Goal: Task Accomplishment & Management: Complete application form

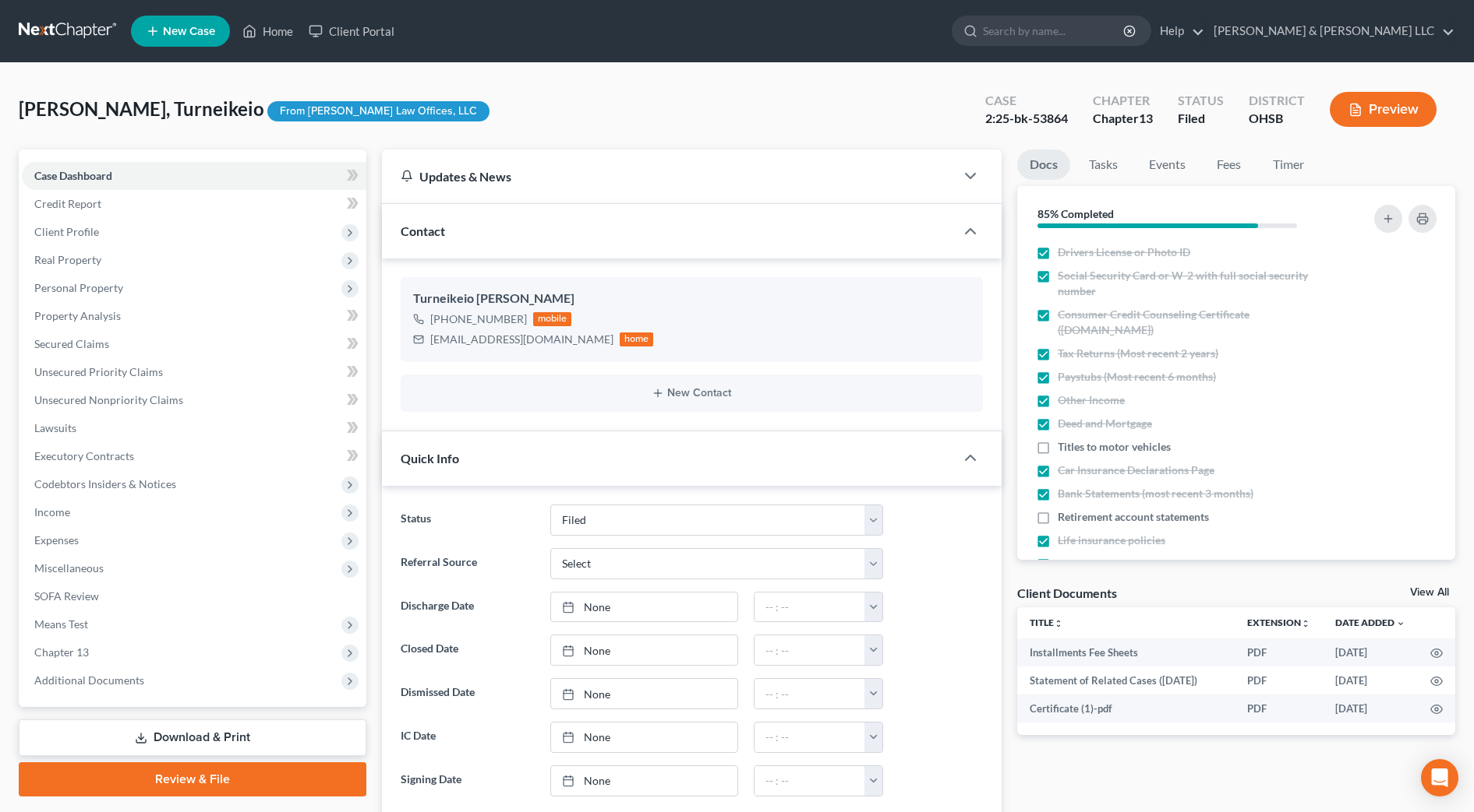
select select "3"
click at [101, 339] on span "Secured Claims" at bounding box center [72, 344] width 75 height 13
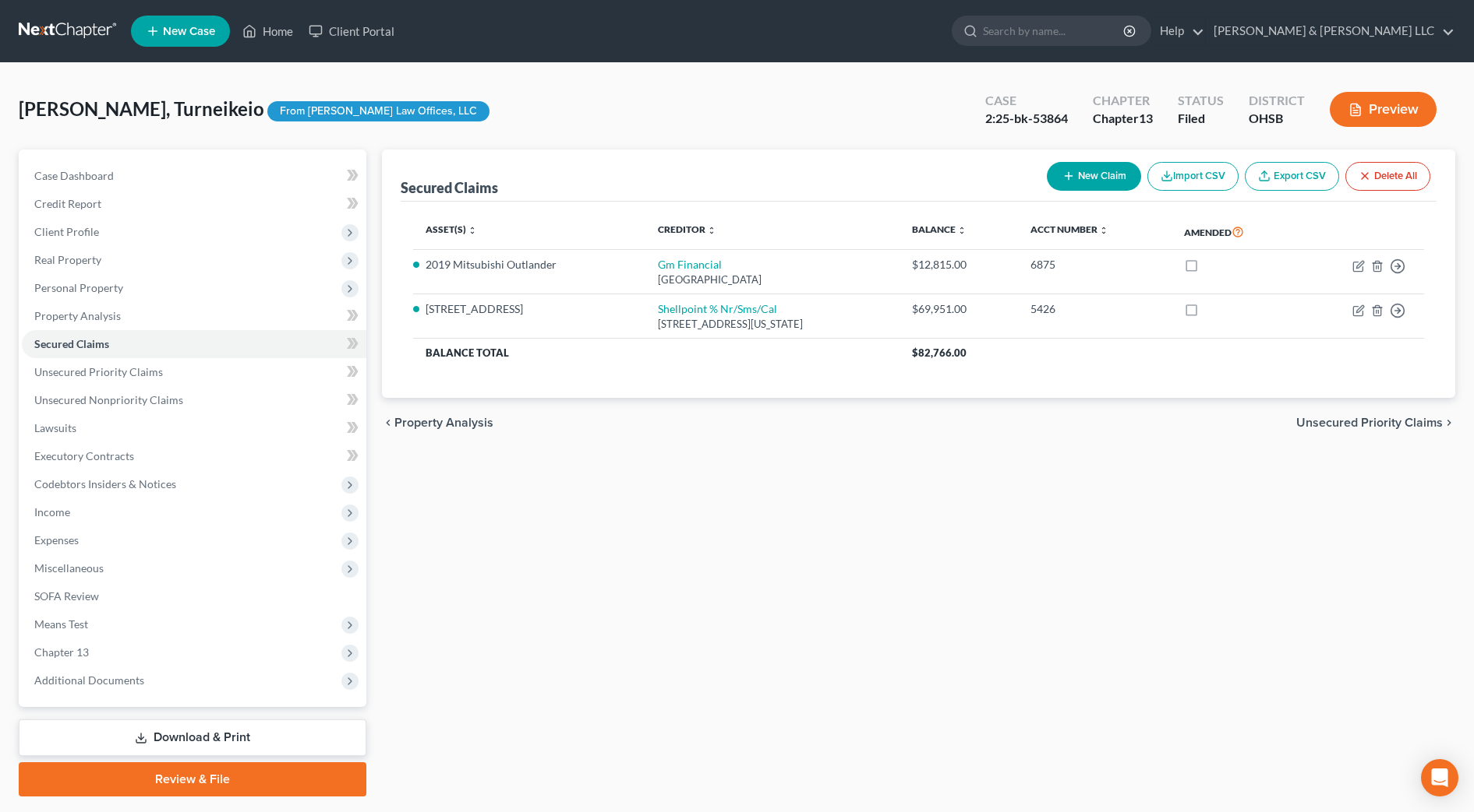
click at [652, 567] on div "Secured Claims New Claim Import CSV Export CSV Delete All Asset(s) expand_more …" at bounding box center [918, 473] width 1089 height 647
click at [76, 455] on span "Executory Contracts" at bounding box center [84, 456] width 99 height 13
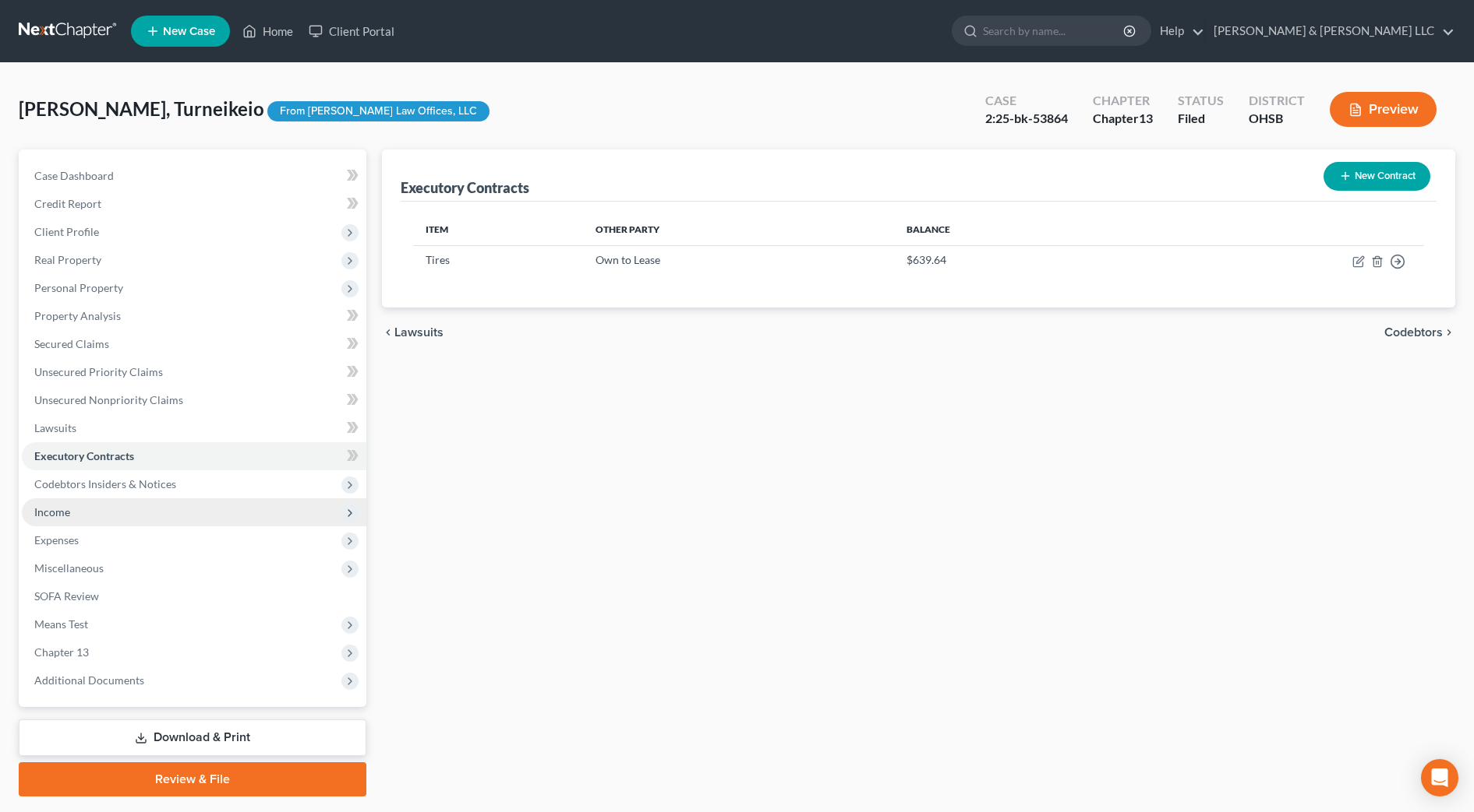
click at [58, 521] on span "Income" at bounding box center [194, 512] width 345 height 28
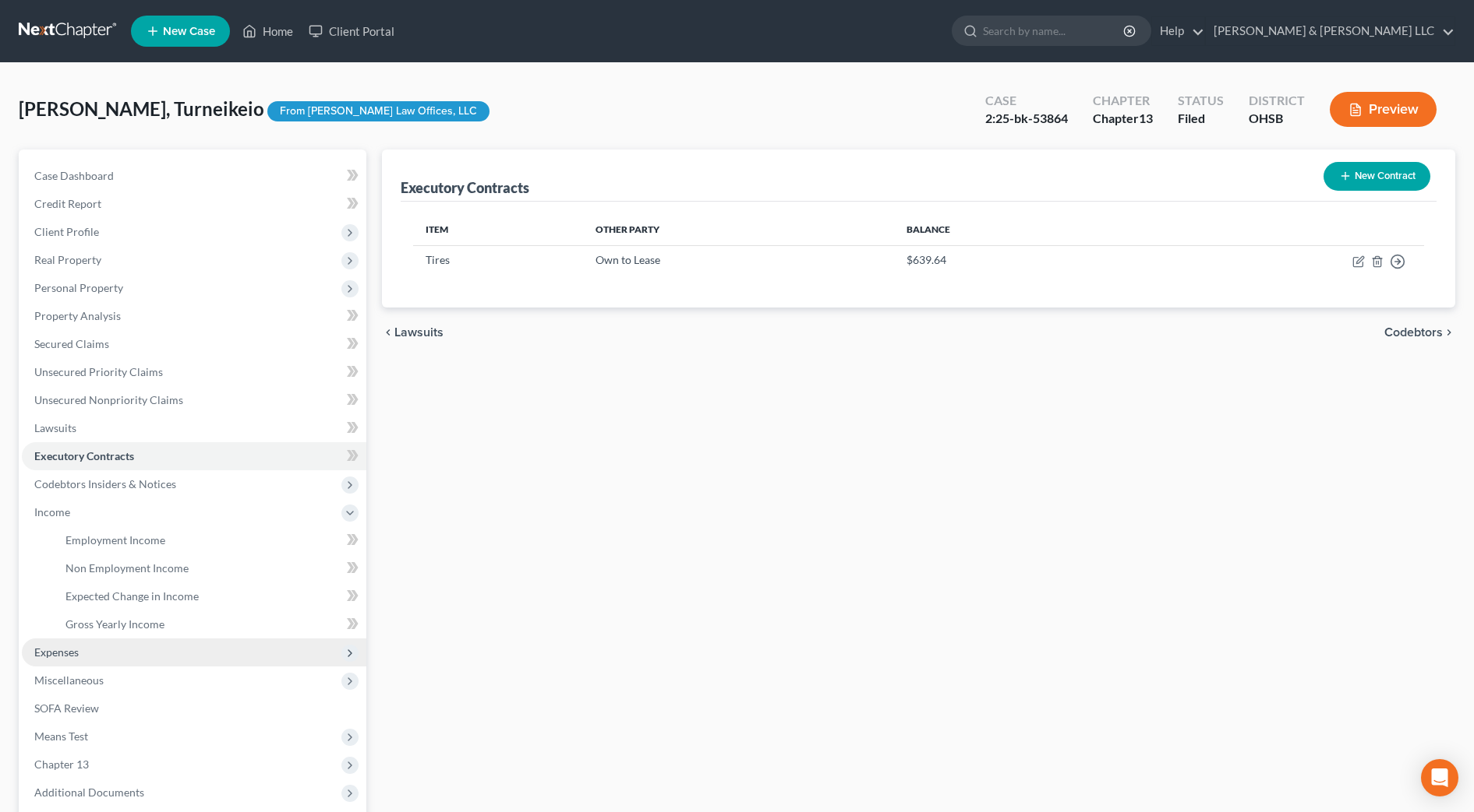
click at [104, 644] on span "Expenses" at bounding box center [194, 653] width 345 height 28
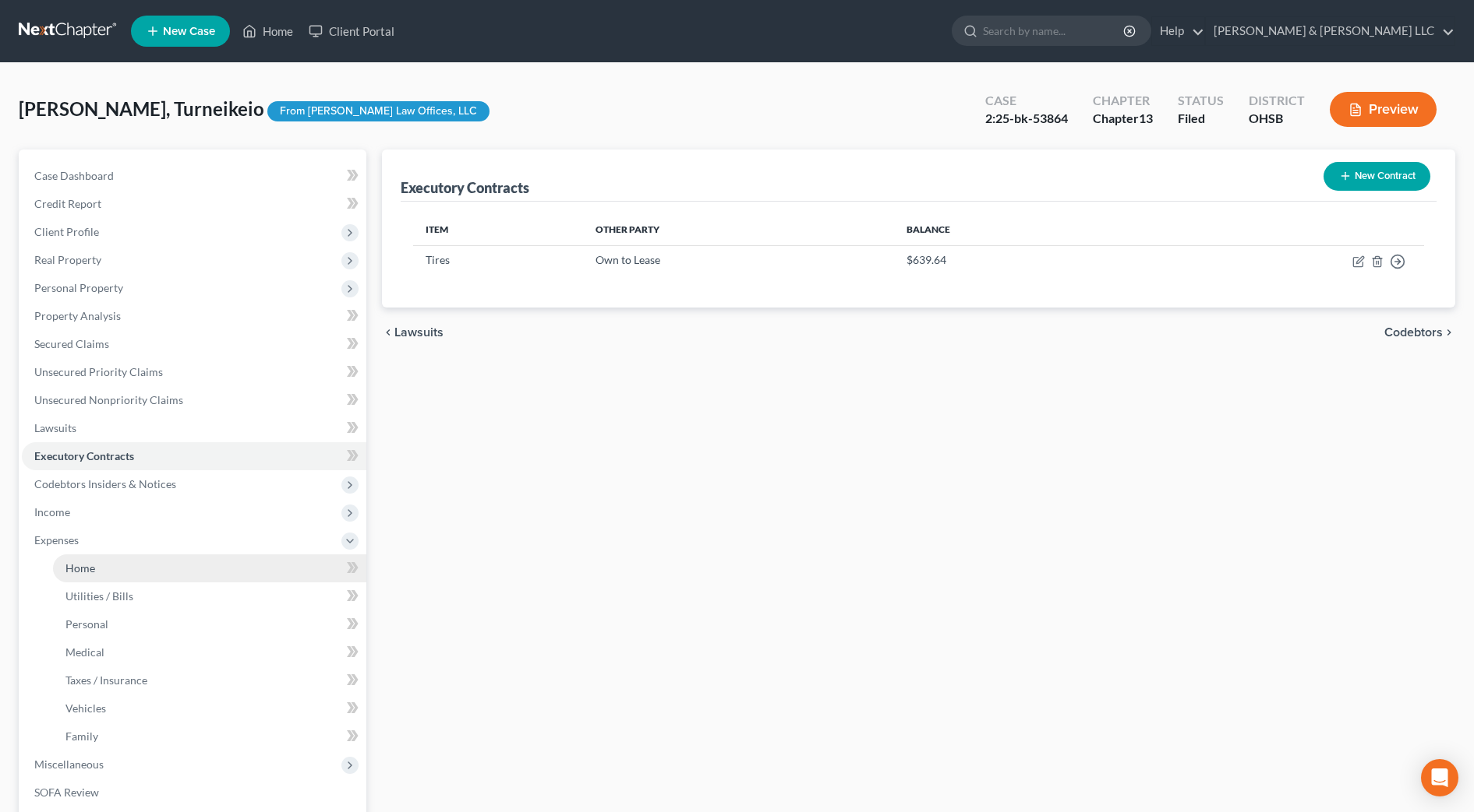
click at [97, 571] on link "Home" at bounding box center [210, 568] width 313 height 28
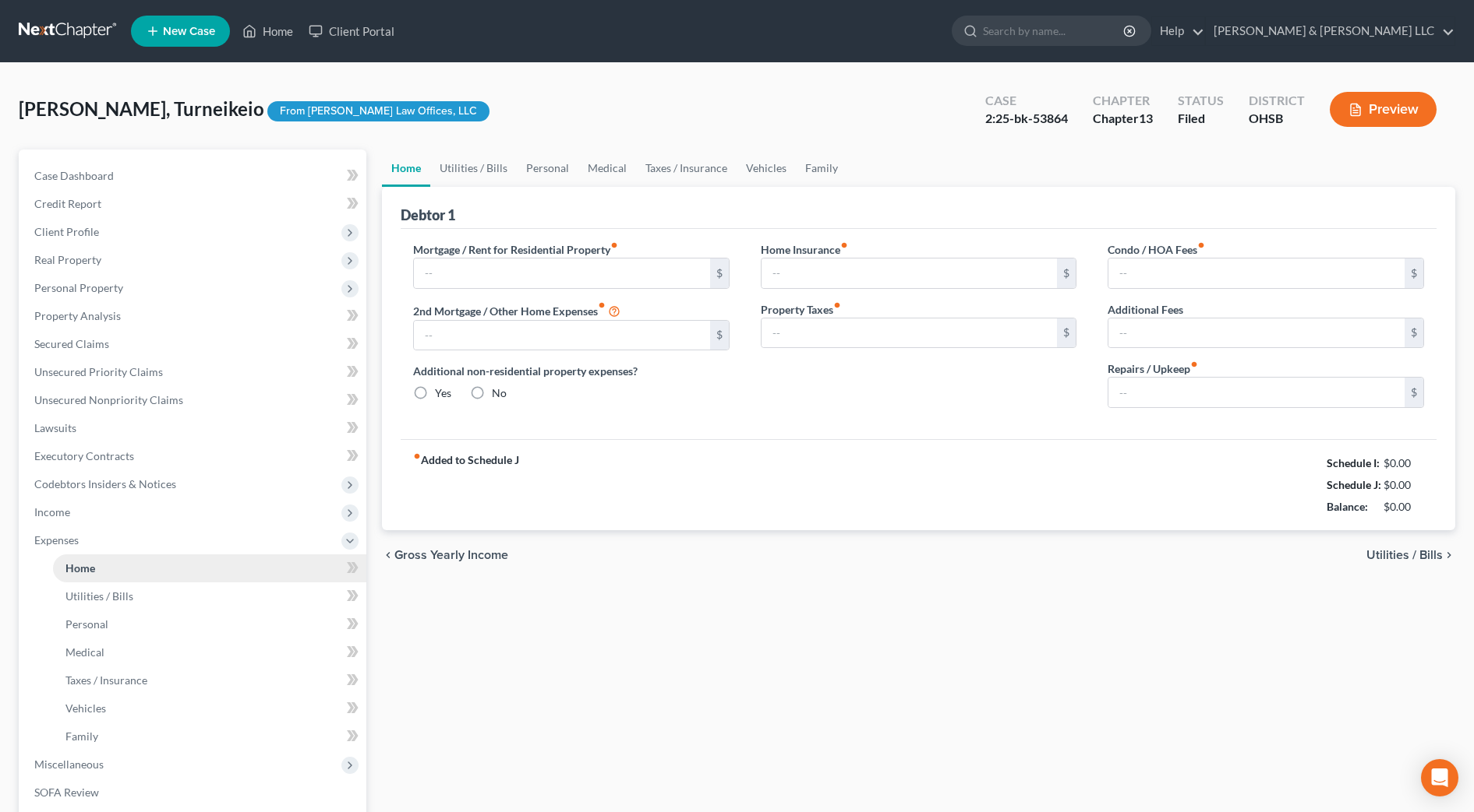
type input "0.00"
radio input "true"
type input "0.00"
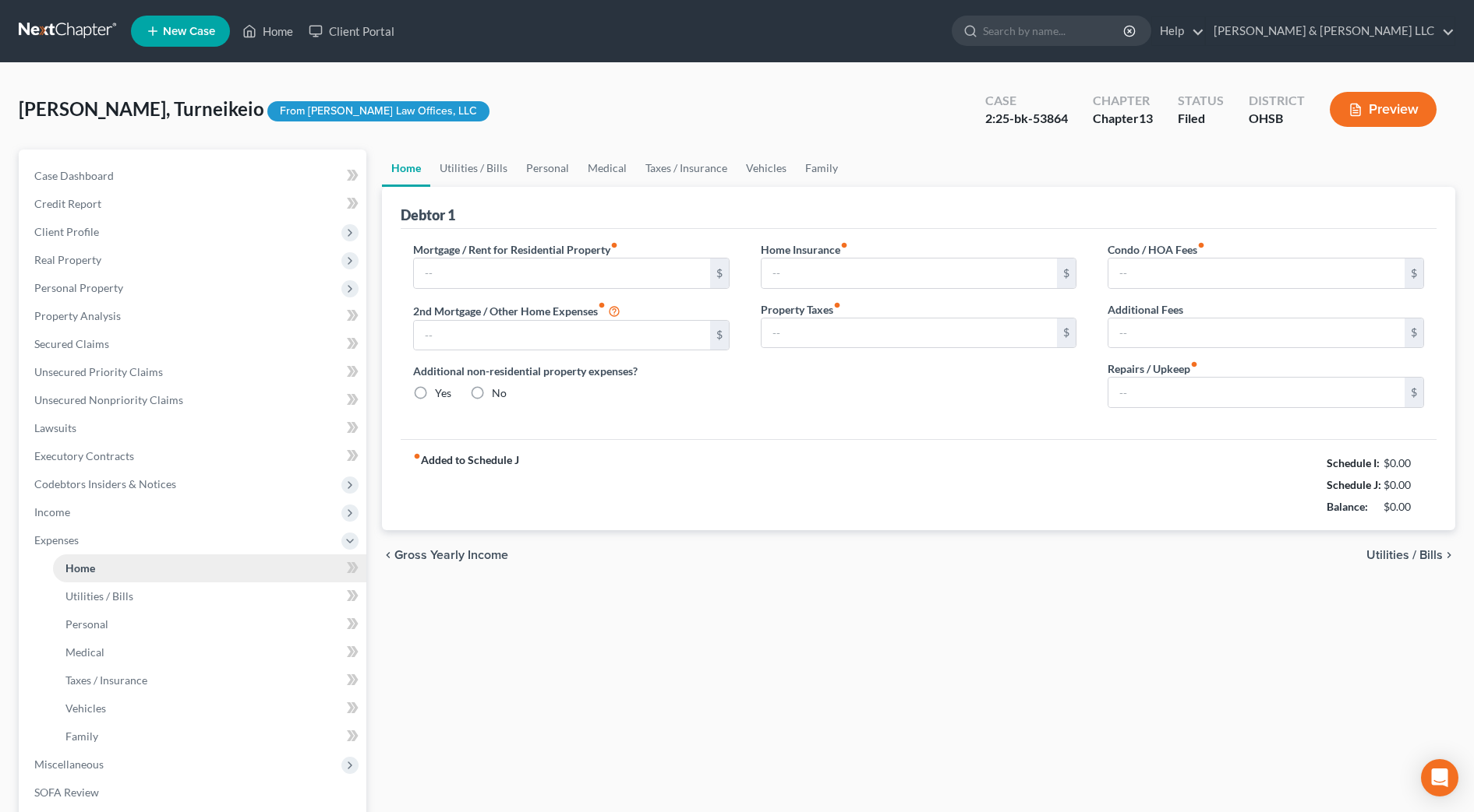
type input "0.00"
type input "100.00"
click at [1125, 38] on input "search" at bounding box center [1054, 30] width 142 height 29
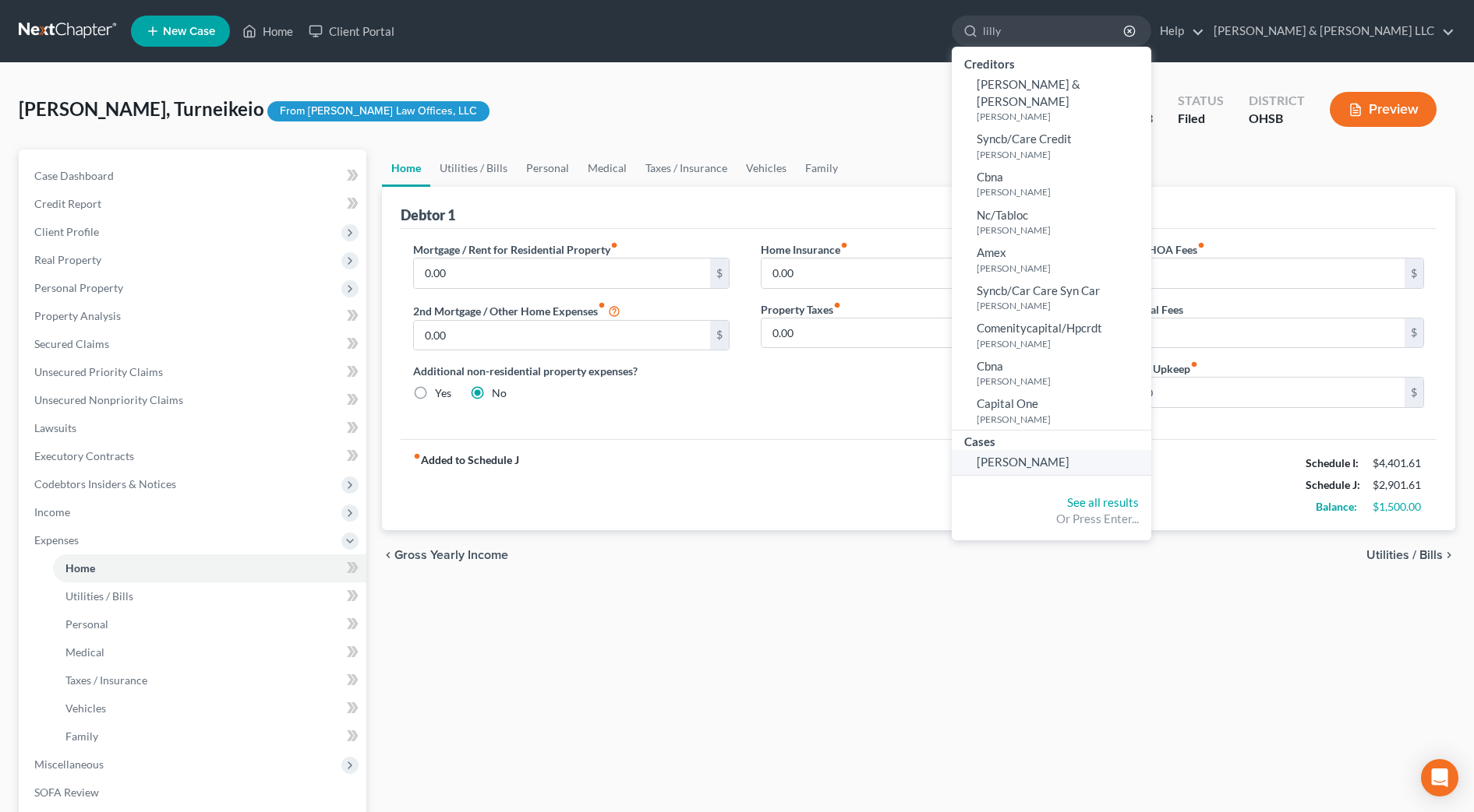
type input "lilly"
click at [1116, 450] on link "[PERSON_NAME]" at bounding box center [1051, 463] width 200 height 24
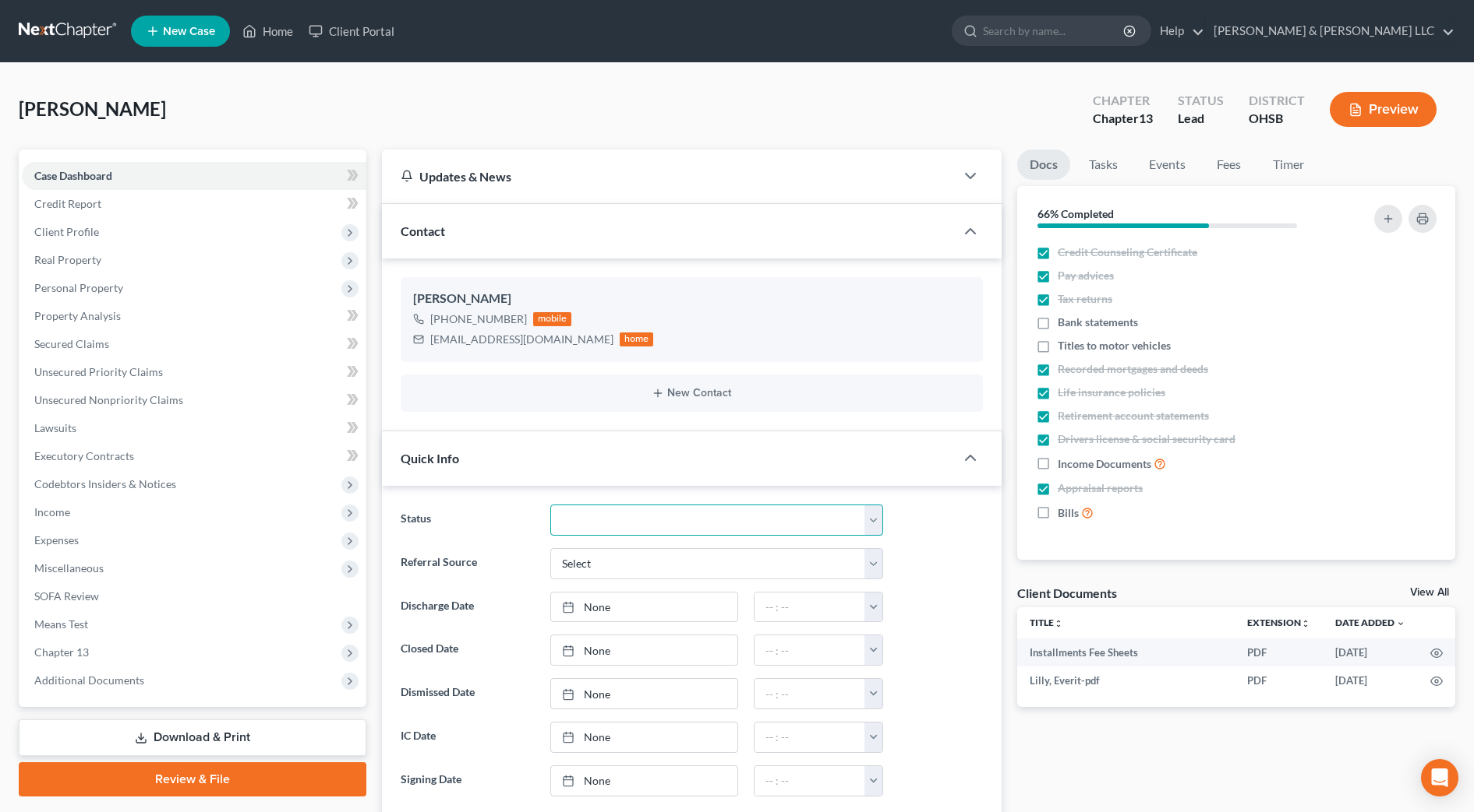
click at [682, 507] on select "Closed Discharged Dismissed Filed In Progress Lead Lost Lead Ready to File Reta…" at bounding box center [716, 520] width 333 height 31
select select "4"
click at [550, 505] on select "Closed Discharged Dismissed Filed In Progress Lead Lost Lead Ready to File Reta…" at bounding box center [716, 520] width 333 height 31
click at [1113, 321] on span "Bank statements" at bounding box center [1098, 322] width 81 height 16
click at [1074, 321] on input "Bank statements" at bounding box center [1068, 319] width 10 height 10
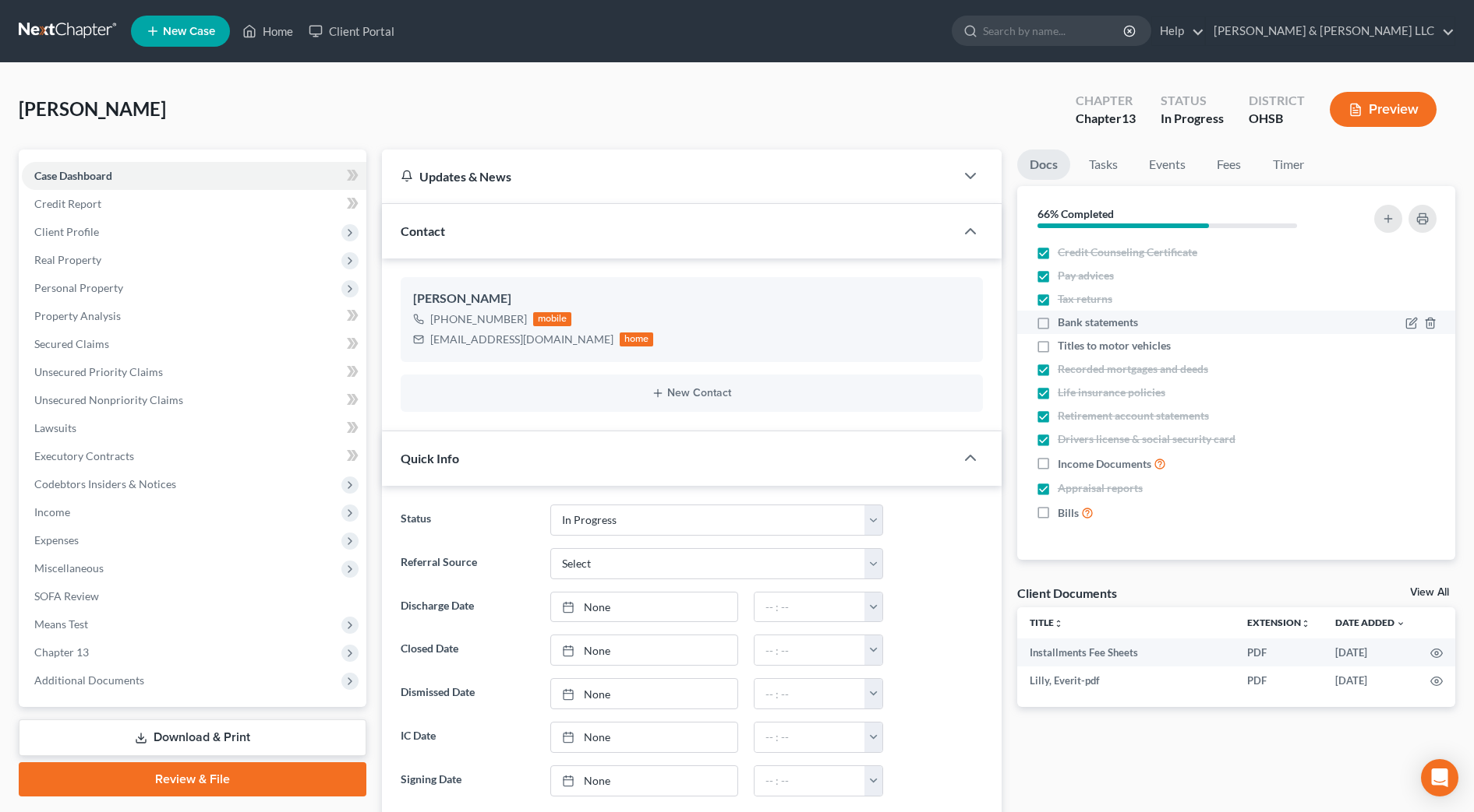
checkbox input "true"
click at [1114, 347] on span "Titles to motor vehicles" at bounding box center [1114, 346] width 113 height 16
click at [1074, 347] on input "Titles to motor vehicles" at bounding box center [1068, 343] width 10 height 10
checkbox input "true"
click at [1111, 457] on span "Income Documents" at bounding box center [1105, 464] width 94 height 16
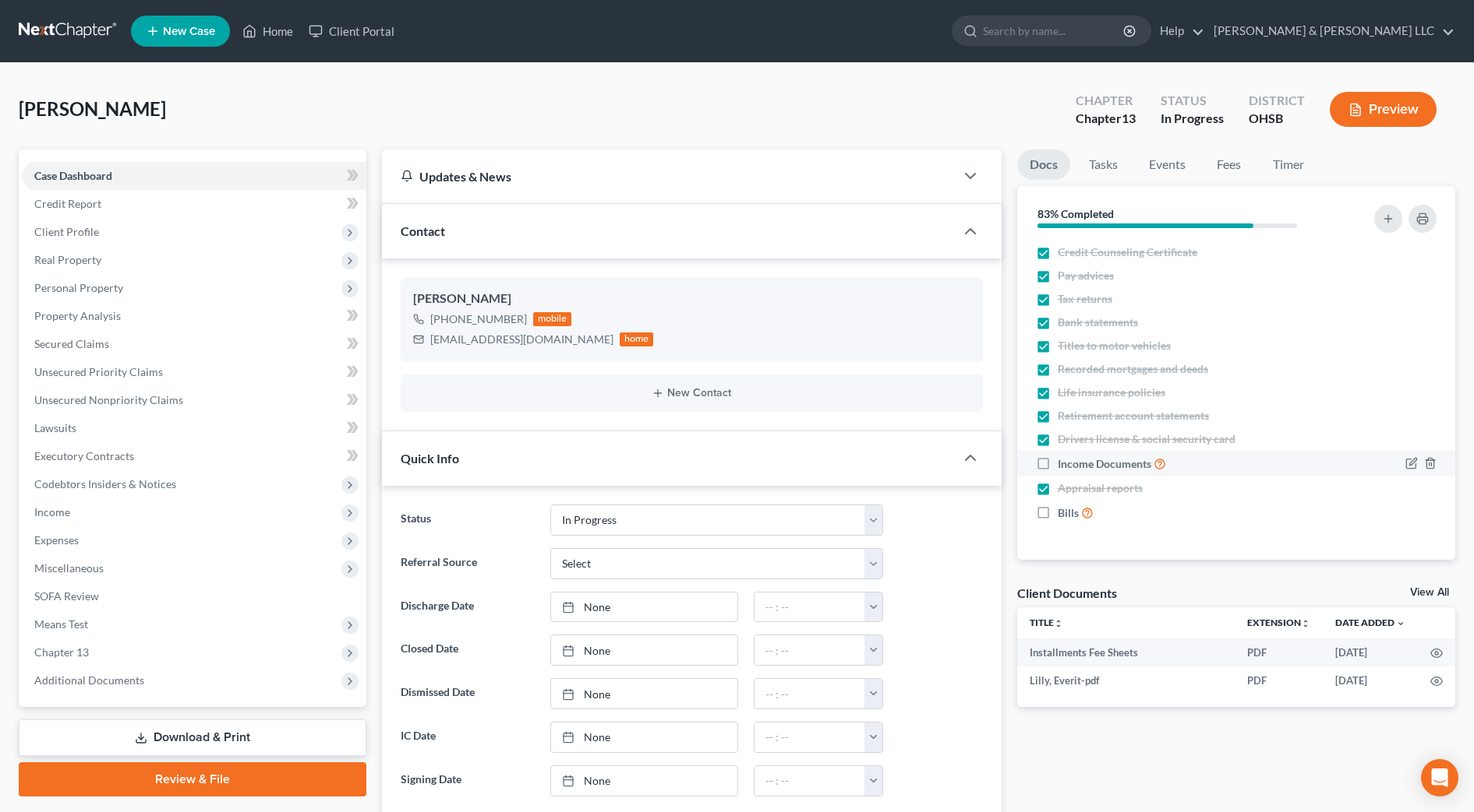
click at [1074, 457] on input "Income Documents" at bounding box center [1068, 460] width 10 height 10
checkbox input "true"
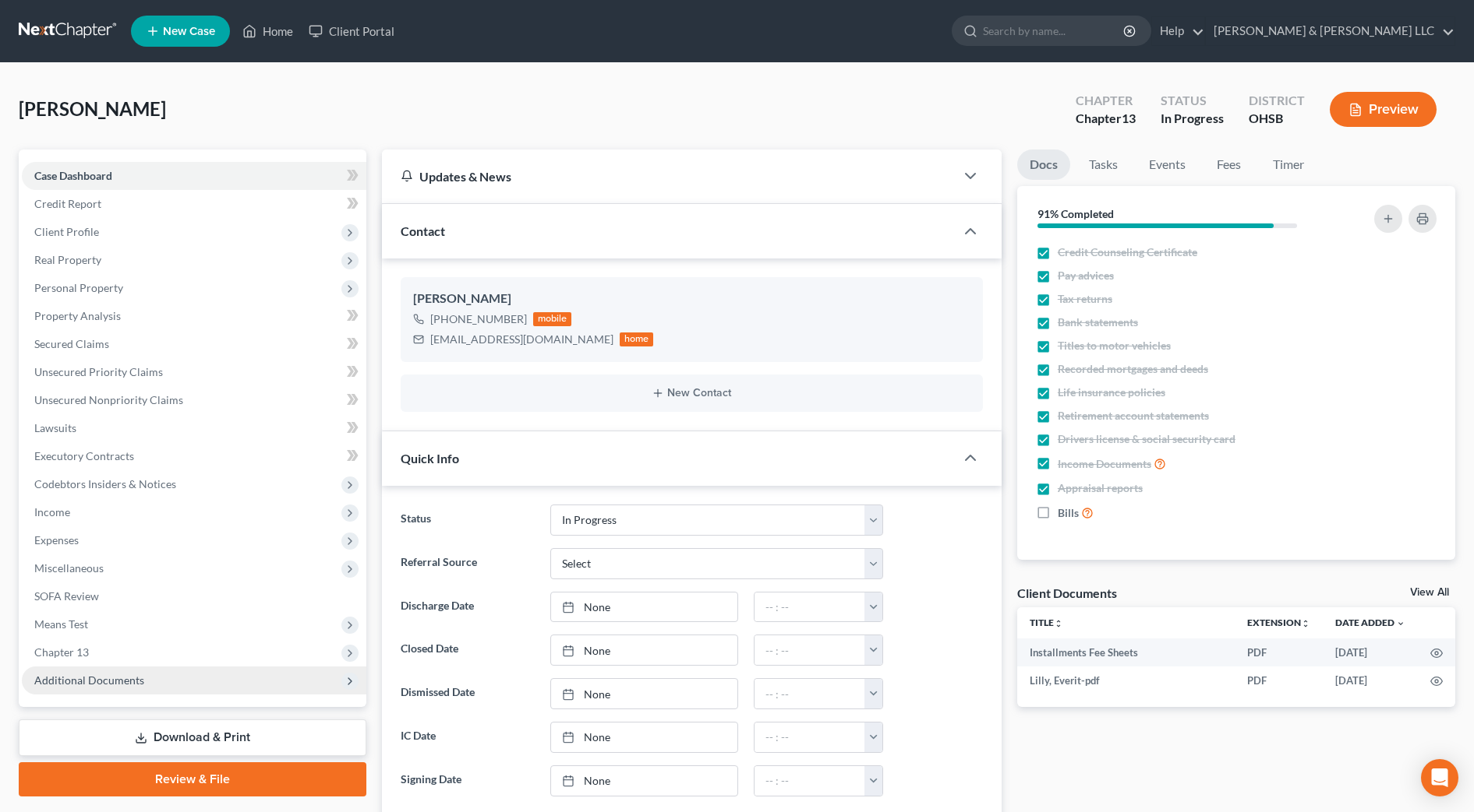
click at [151, 680] on span "Additional Documents" at bounding box center [194, 681] width 345 height 28
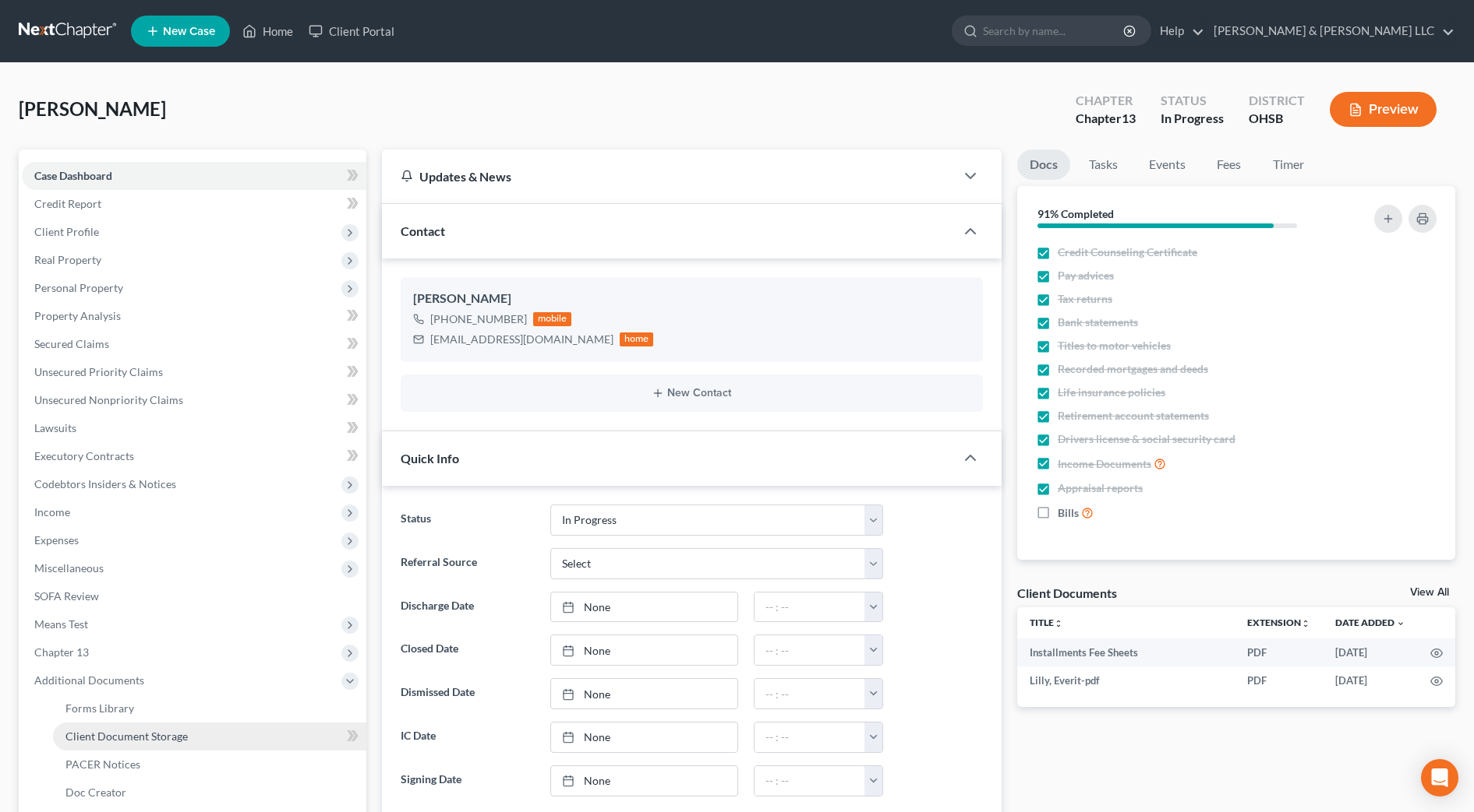
click at [152, 734] on span "Client Document Storage" at bounding box center [127, 736] width 123 height 13
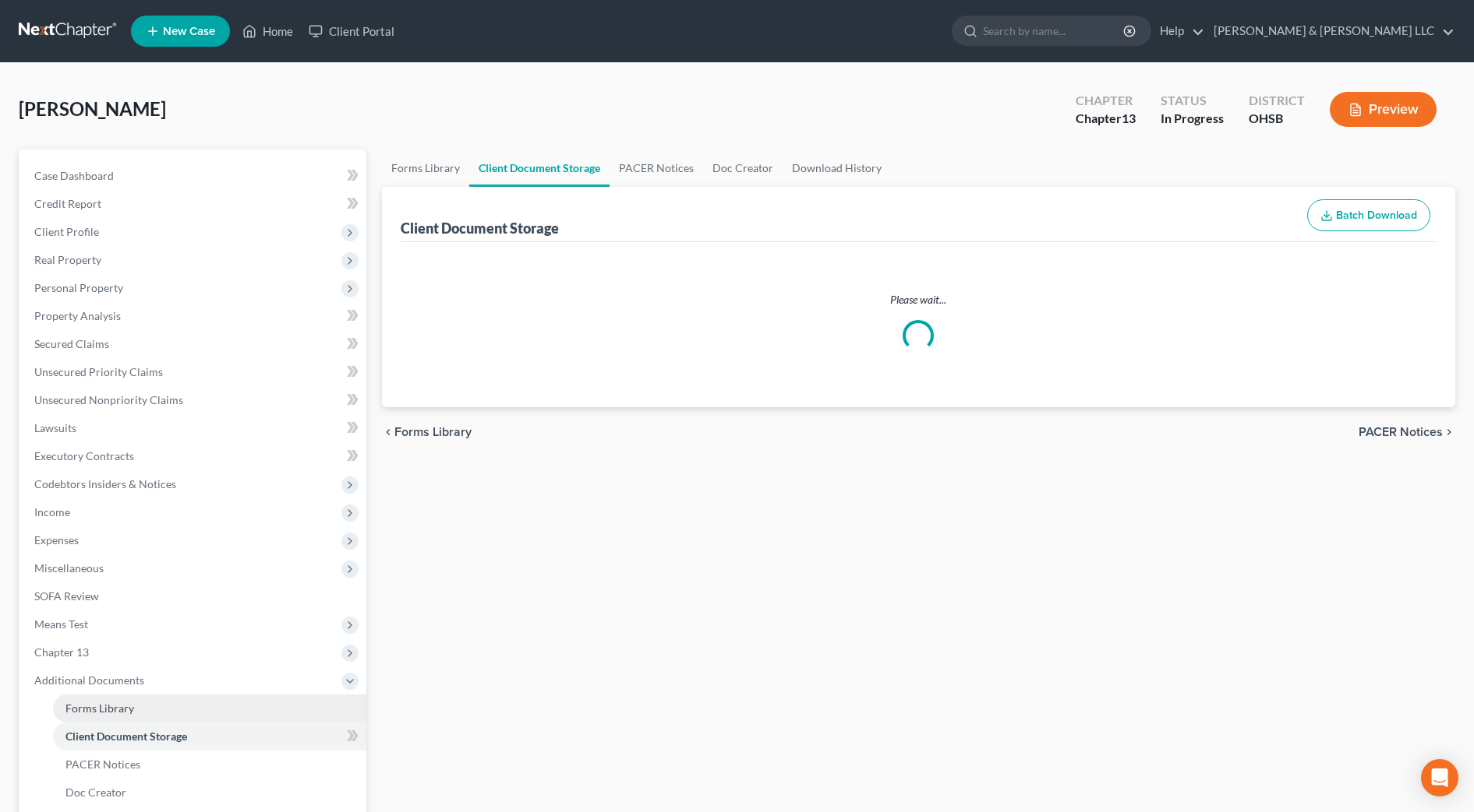
select select "7"
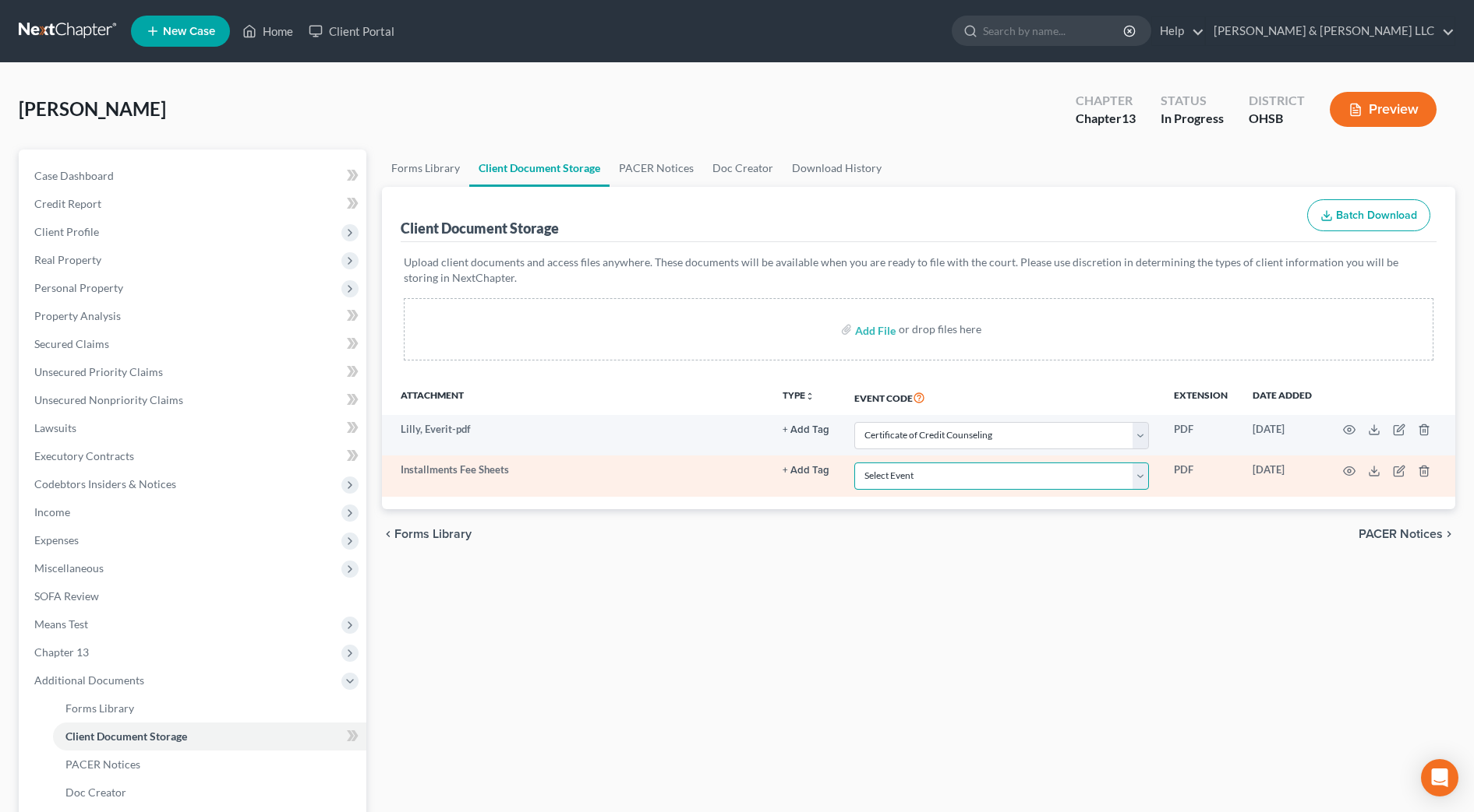
click at [947, 475] on select "Select Event 20 Largest Unsecured Creditors Amended Document Amended List of Cr…" at bounding box center [1002, 476] width 294 height 27
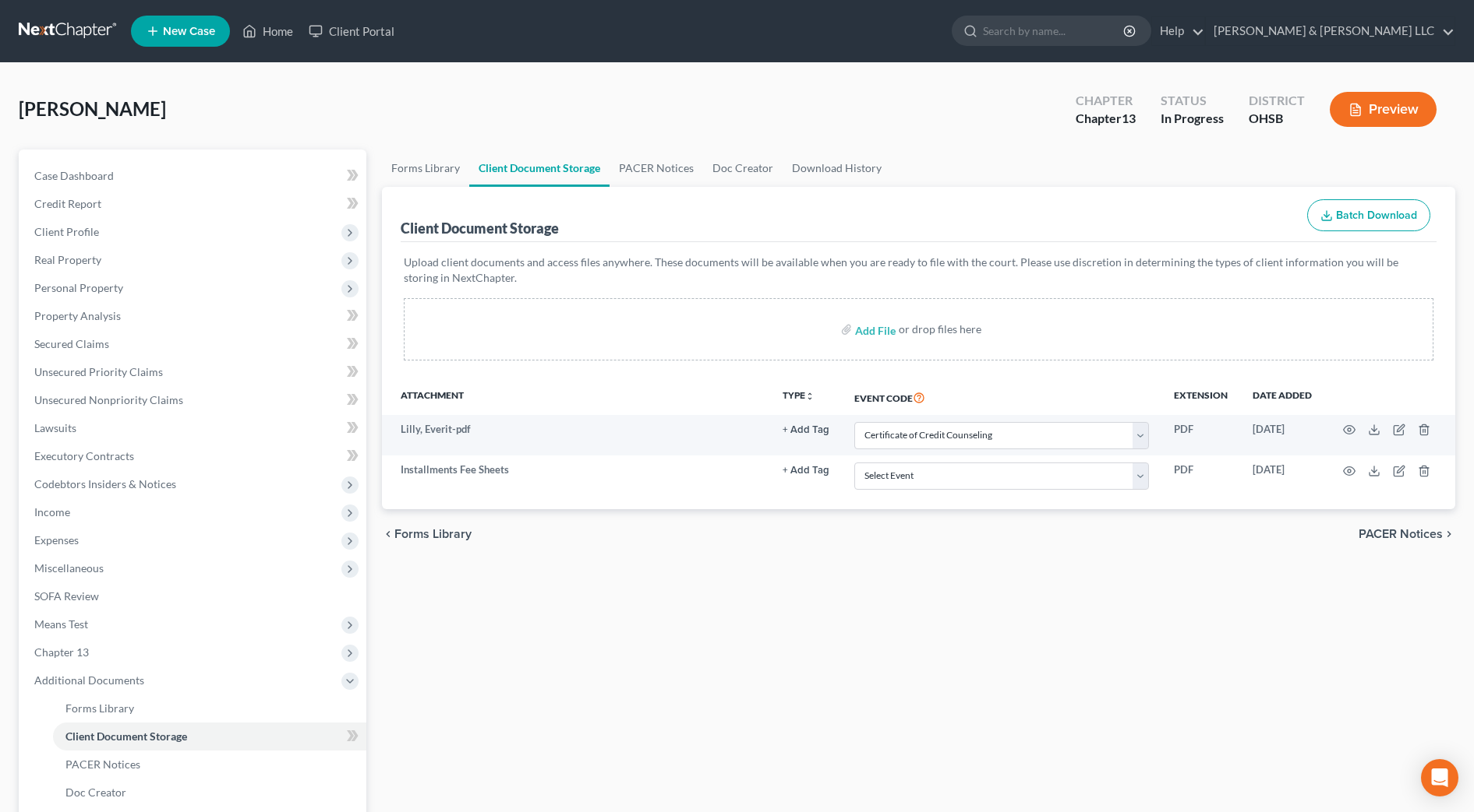
drag, startPoint x: 977, startPoint y: 577, endPoint x: 1106, endPoint y: 521, distance: 140.6
click at [978, 577] on div "Forms Library Client Document Storage PACER Notices Doc Creator Download Histor…" at bounding box center [918, 543] width 1089 height 788
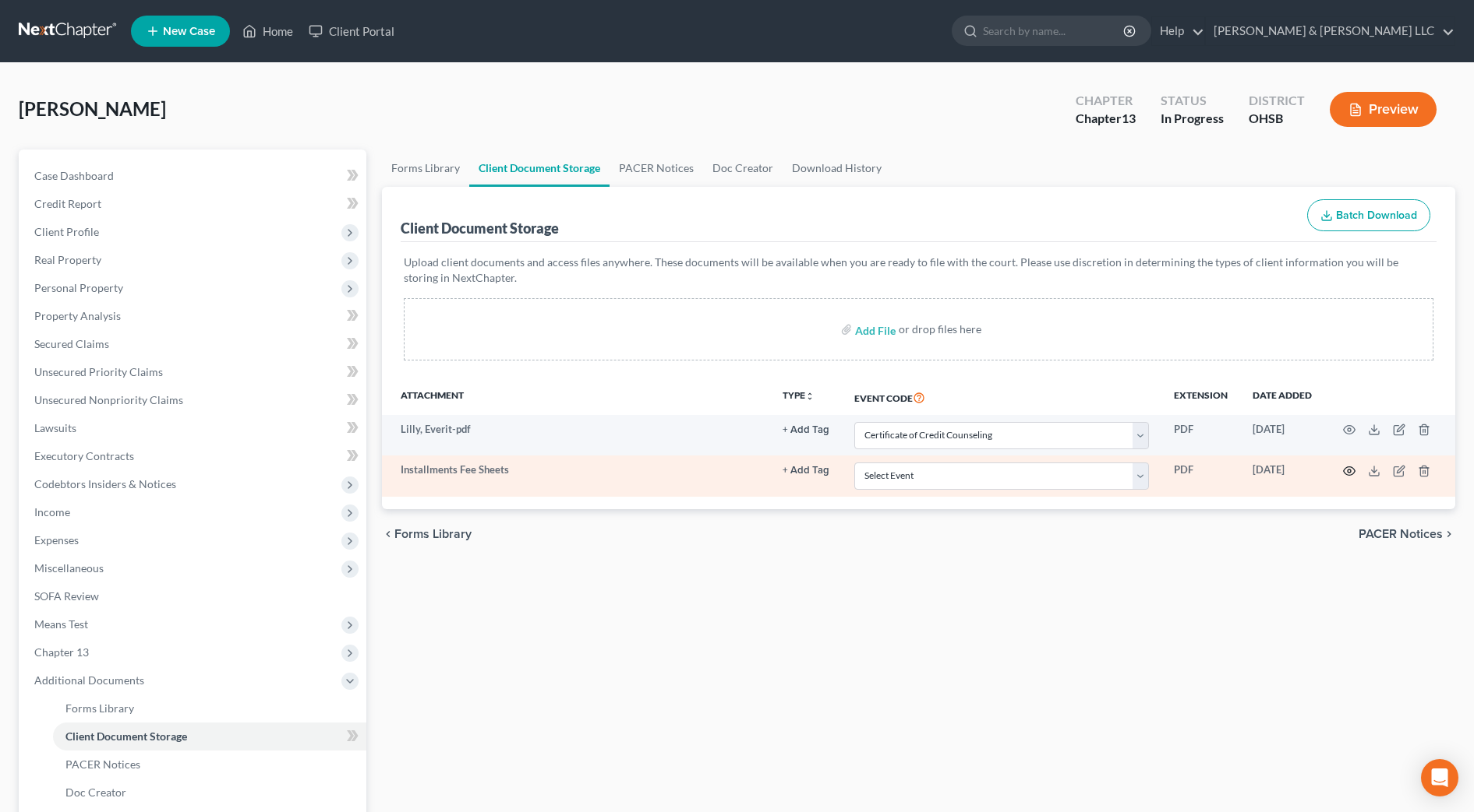
click at [1349, 470] on icon "button" at bounding box center [1348, 471] width 12 height 12
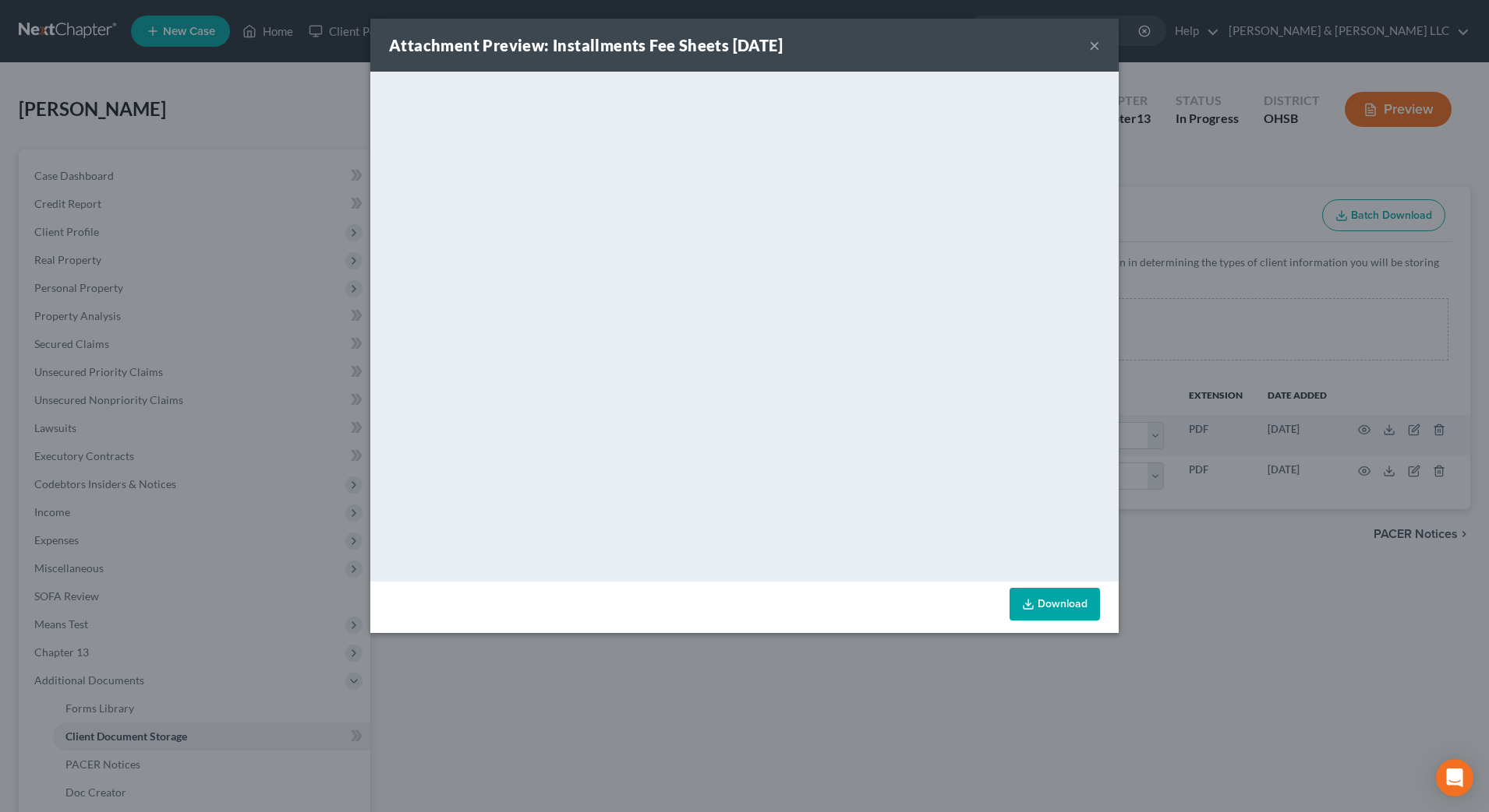
click at [1091, 44] on button "×" at bounding box center [1094, 45] width 11 height 19
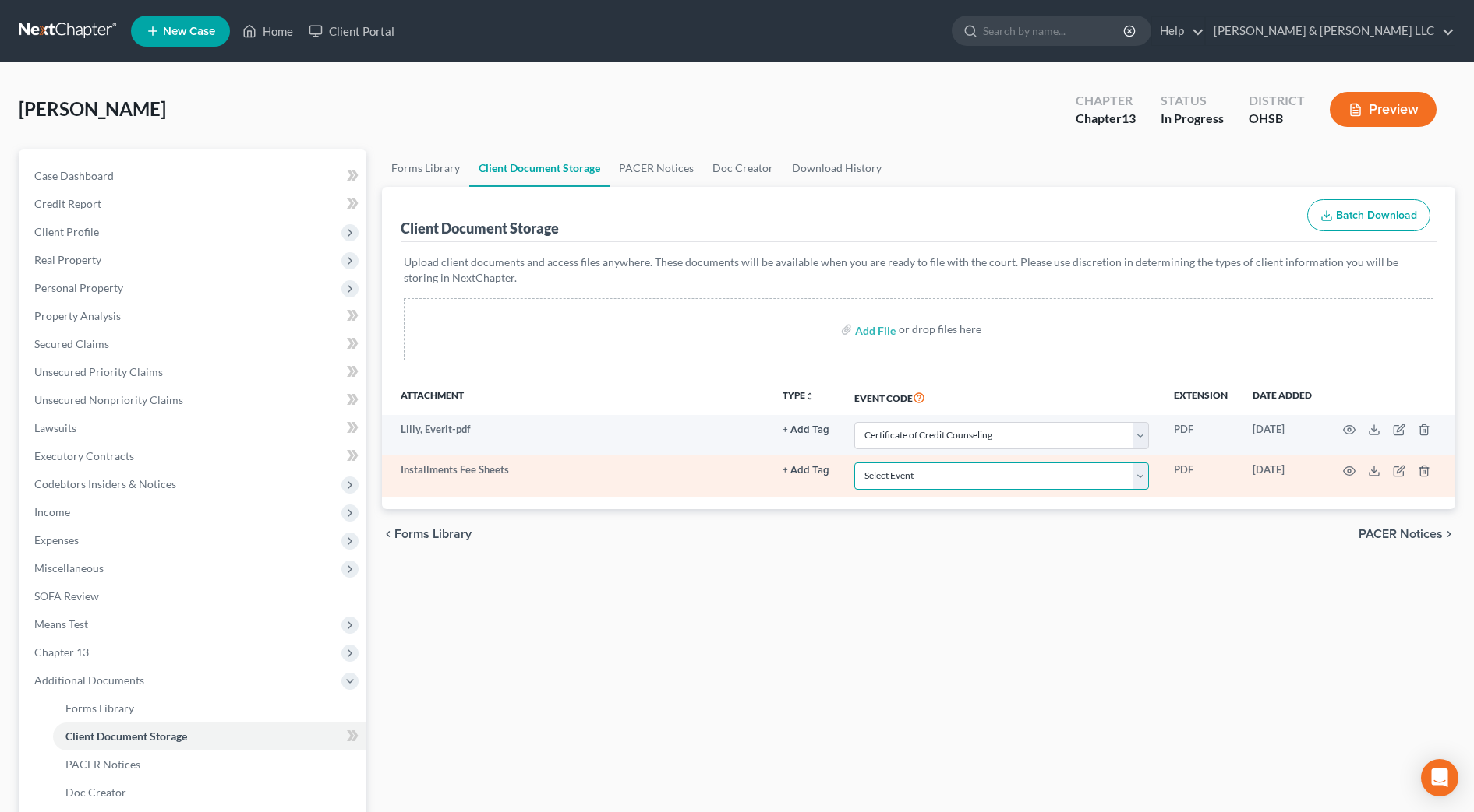
click at [984, 478] on select "Select Event 20 Largest Unsecured Creditors Amended Document Amended List of Cr…" at bounding box center [1002, 476] width 294 height 27
select select "37"
click at [855, 463] on select "Select Event 20 Largest Unsecured Creditors Amended Document Amended List of Cr…" at bounding box center [1002, 476] width 294 height 27
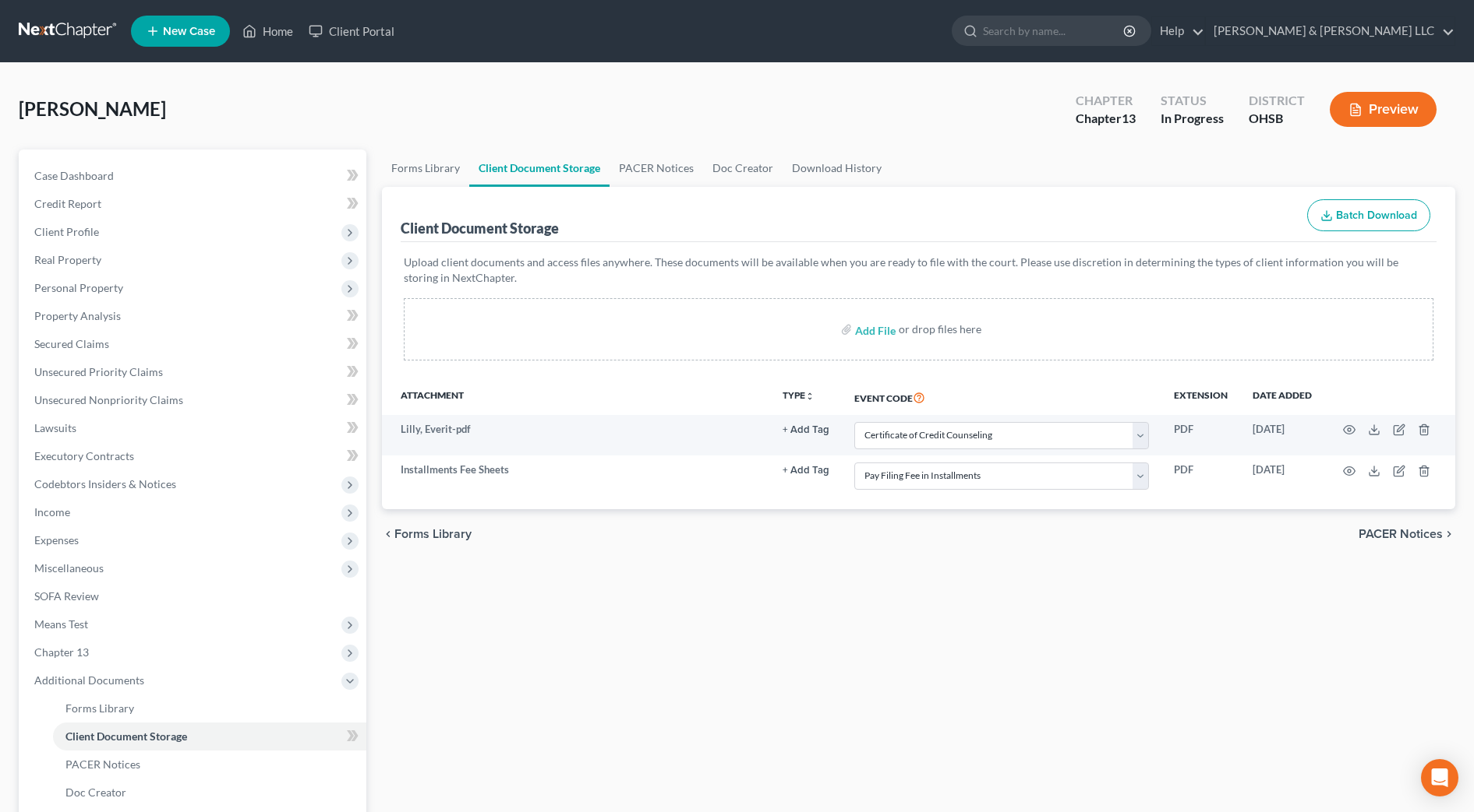
click at [1066, 664] on div "Forms Library Client Document Storage PACER Notices Doc Creator Download Histor…" at bounding box center [918, 543] width 1089 height 788
click at [669, 517] on div "chevron_left Forms Library PACER Notices chevron_right" at bounding box center [918, 534] width 1073 height 50
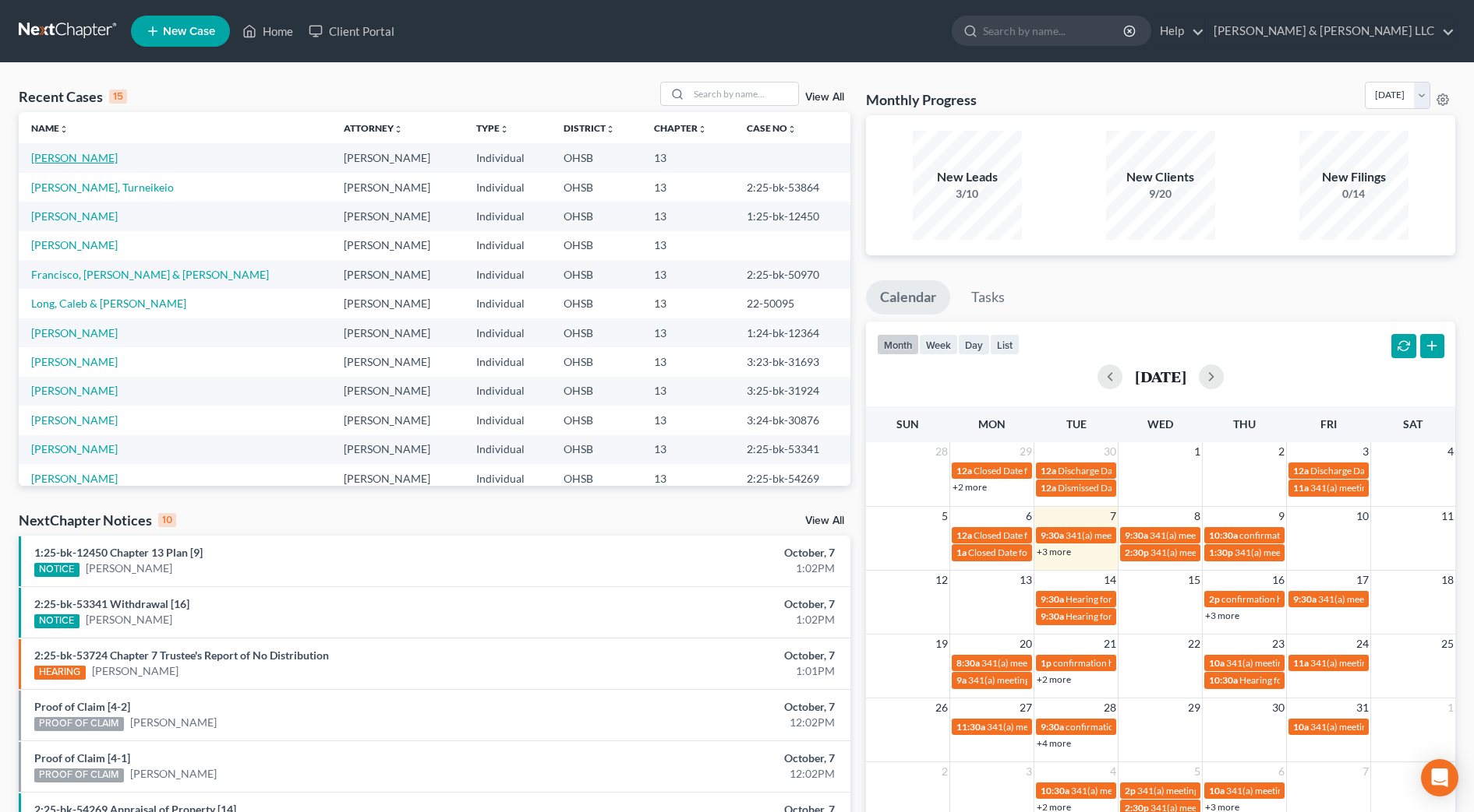
click at [77, 157] on link "[PERSON_NAME]" at bounding box center [74, 157] width 86 height 13
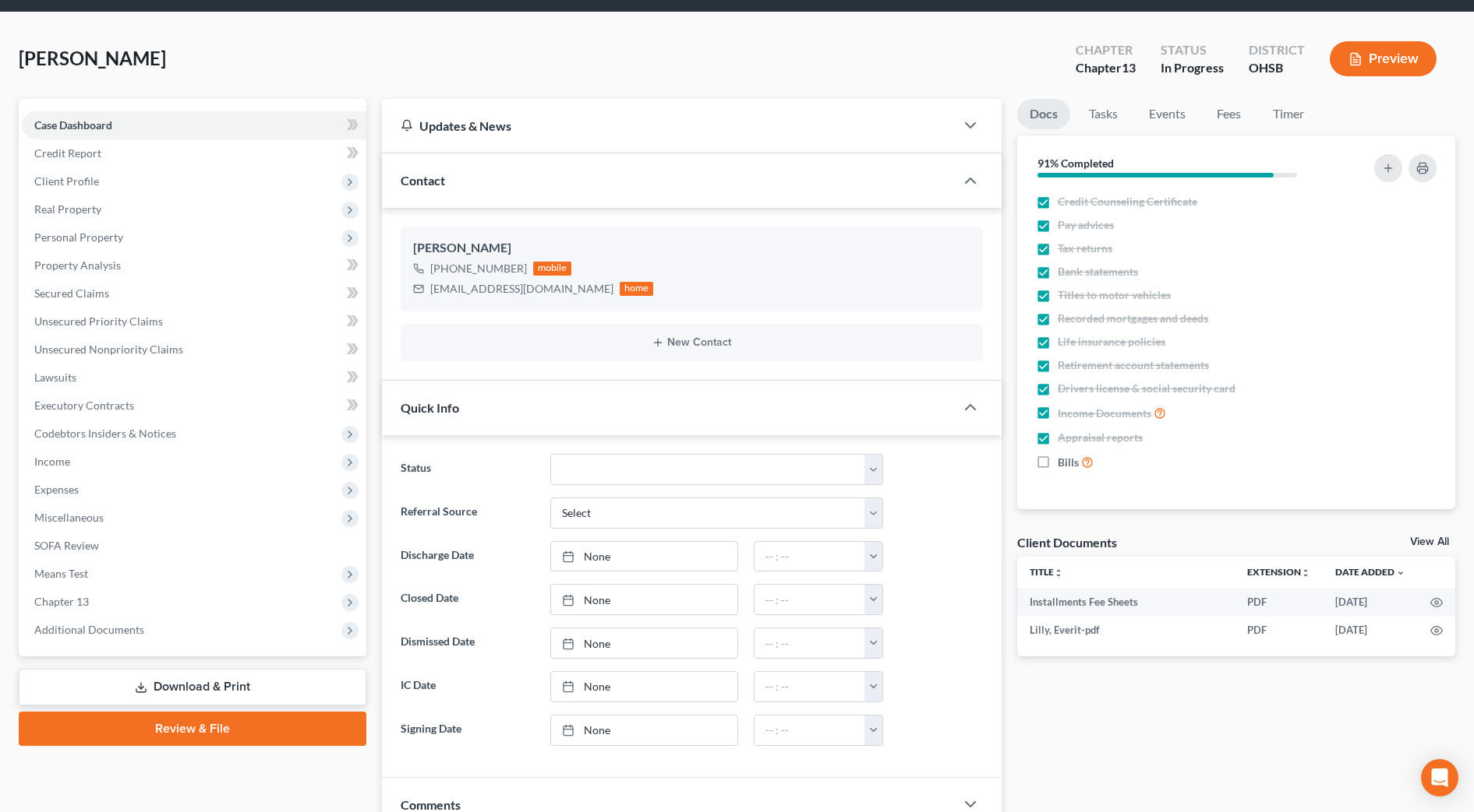
scroll to position [97, 0]
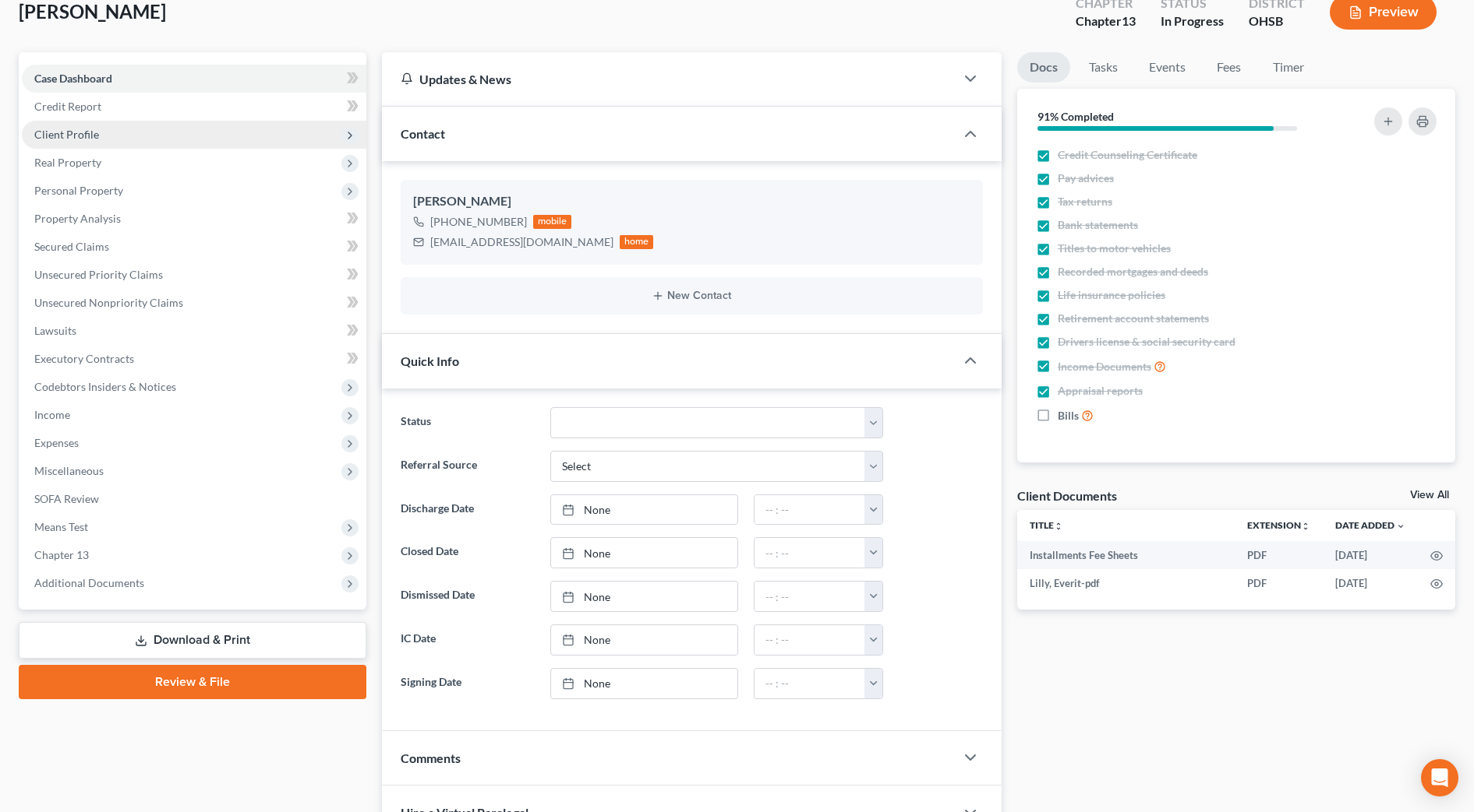
click at [104, 132] on span "Client Profile" at bounding box center [194, 135] width 345 height 28
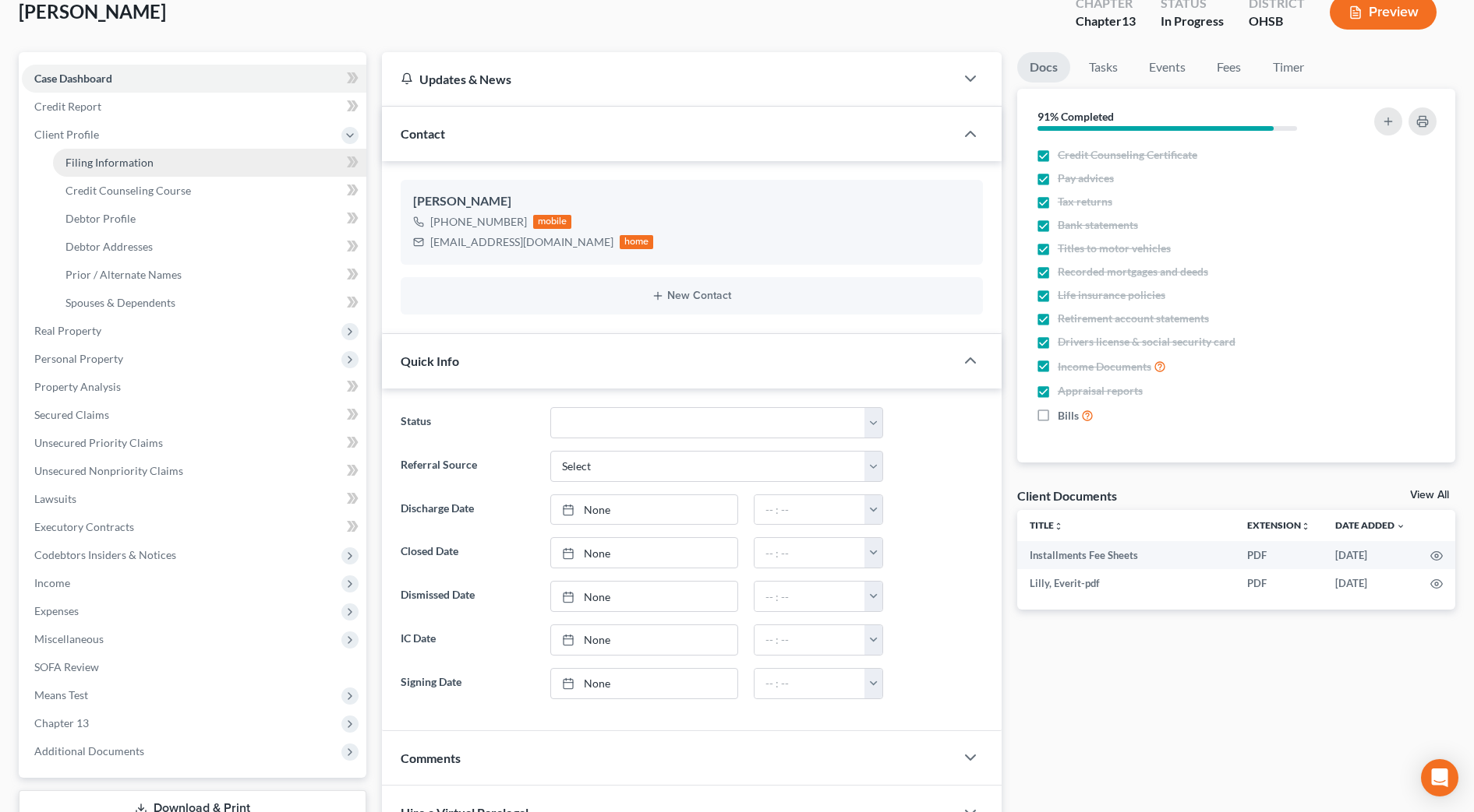
click at [110, 154] on link "Filing Information" at bounding box center [210, 163] width 313 height 28
select select "1"
select select "0"
select select "3"
select select "36"
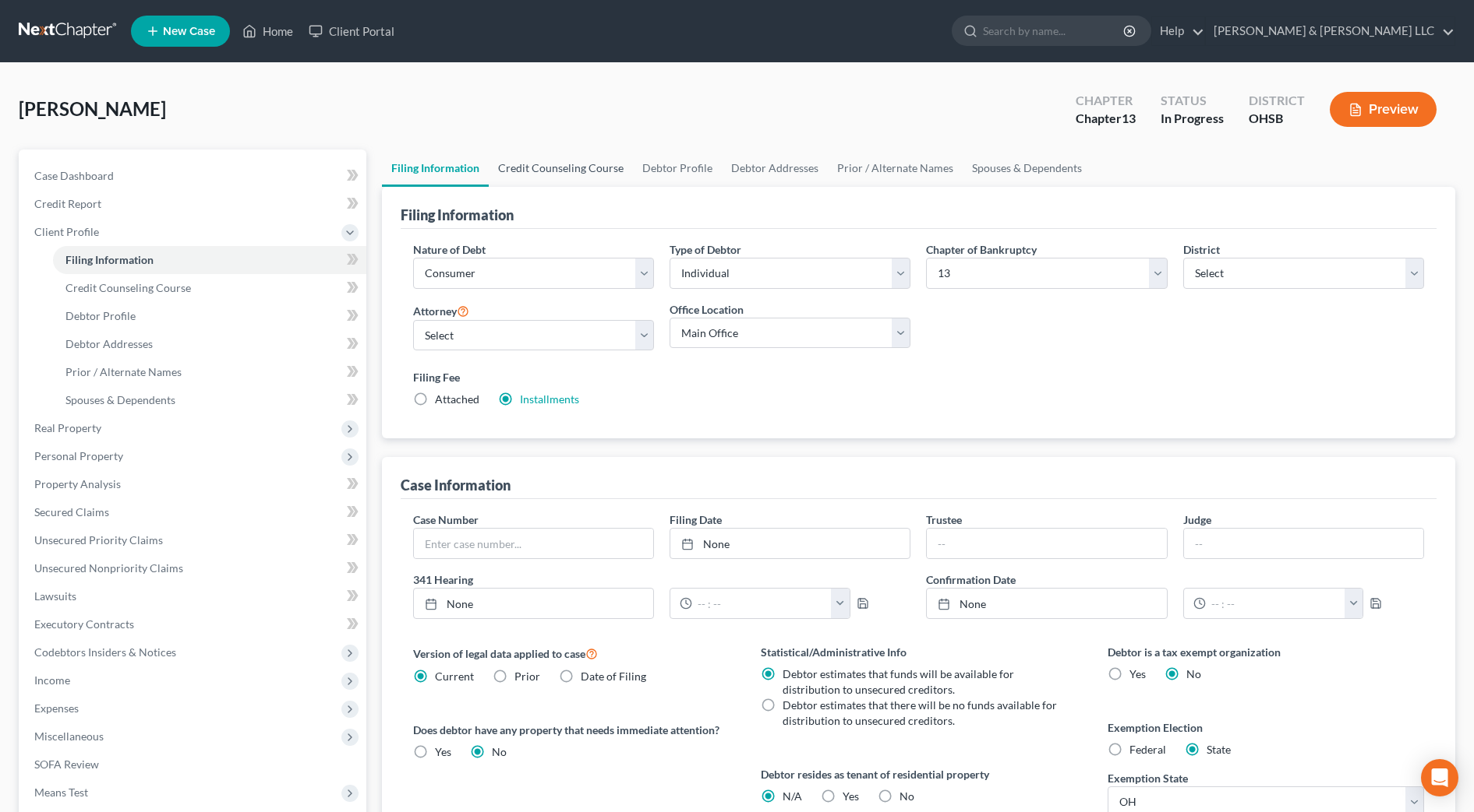
click at [604, 171] on link "Credit Counseling Course" at bounding box center [560, 169] width 144 height 37
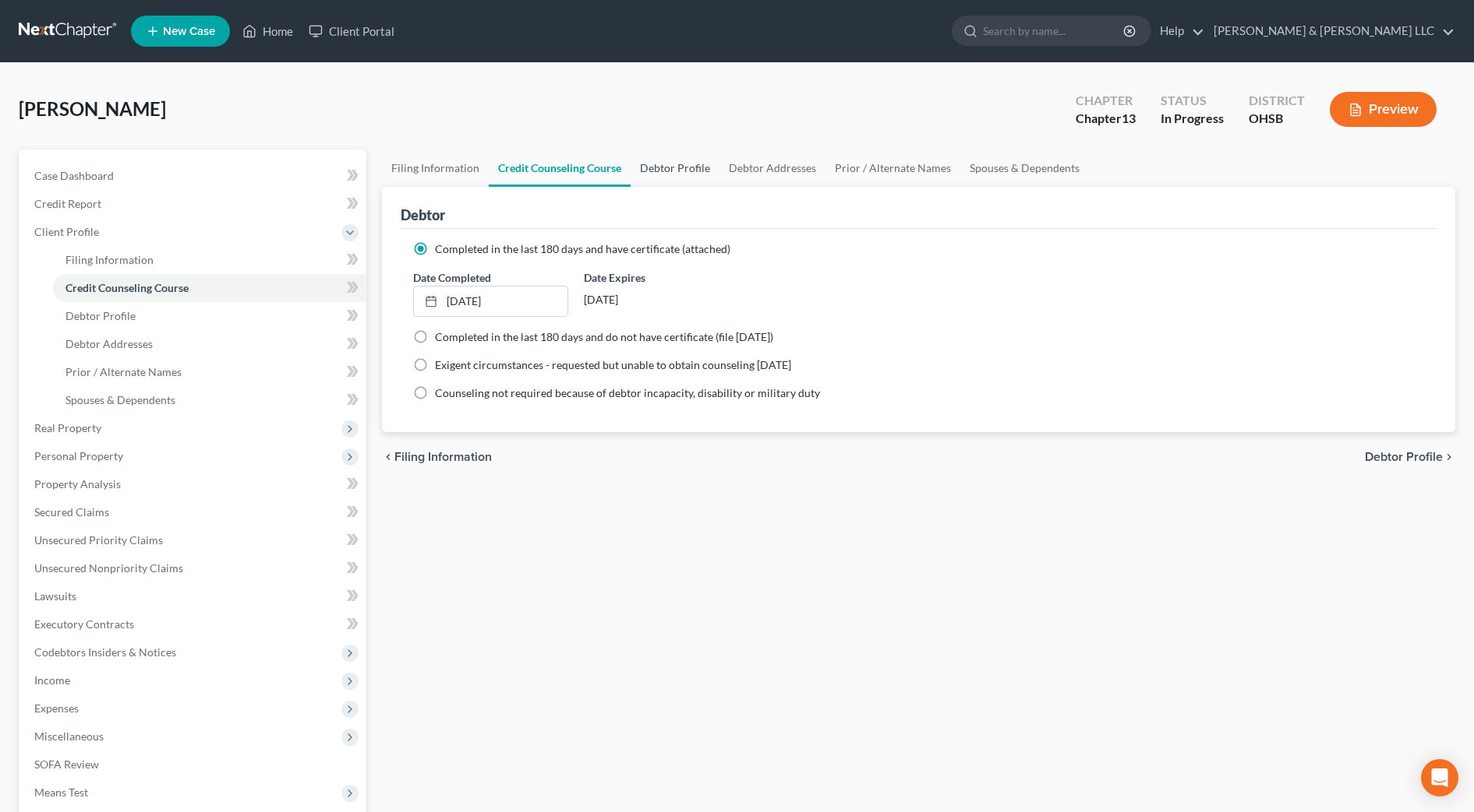
click at [664, 172] on link "Debtor Profile" at bounding box center [675, 169] width 89 height 37
select select "0"
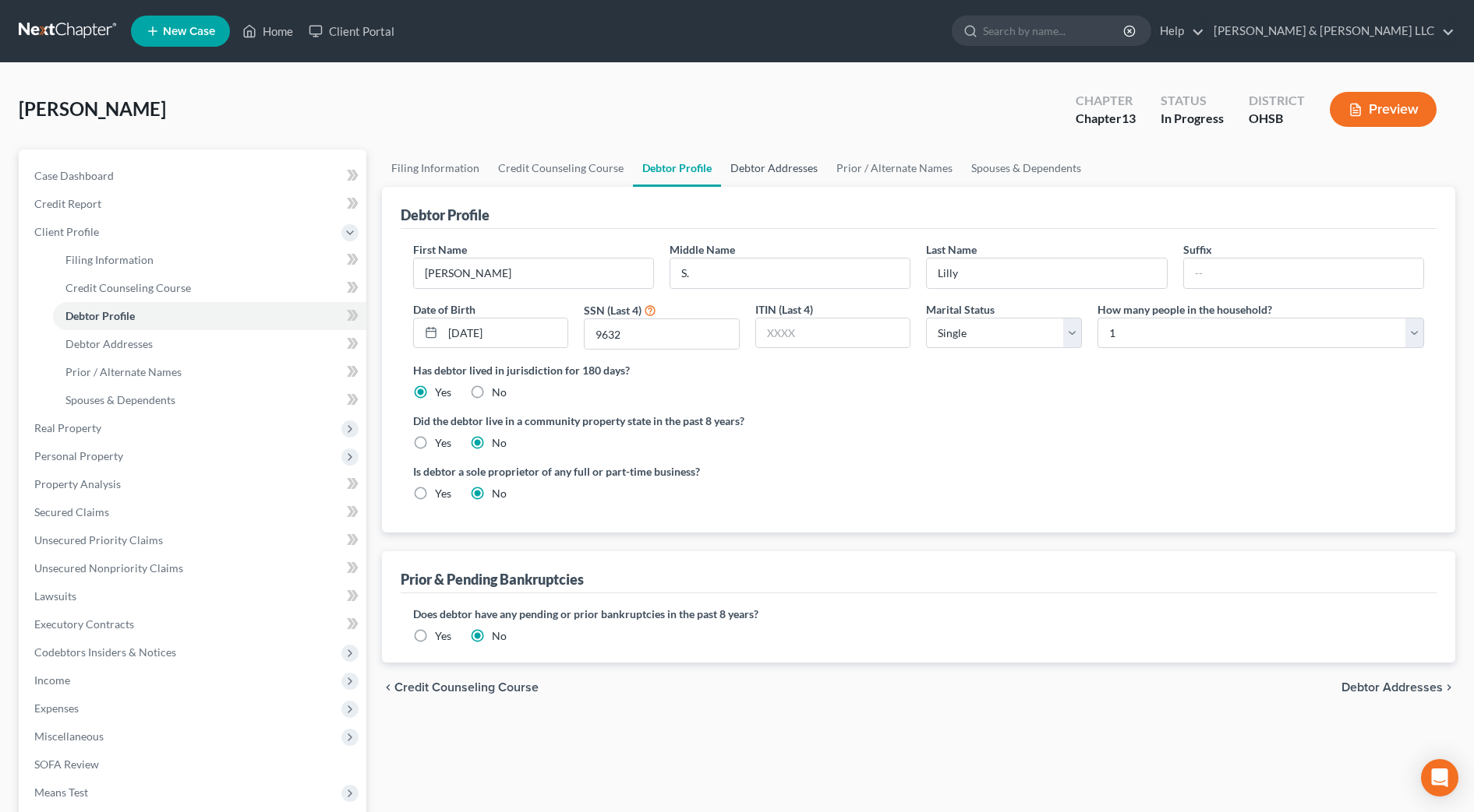
click at [771, 179] on link "Debtor Addresses" at bounding box center [773, 169] width 106 height 37
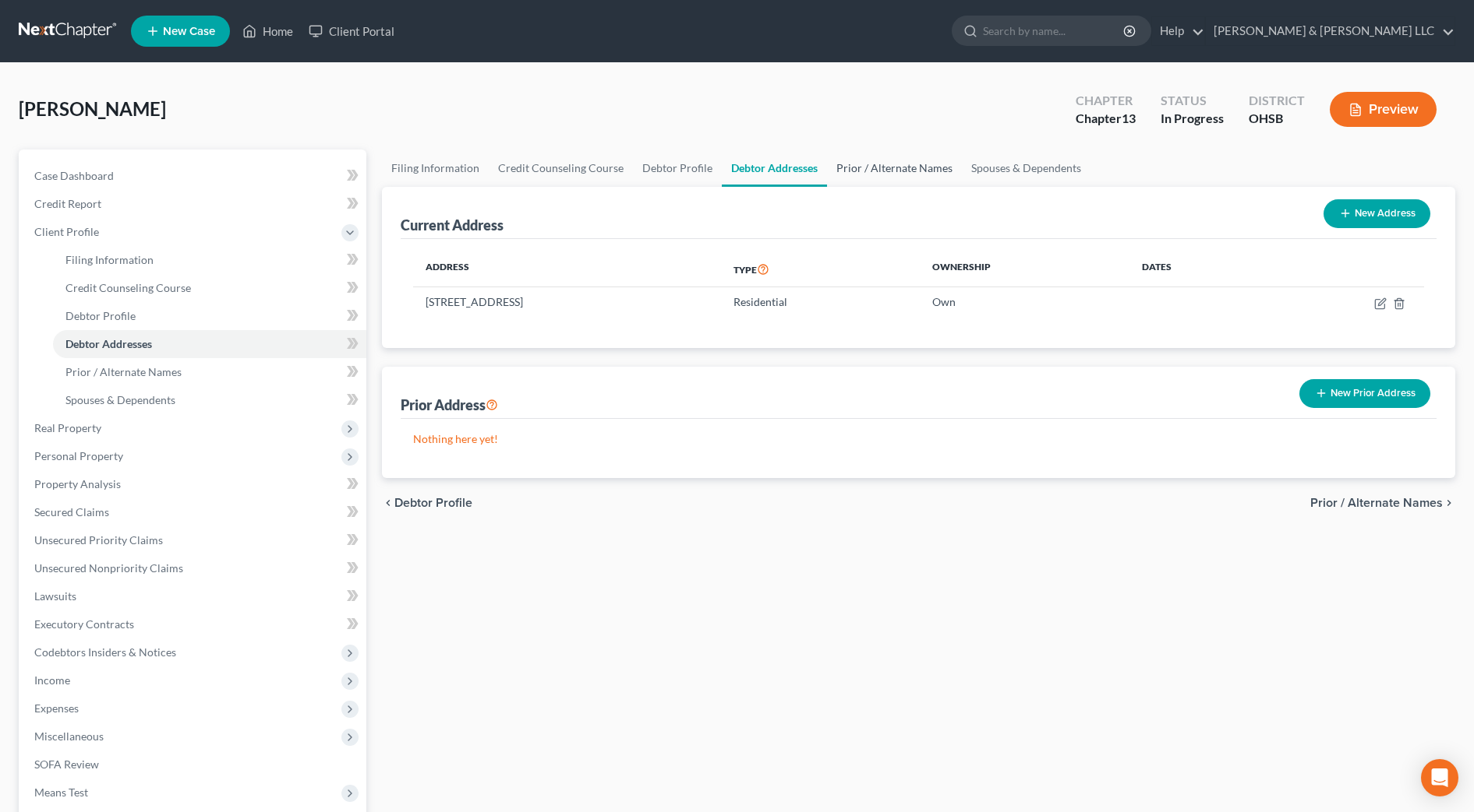
click at [847, 166] on link "Prior / Alternate Names" at bounding box center [894, 169] width 135 height 37
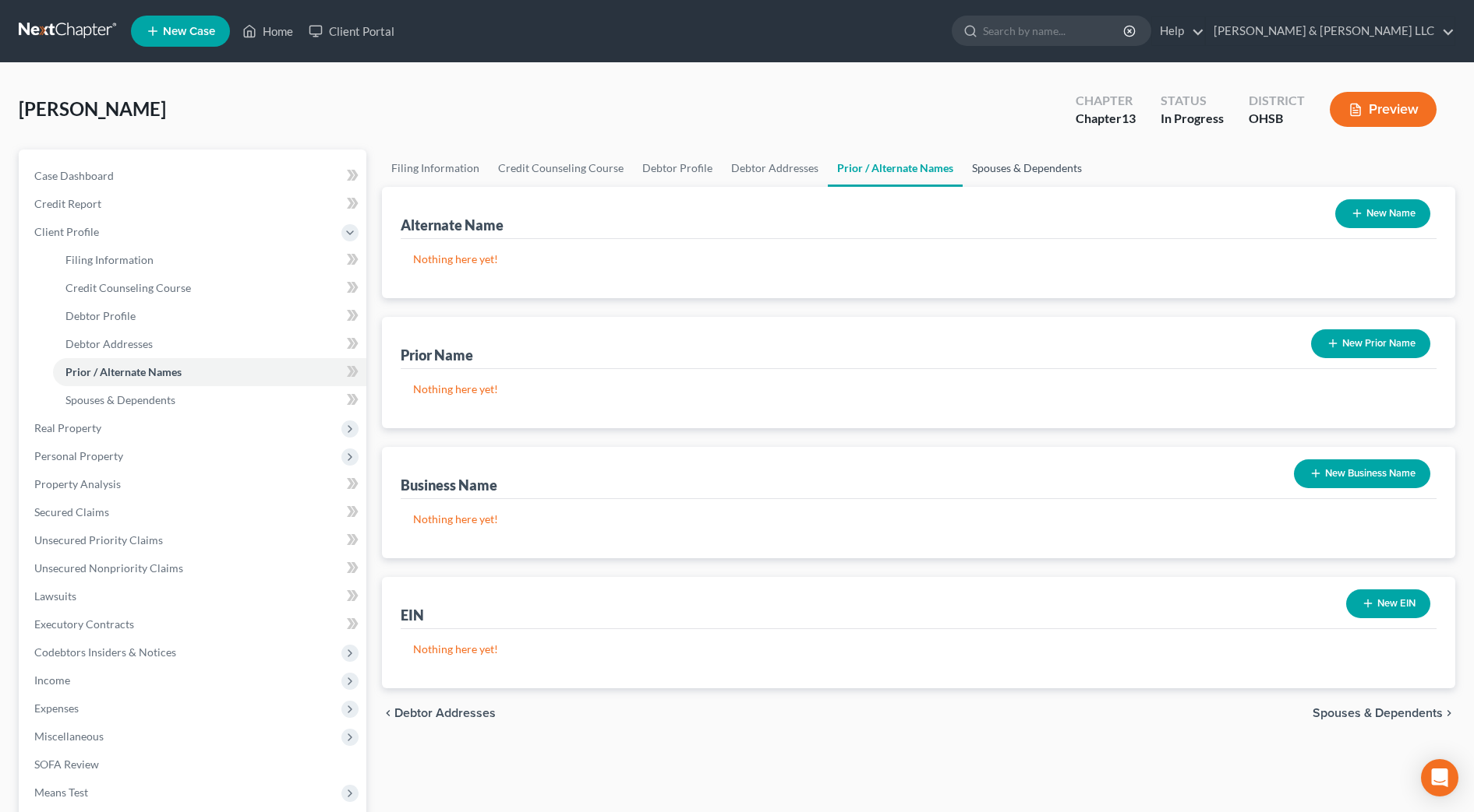
click at [993, 172] on link "Spouses & Dependents" at bounding box center [1026, 169] width 128 height 37
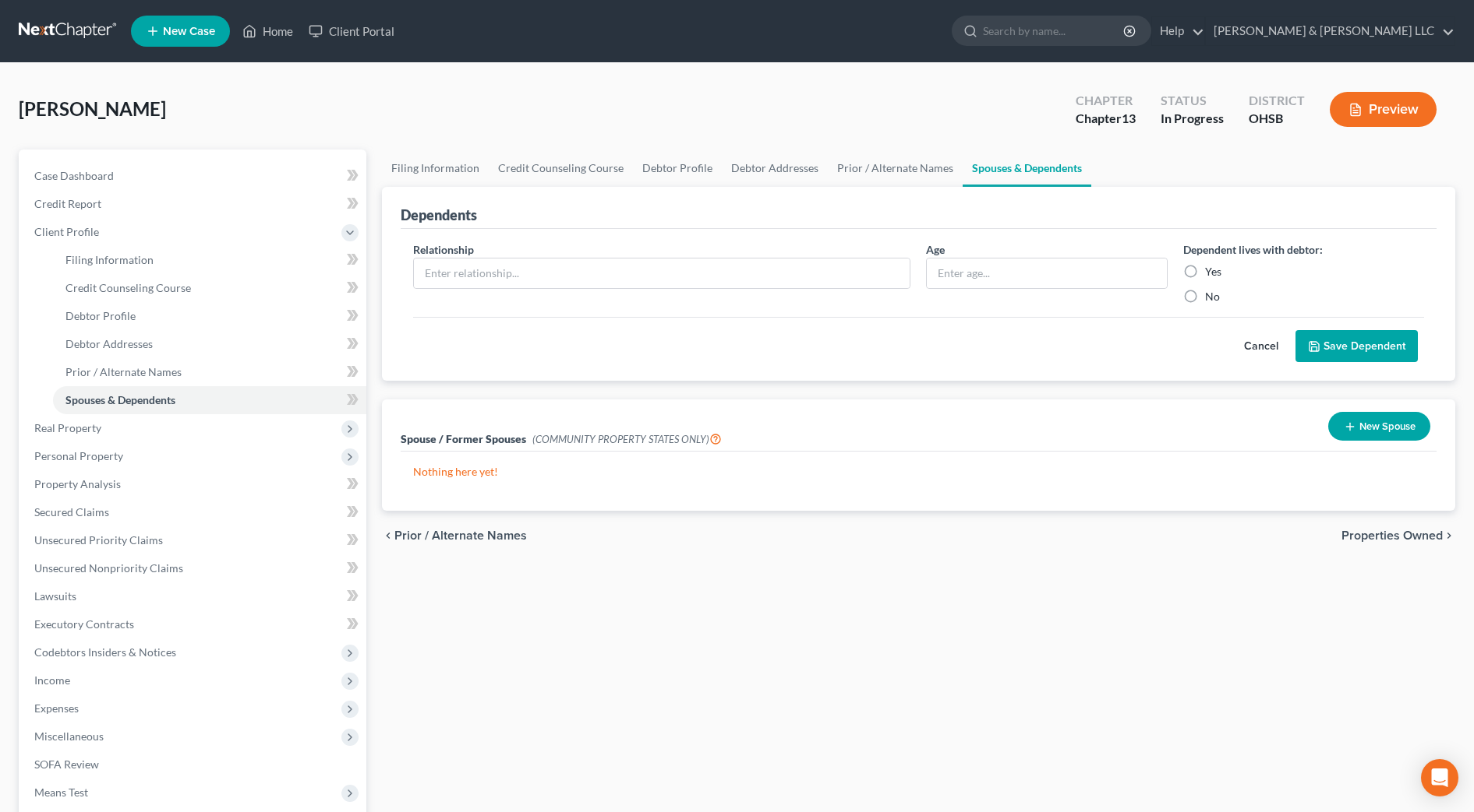
click at [1394, 535] on span "Properties Owned" at bounding box center [1392, 536] width 101 height 12
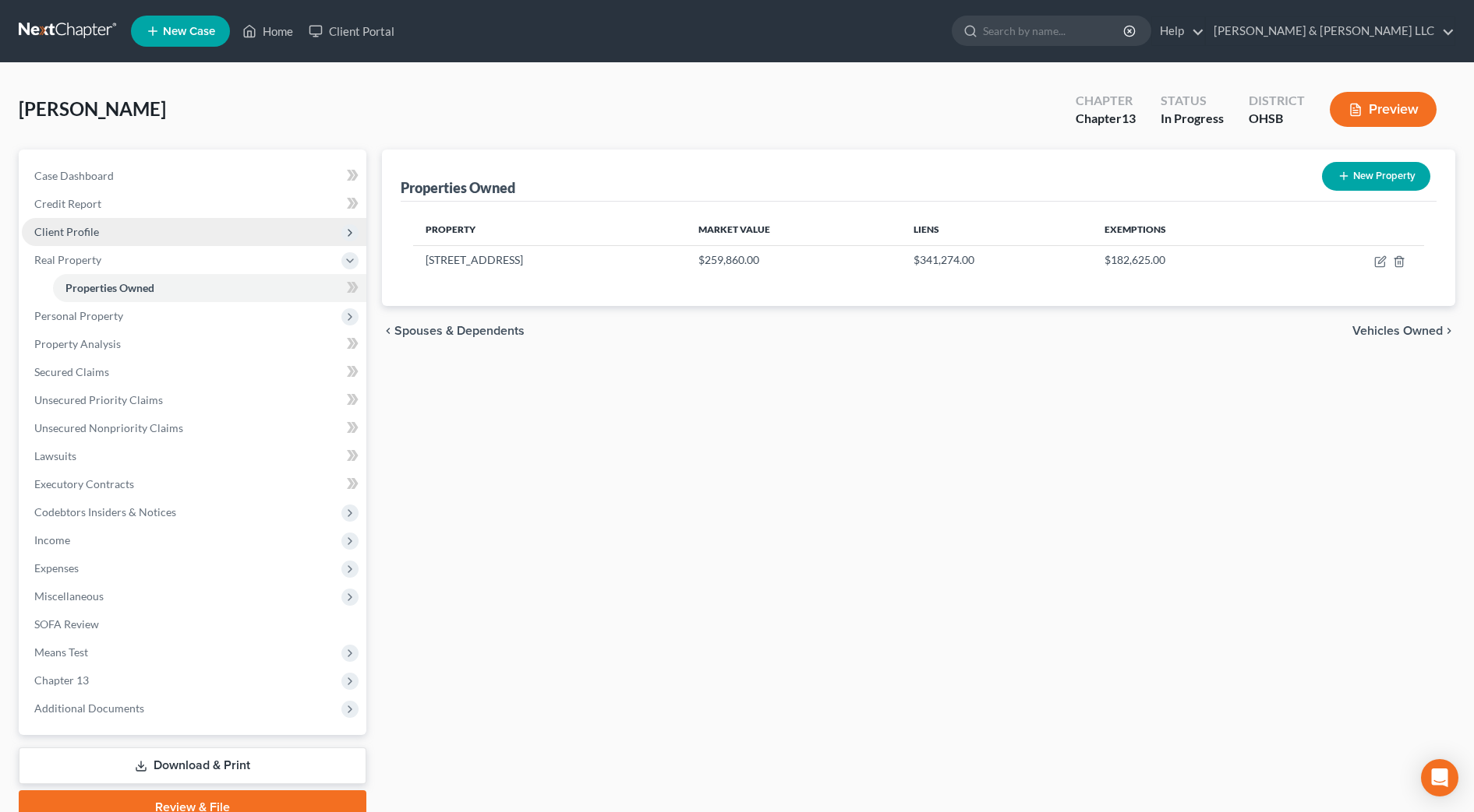
click at [90, 233] on span "Client Profile" at bounding box center [67, 231] width 65 height 13
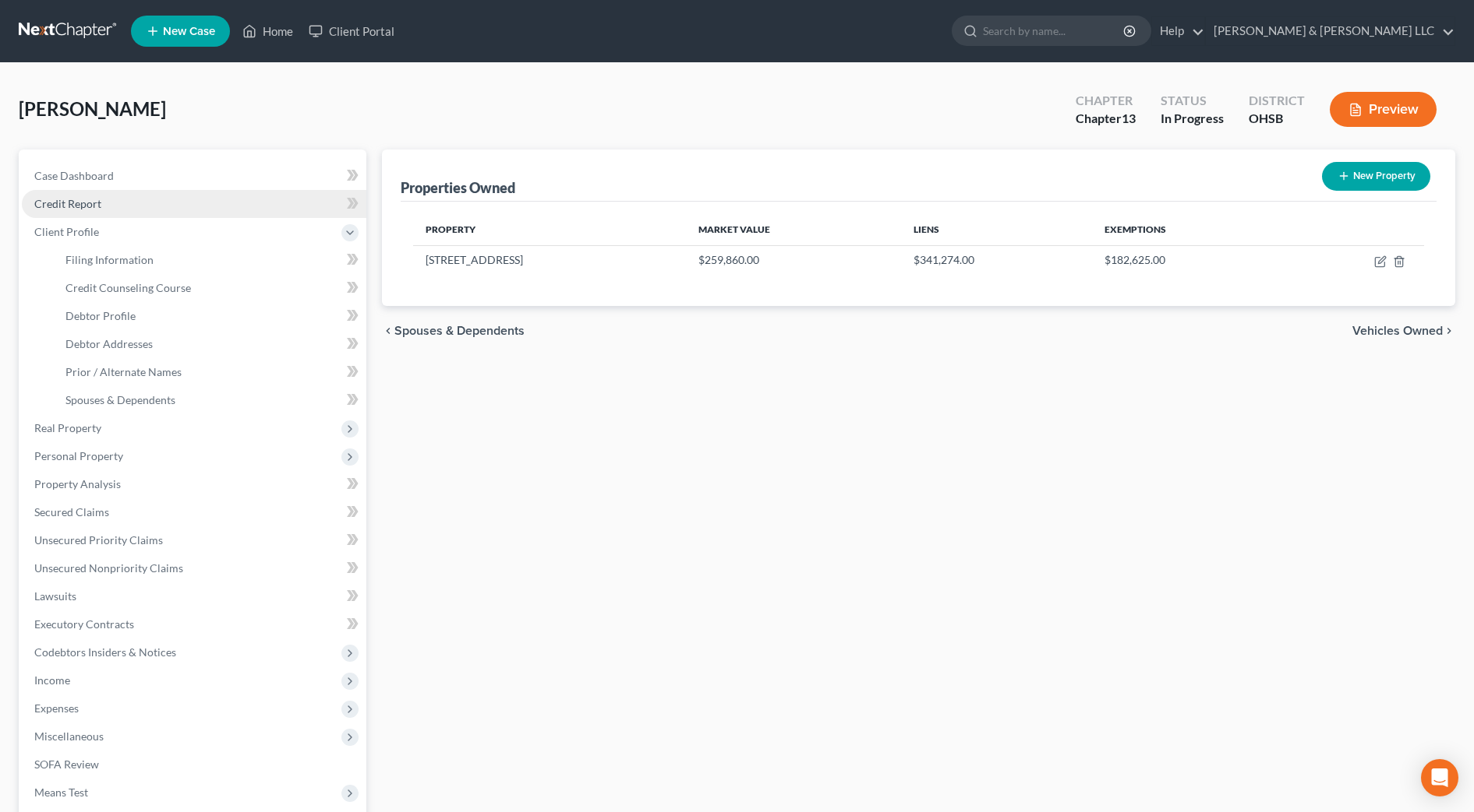
click at [91, 210] on span "Credit Report" at bounding box center [68, 203] width 67 height 13
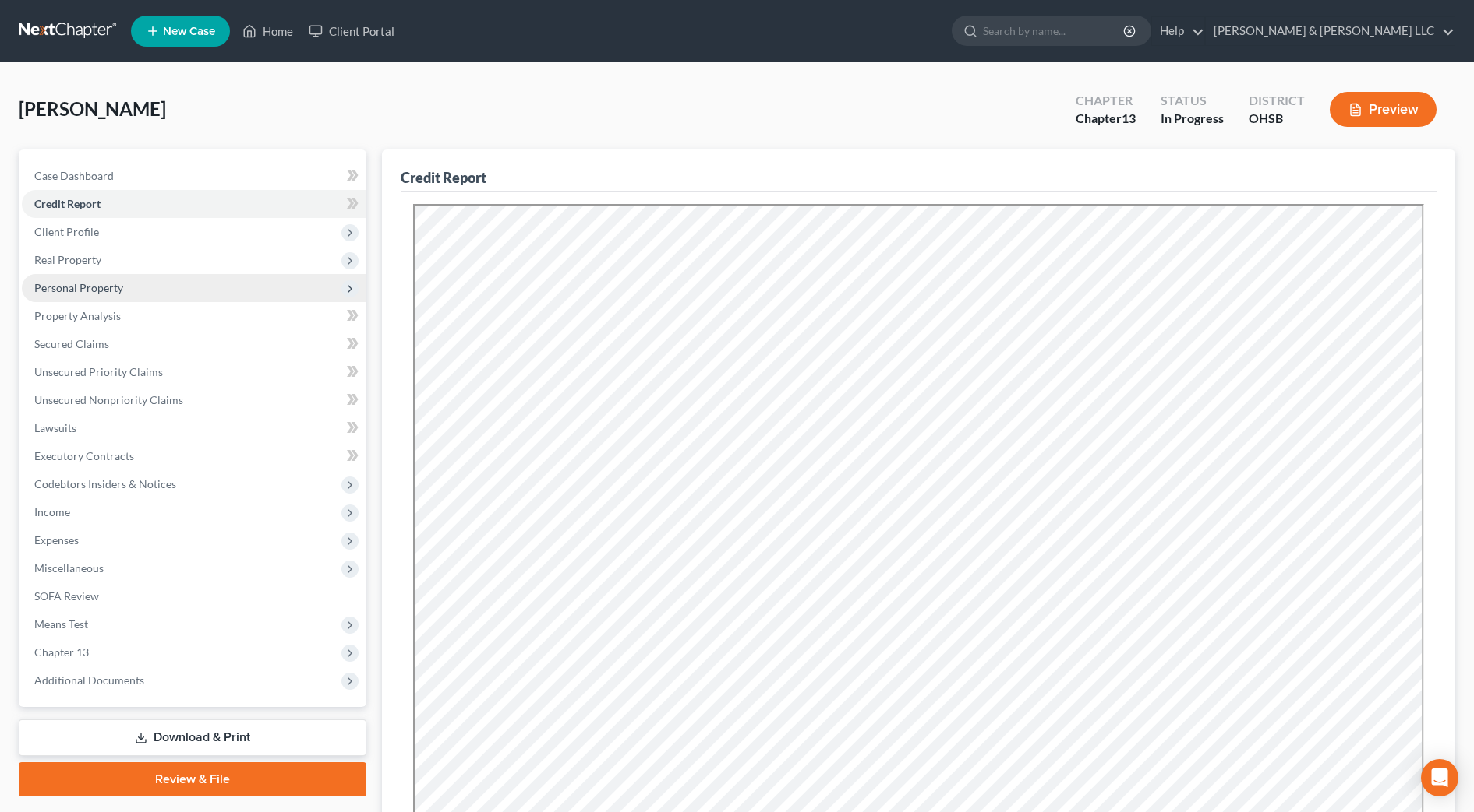
click at [94, 290] on span "Personal Property" at bounding box center [79, 288] width 89 height 13
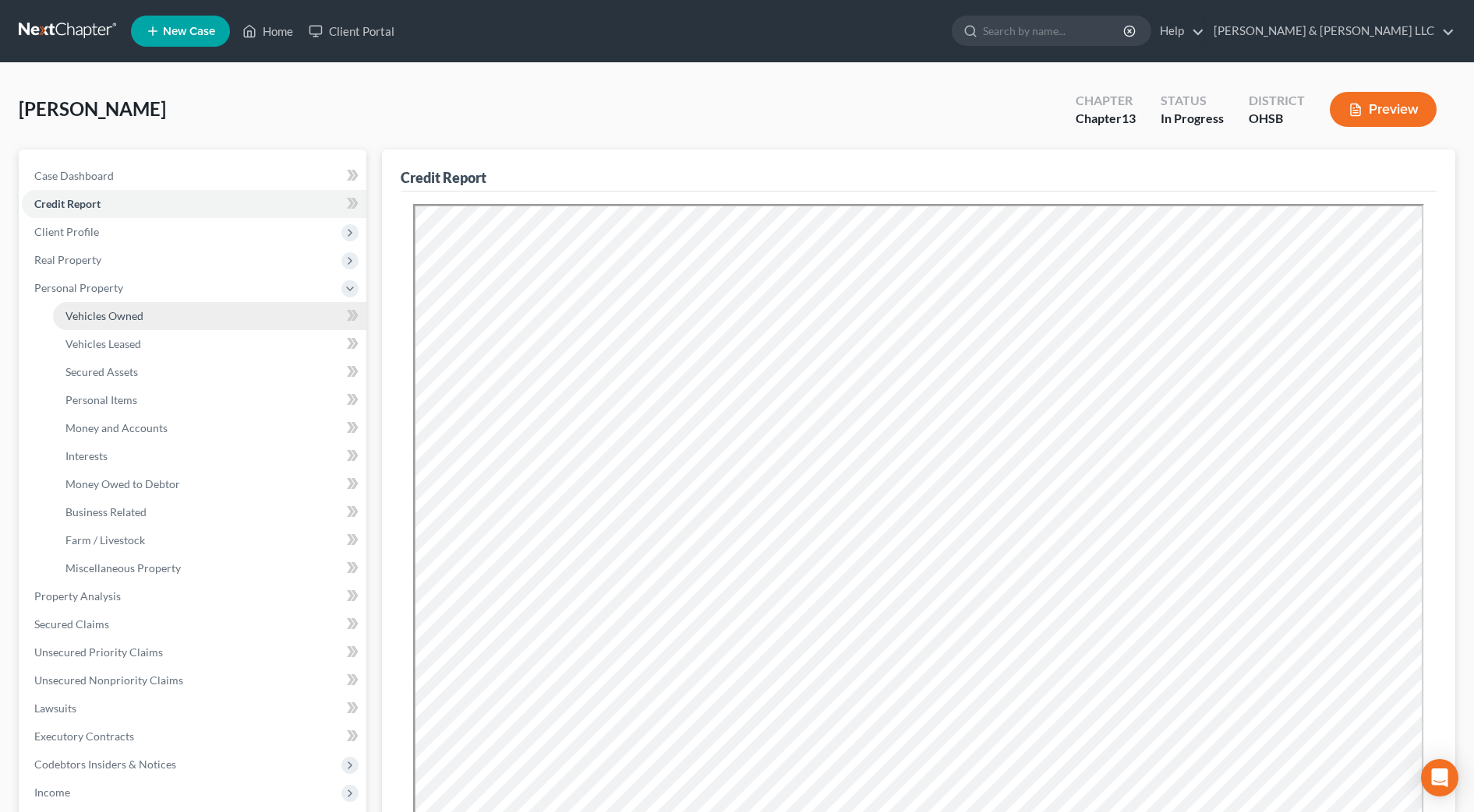
click at [115, 313] on span "Vehicles Owned" at bounding box center [104, 316] width 78 height 13
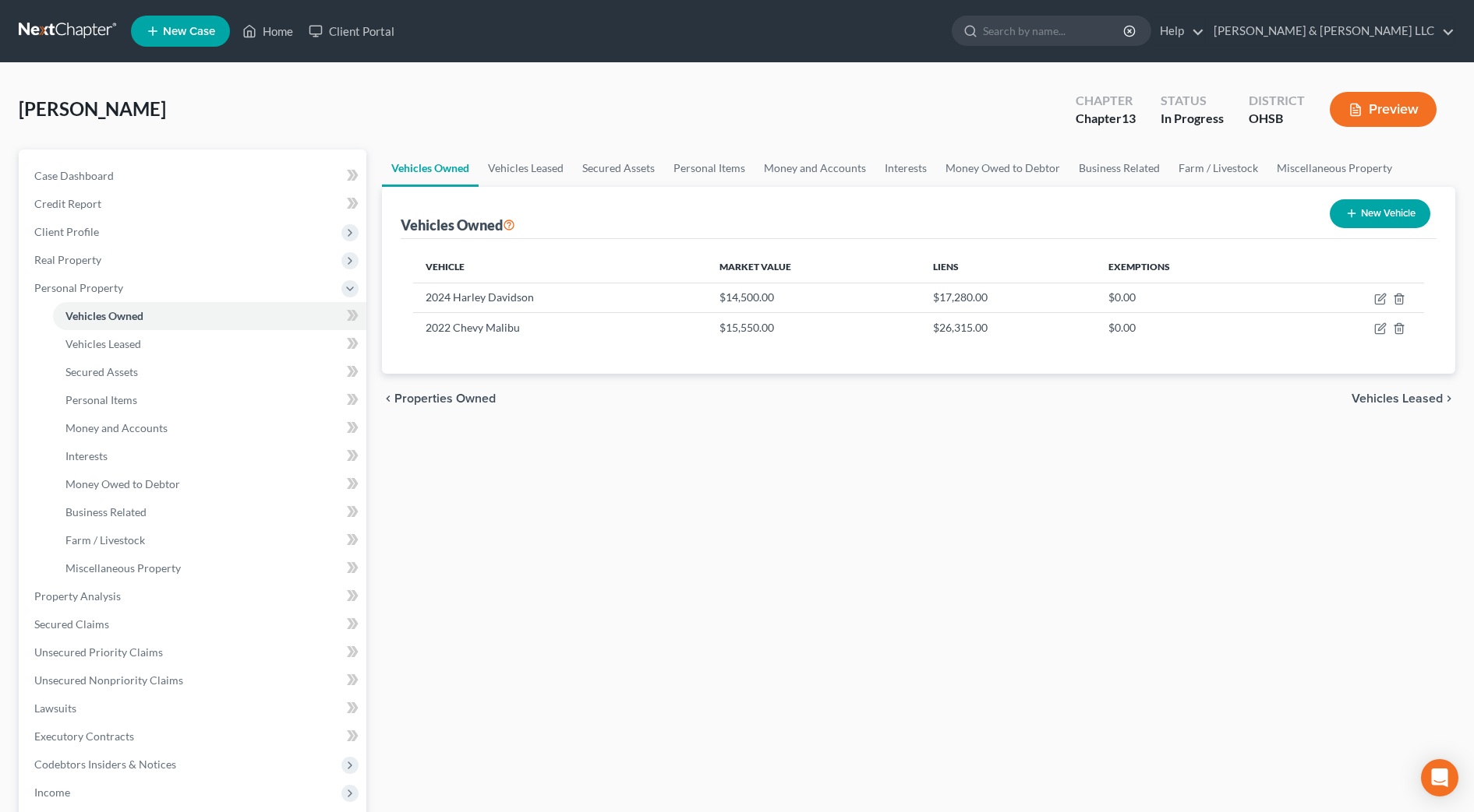
click at [679, 450] on div "Vehicles Owned Vehicles Leased Secured Assets Personal Items Money and Accounts…" at bounding box center [918, 613] width 1089 height 928
click at [522, 171] on link "Vehicles Leased" at bounding box center [526, 169] width 95 height 37
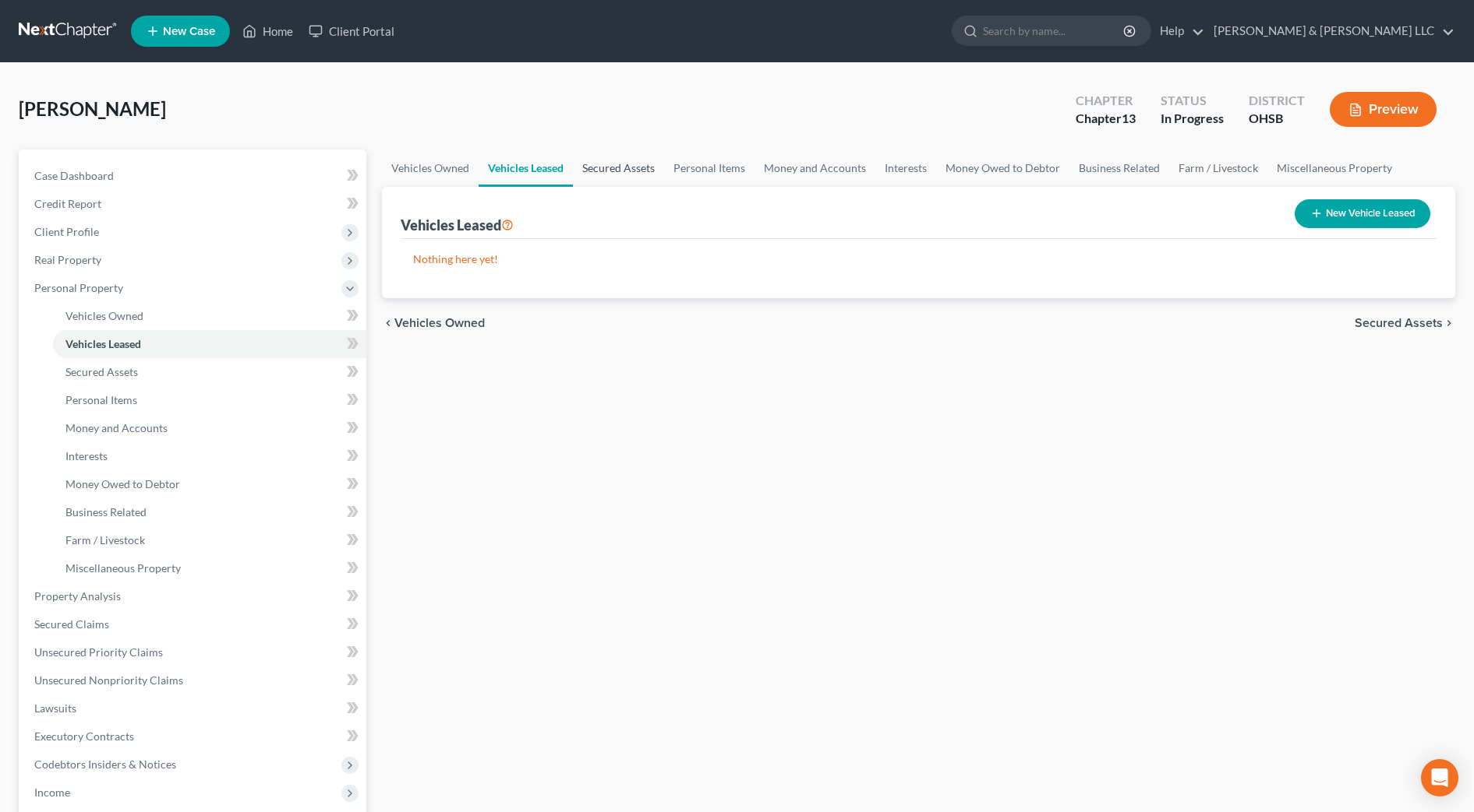
click at [651, 169] on link "Secured Assets" at bounding box center [618, 169] width 91 height 37
click at [734, 171] on link "Personal Items" at bounding box center [709, 169] width 90 height 37
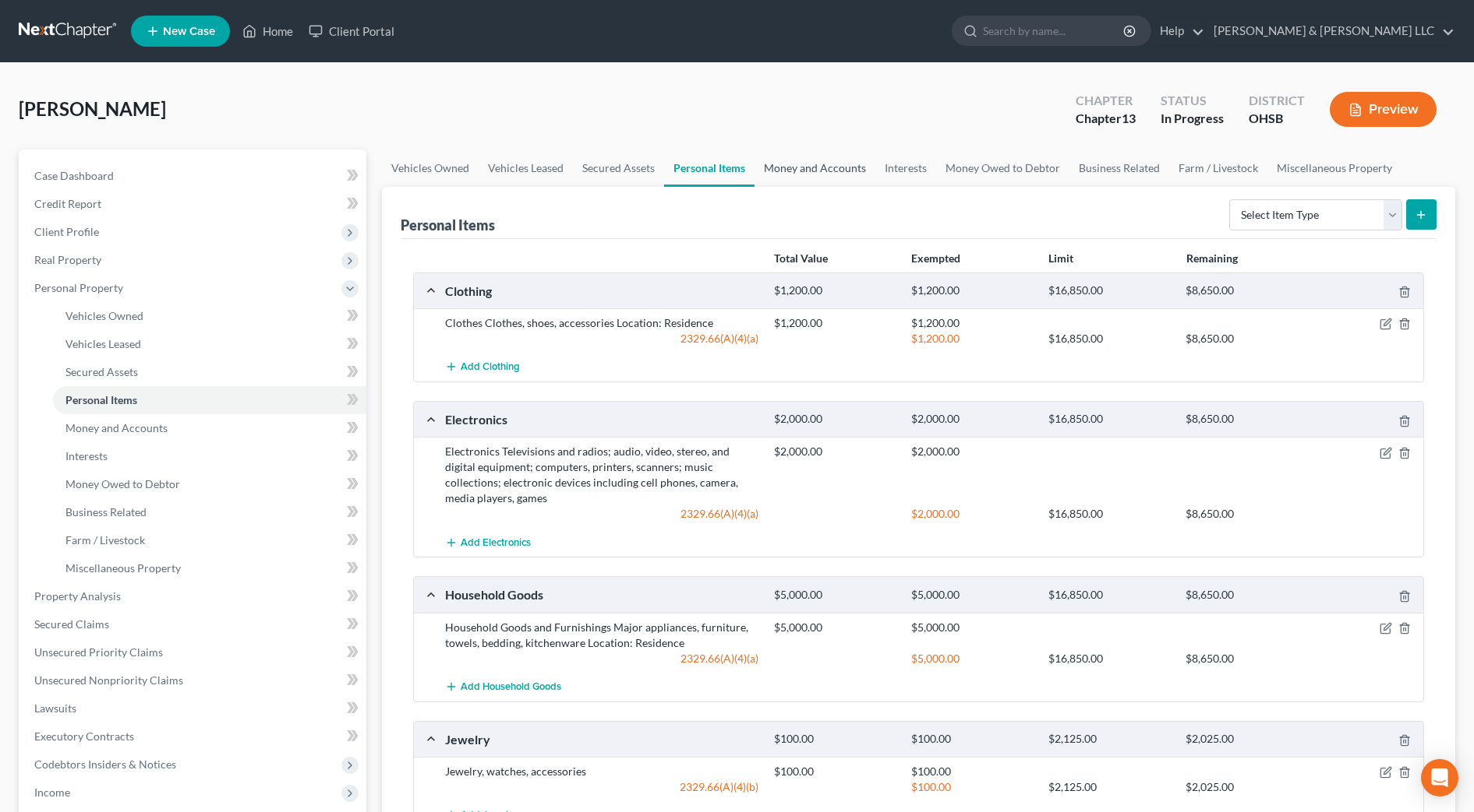
click at [850, 164] on link "Money and Accounts" at bounding box center [814, 169] width 121 height 37
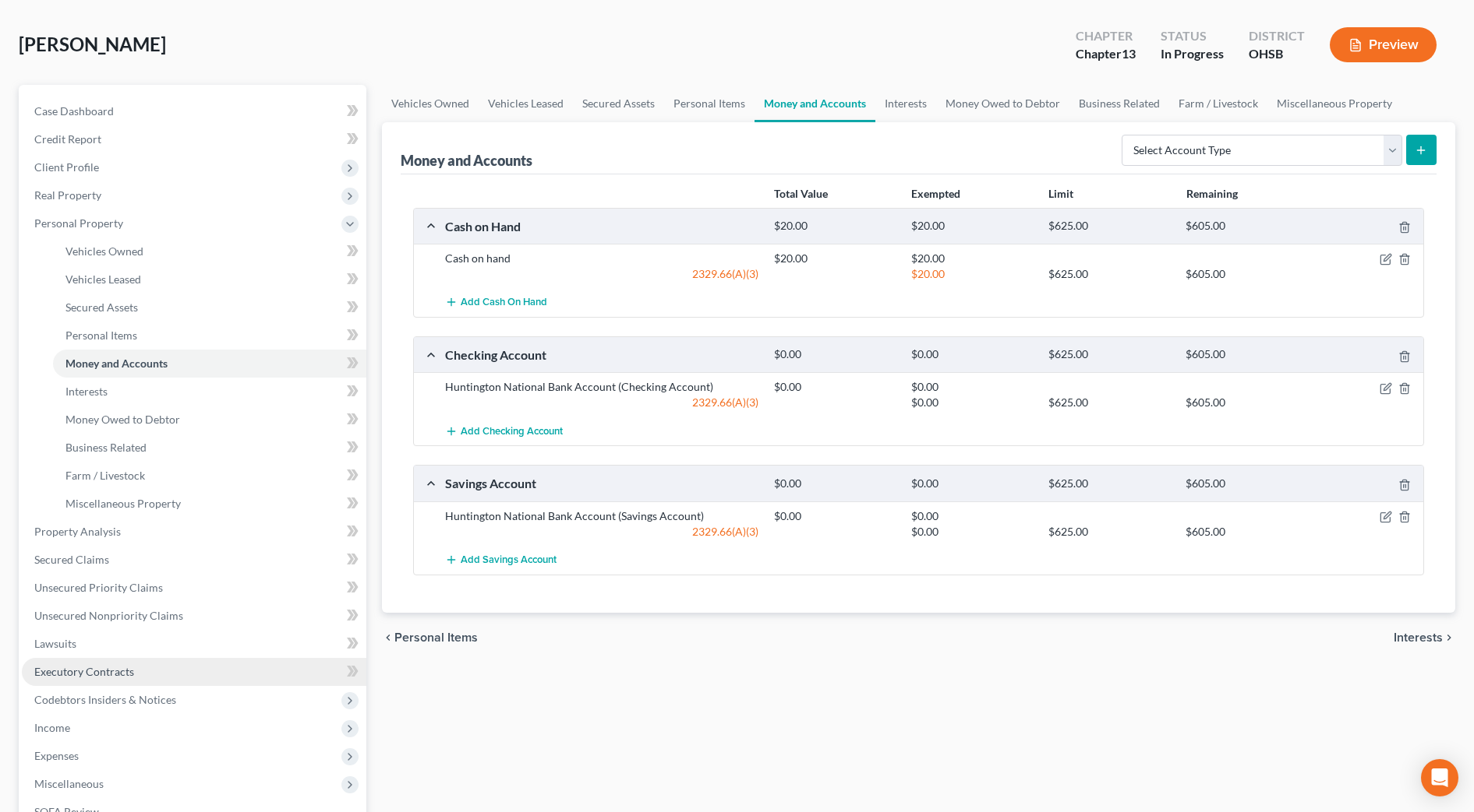
scroll to position [97, 0]
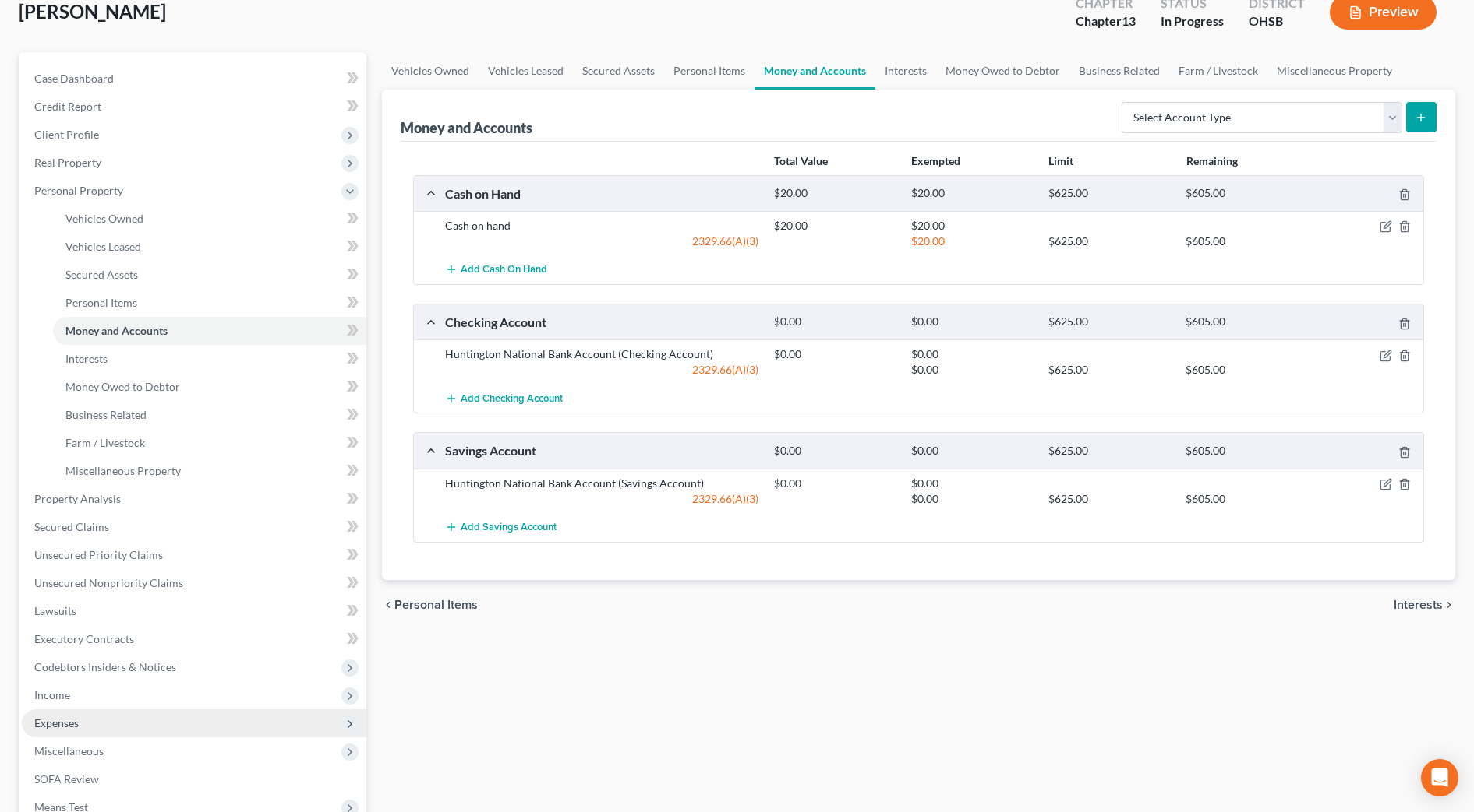
click at [116, 724] on span "Expenses" at bounding box center [194, 724] width 345 height 28
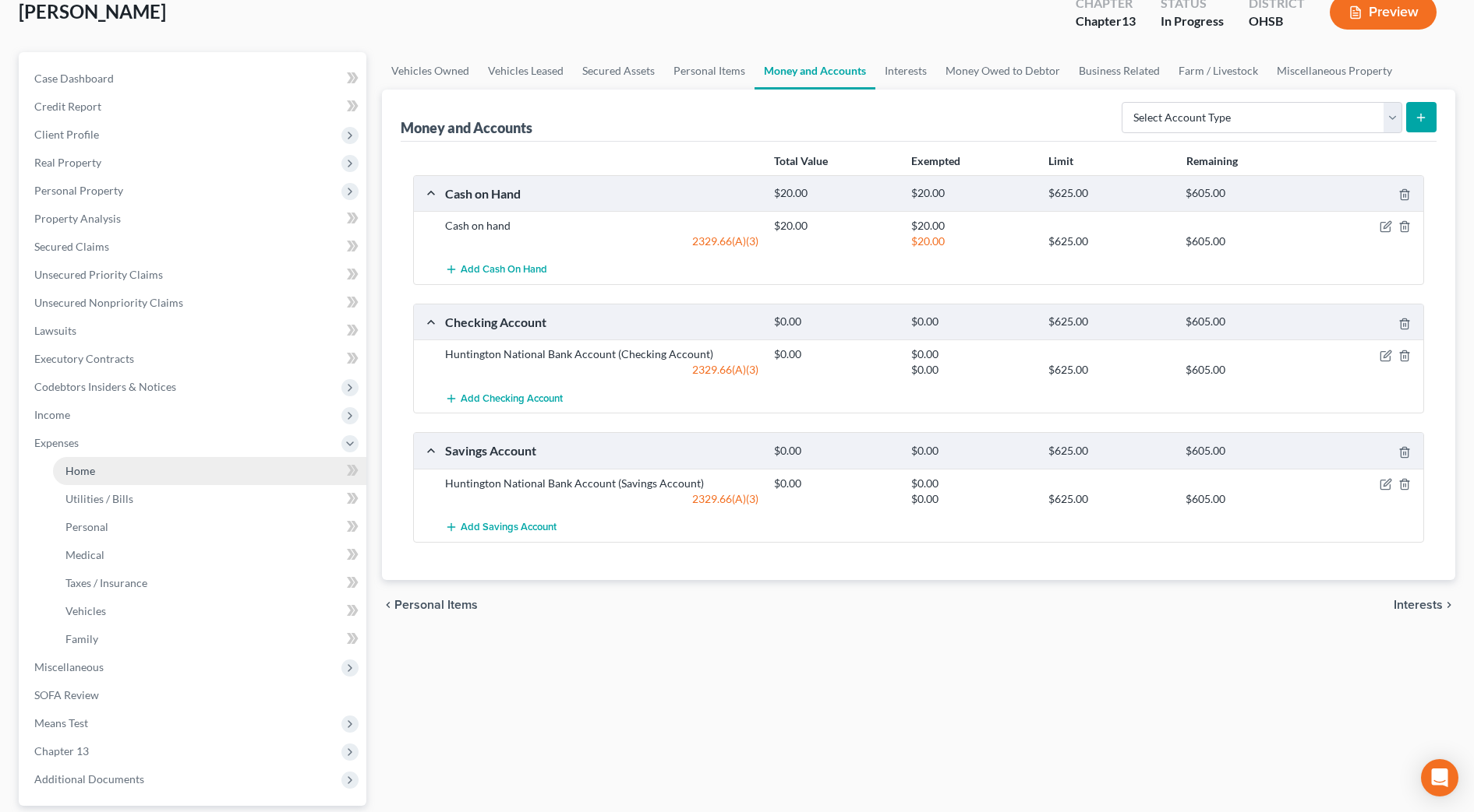
click at [99, 471] on link "Home" at bounding box center [210, 471] width 313 height 28
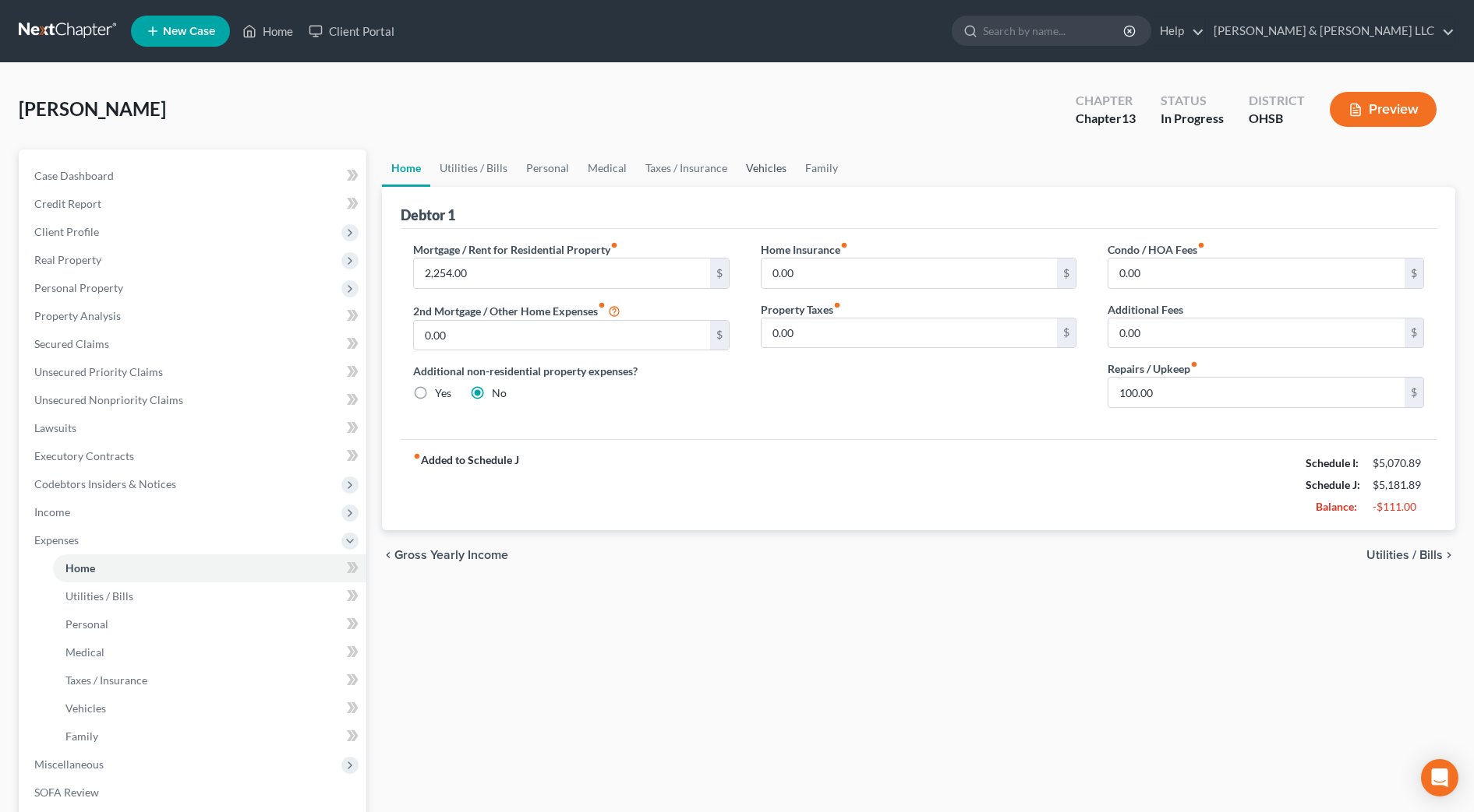
click at [779, 170] on link "Vehicles" at bounding box center [766, 169] width 59 height 37
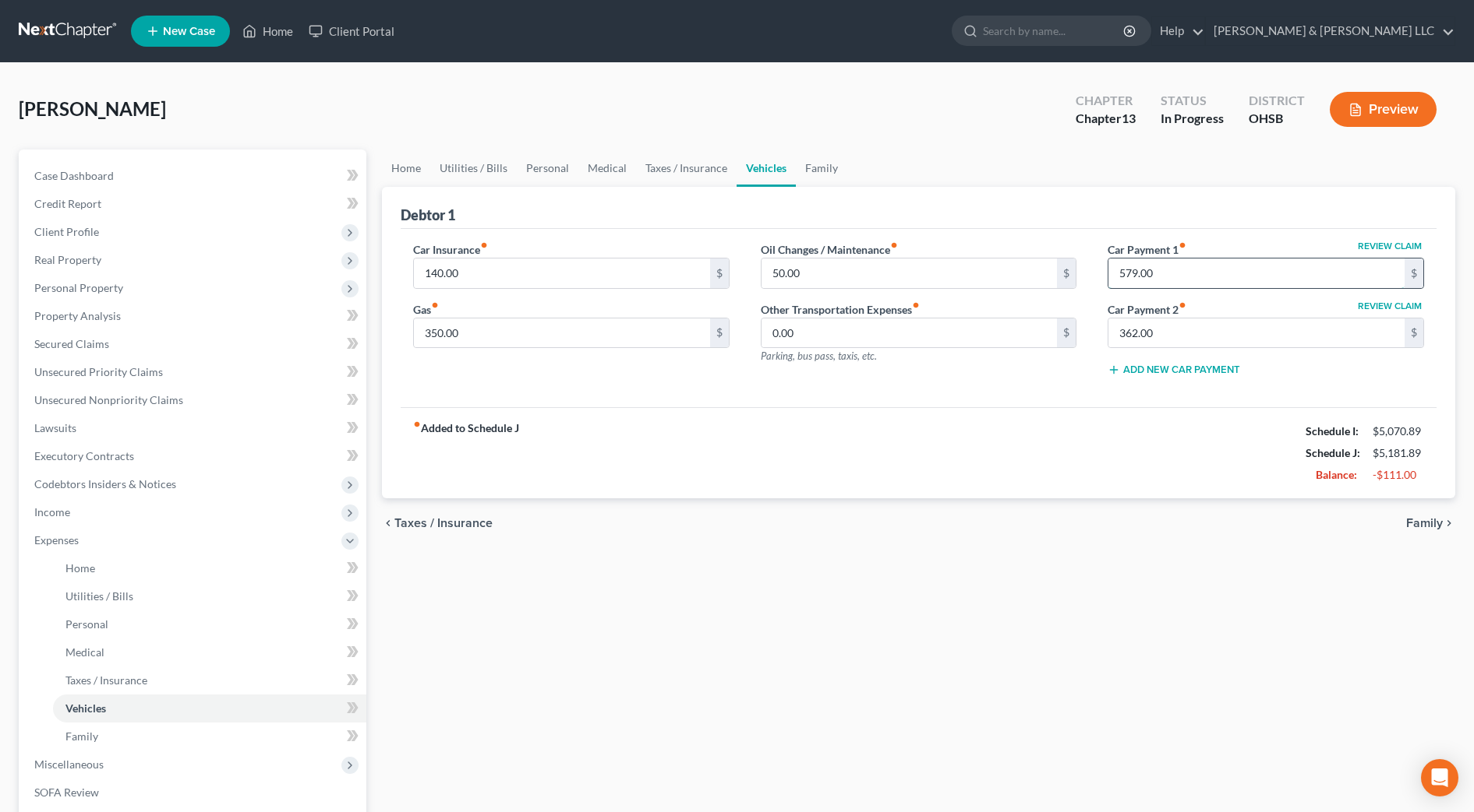
click at [1272, 287] on input "579.00" at bounding box center [1257, 273] width 296 height 30
click at [1261, 318] on input "362.00" at bounding box center [1257, 333] width 296 height 30
click at [1253, 483] on div "fiber_manual_record Added to Schedule J Schedule I: $5,070.89 Schedule J: $4,60…" at bounding box center [917, 452] width 1035 height 91
click at [406, 163] on link "Home" at bounding box center [407, 169] width 49 height 37
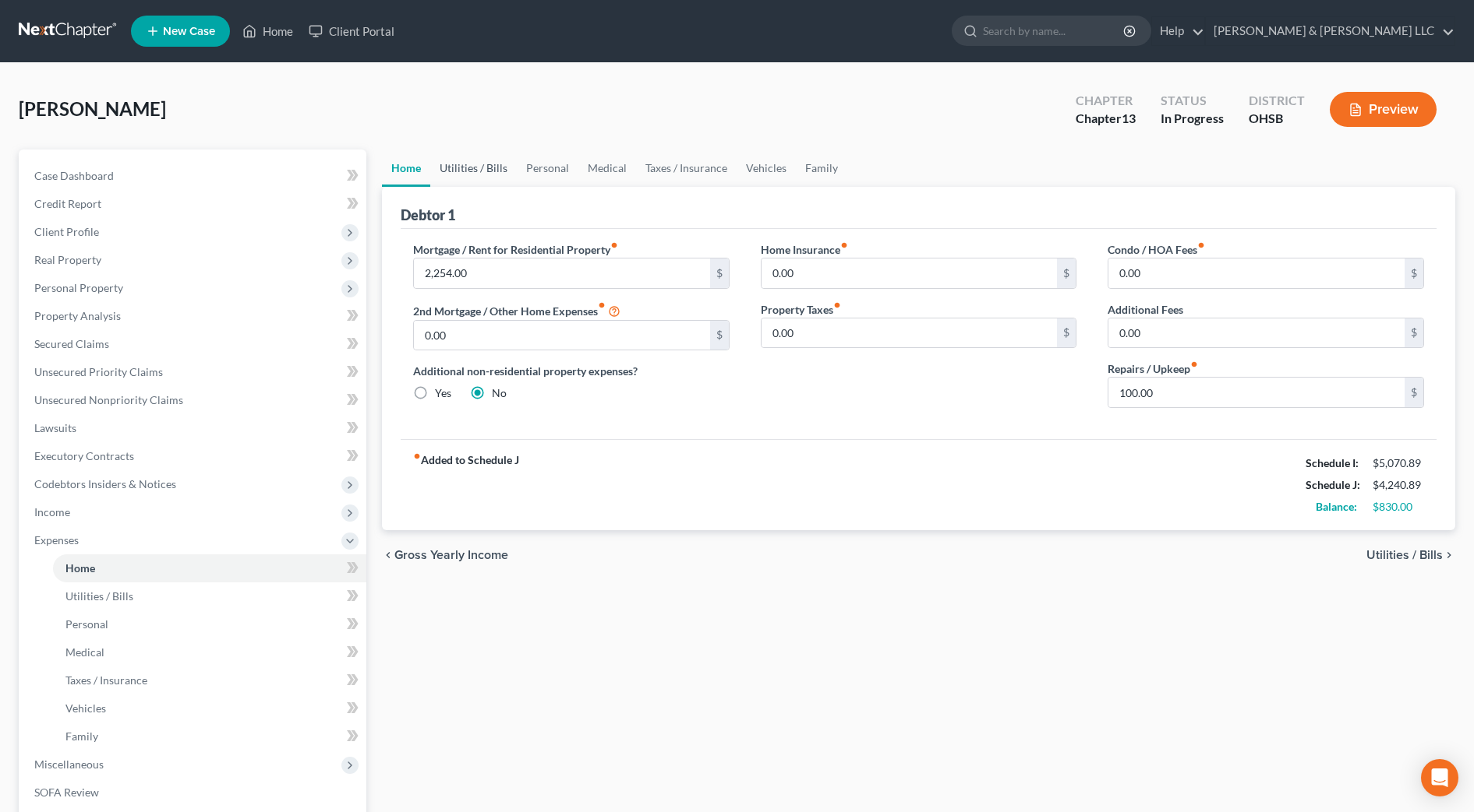
click at [451, 161] on link "Utilities / Bills" at bounding box center [473, 169] width 86 height 37
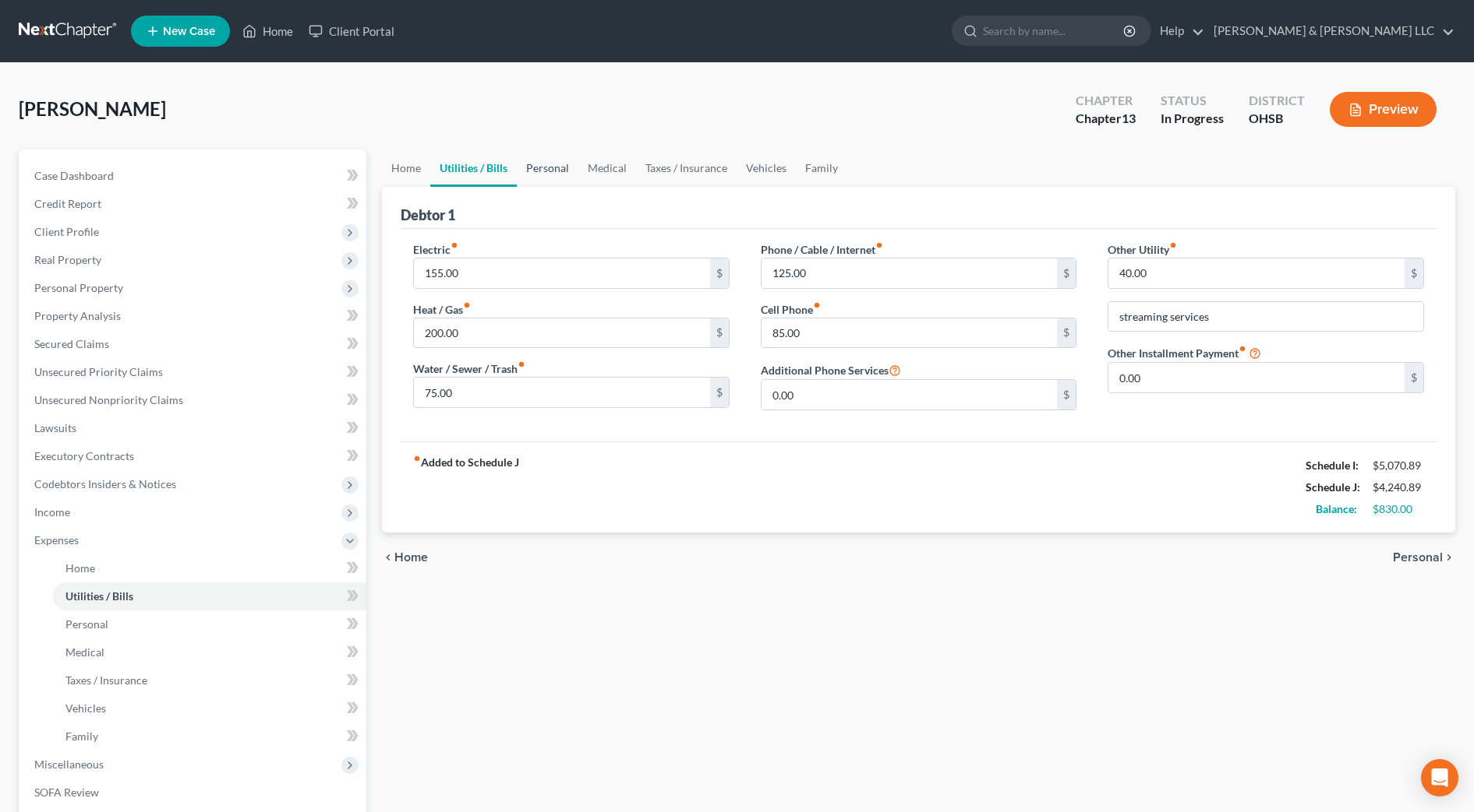
click at [530, 161] on link "Personal" at bounding box center [547, 169] width 62 height 37
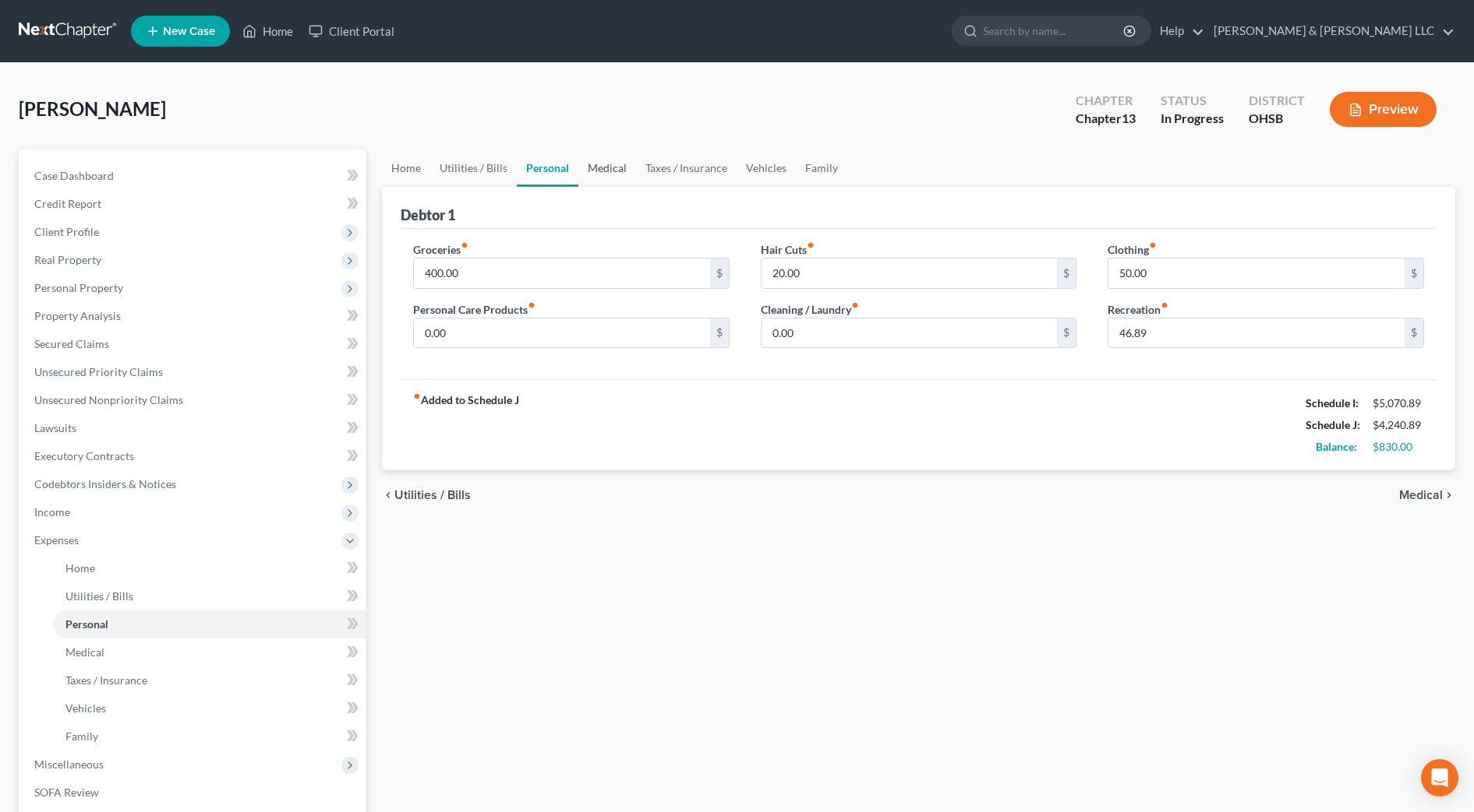
click at [625, 164] on link "Medical" at bounding box center [607, 169] width 58 height 37
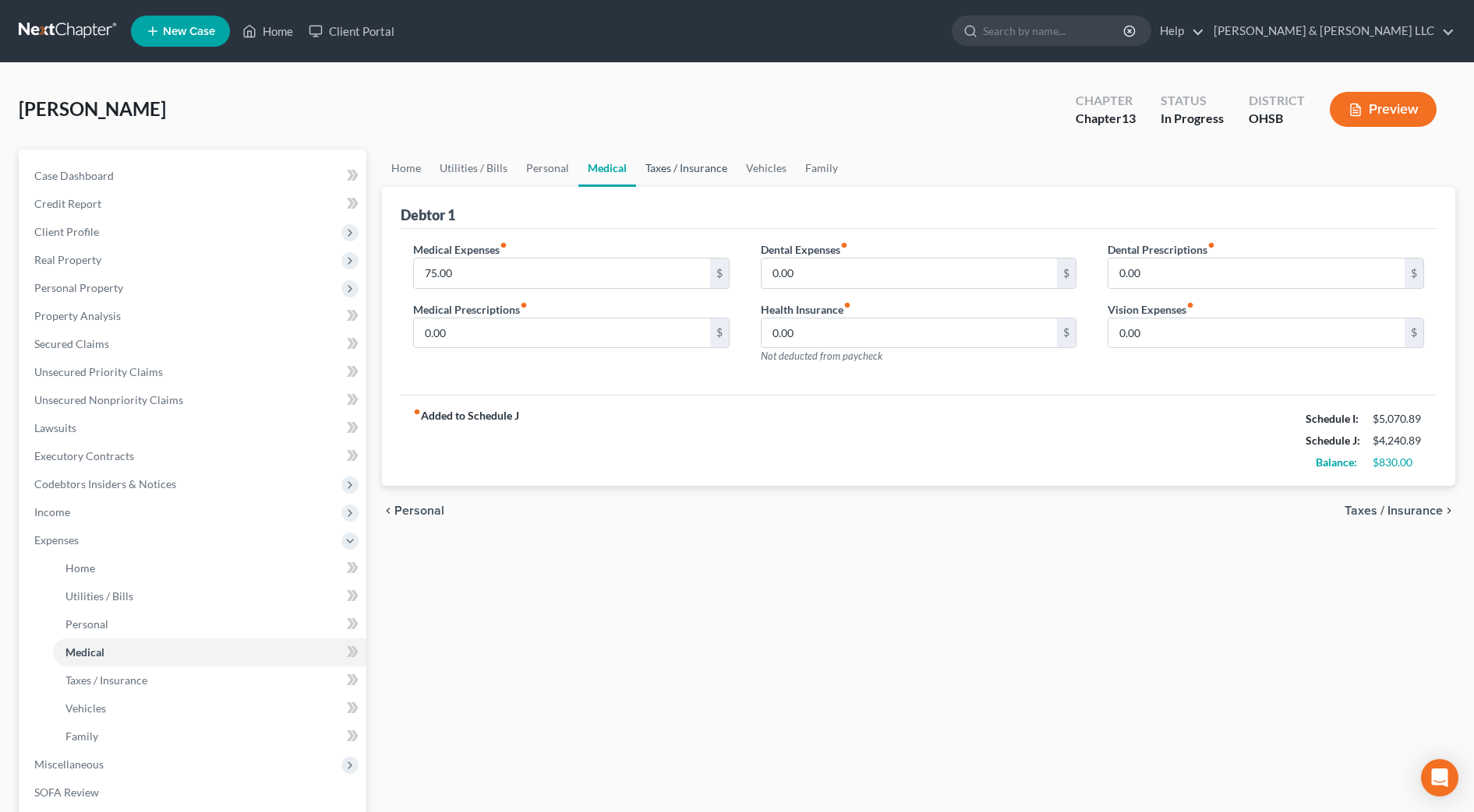
click at [702, 168] on link "Taxes / Insurance" at bounding box center [686, 169] width 100 height 37
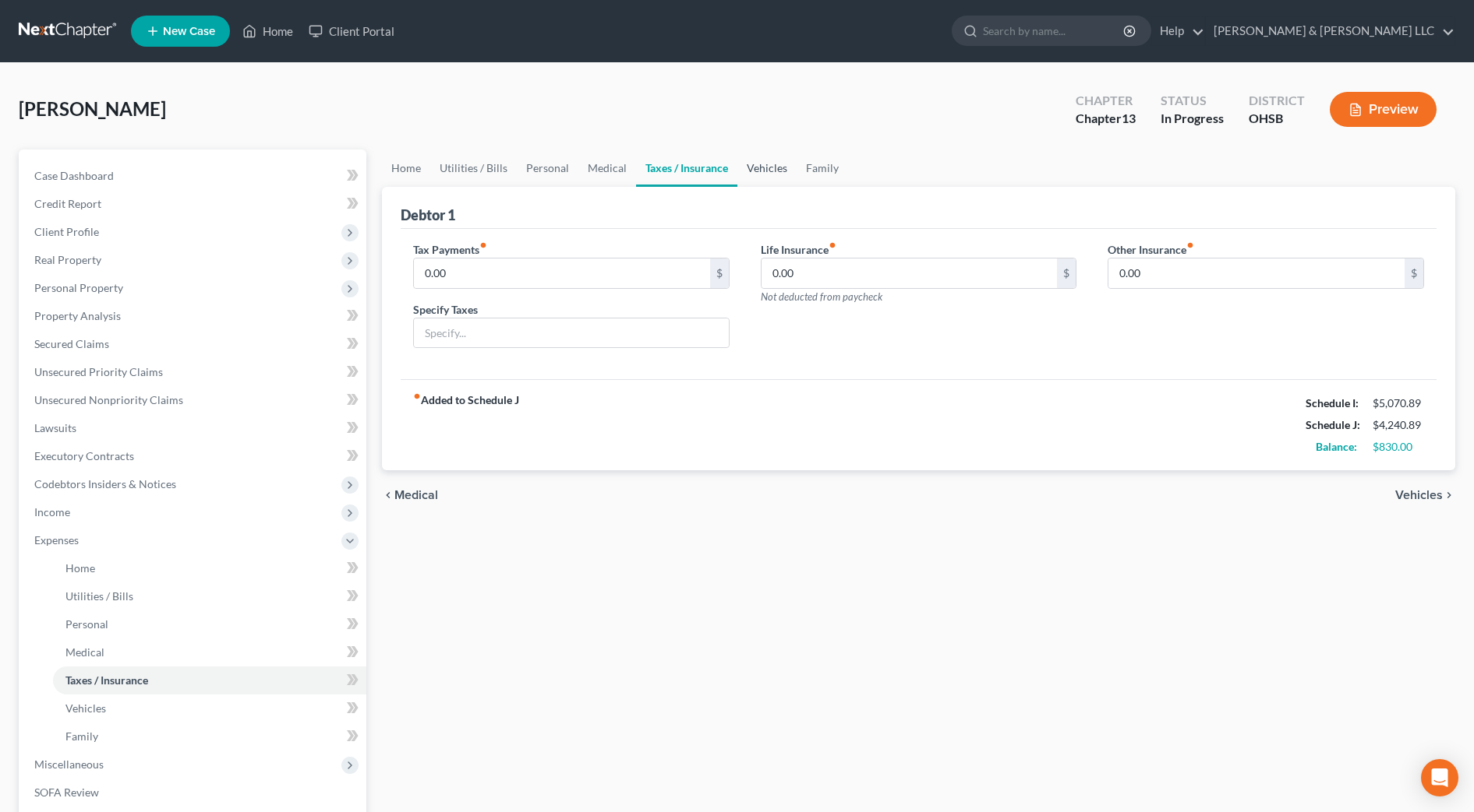
click at [768, 171] on link "Vehicles" at bounding box center [767, 169] width 59 height 37
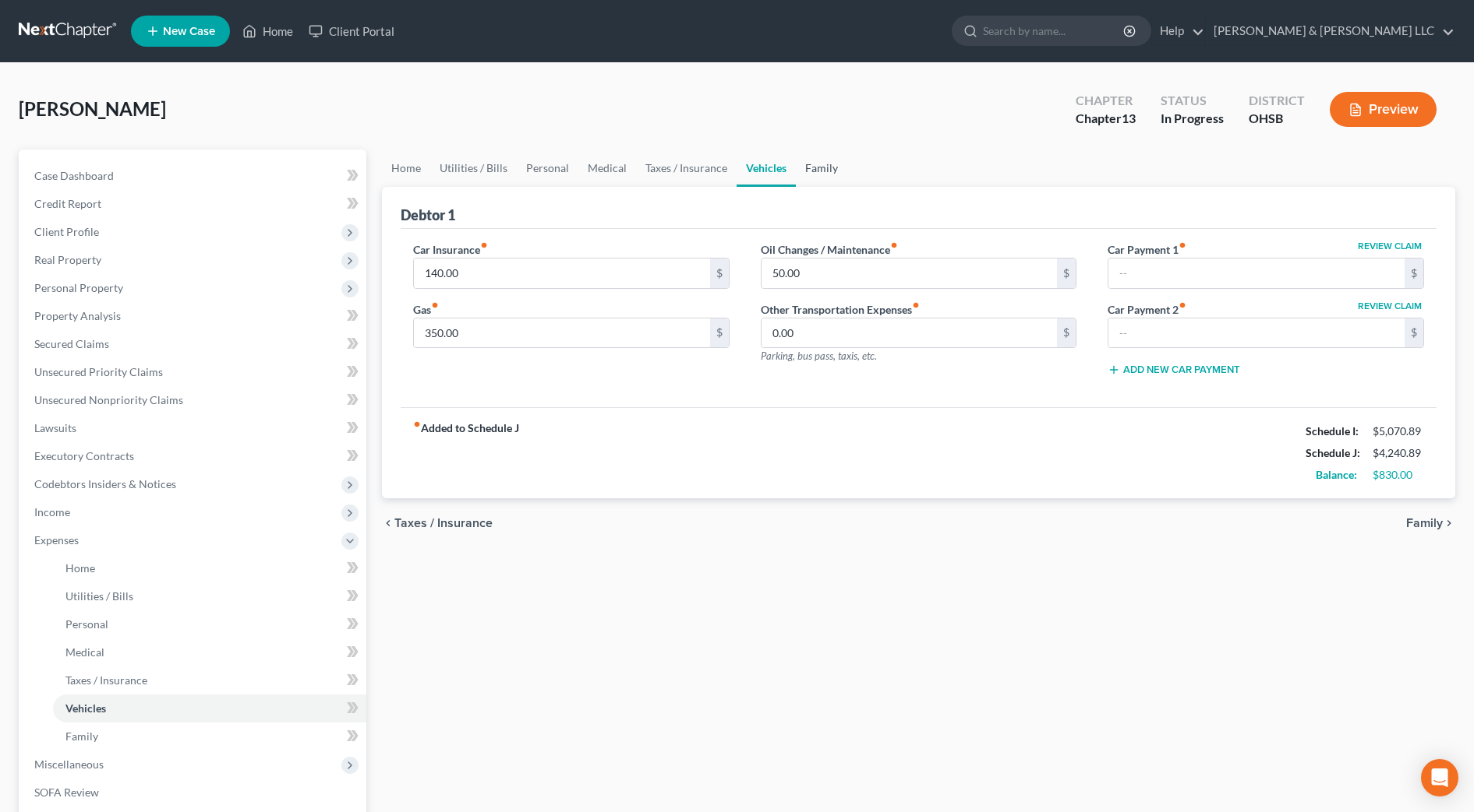
click at [811, 168] on link "Family" at bounding box center [821, 169] width 52 height 37
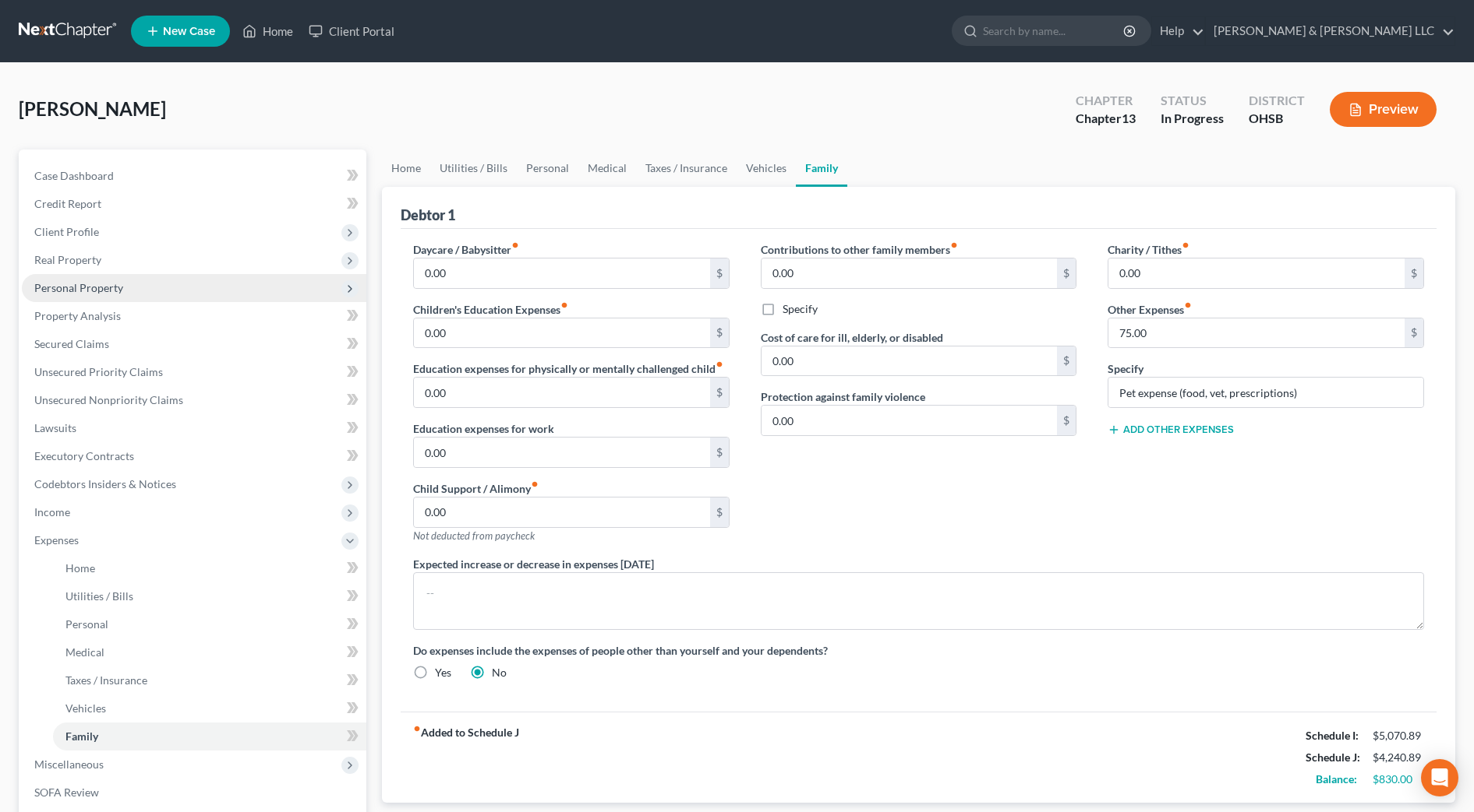
click at [87, 294] on span "Personal Property" at bounding box center [194, 288] width 345 height 28
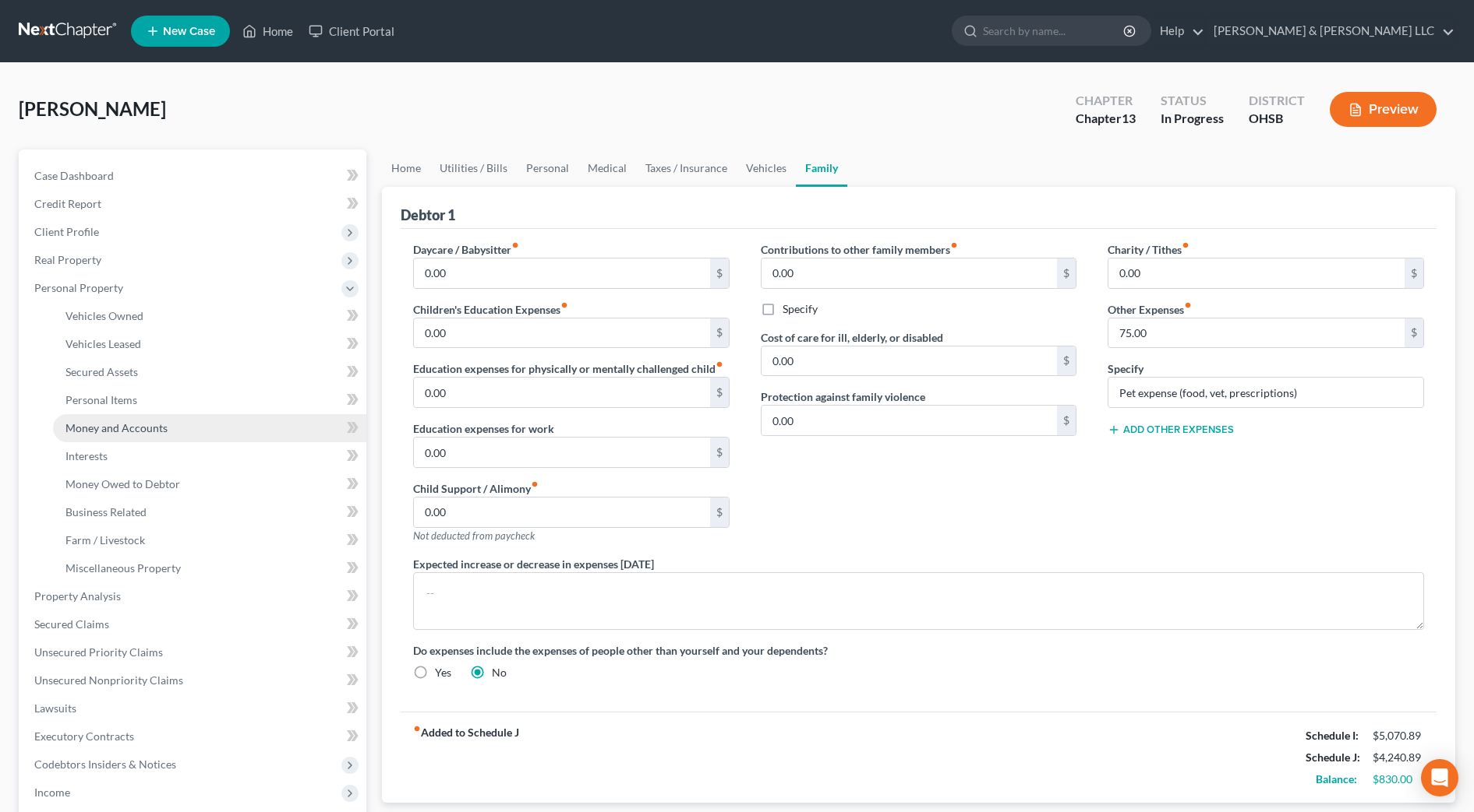
click at [102, 423] on span "Money and Accounts" at bounding box center [116, 428] width 102 height 13
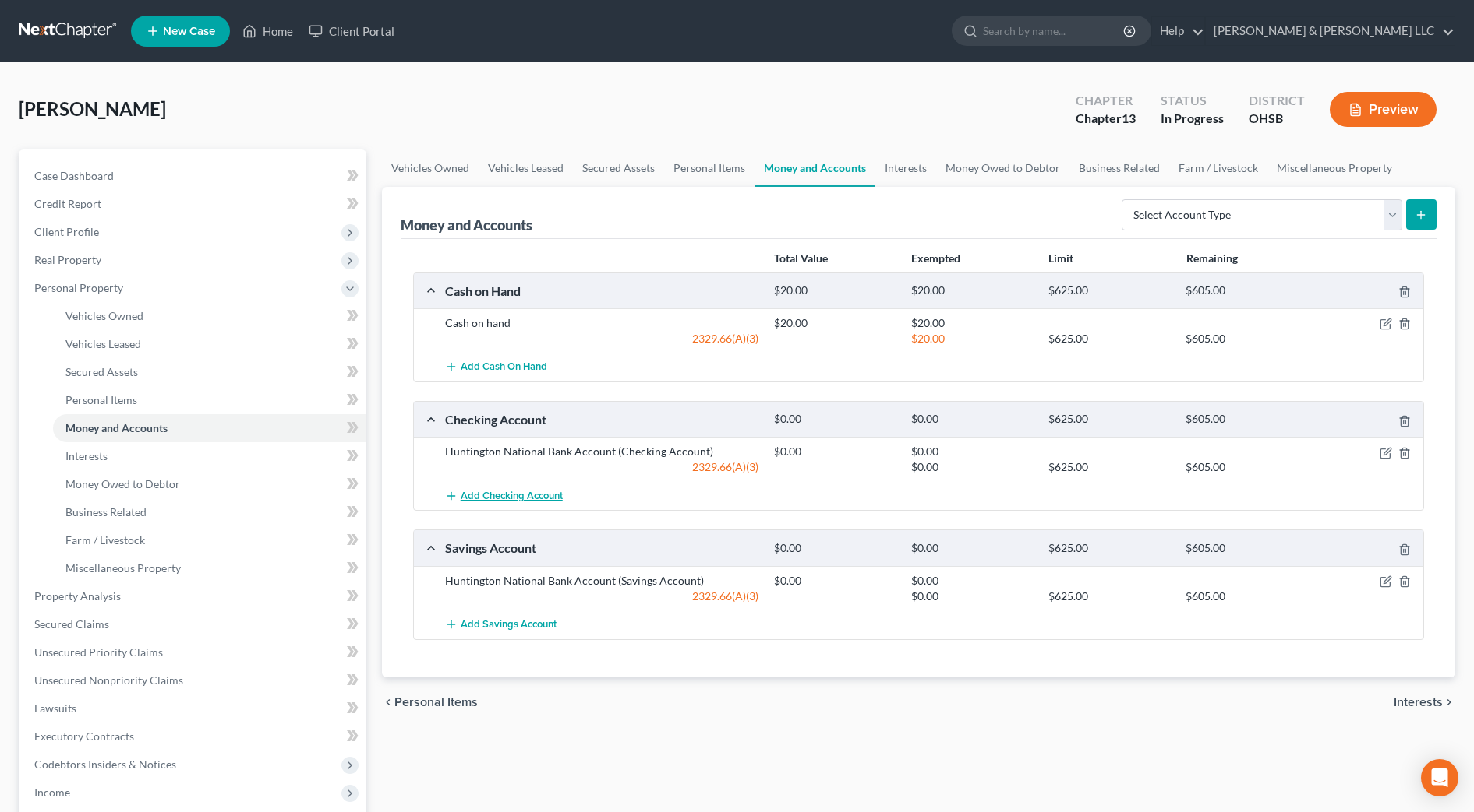
click at [491, 493] on span "Add Checking Account" at bounding box center [512, 495] width 102 height 12
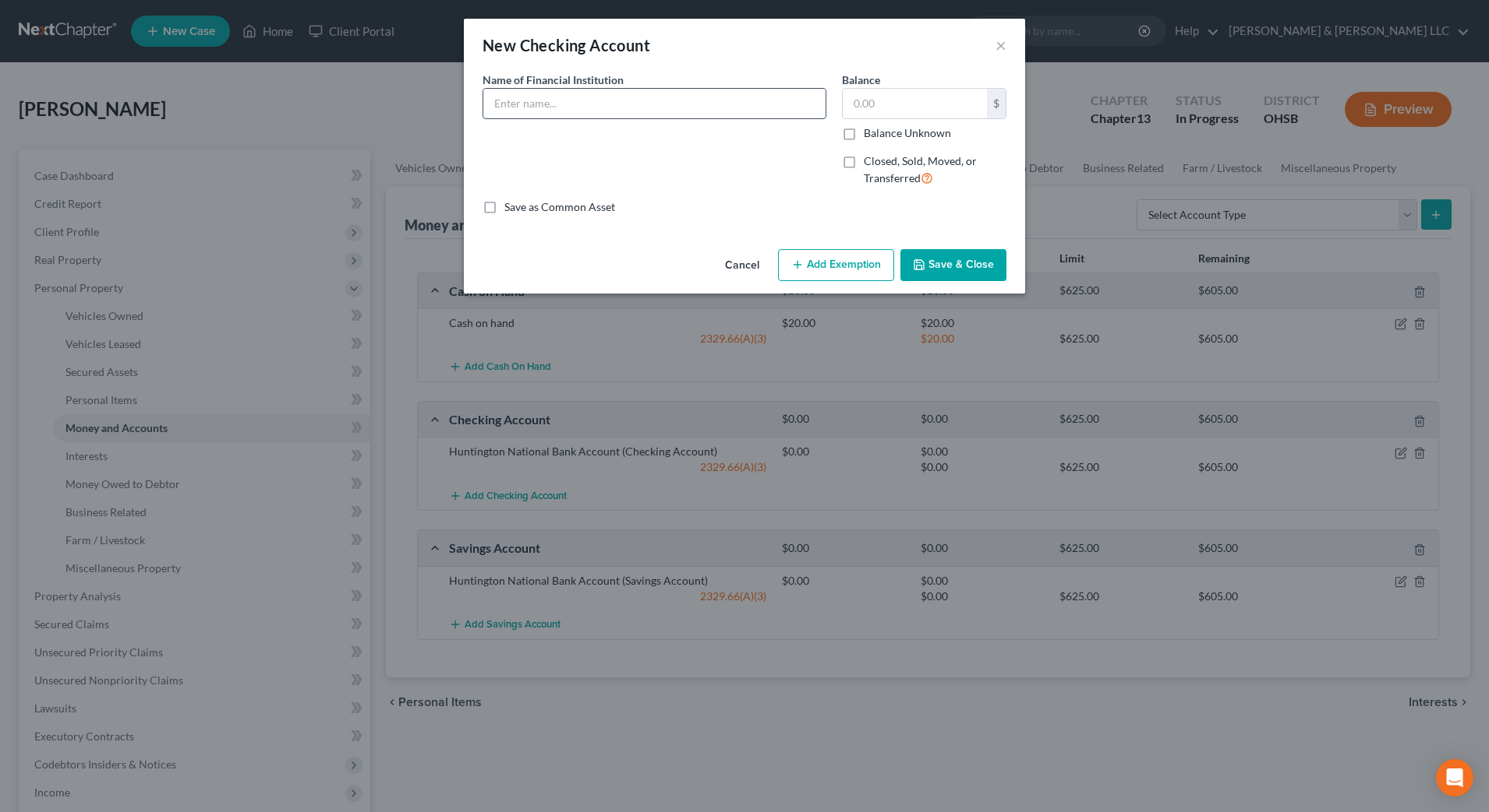
click at [595, 109] on input "text" at bounding box center [654, 104] width 342 height 30
type input "Huntington Bank Account (4662)"
click at [965, 275] on button "Save & Close" at bounding box center [953, 265] width 106 height 33
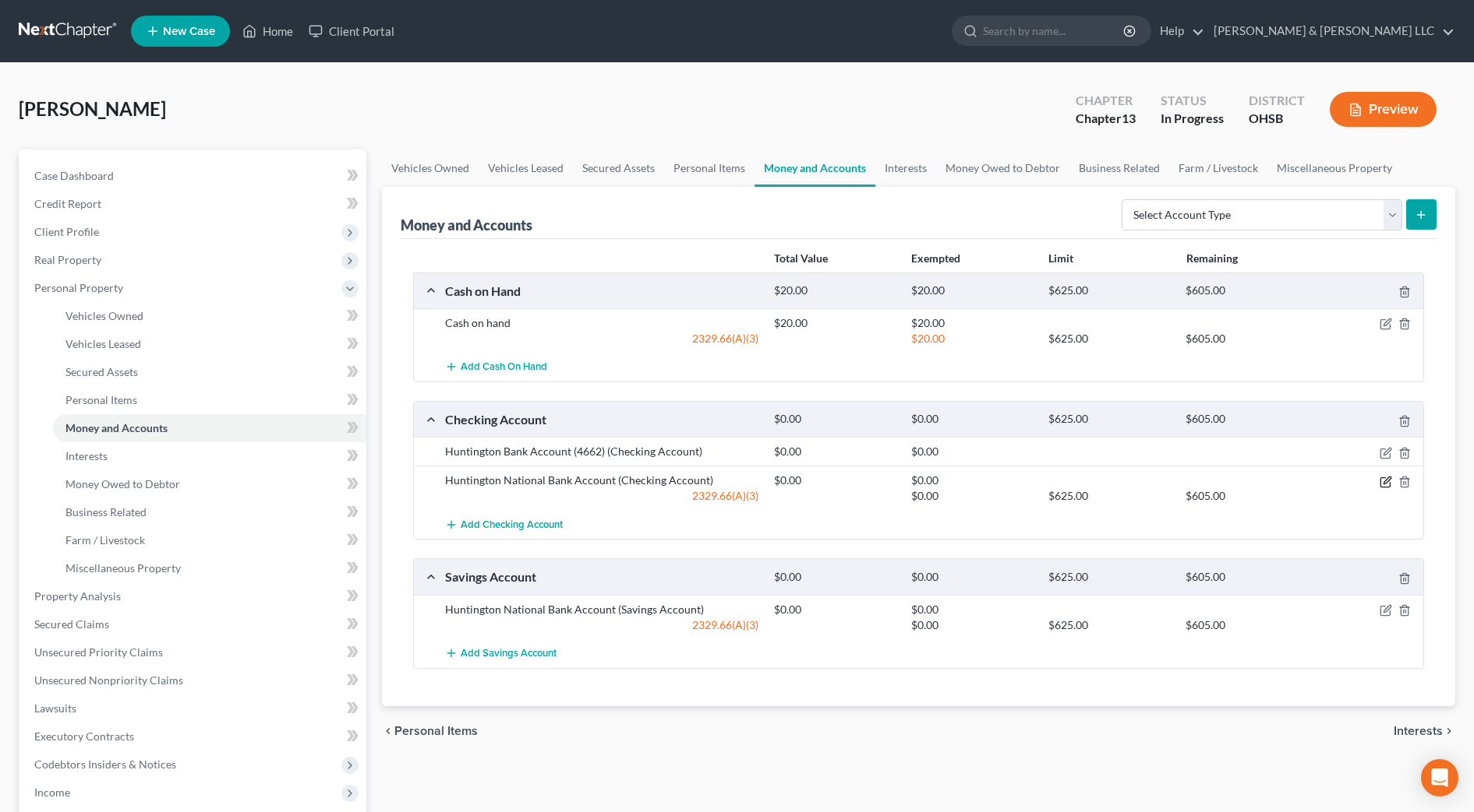
click at [1386, 483] on icon "button" at bounding box center [1385, 481] width 12 height 12
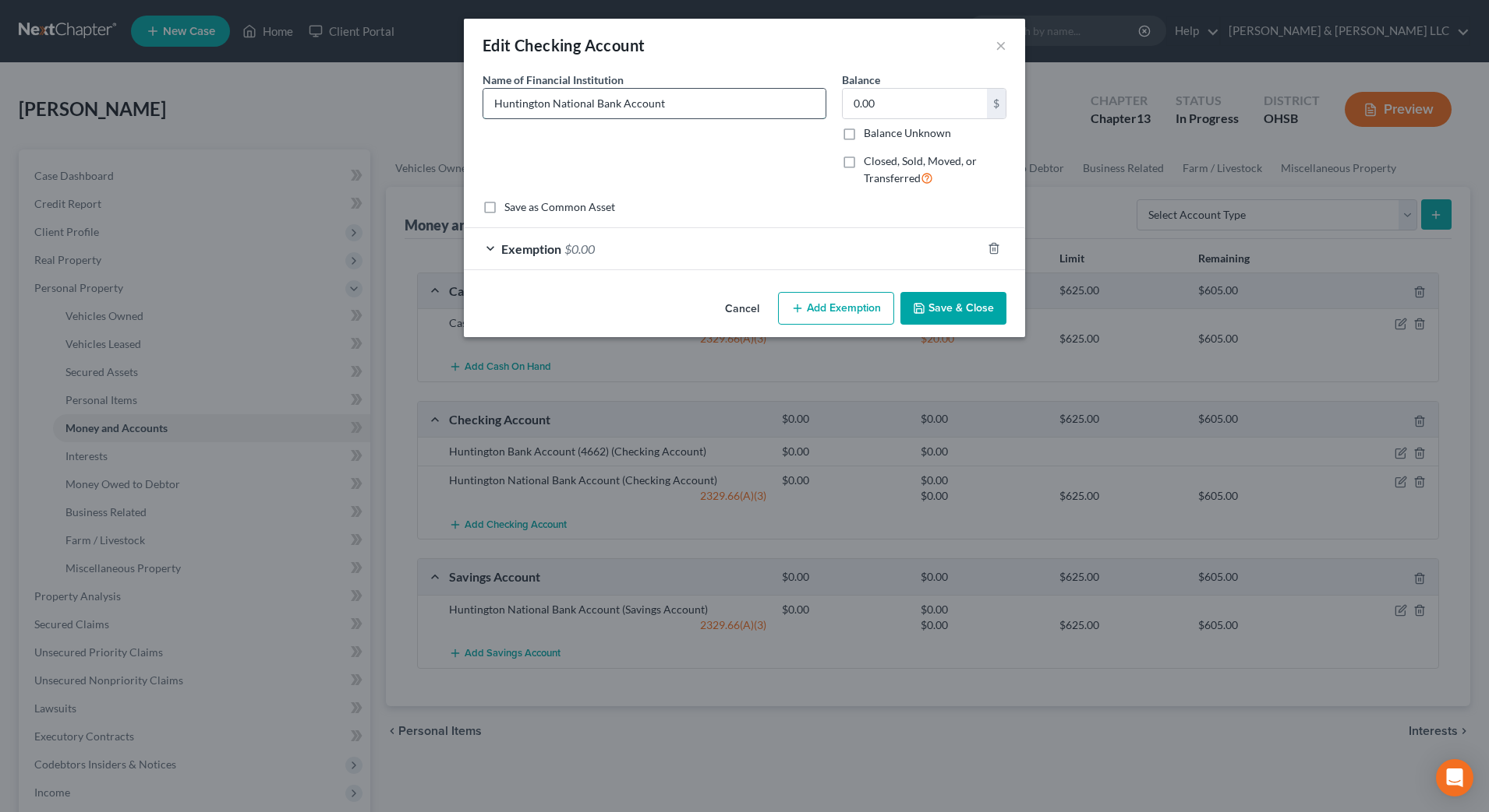
click at [681, 107] on input "Huntington National Bank Account" at bounding box center [654, 104] width 342 height 30
drag, startPoint x: 592, startPoint y: 104, endPoint x: 555, endPoint y: 103, distance: 37.0
click at [555, 103] on input "Huntington National Bank Account (4353)" at bounding box center [654, 104] width 342 height 30
type input "Huntington Bank Account (4353)"
click at [981, 312] on button "Save & Close" at bounding box center [953, 308] width 106 height 33
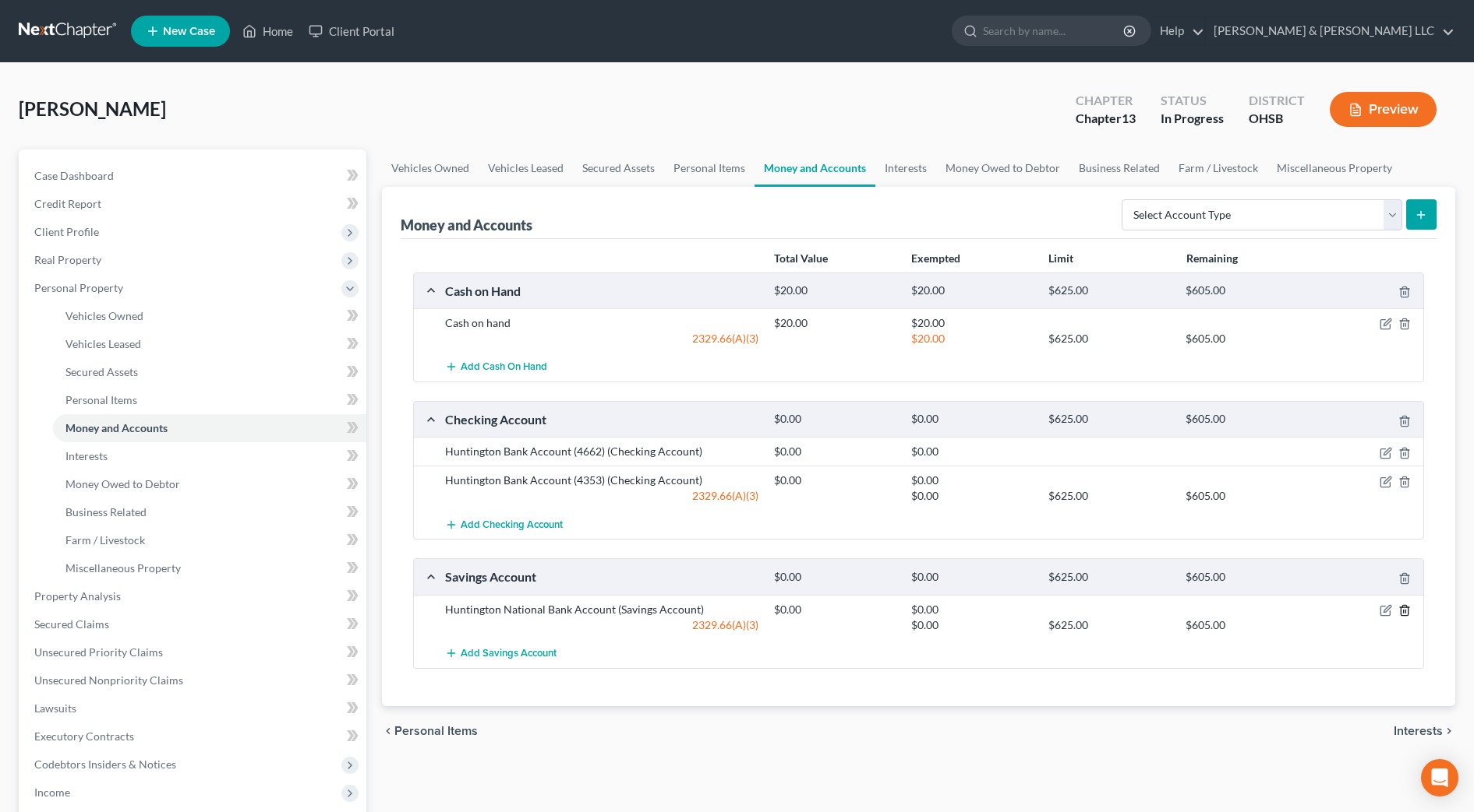
click at [1406, 611] on icon "button" at bounding box center [1404, 610] width 12 height 12
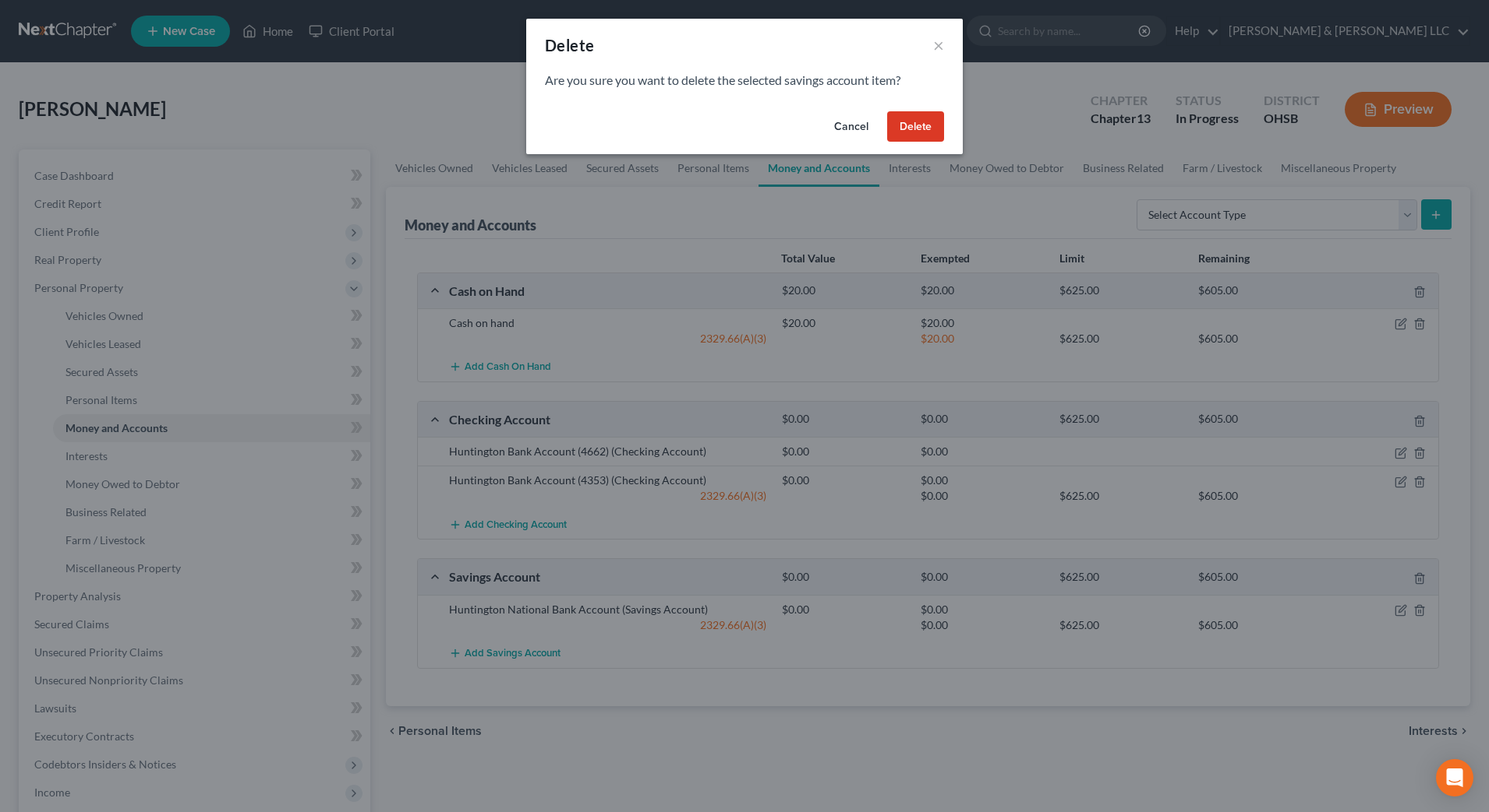
click at [837, 118] on button "Cancel" at bounding box center [851, 126] width 59 height 31
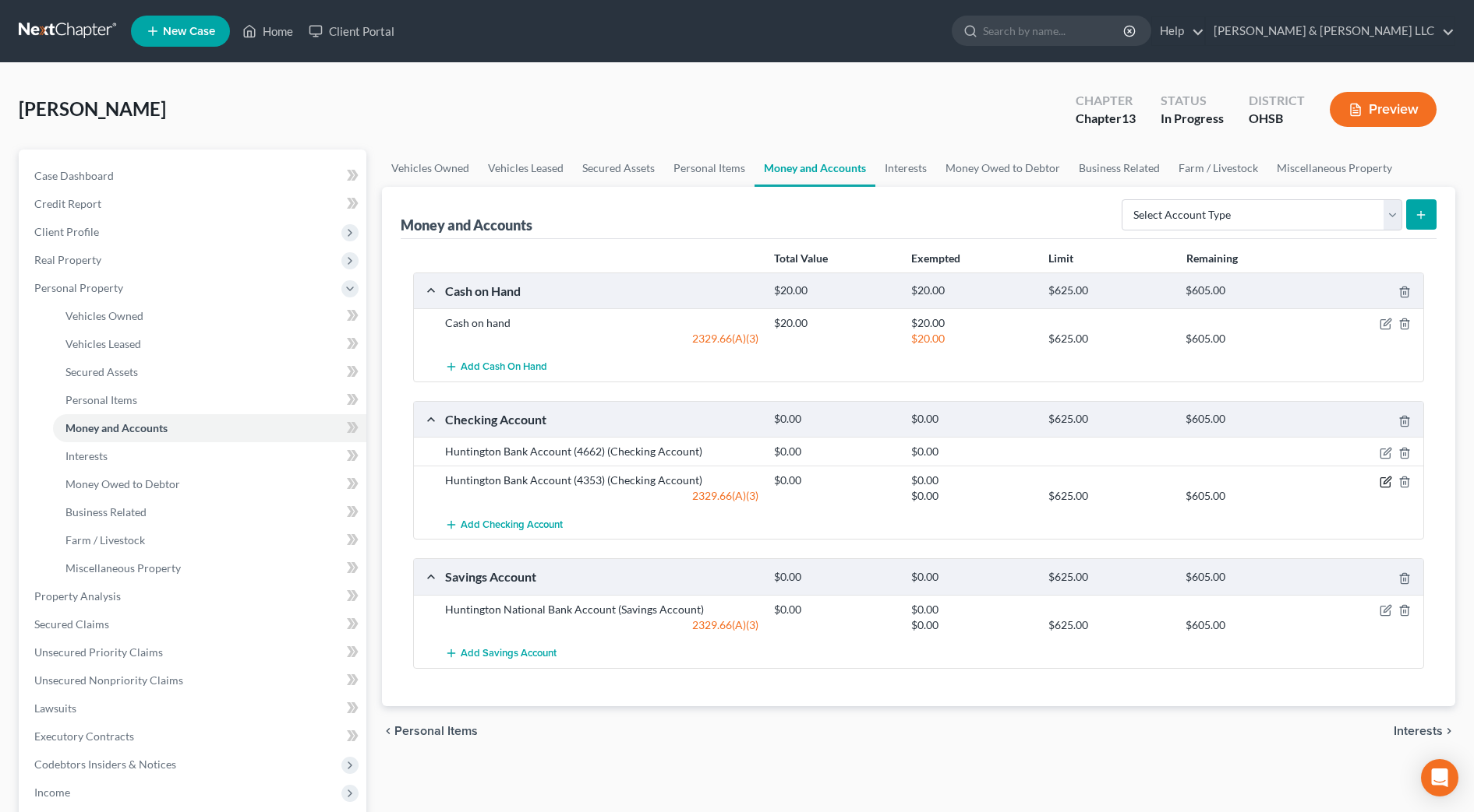
click at [1385, 480] on icon "button" at bounding box center [1385, 481] width 12 height 12
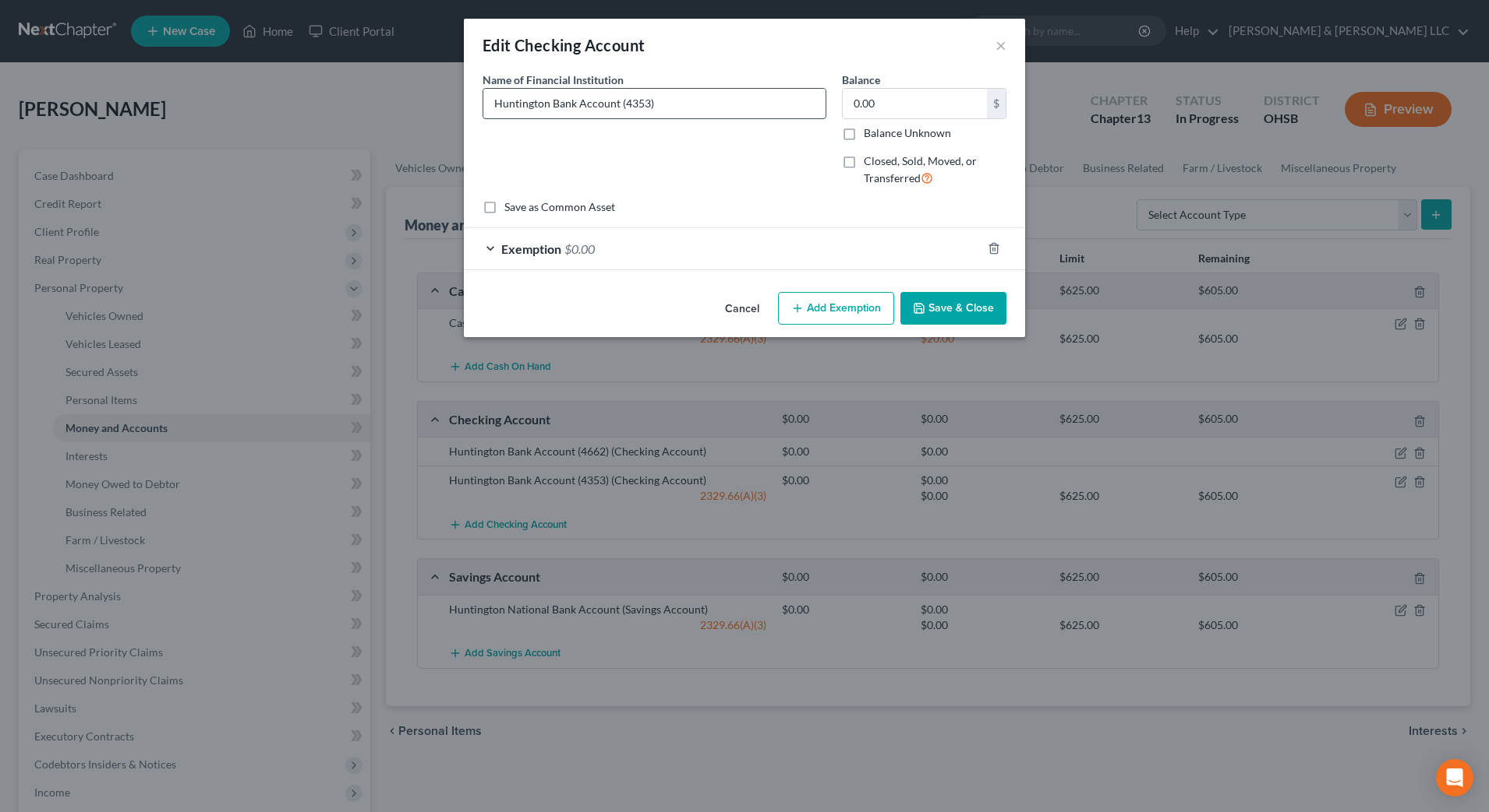
drag, startPoint x: 697, startPoint y: 112, endPoint x: 619, endPoint y: 102, distance: 78.6
click at [619, 102] on input "Huntington Bank Account (4353)" at bounding box center [654, 104] width 342 height 30
type input "Huntington Bank Account"
click at [946, 313] on button "Save & Close" at bounding box center [953, 308] width 106 height 33
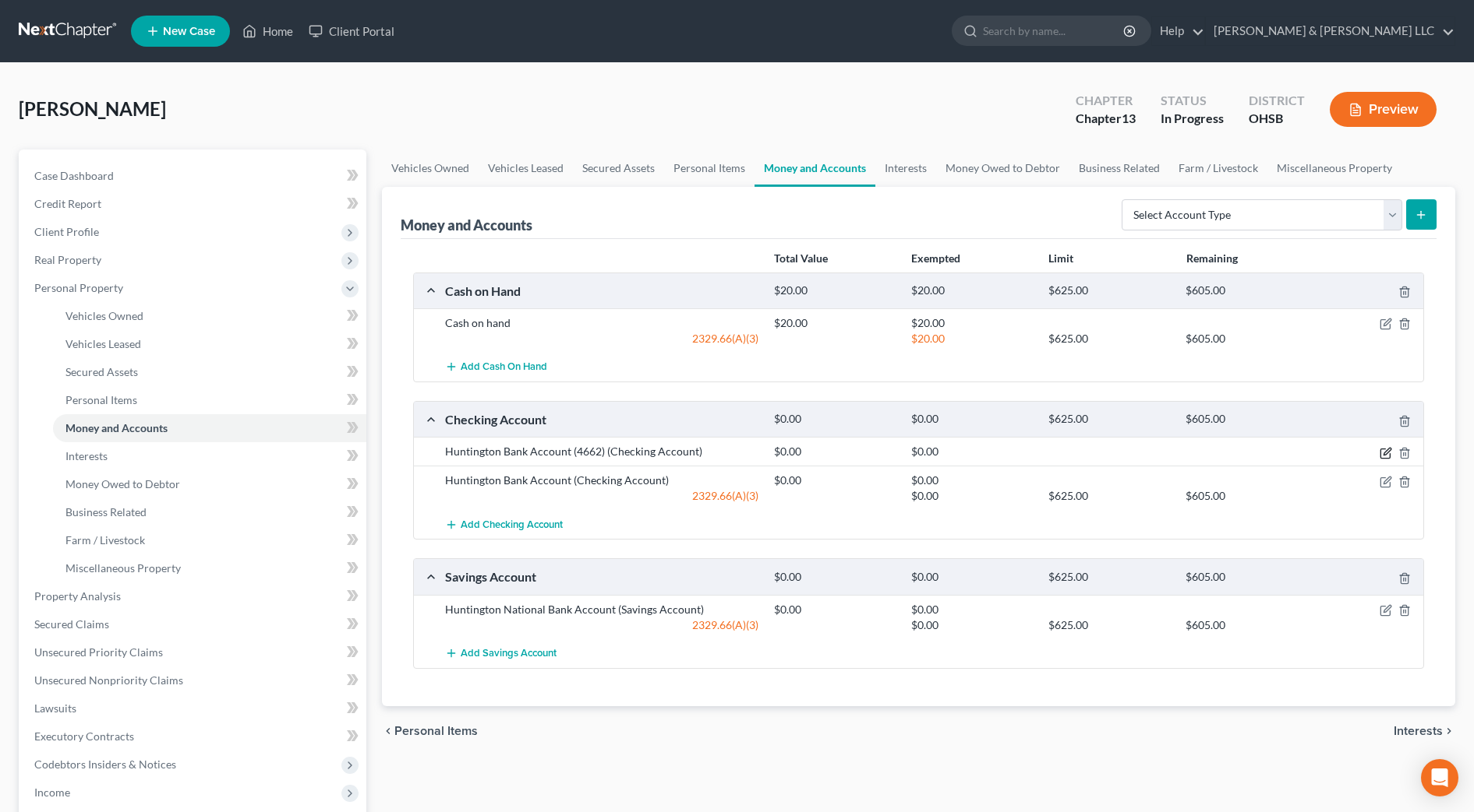
click at [1383, 451] on icon "button" at bounding box center [1385, 452] width 12 height 12
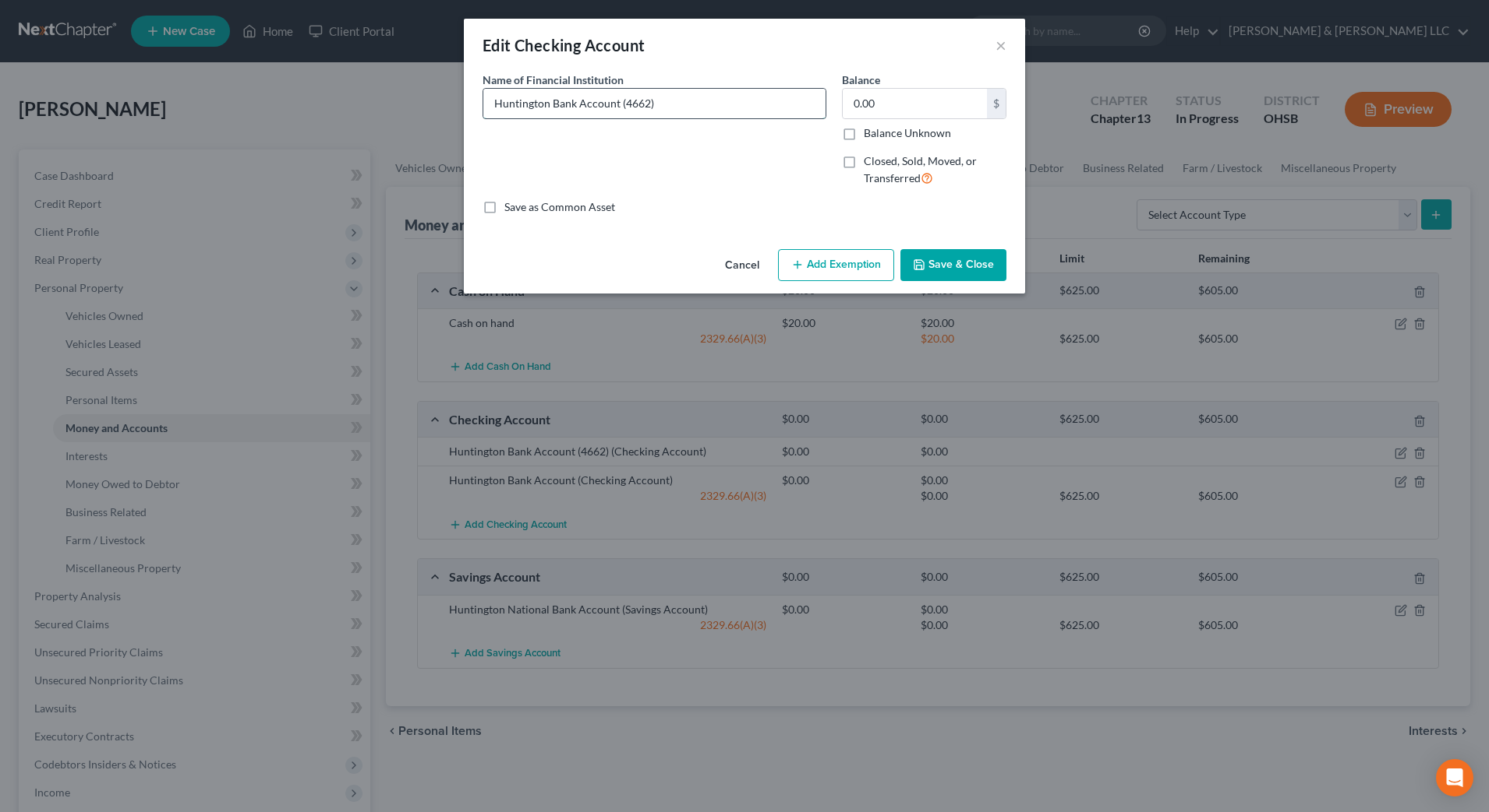
drag, startPoint x: 693, startPoint y: 106, endPoint x: 618, endPoint y: 109, distance: 75.1
click at [618, 109] on input "Huntington Bank Account (4662)" at bounding box center [654, 104] width 342 height 30
drag, startPoint x: 547, startPoint y: 108, endPoint x: 461, endPoint y: 104, distance: 86.1
click at [461, 104] on div "Edit Checking Account × An exemption set must first be selected from the Filing…" at bounding box center [744, 406] width 1489 height 812
type input "Chase Bank Account"
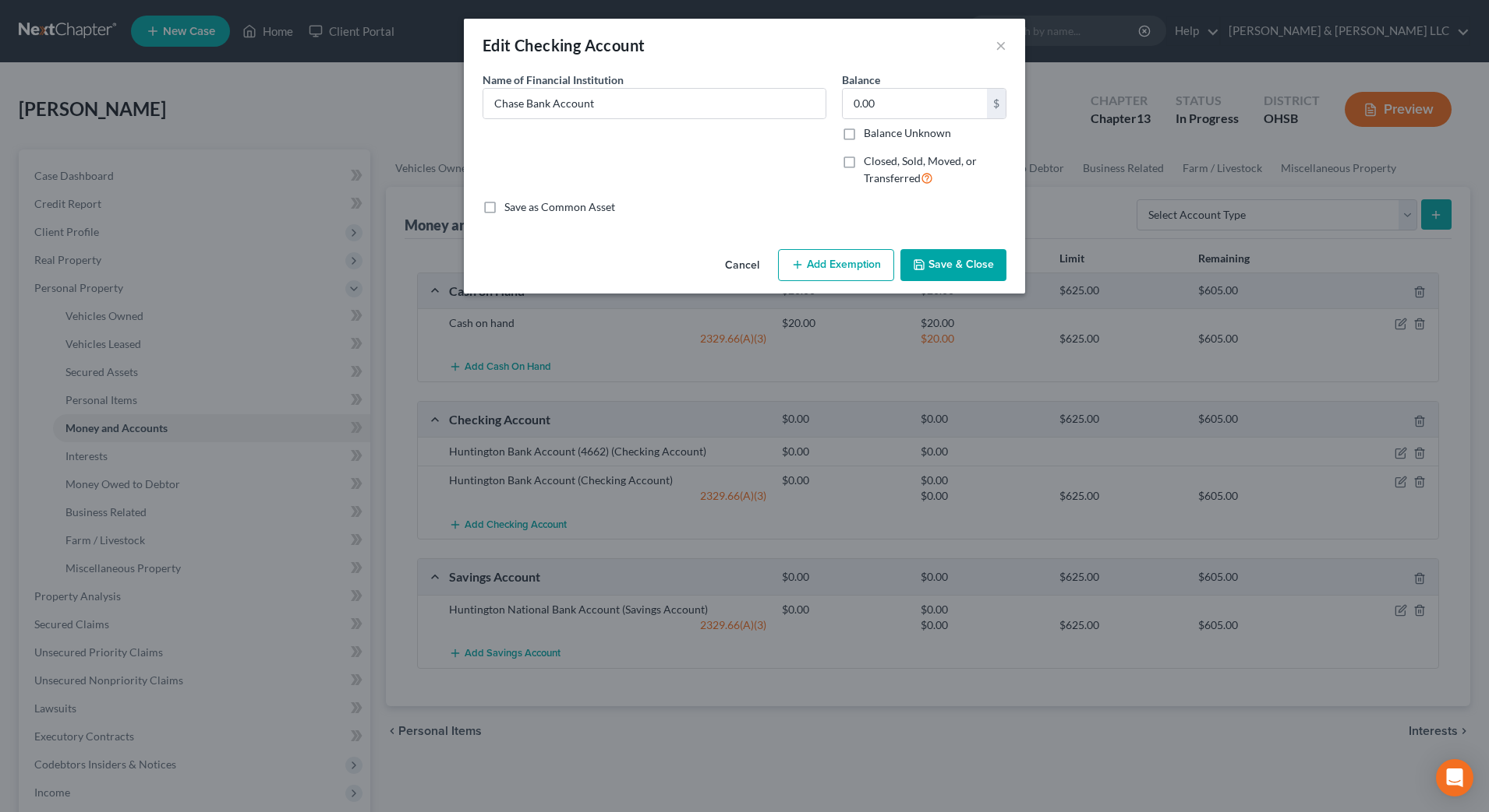
click at [990, 273] on button "Save & Close" at bounding box center [953, 265] width 106 height 33
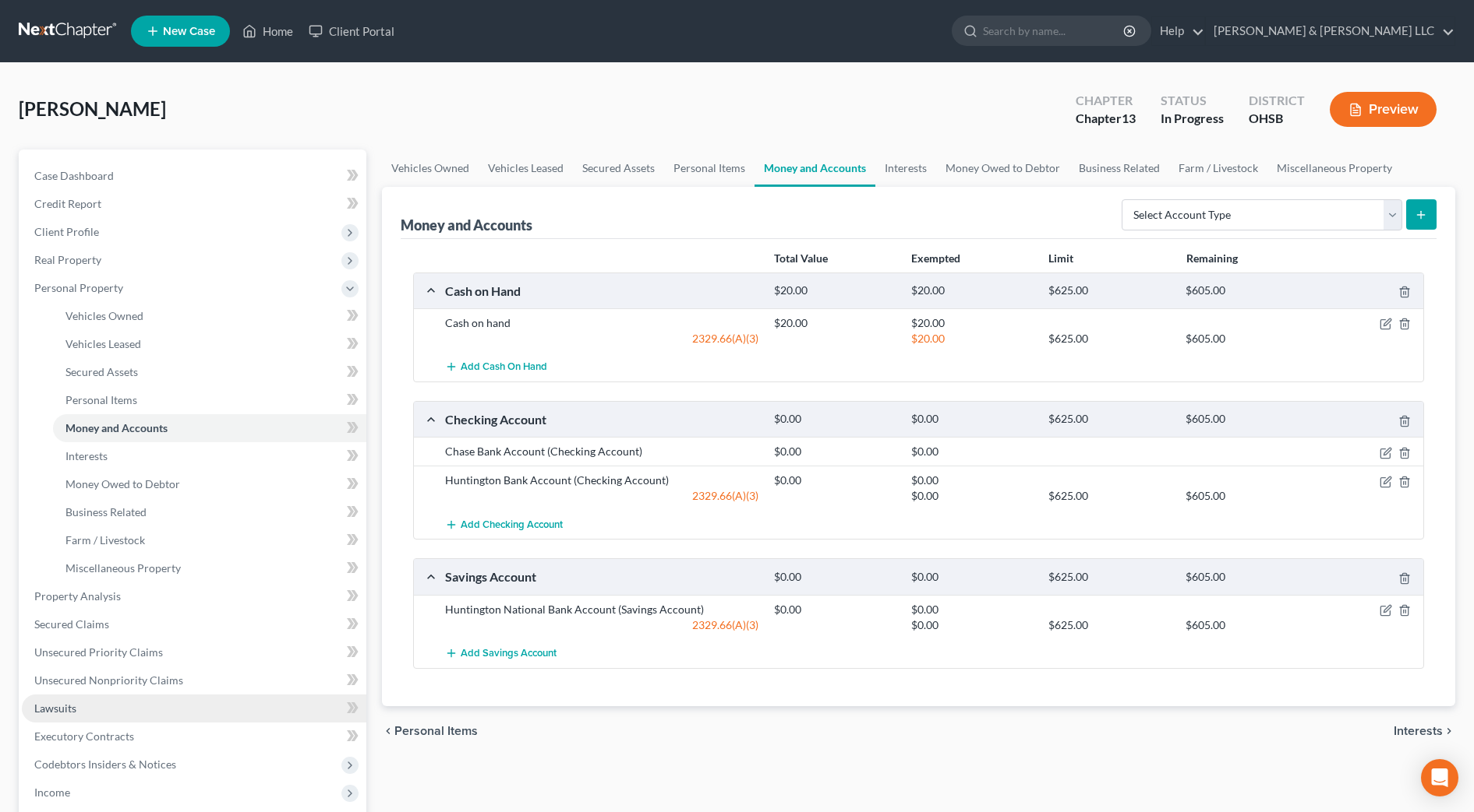
scroll to position [97, 0]
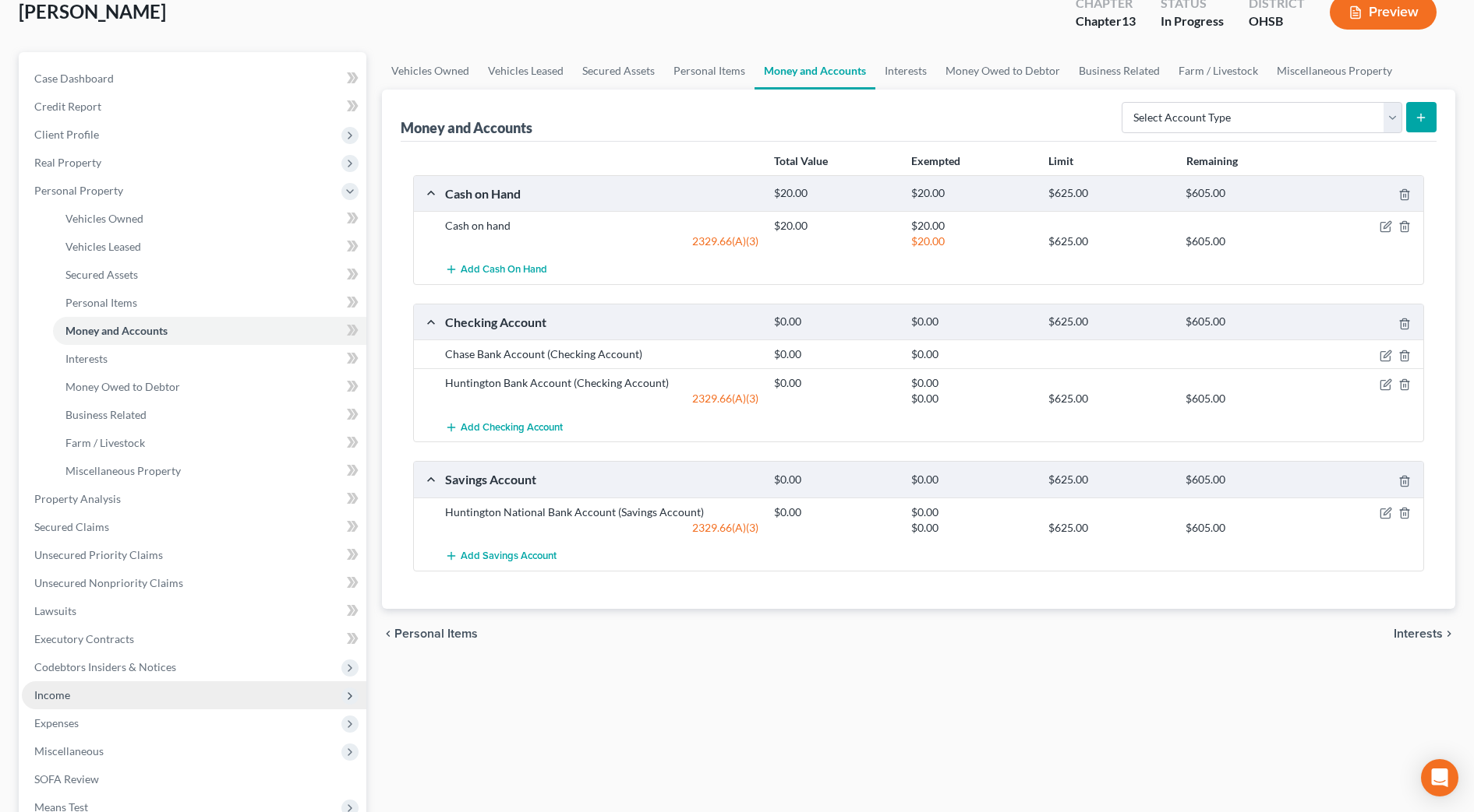
click at [101, 697] on span "Income" at bounding box center [194, 696] width 345 height 28
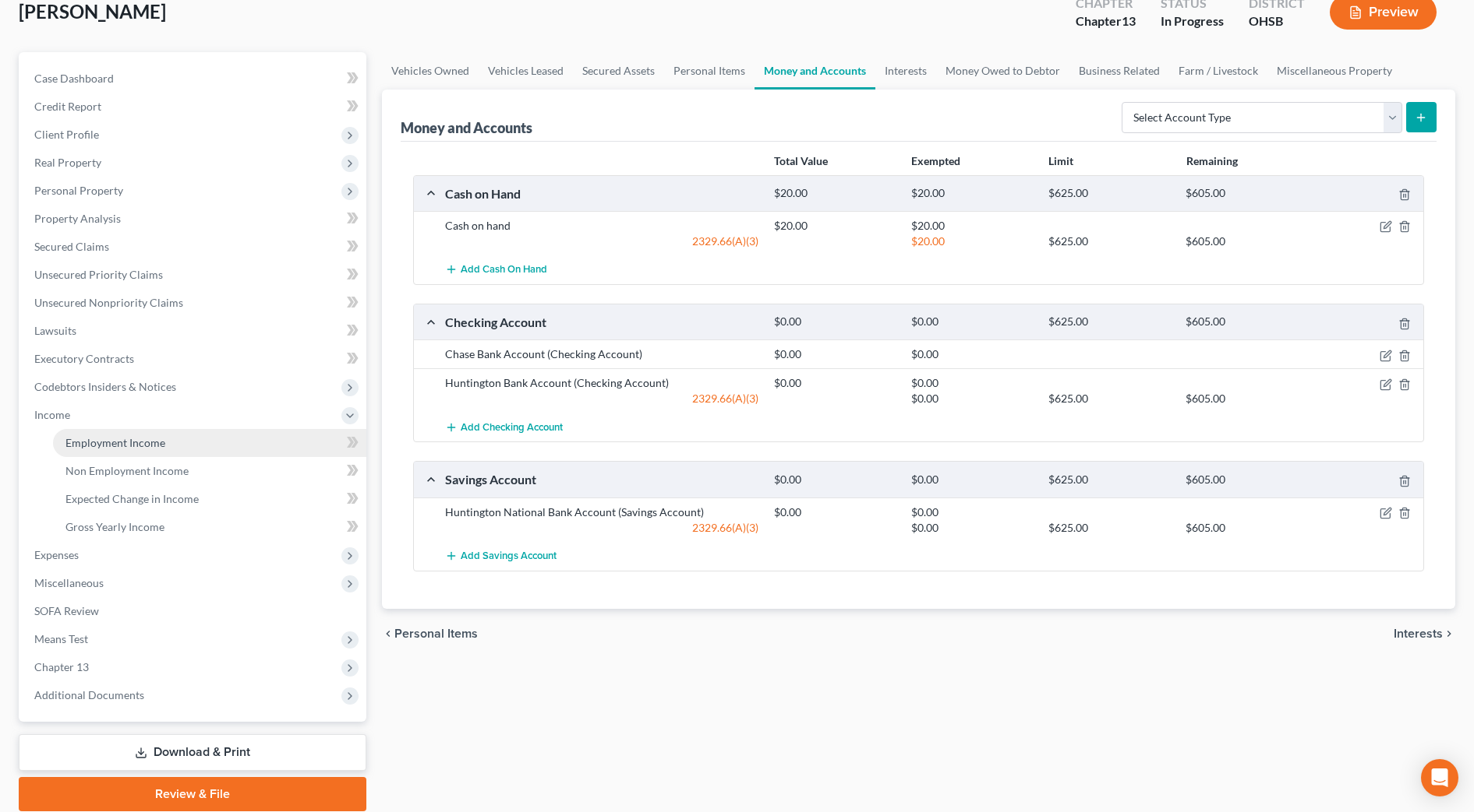
click at [141, 448] on span "Employment Income" at bounding box center [115, 443] width 99 height 13
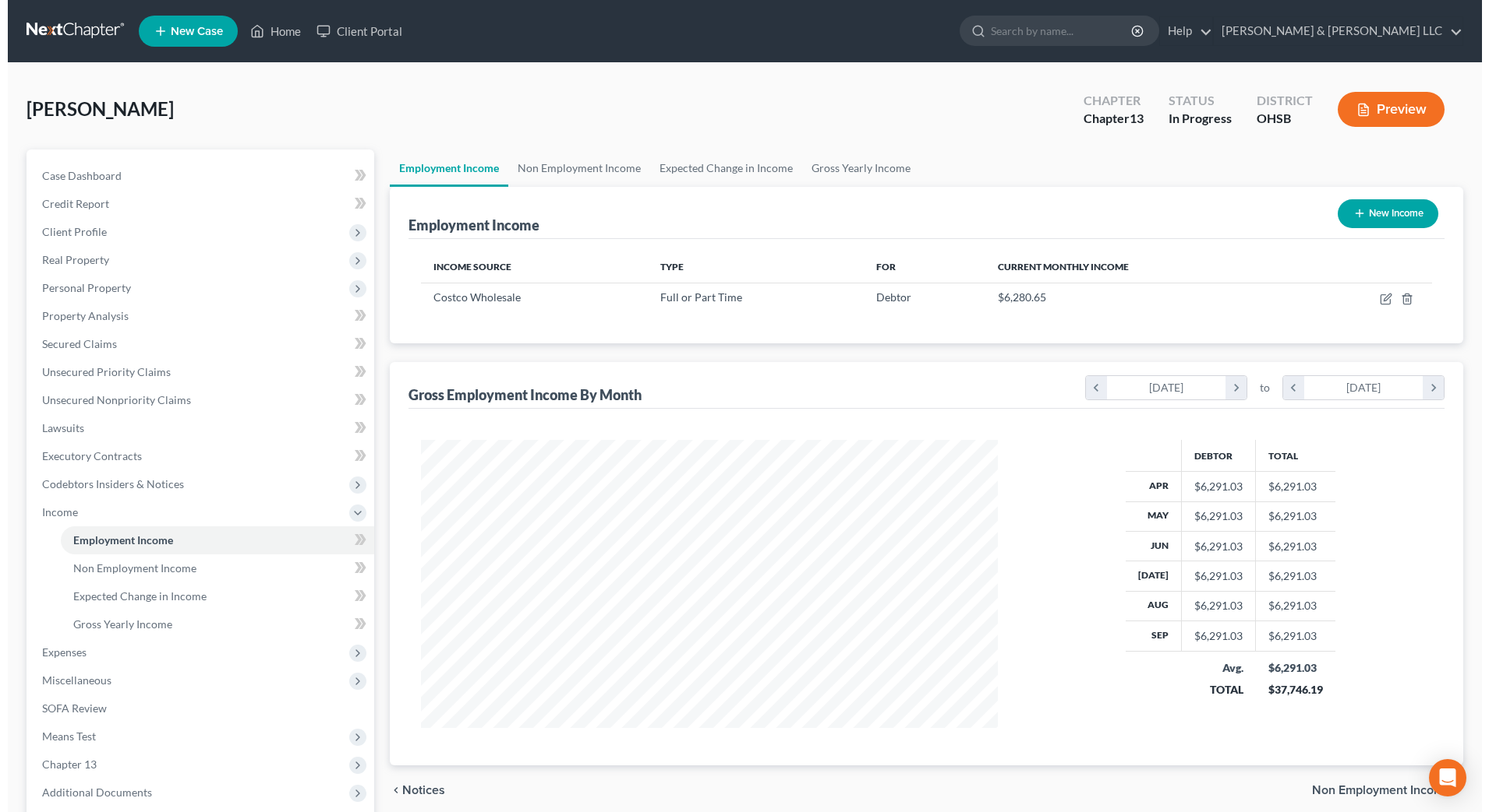
scroll to position [288, 608]
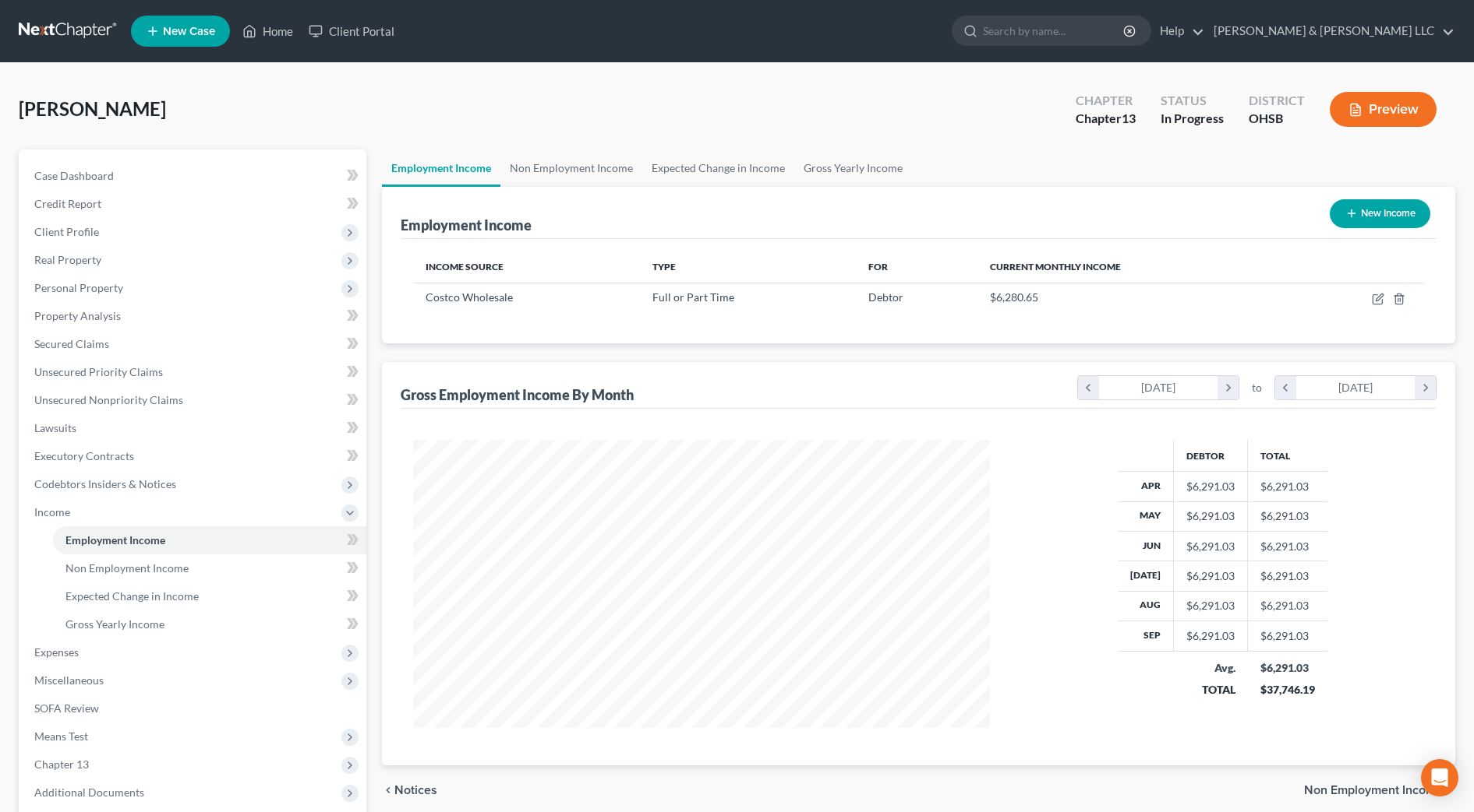
click at [1363, 218] on button "New Income" at bounding box center [1379, 214] width 100 height 29
select select "0"
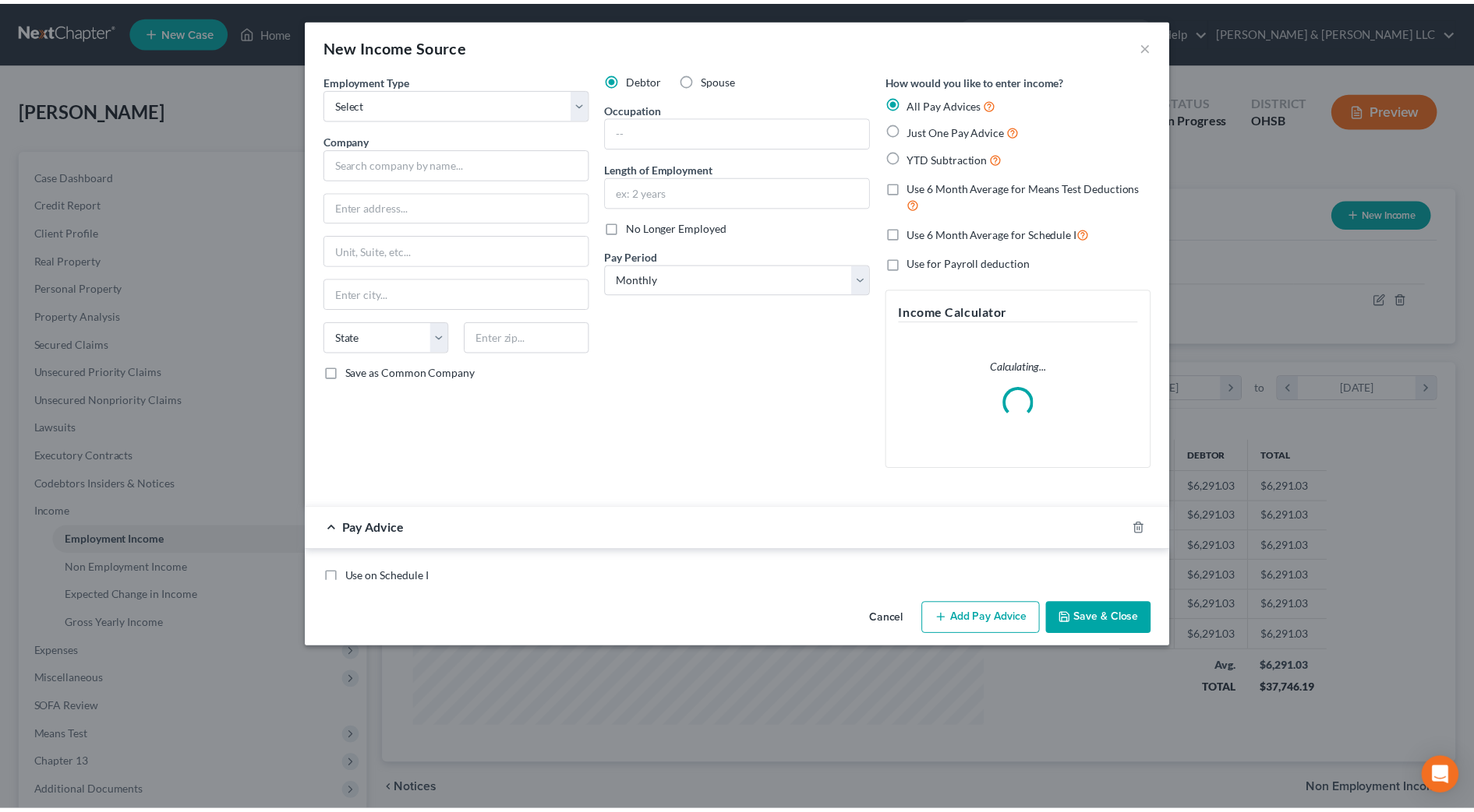
scroll to position [291, 615]
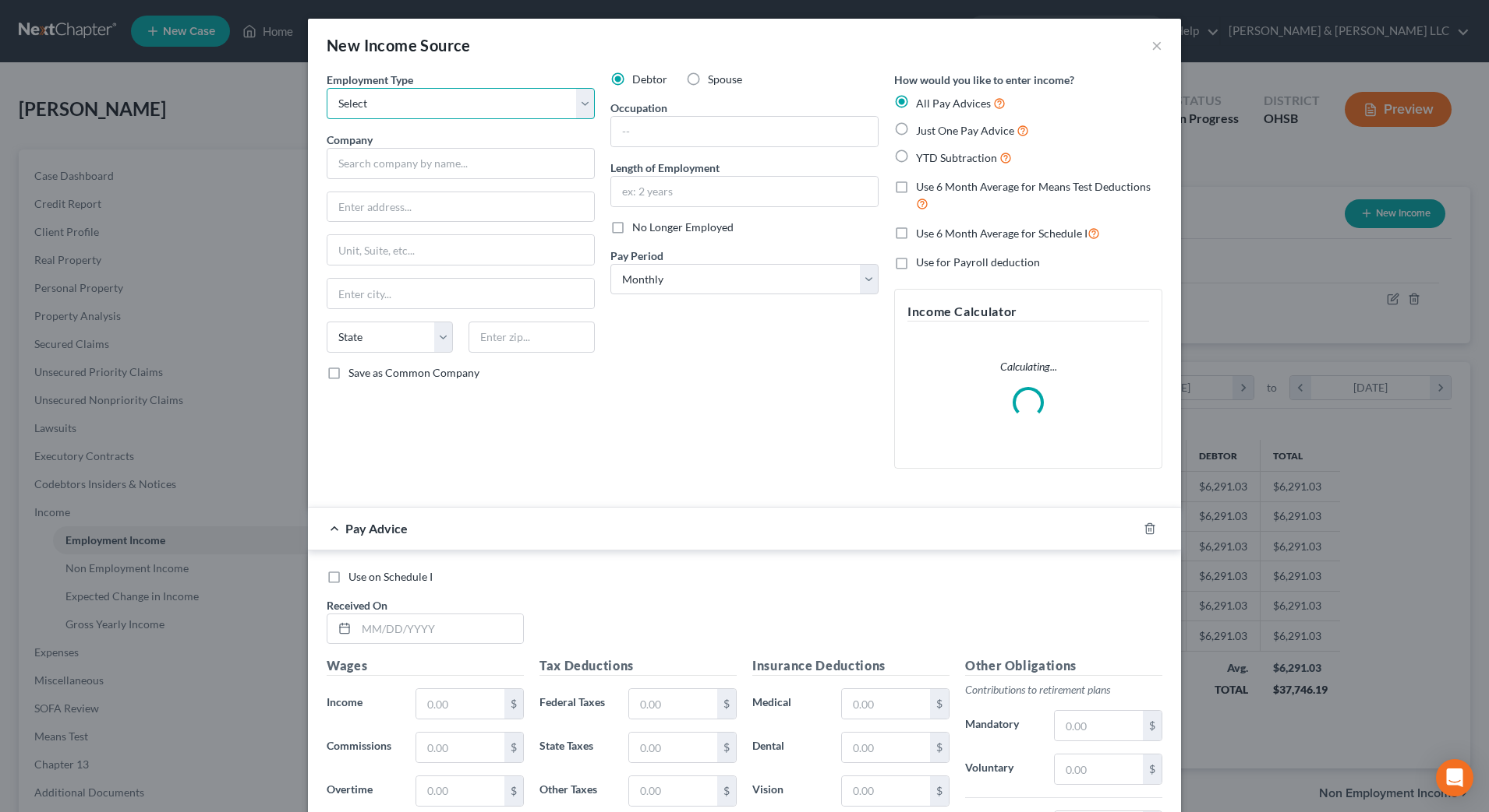
click at [506, 104] on select "Select Full or [DEMOGRAPHIC_DATA] Employment Self Employment" at bounding box center [460, 103] width 268 height 31
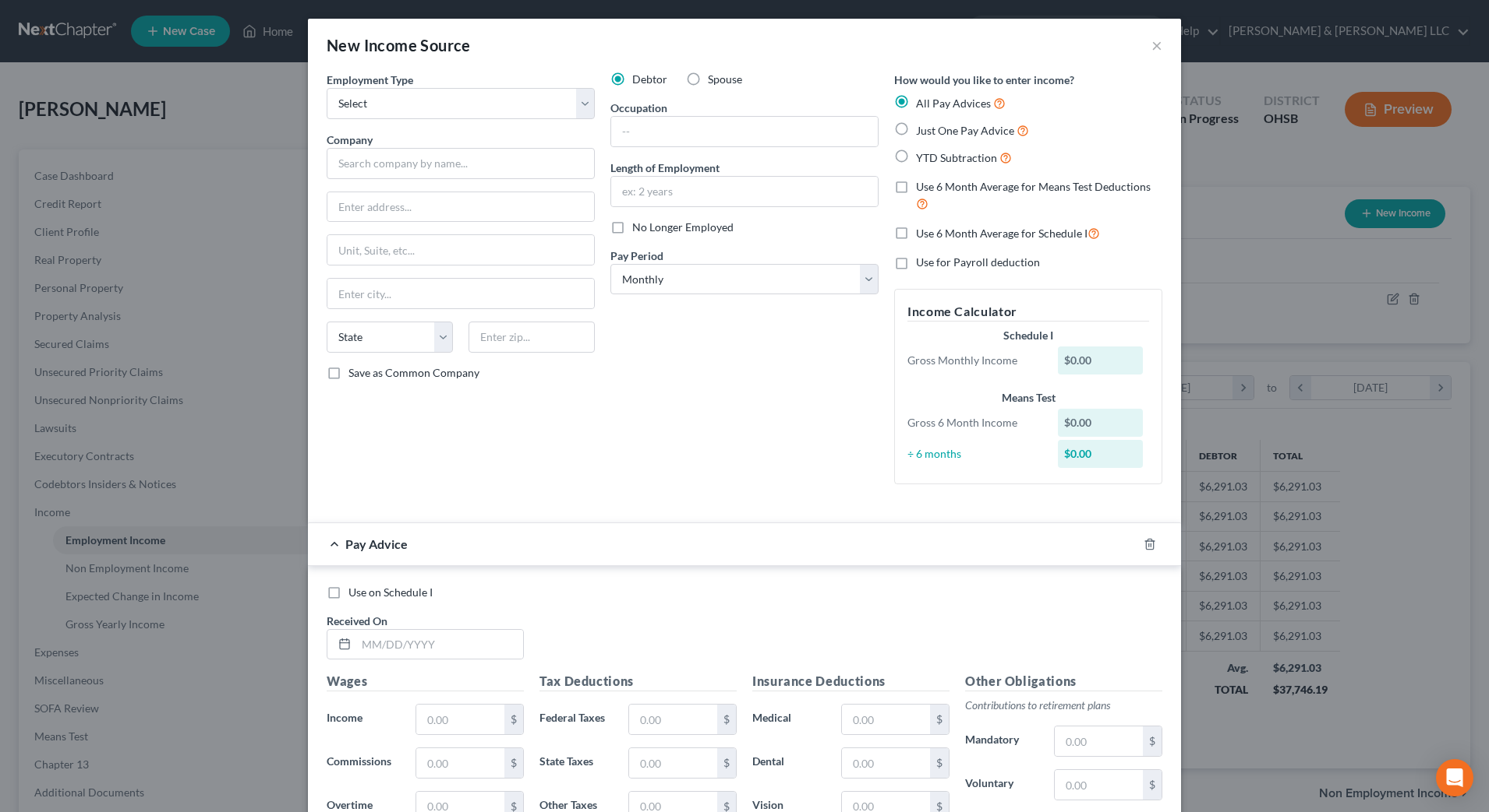
click at [1160, 49] on div "New Income Source ×" at bounding box center [745, 45] width 873 height 53
click at [1151, 45] on button "×" at bounding box center [1156, 45] width 11 height 19
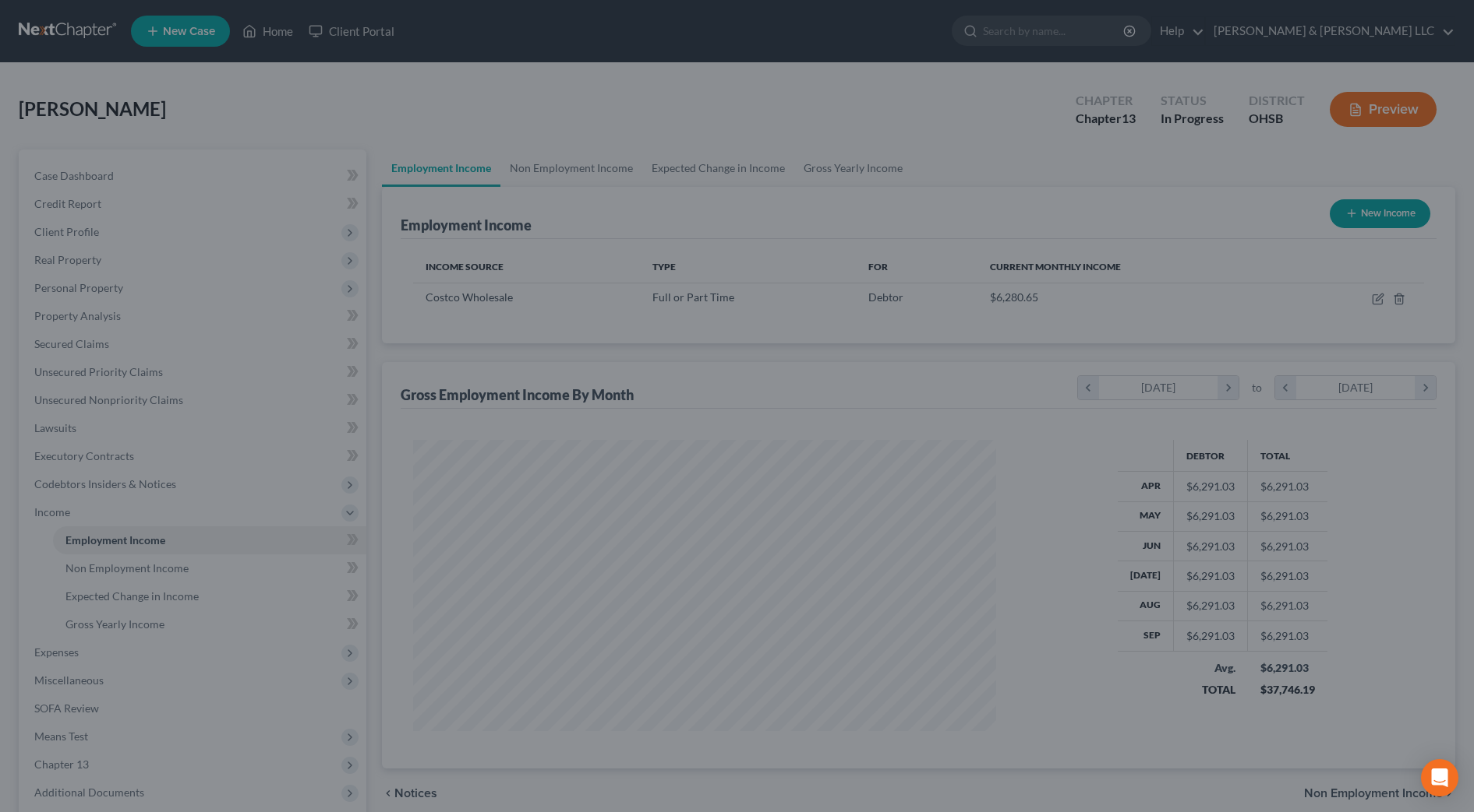
scroll to position [778660, 778756]
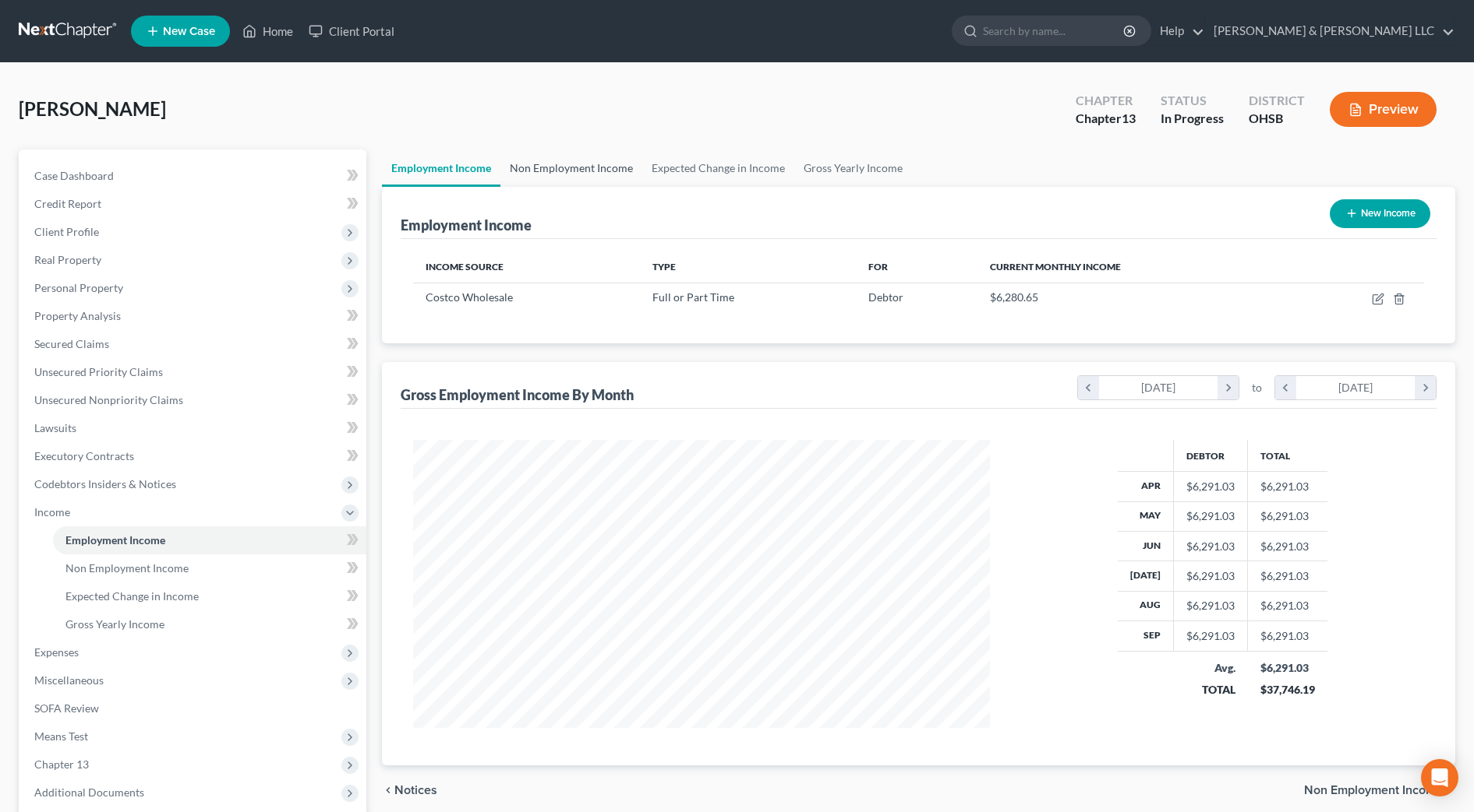
click at [544, 159] on link "Non Employment Income" at bounding box center [571, 169] width 141 height 37
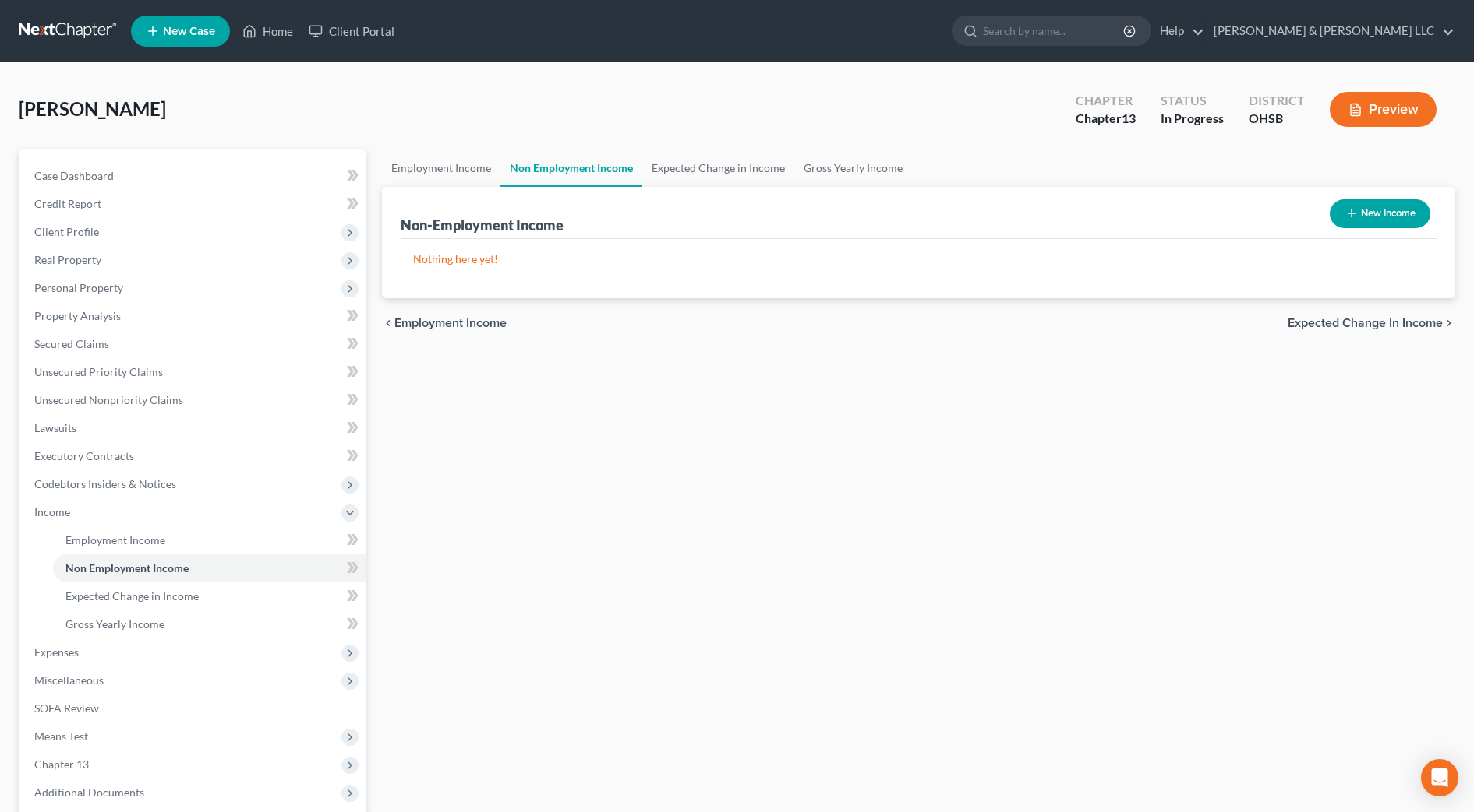
click at [1335, 220] on button "New Income" at bounding box center [1379, 214] width 100 height 29
select select "0"
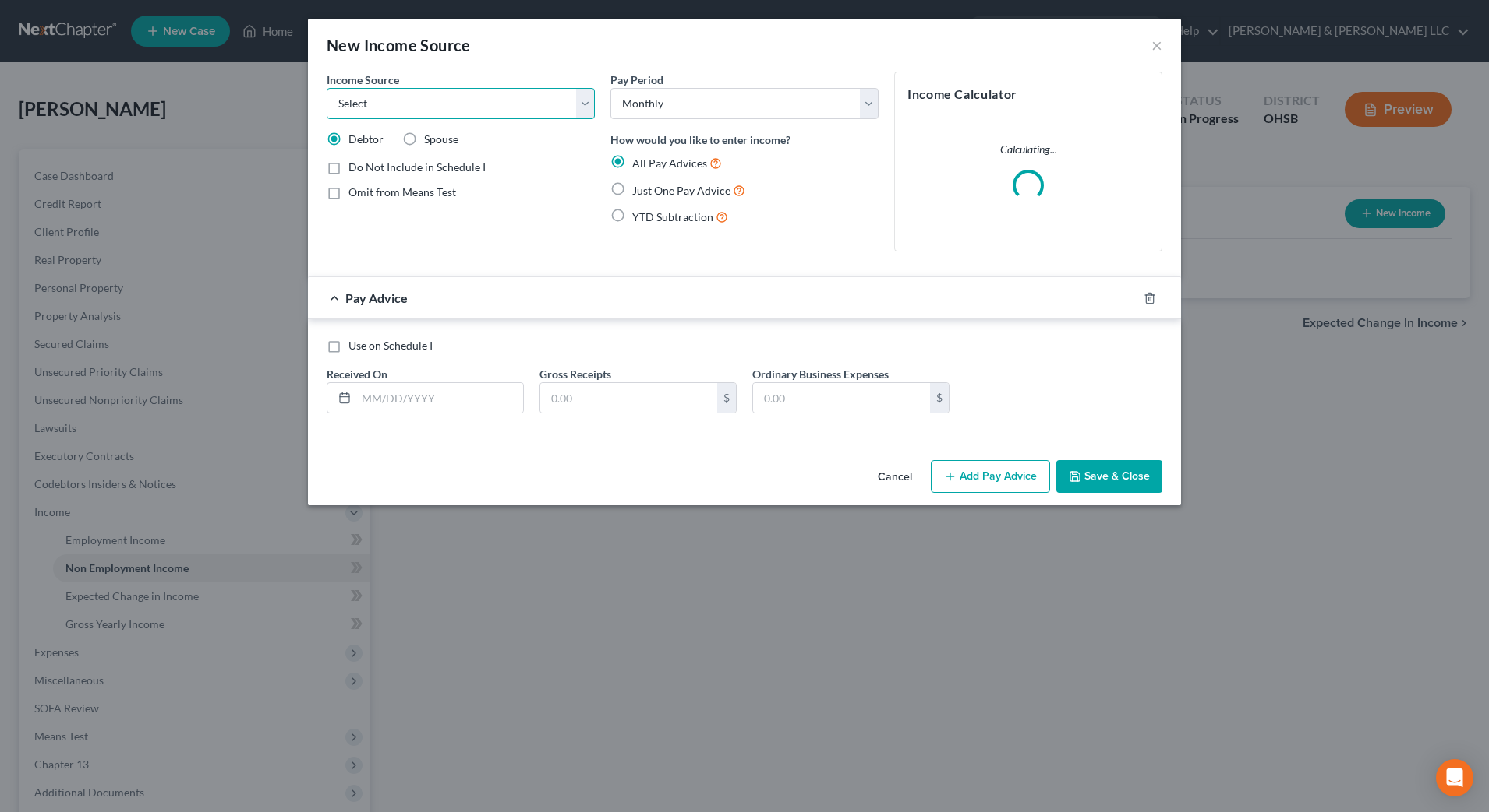
click at [454, 104] on select "Select Unemployment Disability (from employer) Pension Retirement Social Securi…" at bounding box center [460, 103] width 268 height 31
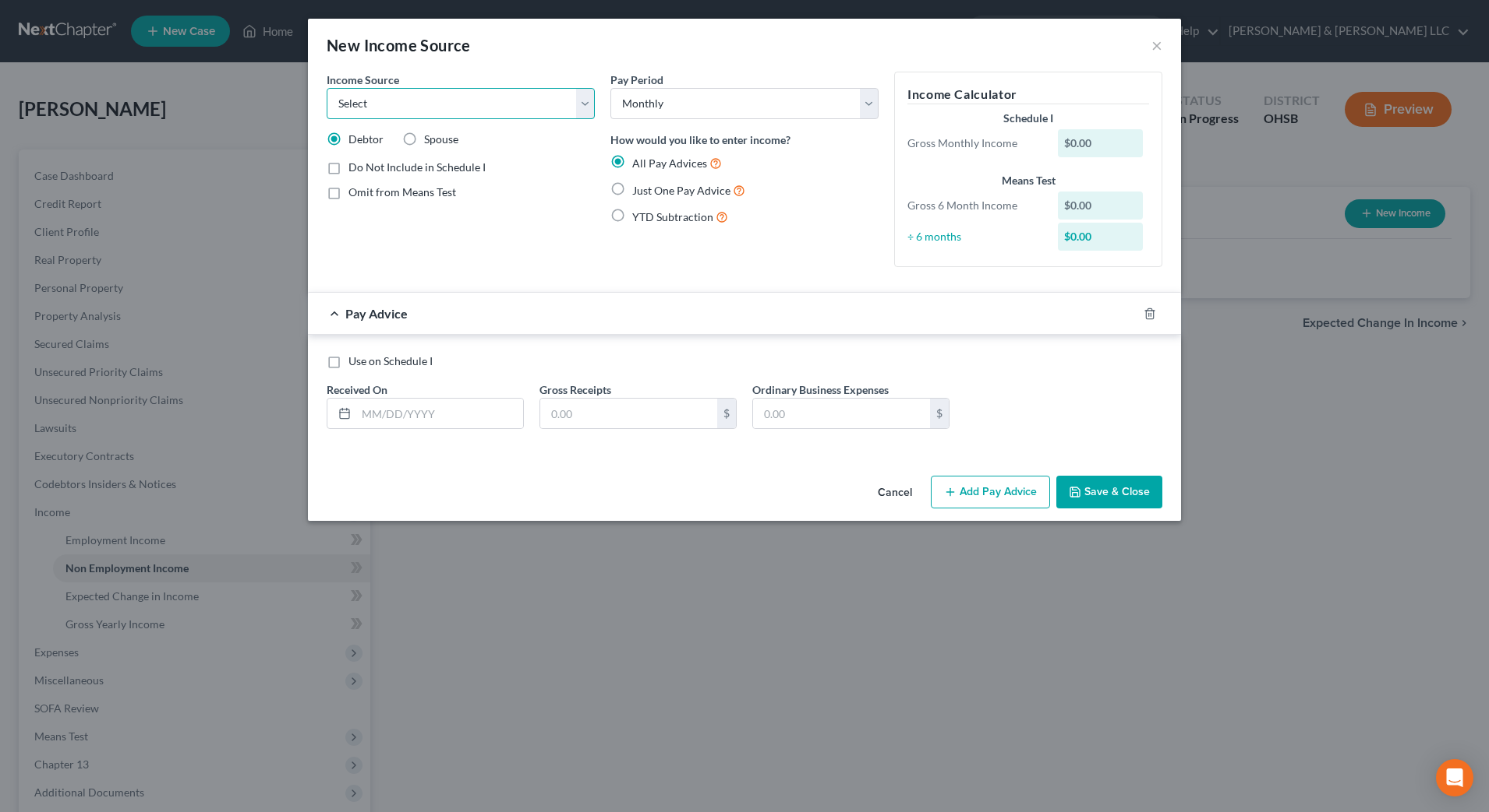
select select "10"
click at [326, 88] on select "Select Unemployment Disability (from employer) Pension Retirement Social Securi…" at bounding box center [460, 103] width 268 height 31
click at [459, 400] on input "text" at bounding box center [439, 414] width 167 height 30
type input "7"
type input "[DATE]"
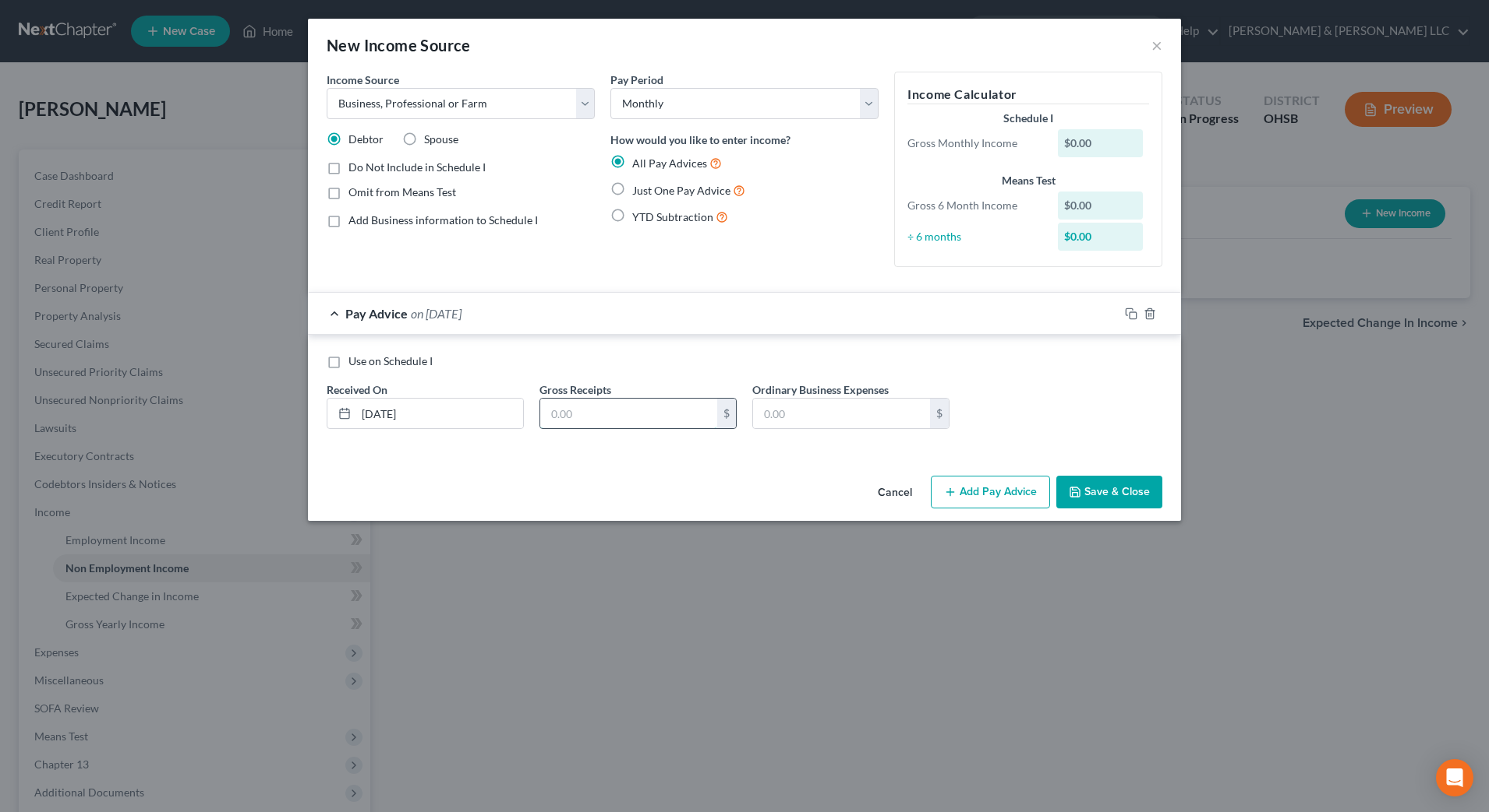
click at [611, 410] on input "text" at bounding box center [628, 414] width 177 height 30
type input "220.09"
click at [951, 479] on button "Add Pay Advice" at bounding box center [990, 492] width 119 height 33
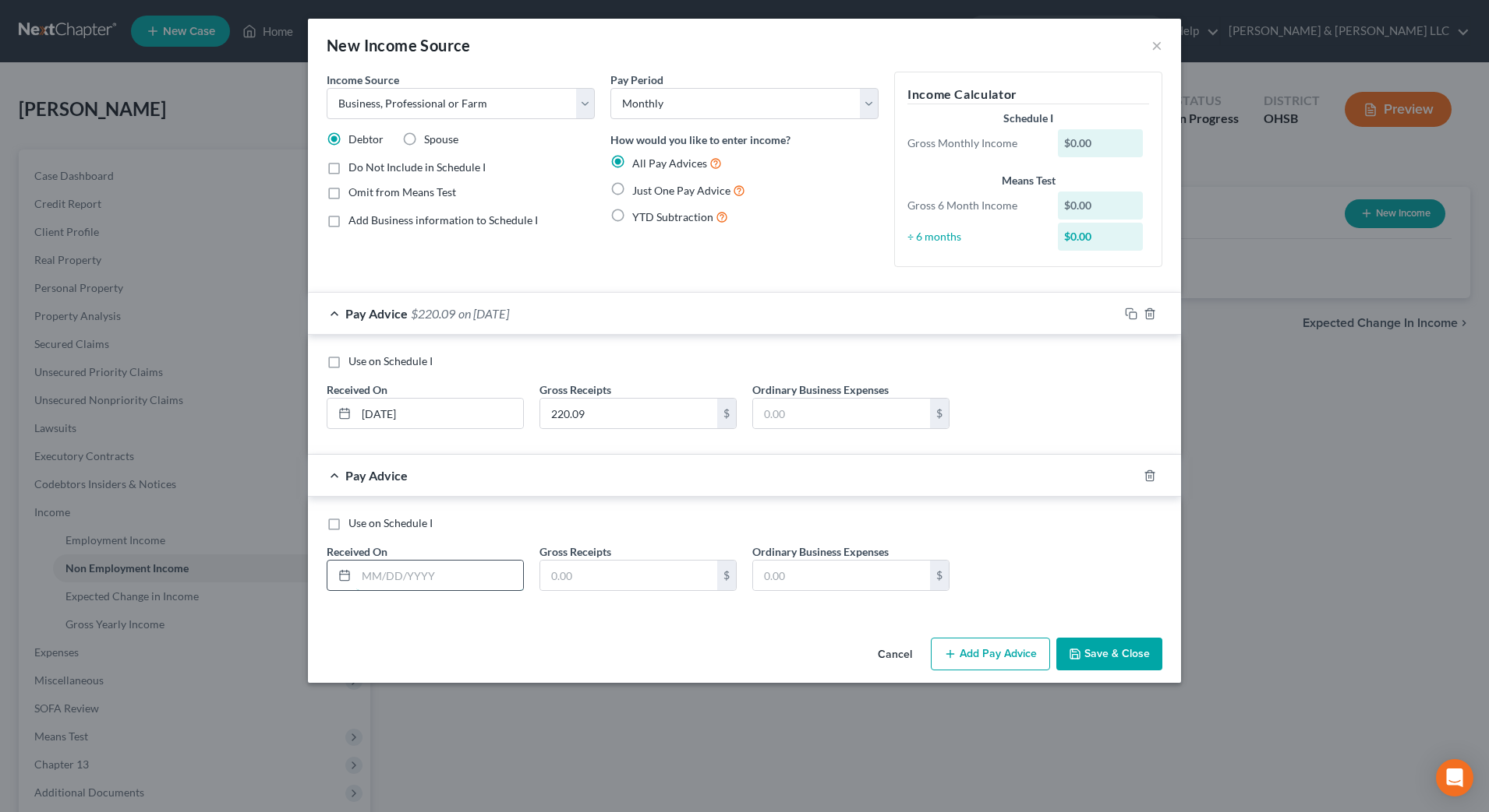
click at [409, 588] on input "text" at bounding box center [439, 576] width 167 height 30
type input "[DATE]"
click at [609, 585] on input "text" at bounding box center [628, 576] width 177 height 30
type input "63.69"
click at [1094, 650] on button "Save & Close" at bounding box center [1109, 654] width 106 height 33
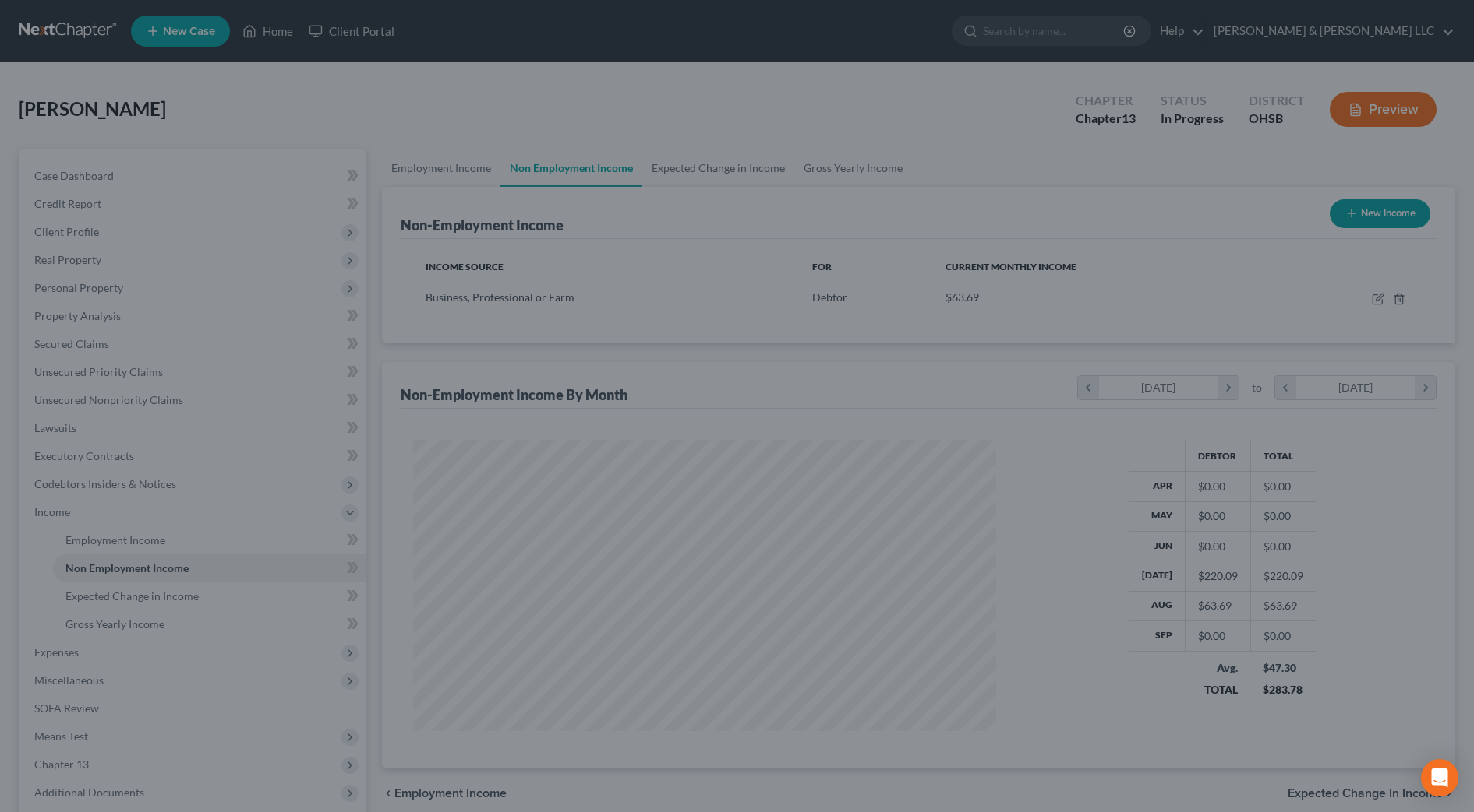
scroll to position [288, 608]
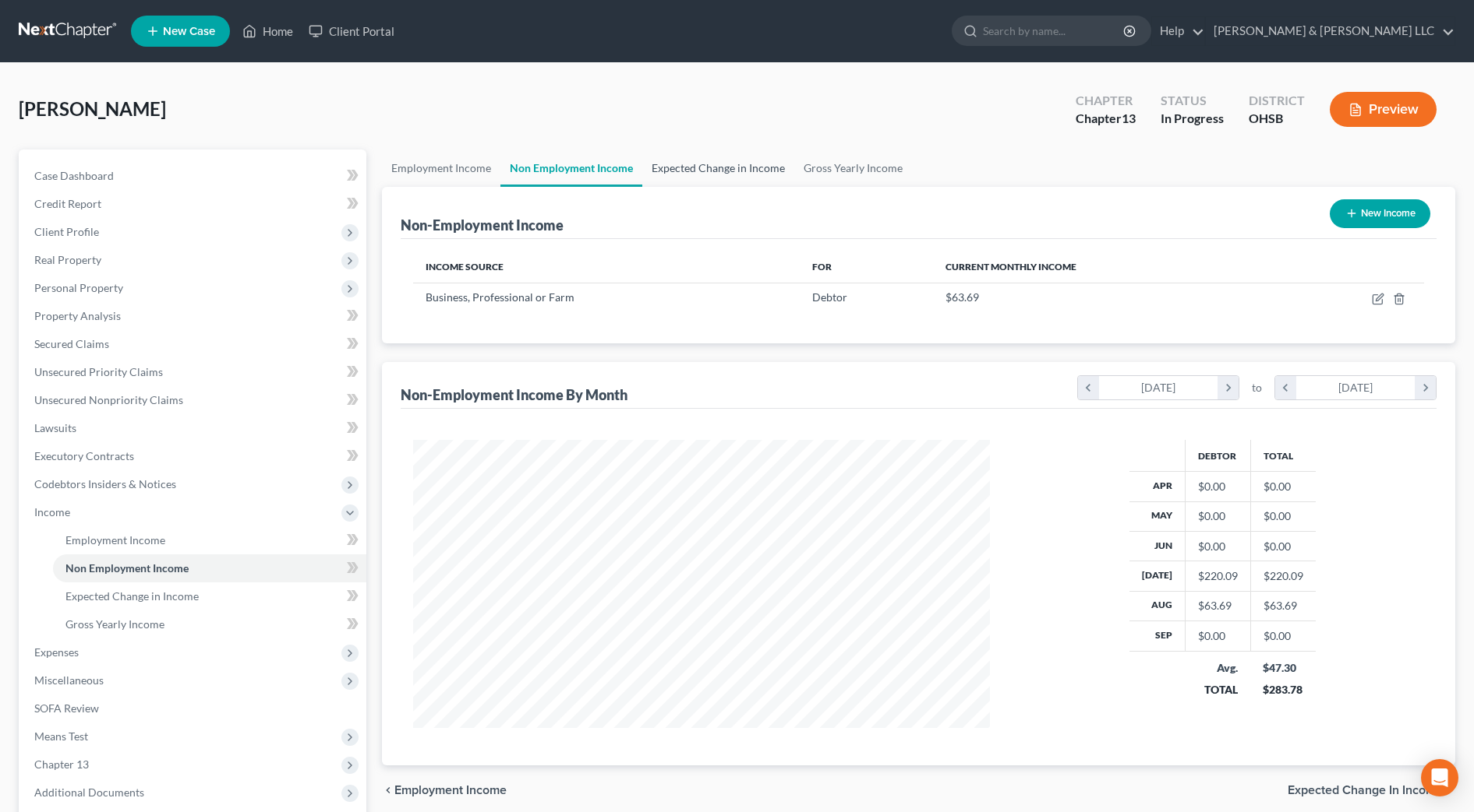
click at [705, 176] on link "Expected Change in Income" at bounding box center [718, 169] width 152 height 37
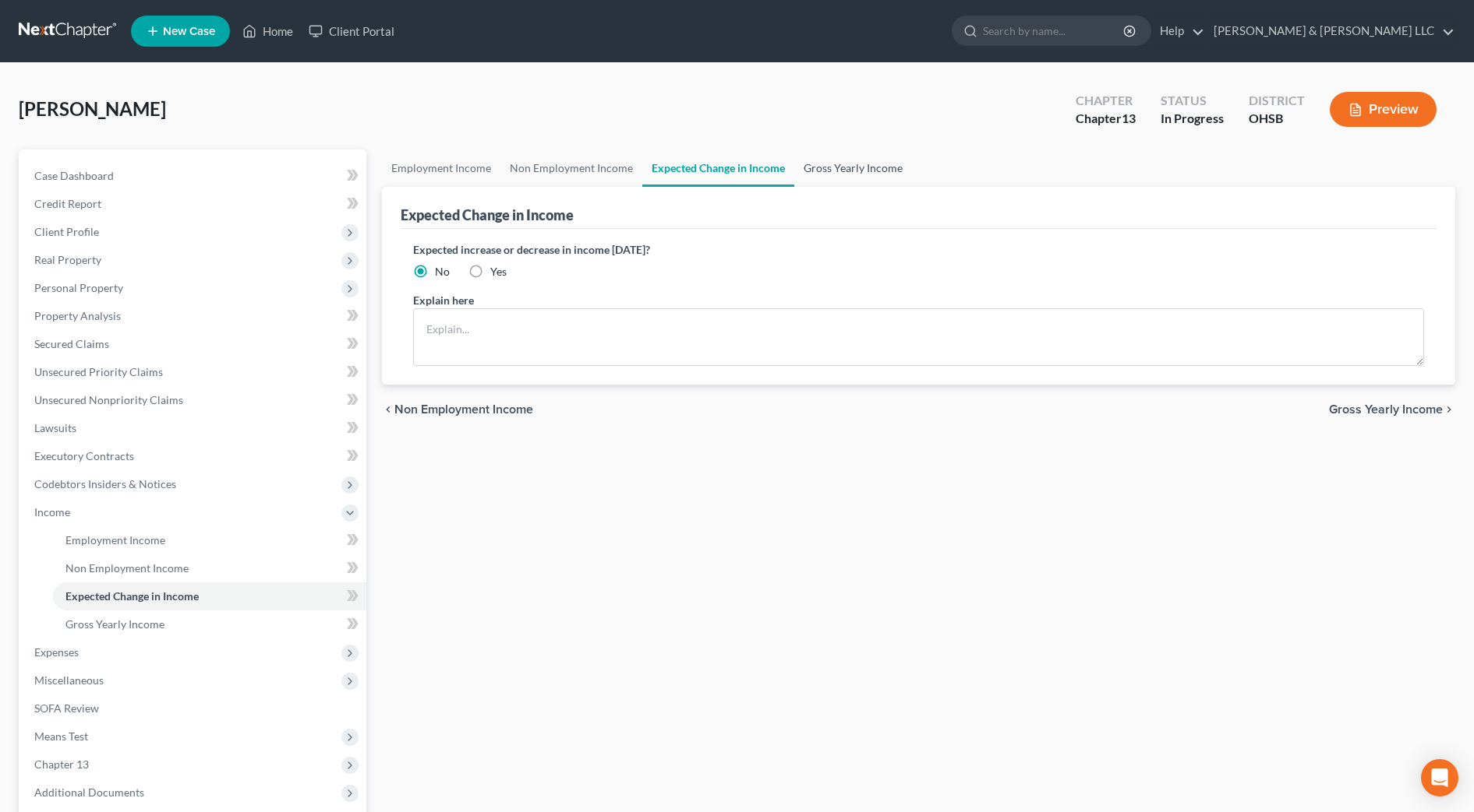
click at [840, 173] on link "Gross Yearly Income" at bounding box center [854, 169] width 118 height 37
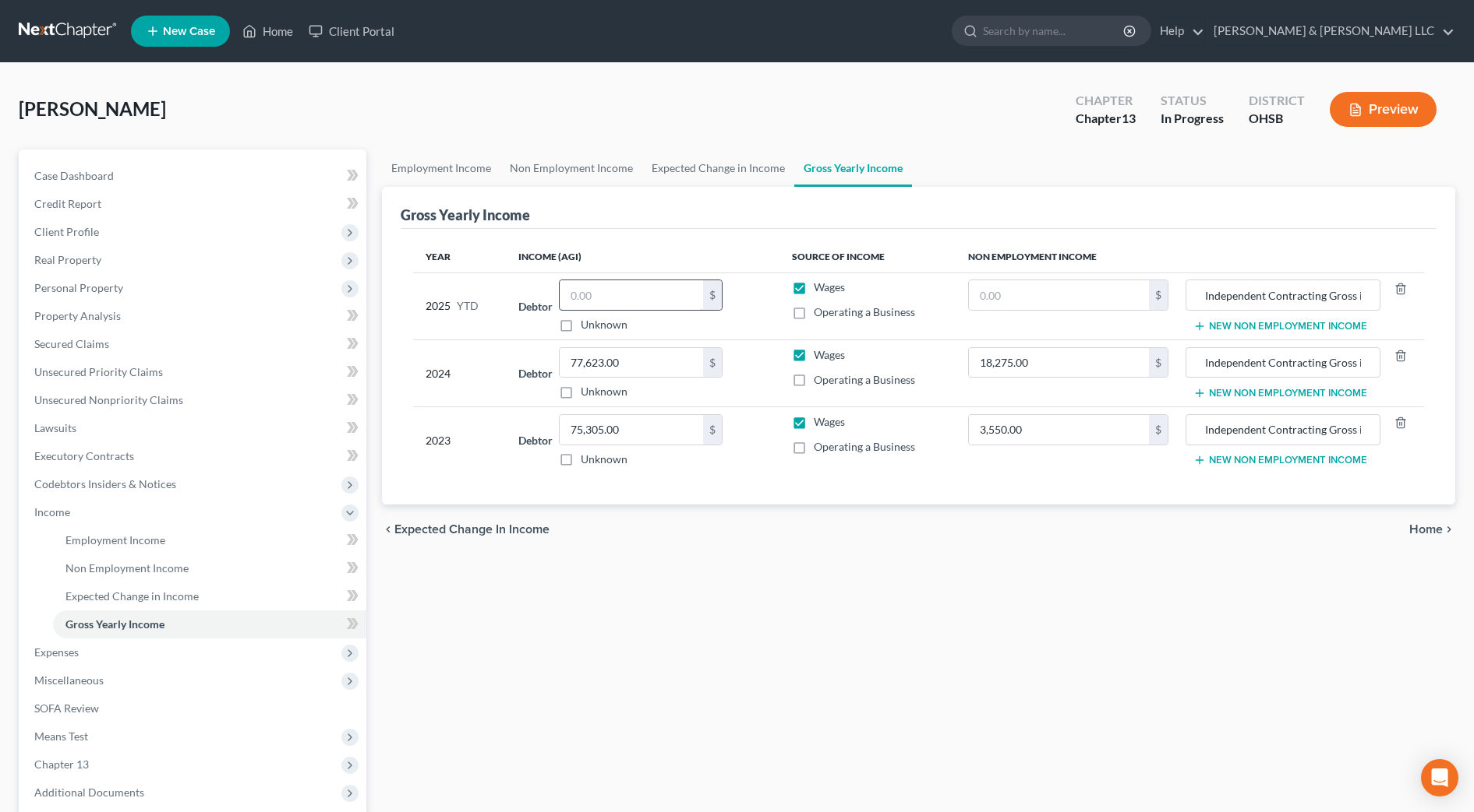
click at [655, 298] on input "text" at bounding box center [631, 295] width 143 height 30
click at [85, 285] on span "Personal Property" at bounding box center [79, 288] width 89 height 13
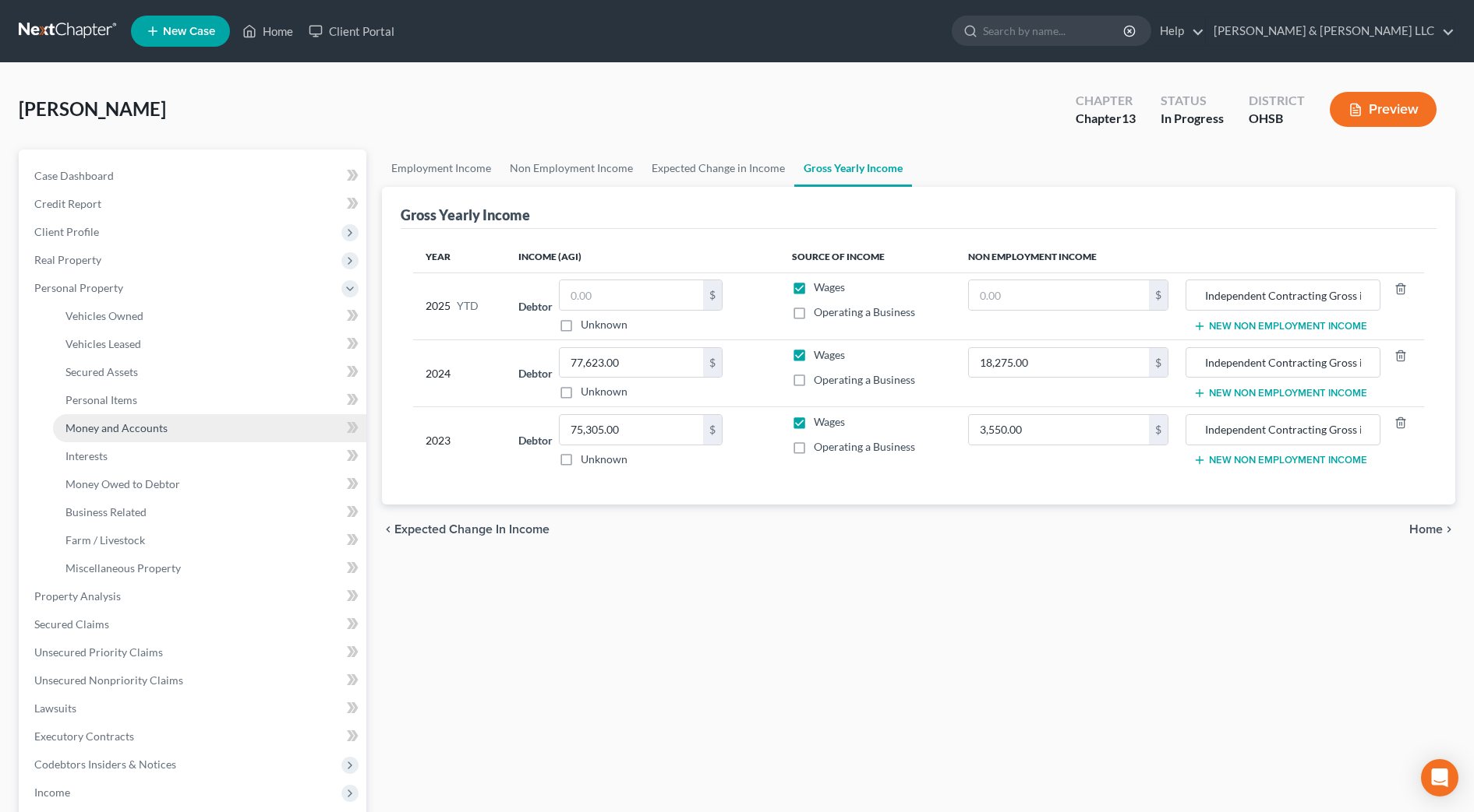
click at [127, 433] on span "Money and Accounts" at bounding box center [116, 428] width 102 height 13
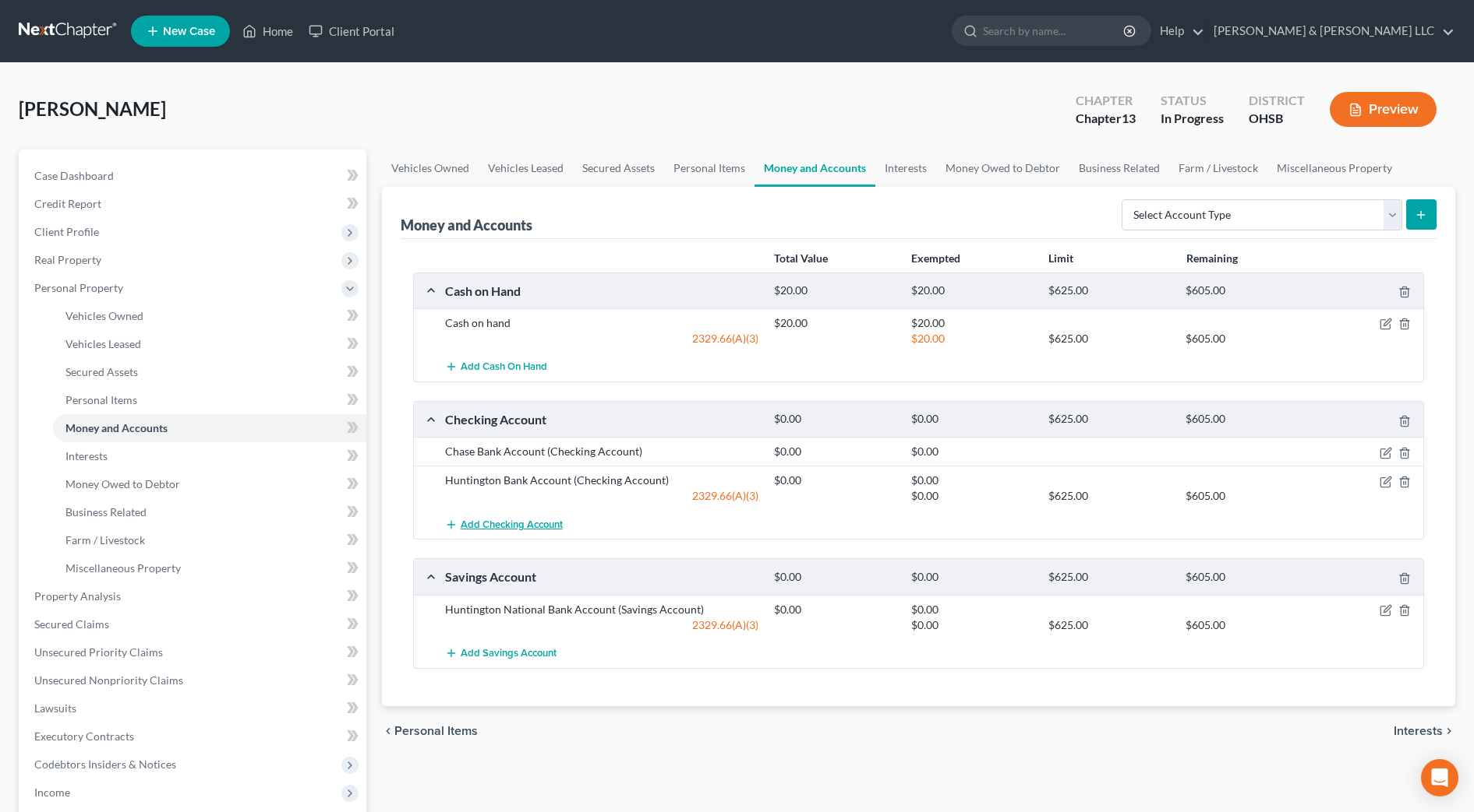
click at [473, 527] on span "Add Checking Account" at bounding box center [512, 524] width 102 height 12
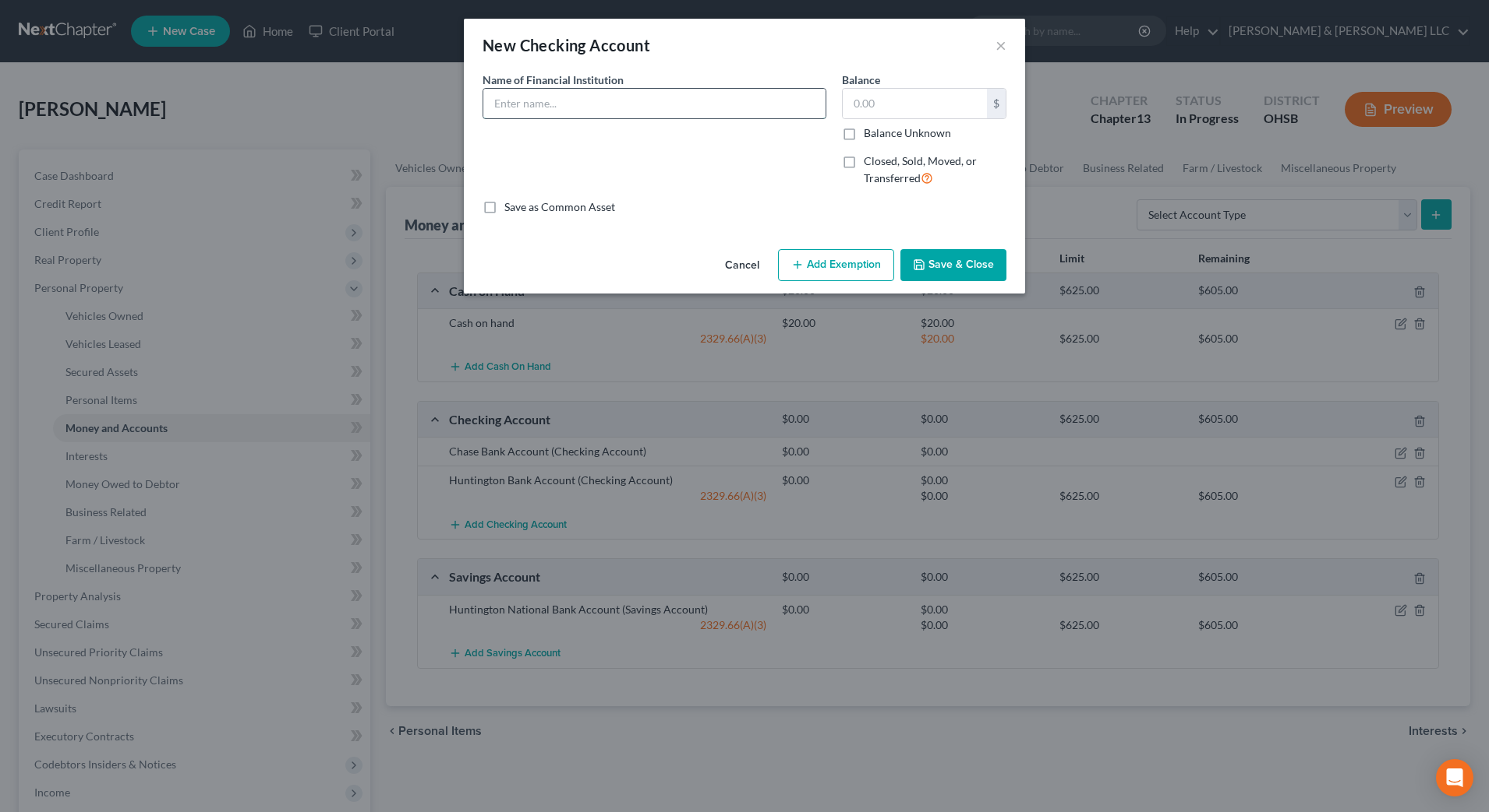
click at [572, 96] on input "text" at bounding box center [654, 104] width 342 height 30
type input "Huntington Bank Account (8092)"
click at [962, 275] on button "Save & Close" at bounding box center [953, 265] width 106 height 33
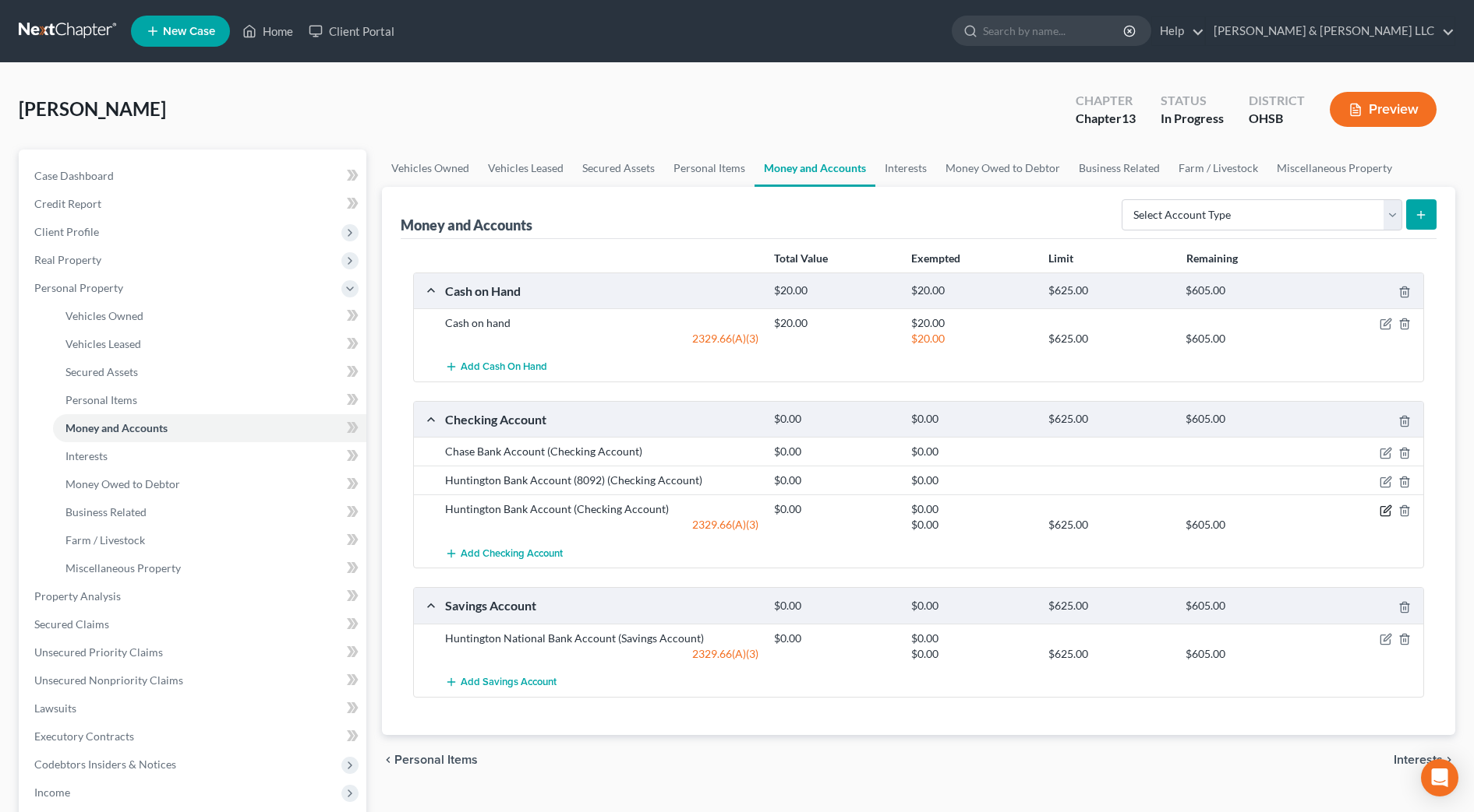
click at [1386, 507] on icon "button" at bounding box center [1385, 510] width 12 height 12
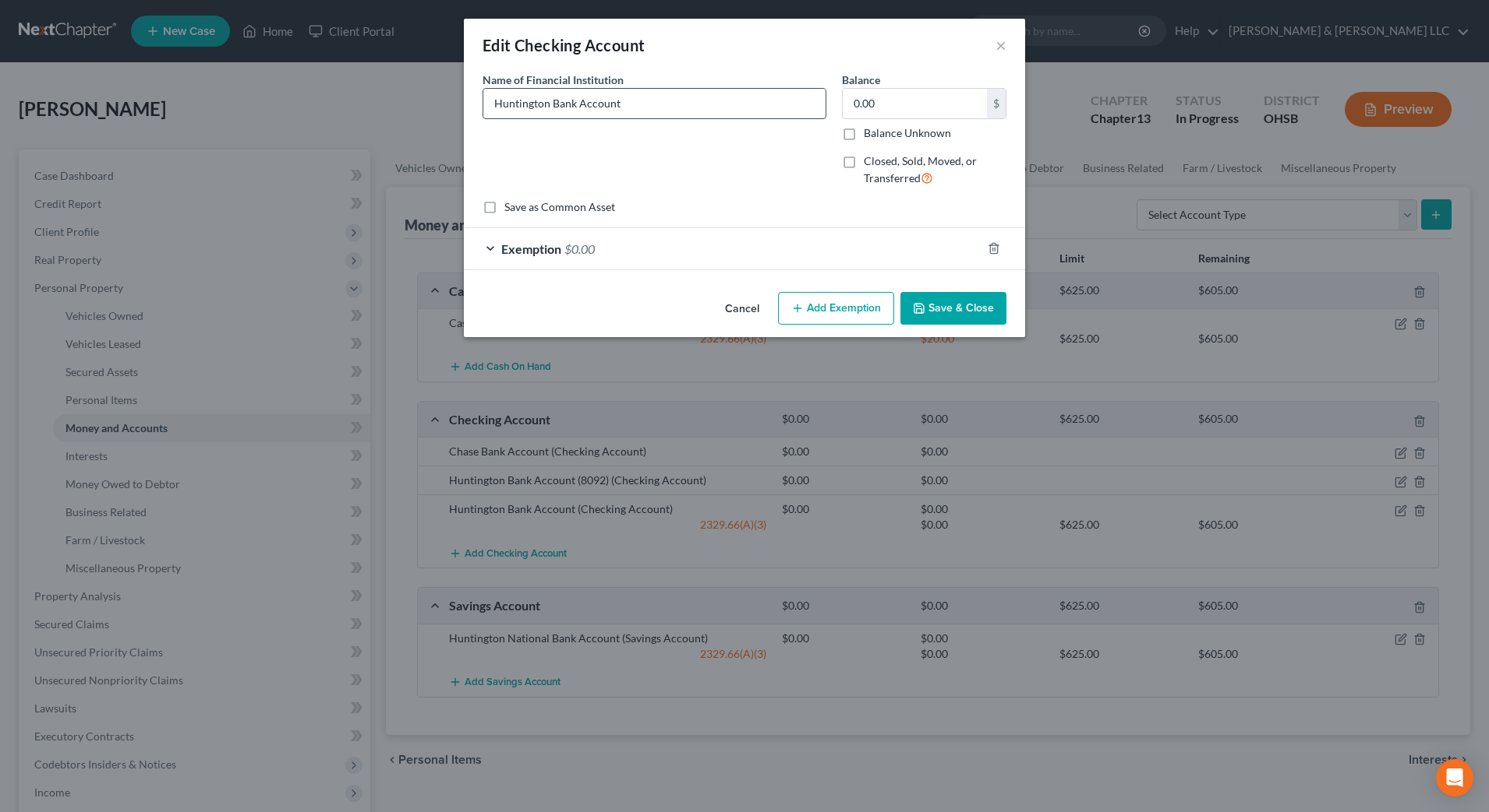
click at [637, 112] on input "Huntington Bank Account" at bounding box center [654, 104] width 342 height 30
type input "Huntington Bank Account (4353)"
click at [953, 304] on button "Save & Close" at bounding box center [953, 308] width 106 height 33
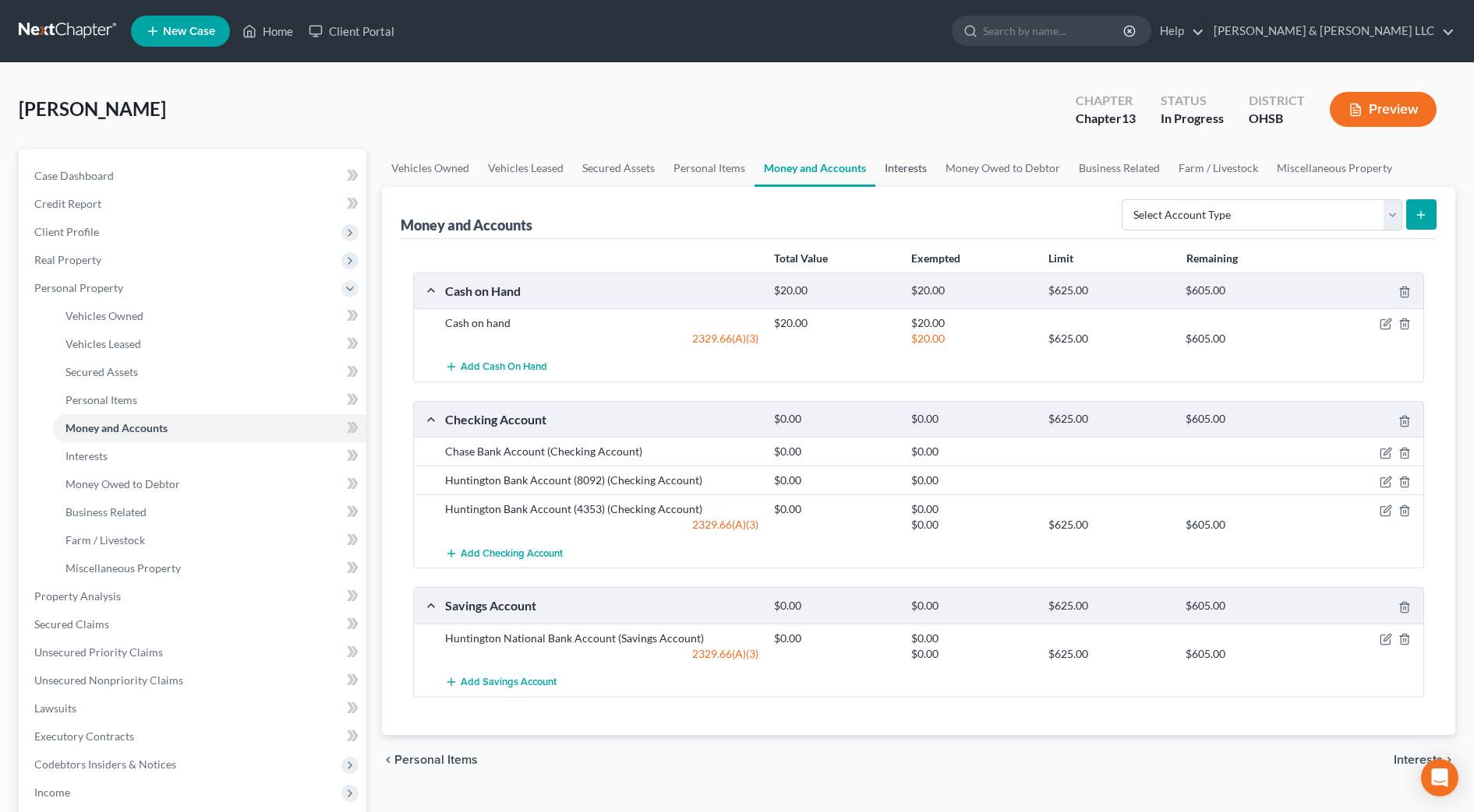
click at [915, 173] on link "Interests" at bounding box center [905, 169] width 61 height 37
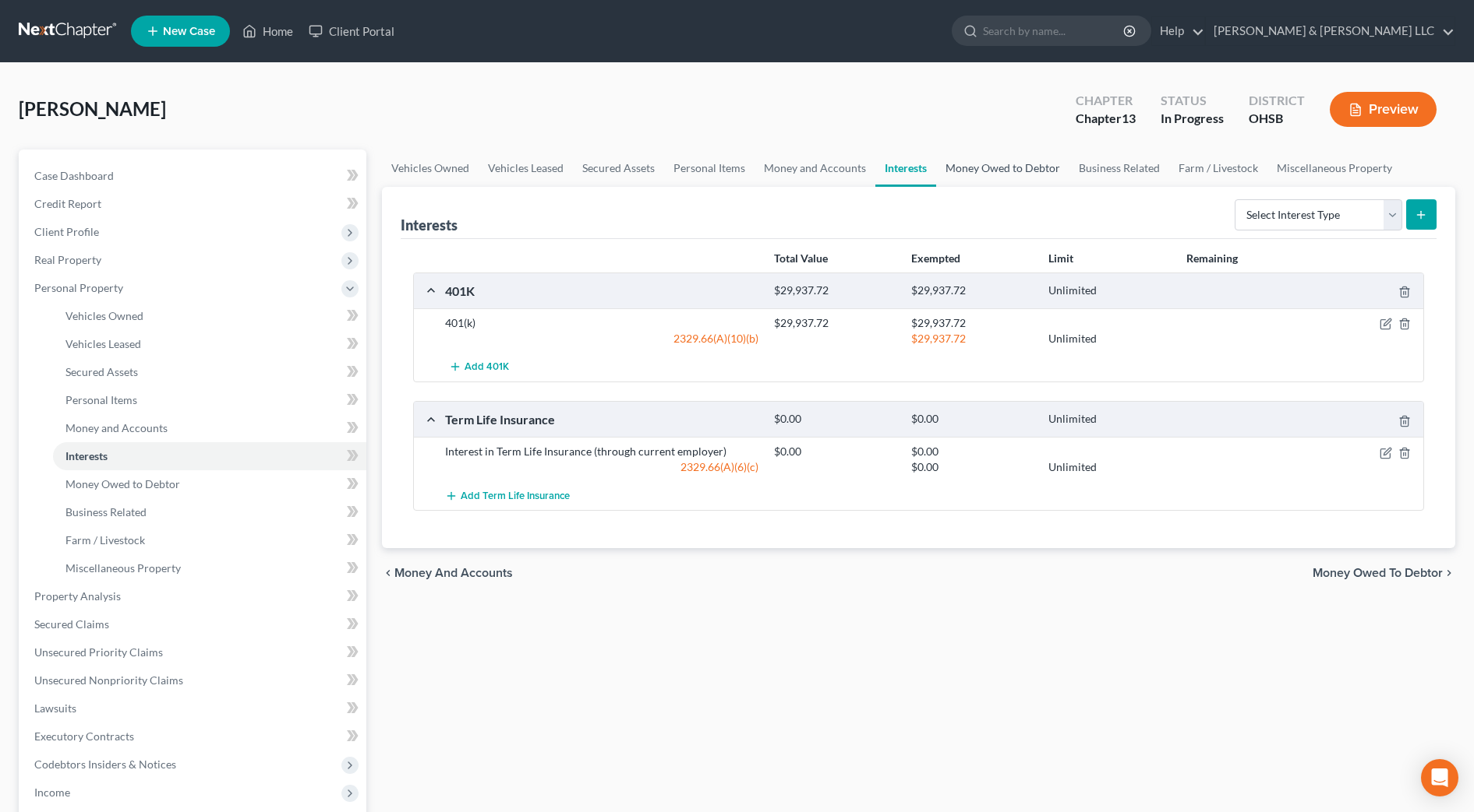
click at [985, 171] on link "Money Owed to Debtor" at bounding box center [1003, 169] width 133 height 37
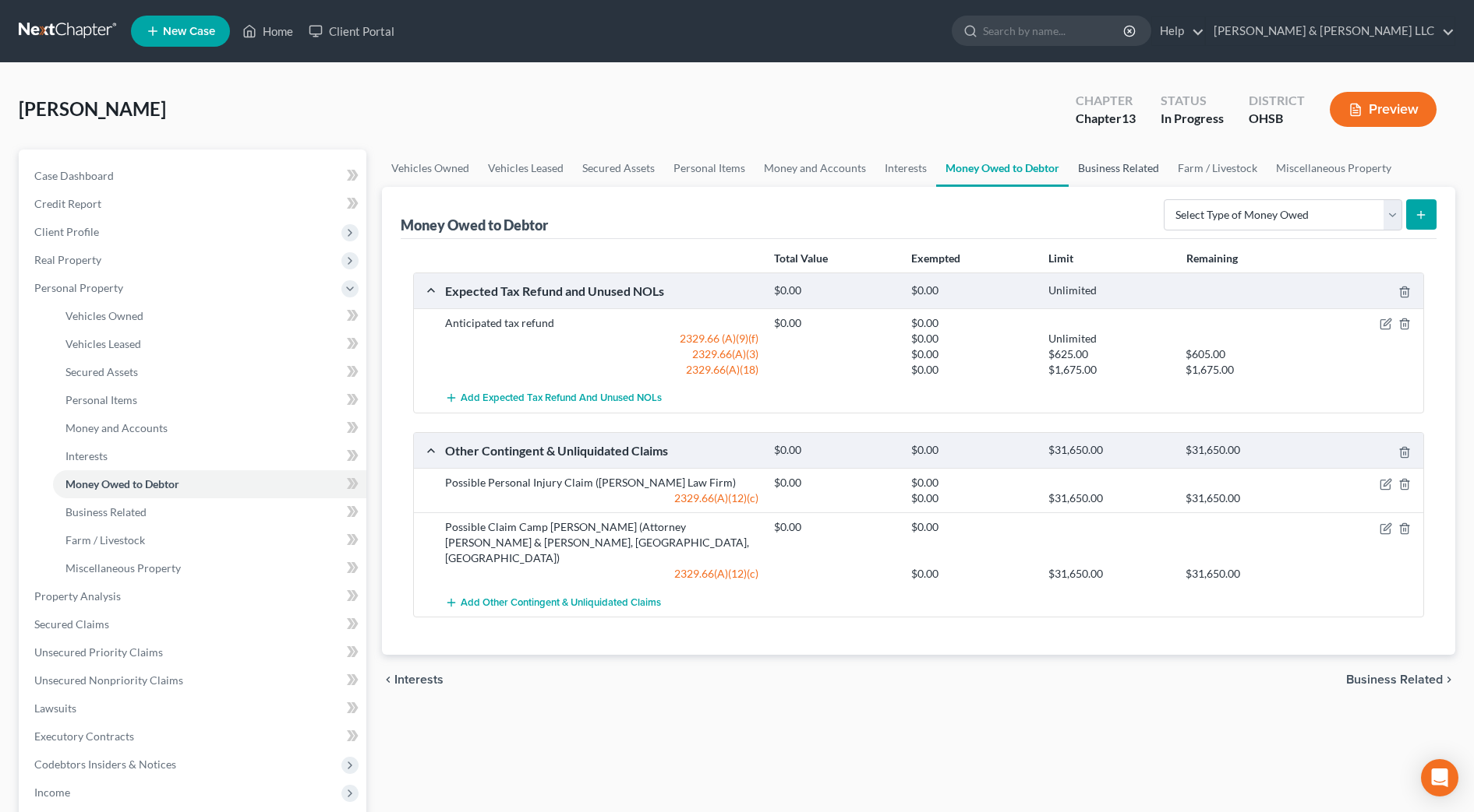
click at [1100, 172] on link "Business Related" at bounding box center [1118, 169] width 99 height 37
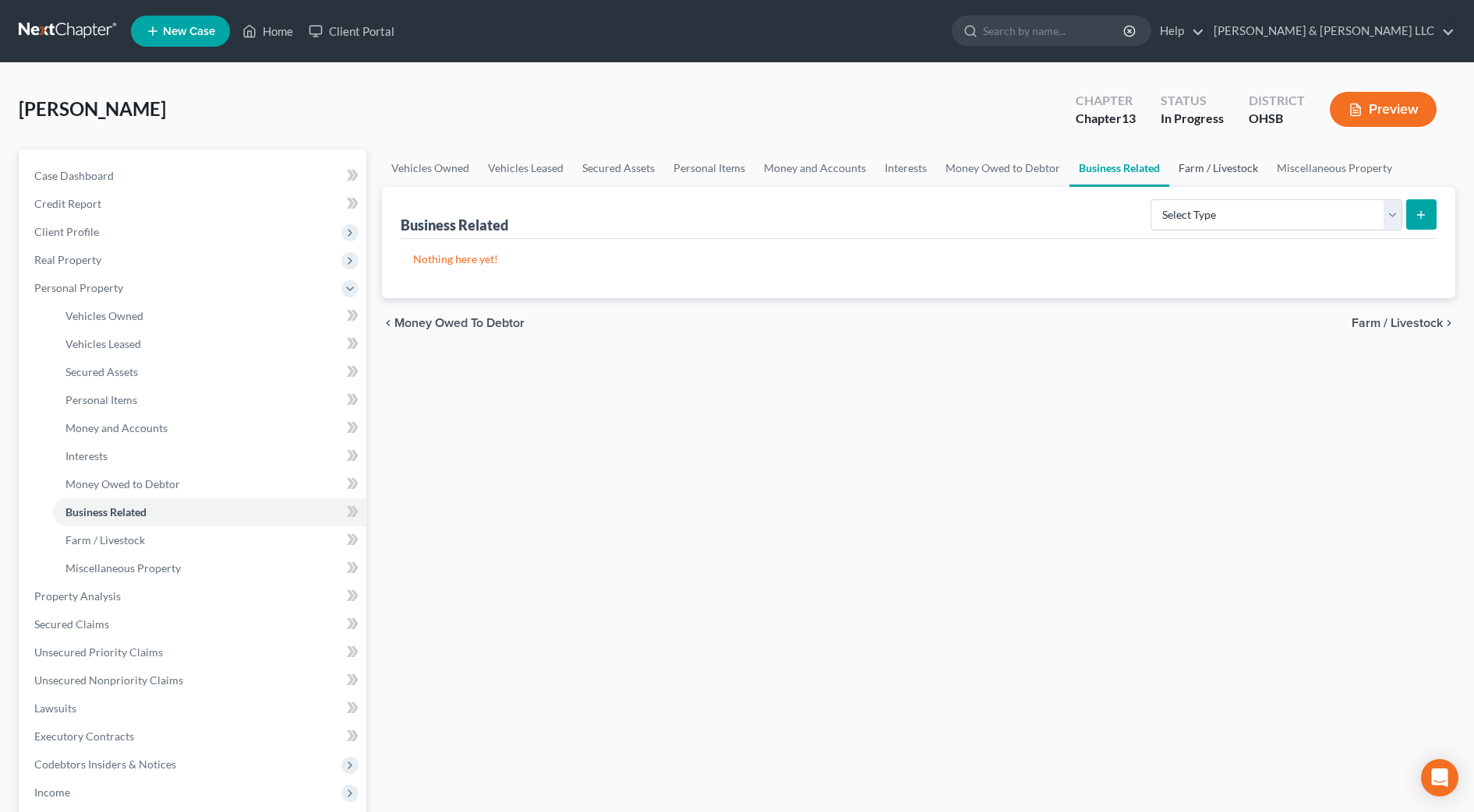
click at [1184, 171] on link "Farm / Livestock" at bounding box center [1218, 169] width 98 height 37
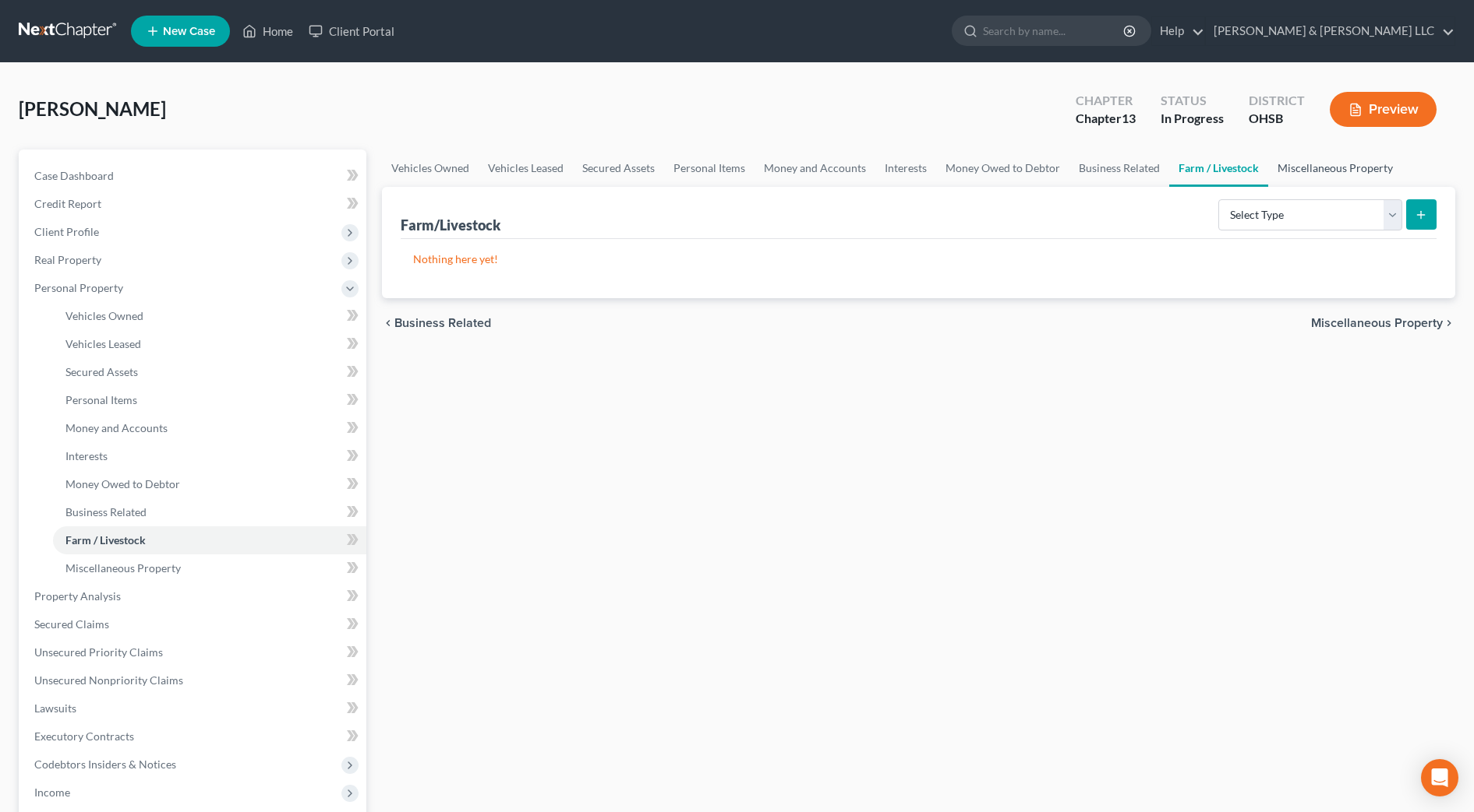
click at [1326, 173] on link "Miscellaneous Property" at bounding box center [1334, 169] width 134 height 37
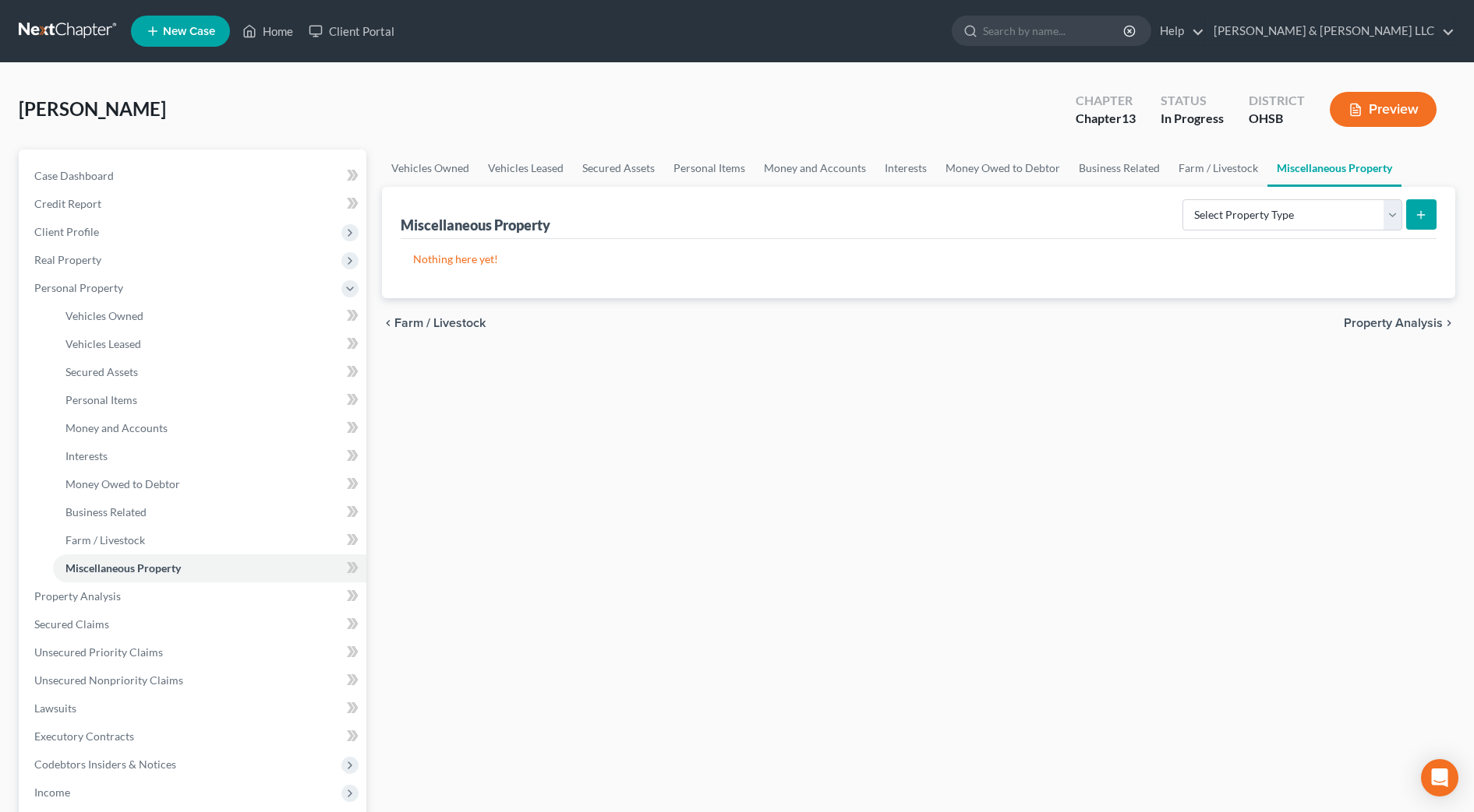
click at [1417, 328] on span "Property Analysis" at bounding box center [1393, 323] width 99 height 12
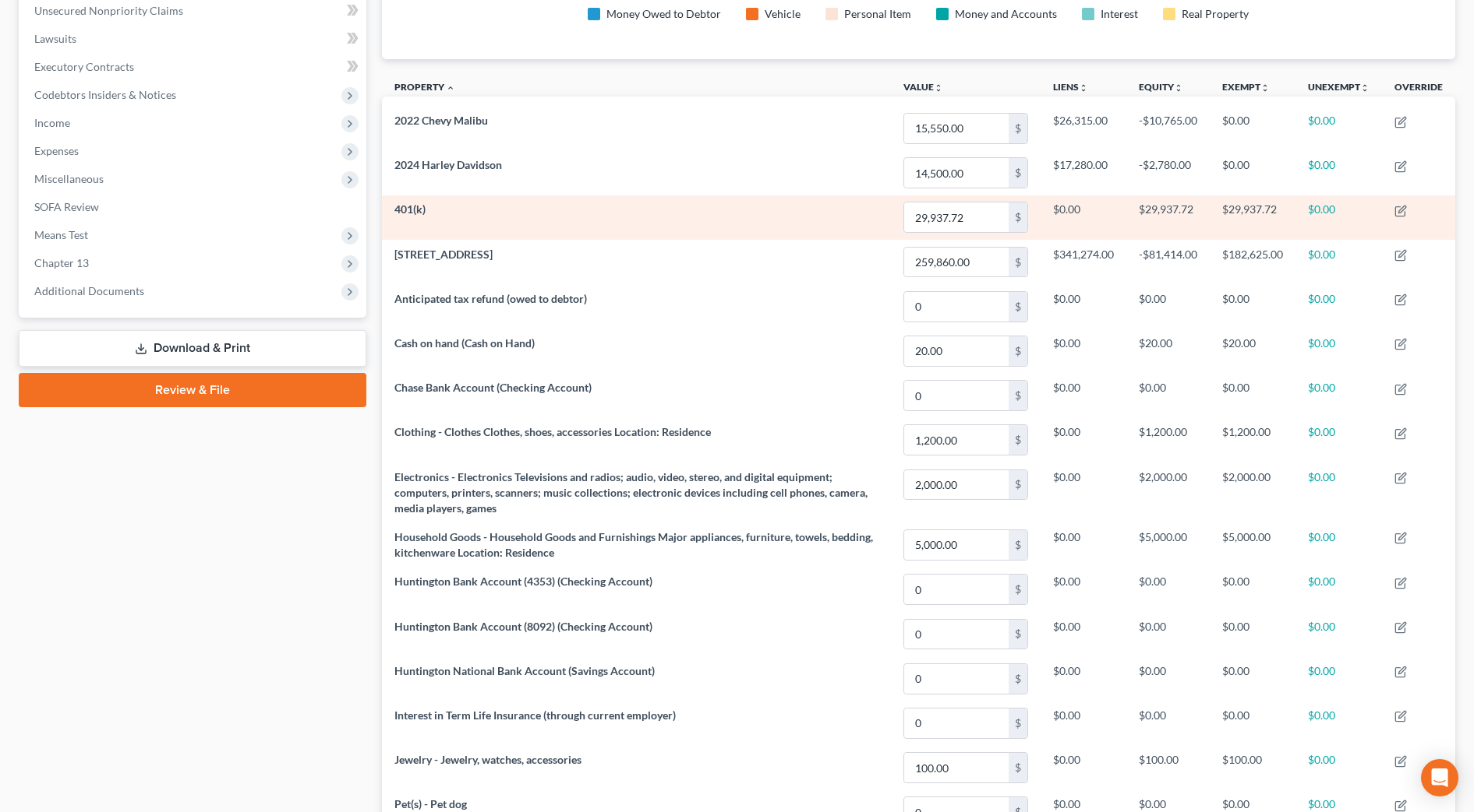
scroll to position [654, 0]
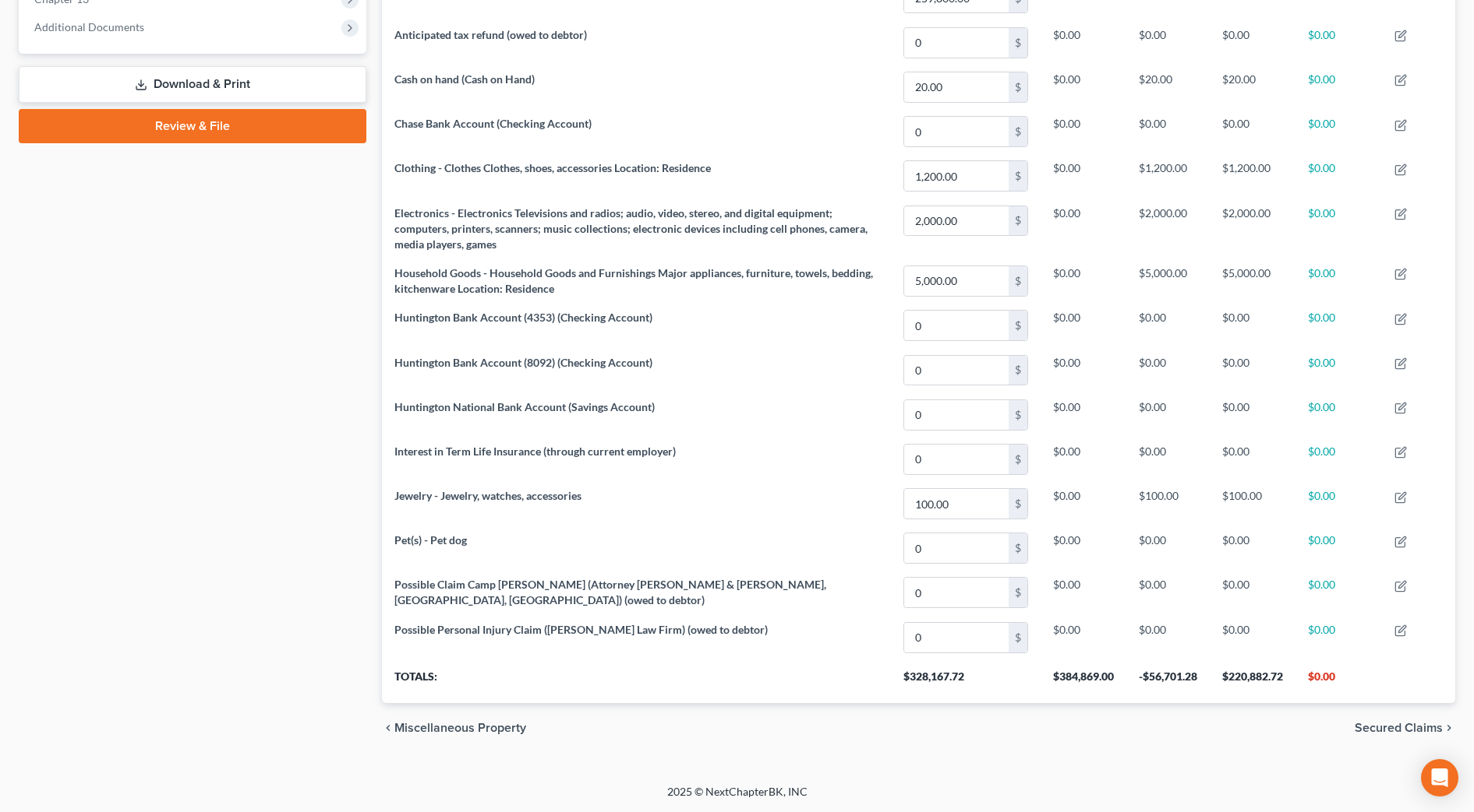
click at [1385, 726] on span "Secured Claims" at bounding box center [1399, 728] width 88 height 12
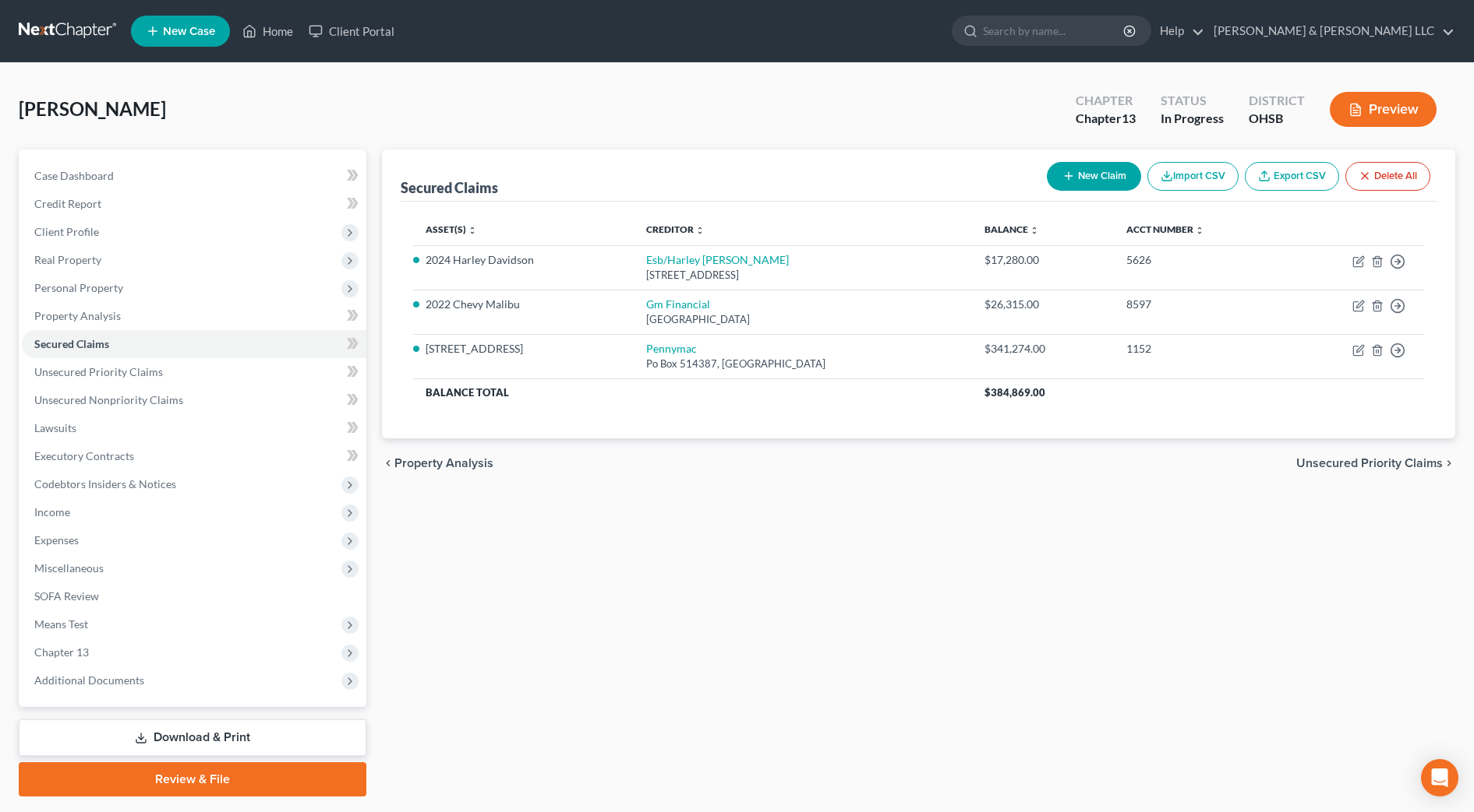
click at [1371, 457] on span "Unsecured Priority Claims" at bounding box center [1369, 463] width 146 height 12
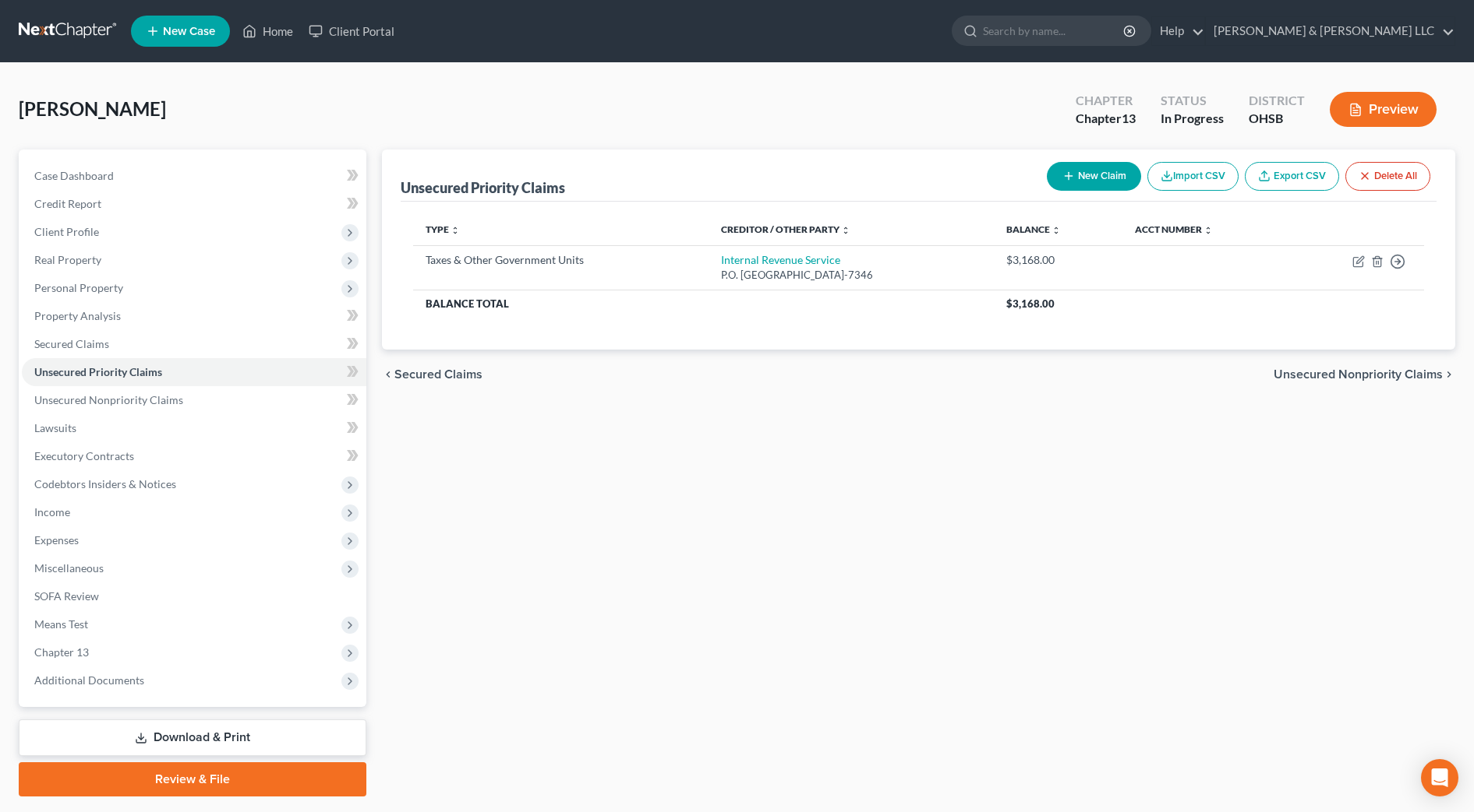
click at [1312, 374] on span "Unsecured Nonpriority Claims" at bounding box center [1358, 374] width 169 height 12
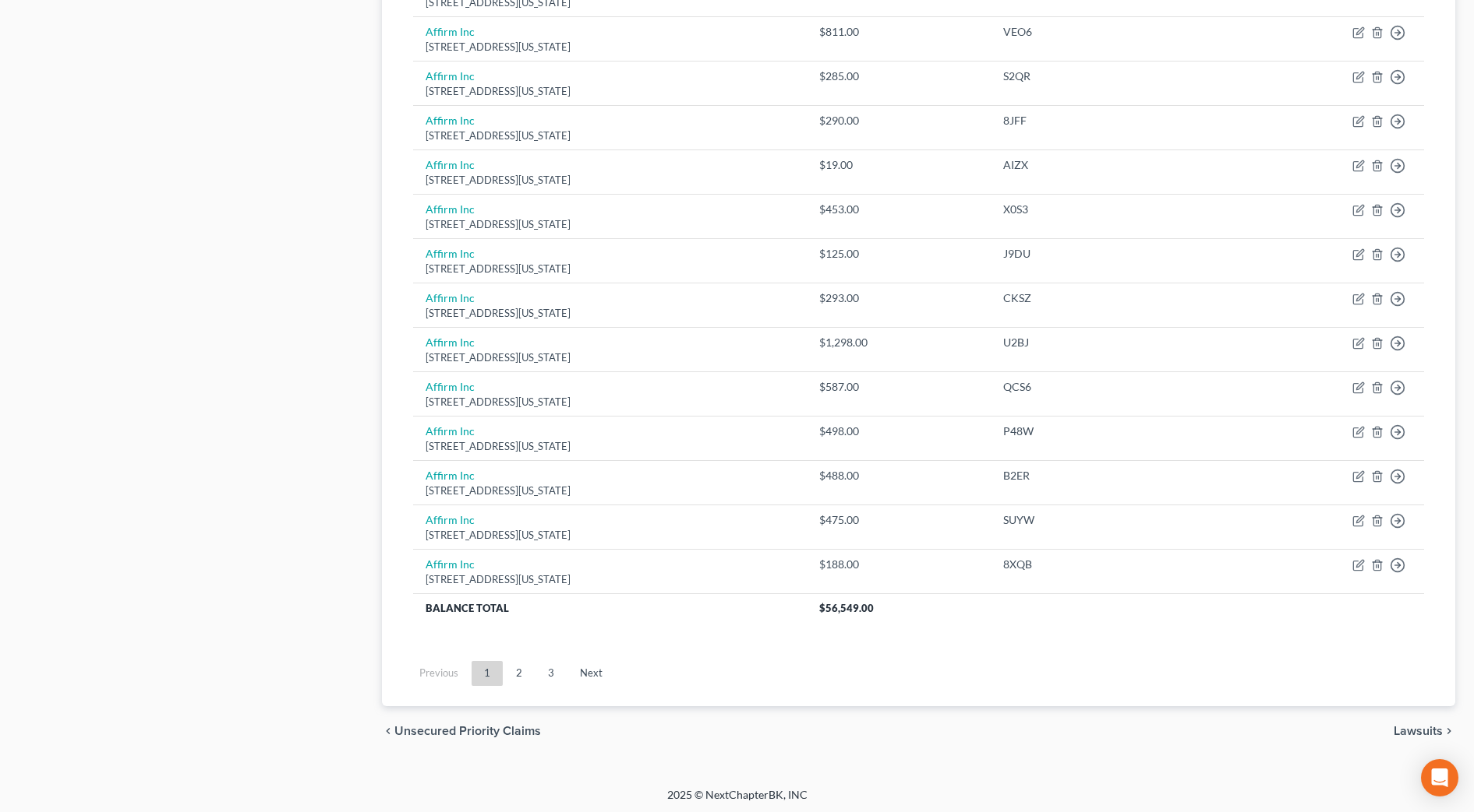
scroll to position [986, 0]
click at [600, 674] on link "Next" at bounding box center [590, 671] width 48 height 25
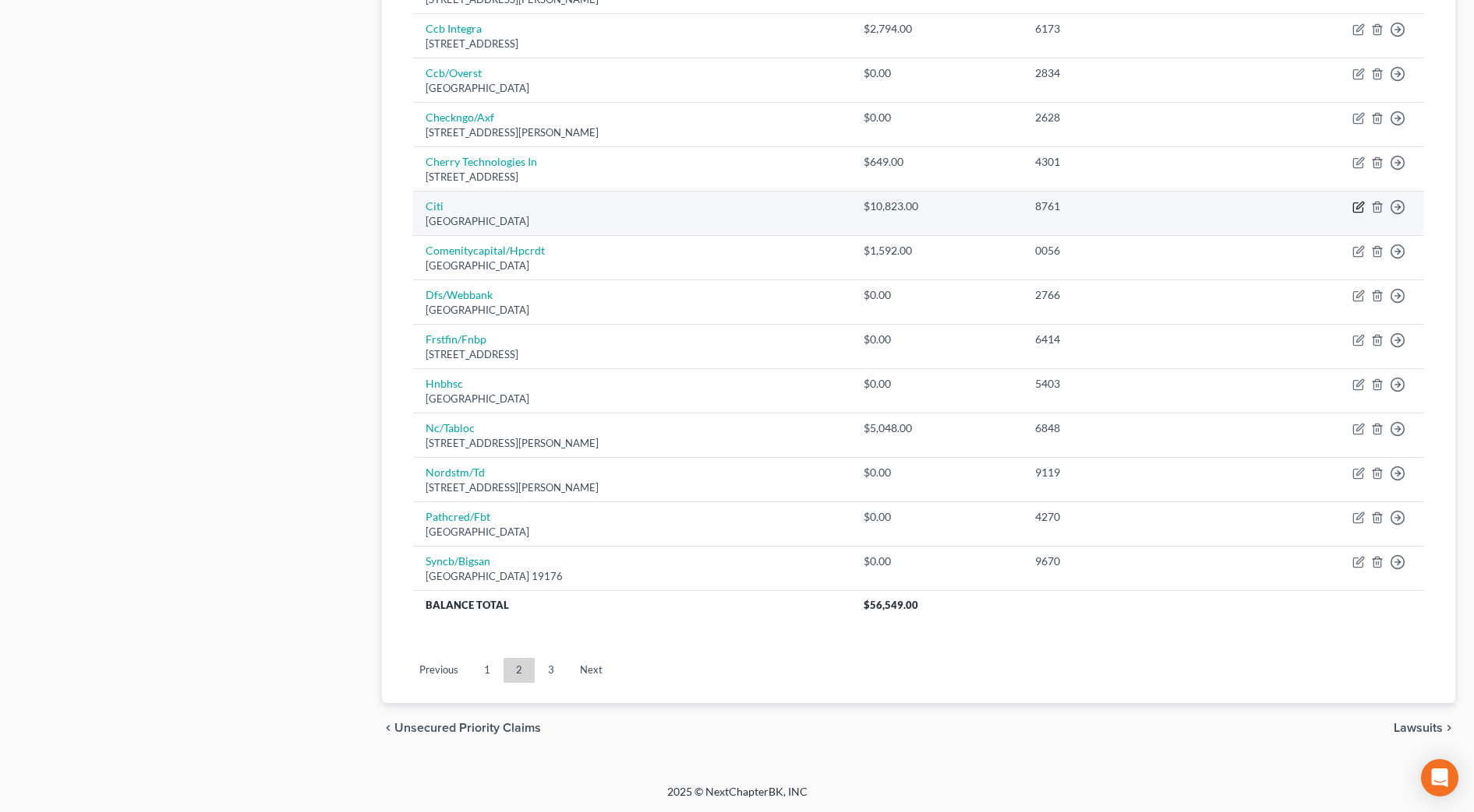
click at [1362, 209] on icon "button" at bounding box center [1358, 208] width 9 height 9
select select "43"
select select "2"
select select "0"
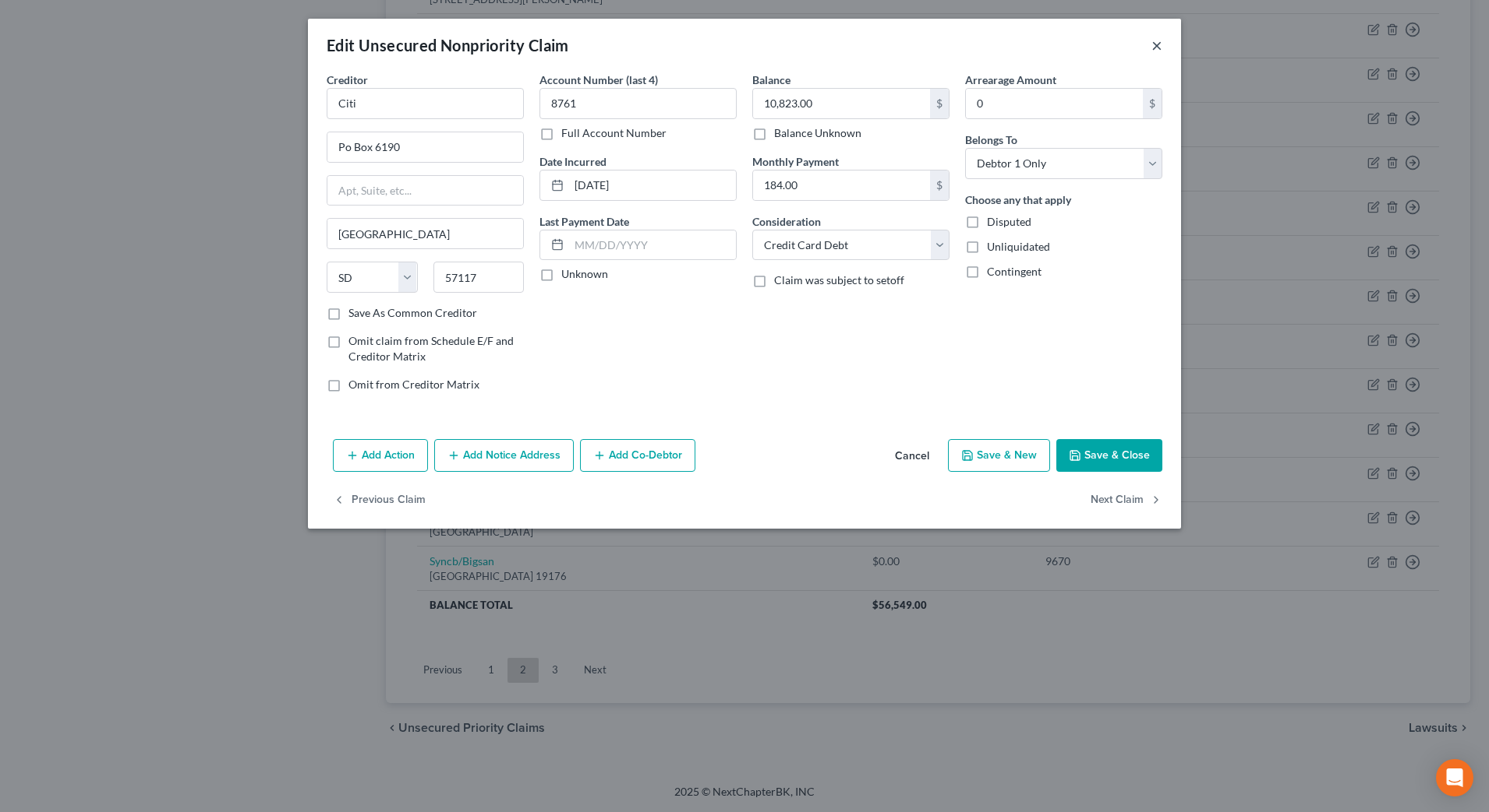
click at [1155, 52] on button "×" at bounding box center [1156, 45] width 11 height 19
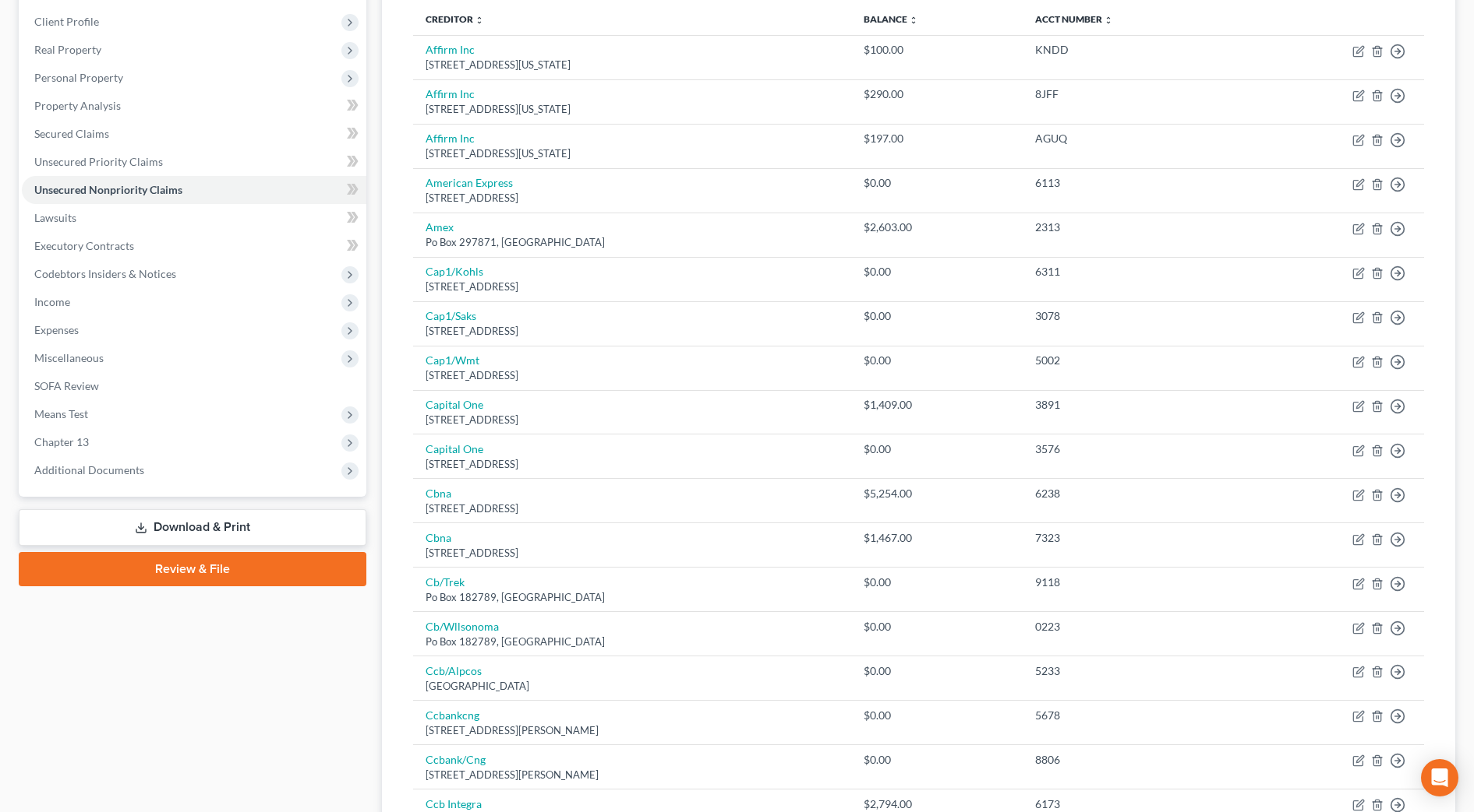
scroll to position [0, 0]
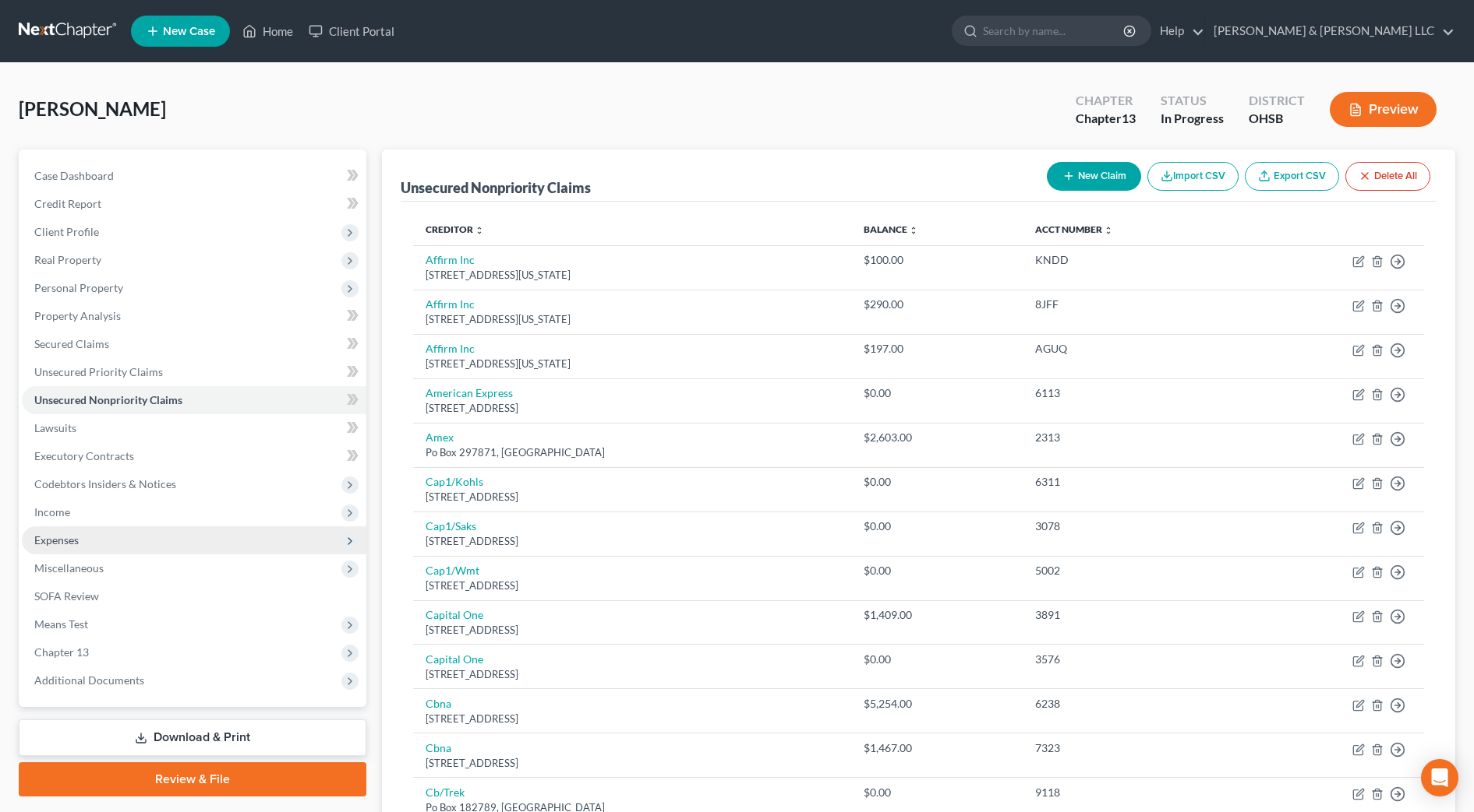
click at [105, 539] on span "Expenses" at bounding box center [194, 540] width 345 height 28
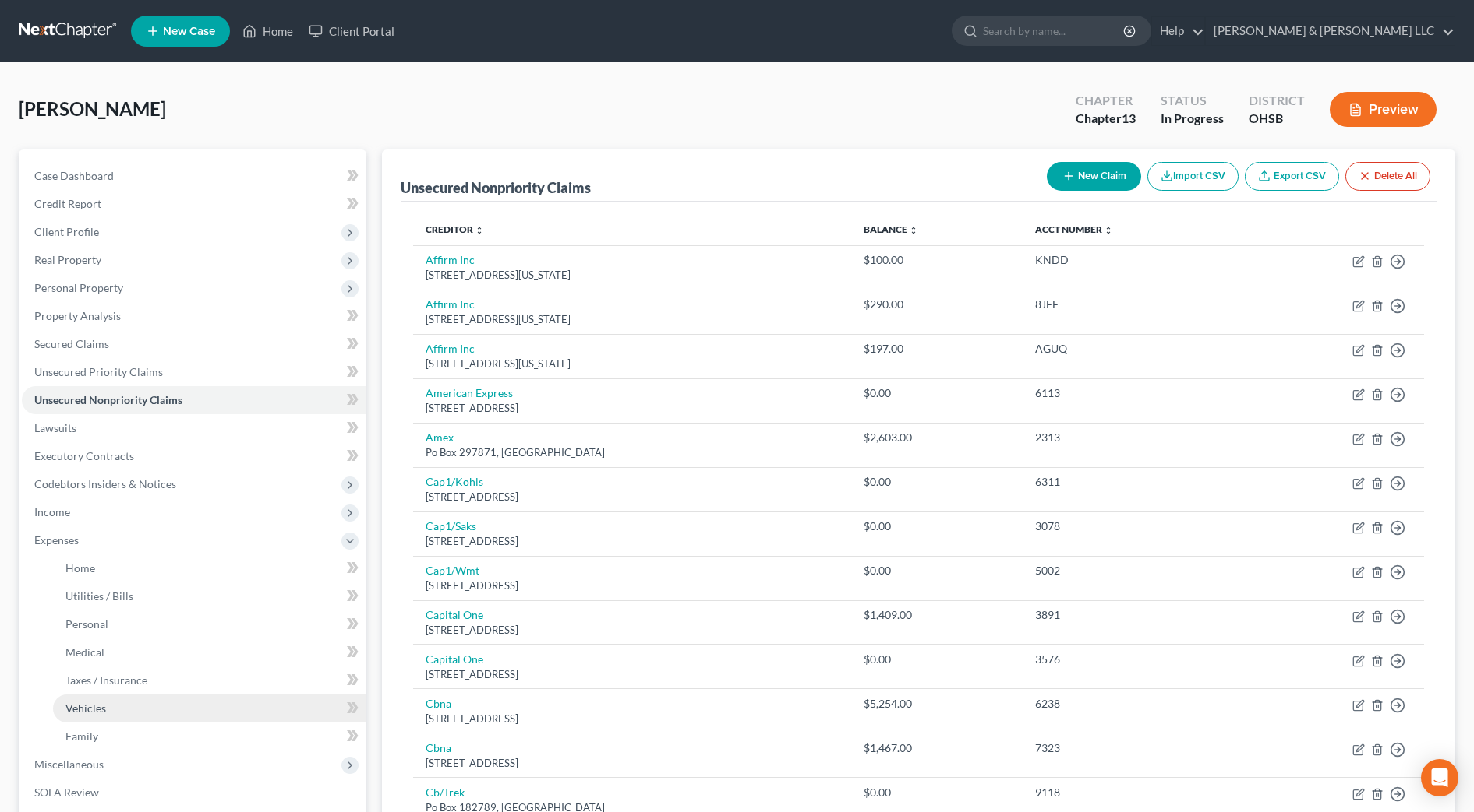
click at [97, 712] on span "Vehicles" at bounding box center [85, 708] width 40 height 13
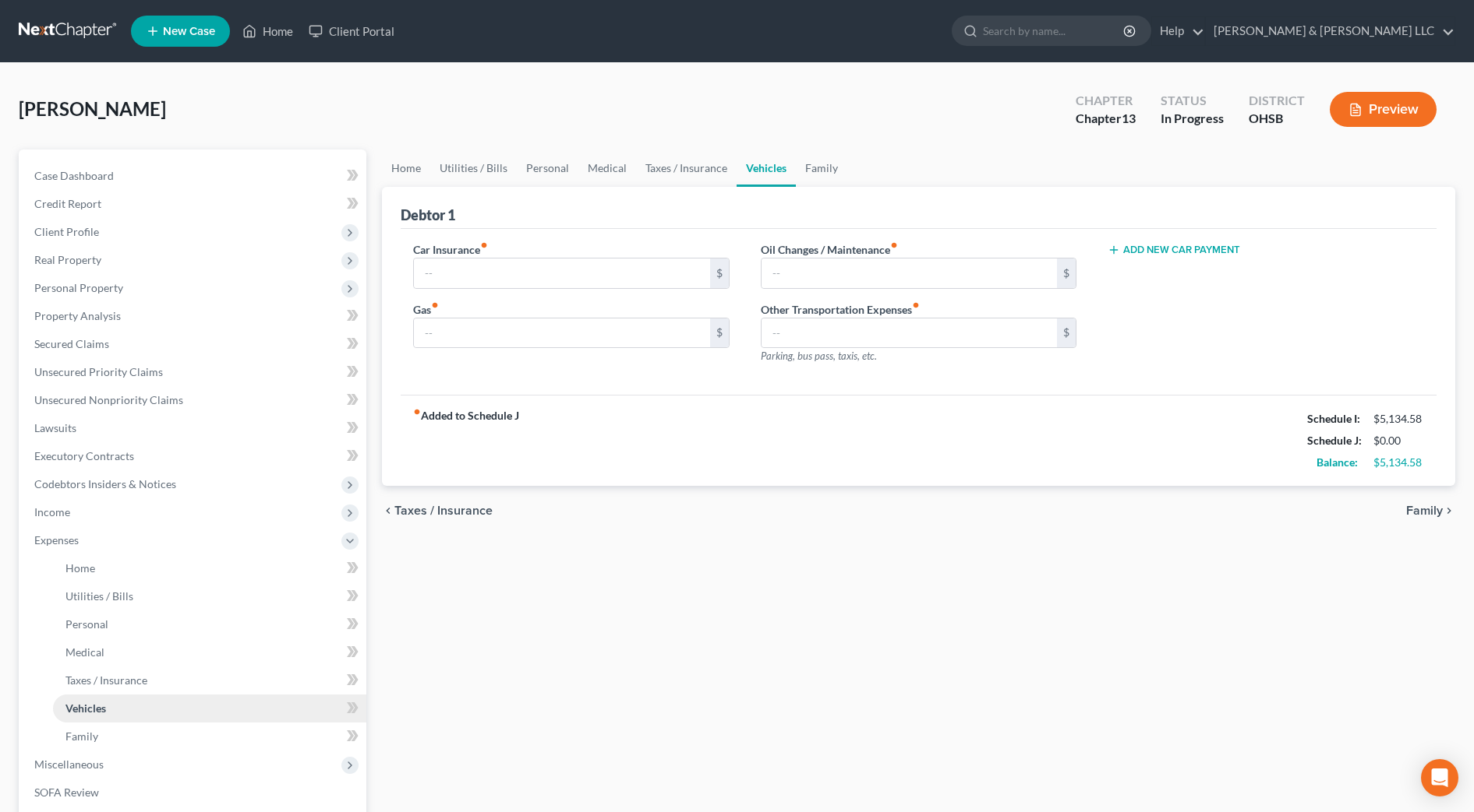
type input "140.00"
type input "350.00"
type input "50.00"
type input "0.00"
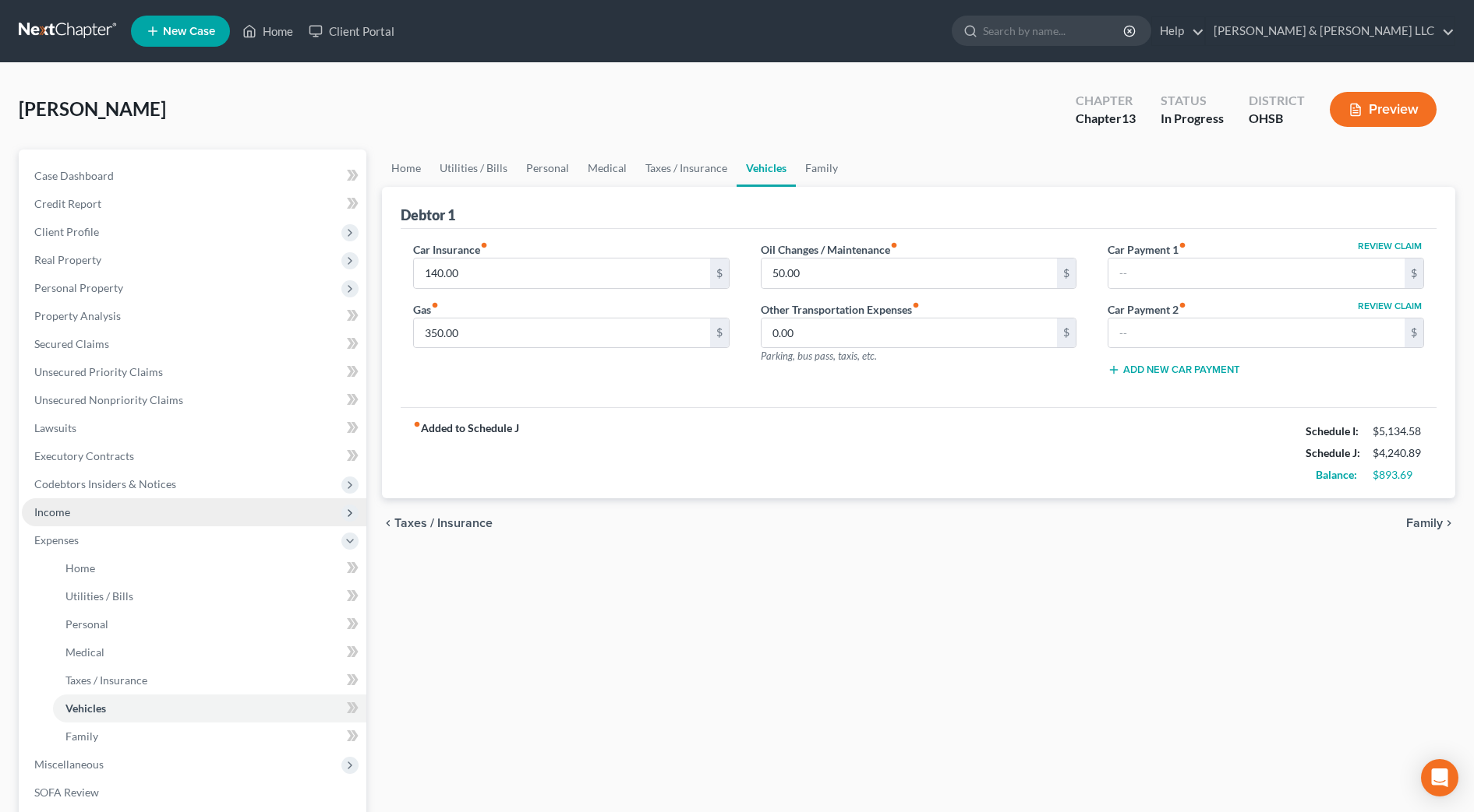
click at [85, 509] on span "Income" at bounding box center [194, 512] width 345 height 28
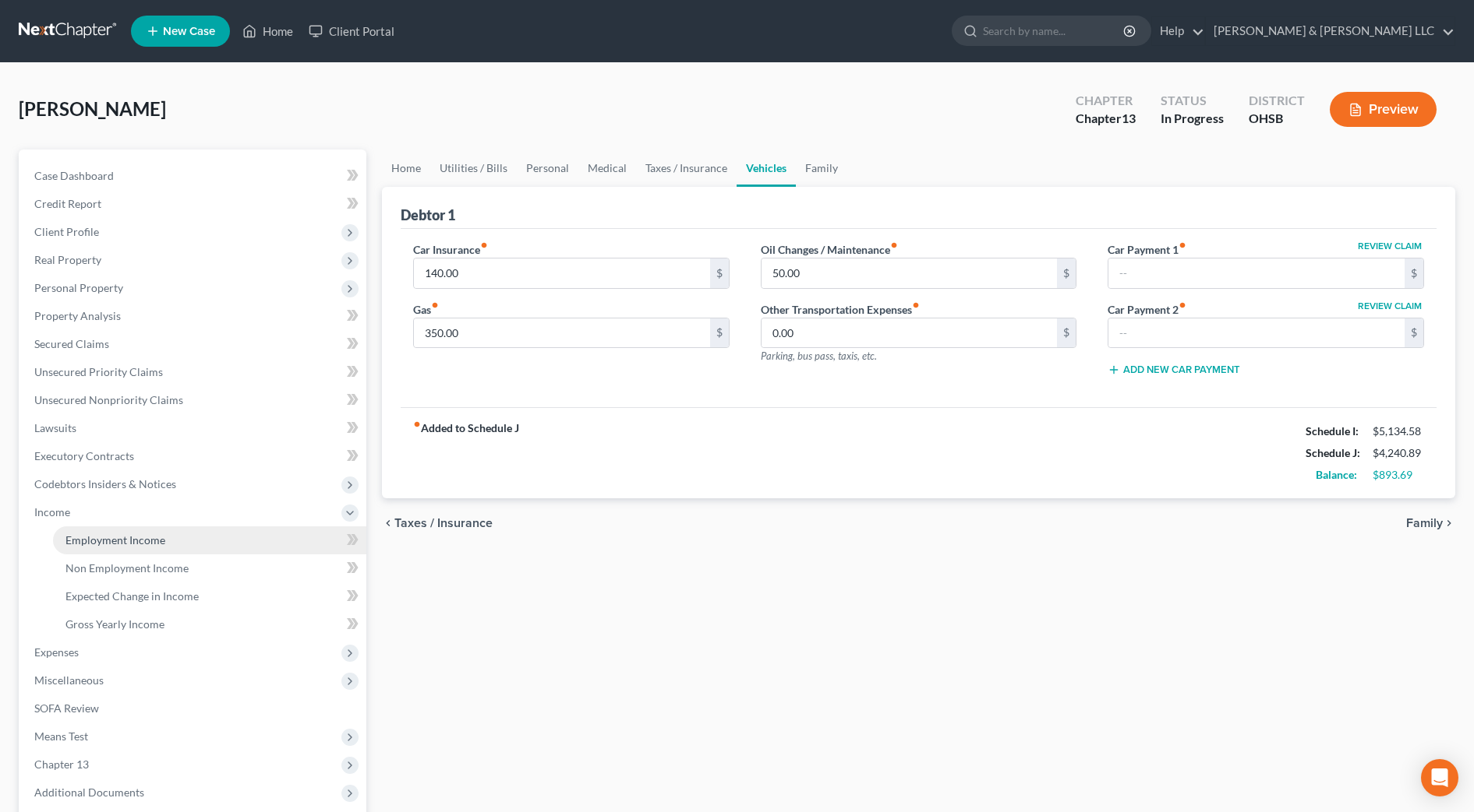
click at [106, 536] on span "Employment Income" at bounding box center [115, 540] width 99 height 13
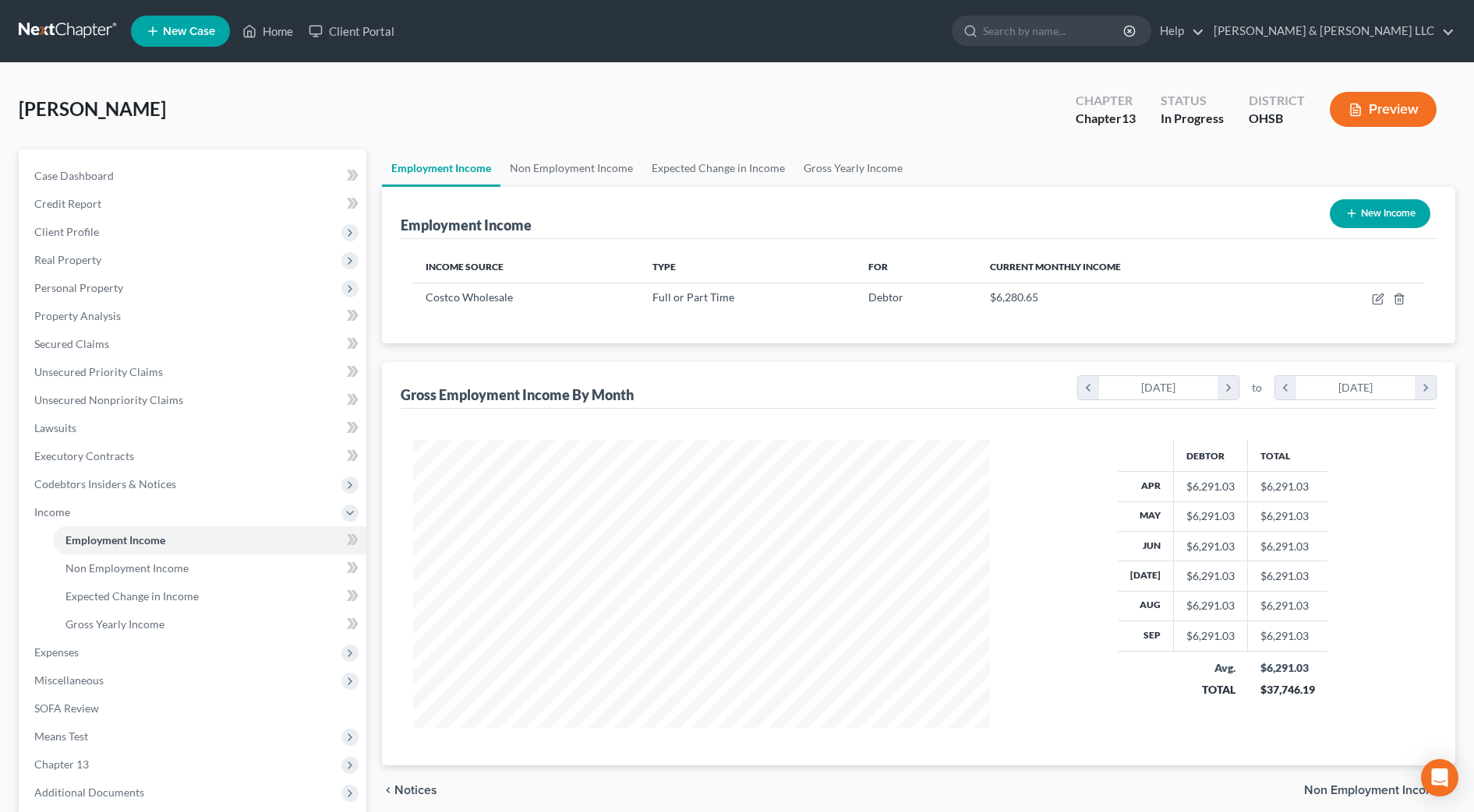
scroll to position [288, 608]
click at [581, 158] on link "Non Employment Income" at bounding box center [571, 169] width 141 height 37
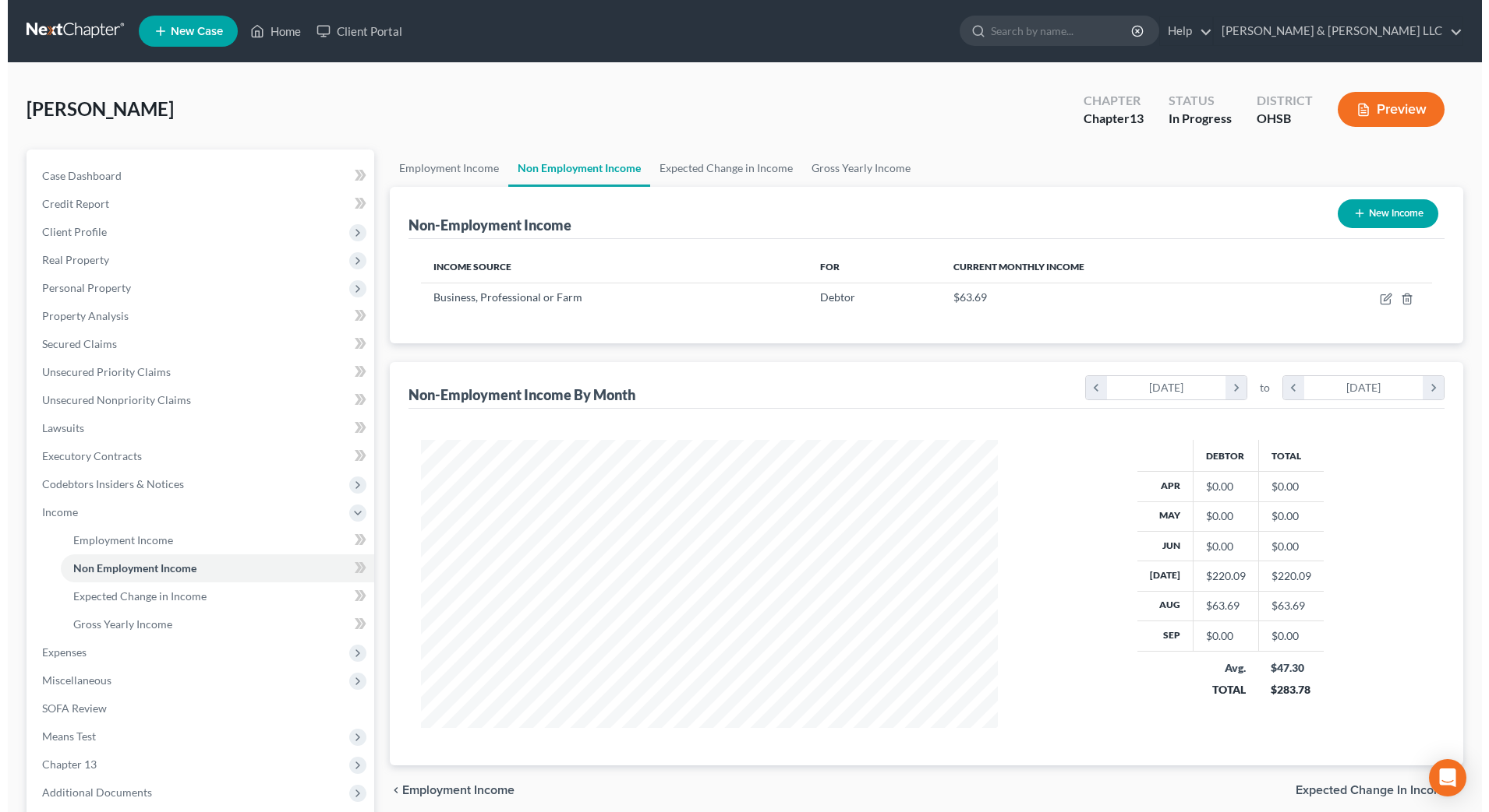
scroll to position [288, 608]
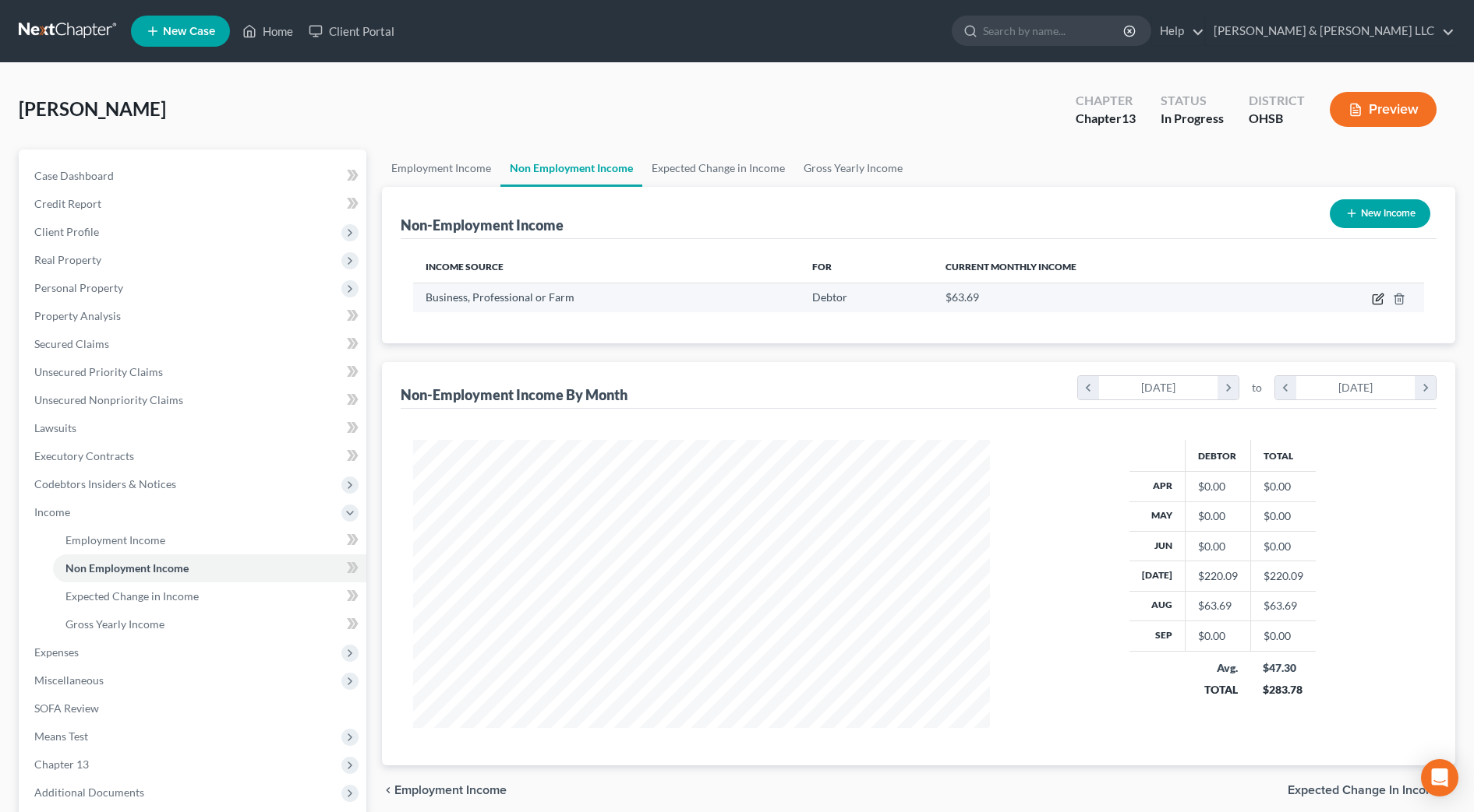
click at [1377, 303] on icon "button" at bounding box center [1377, 299] width 12 height 12
select select "10"
select select "0"
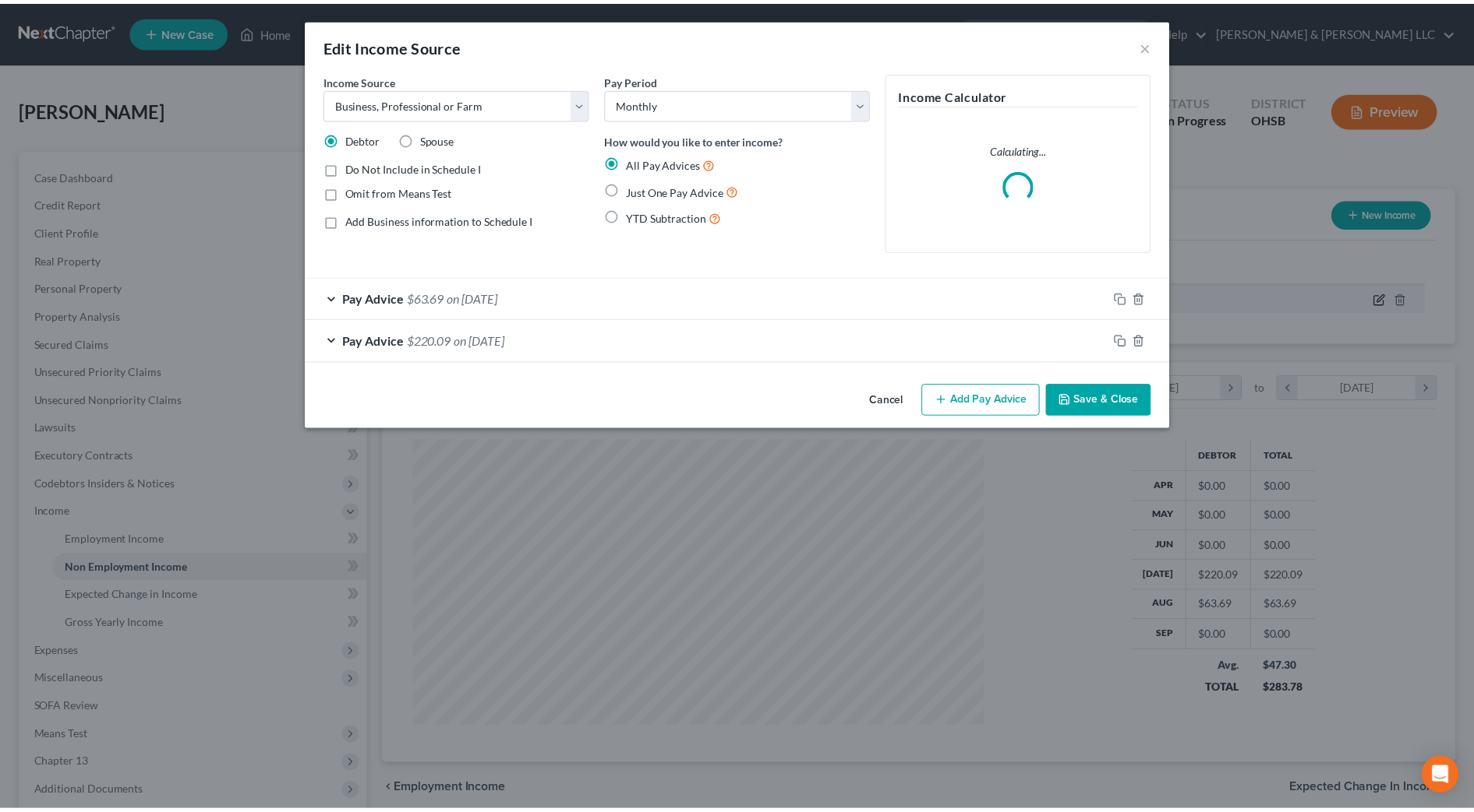
scroll to position [291, 615]
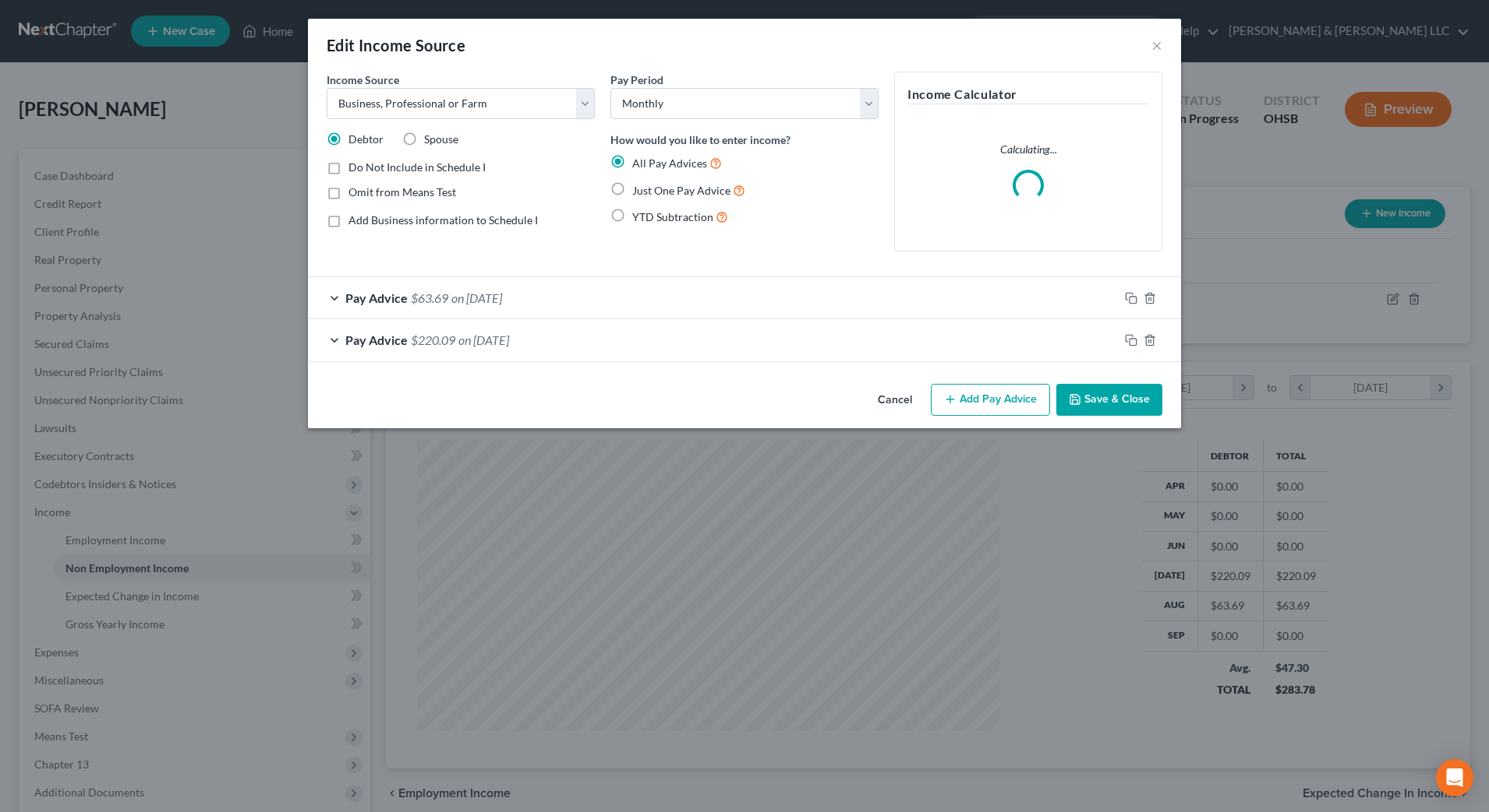
click at [443, 167] on span "Do Not Include in Schedule I" at bounding box center [417, 167] width 137 height 13
click at [365, 167] on input "Do Not Include in Schedule I" at bounding box center [359, 165] width 10 height 10
checkbox input "true"
click at [1102, 405] on button "Save & Close" at bounding box center [1109, 400] width 106 height 33
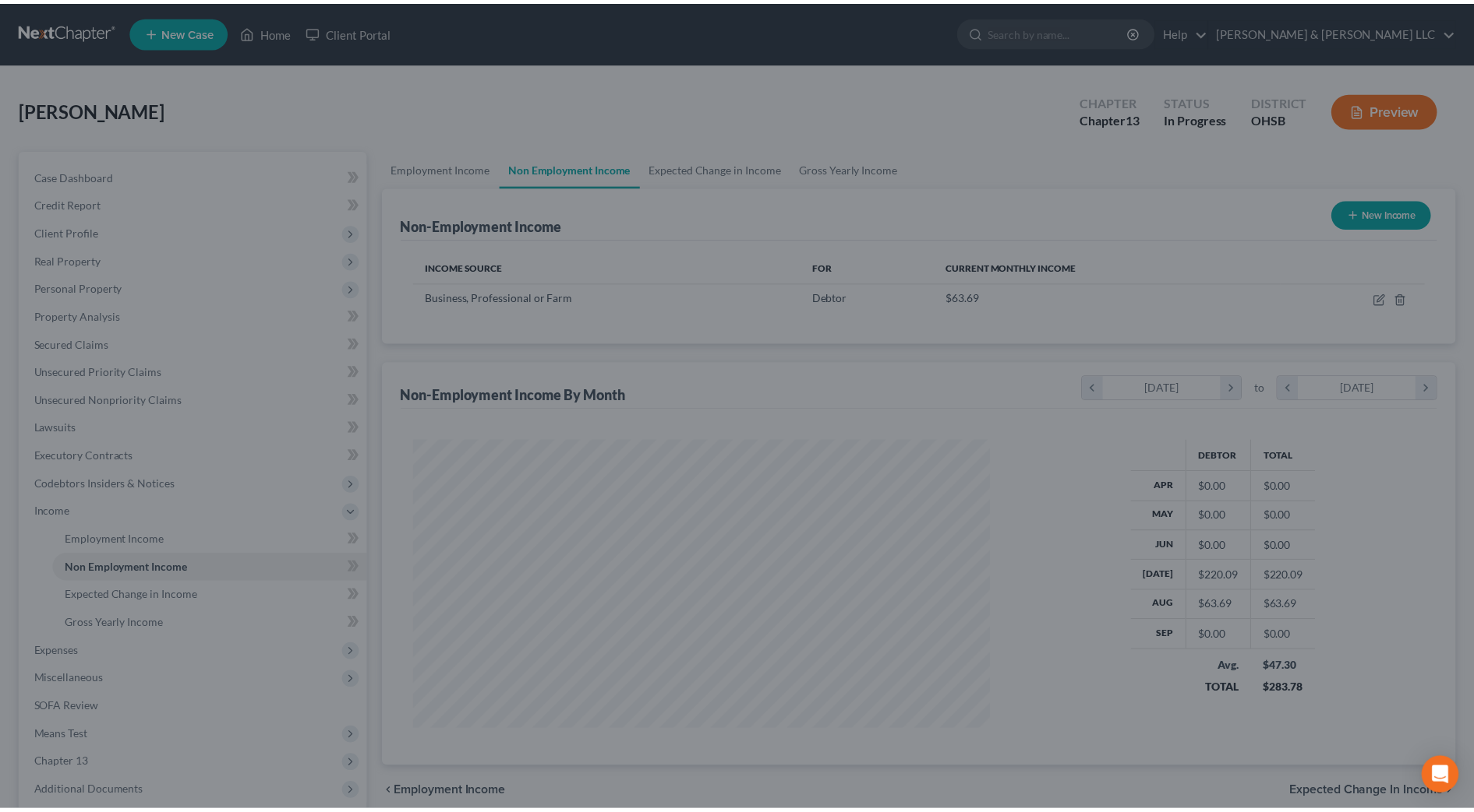
scroll to position [778660, 778756]
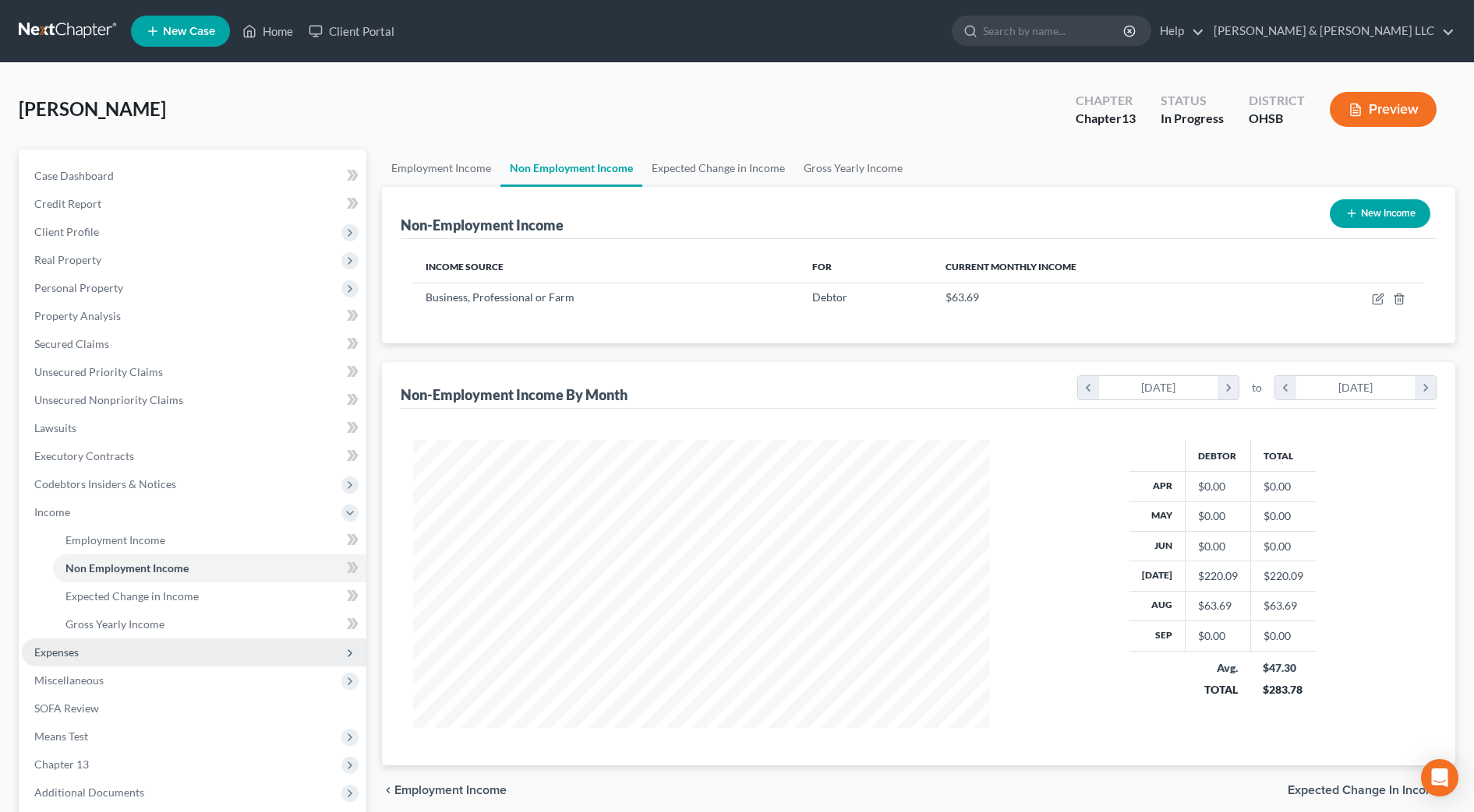
click at [74, 647] on span "Expenses" at bounding box center [56, 652] width 44 height 13
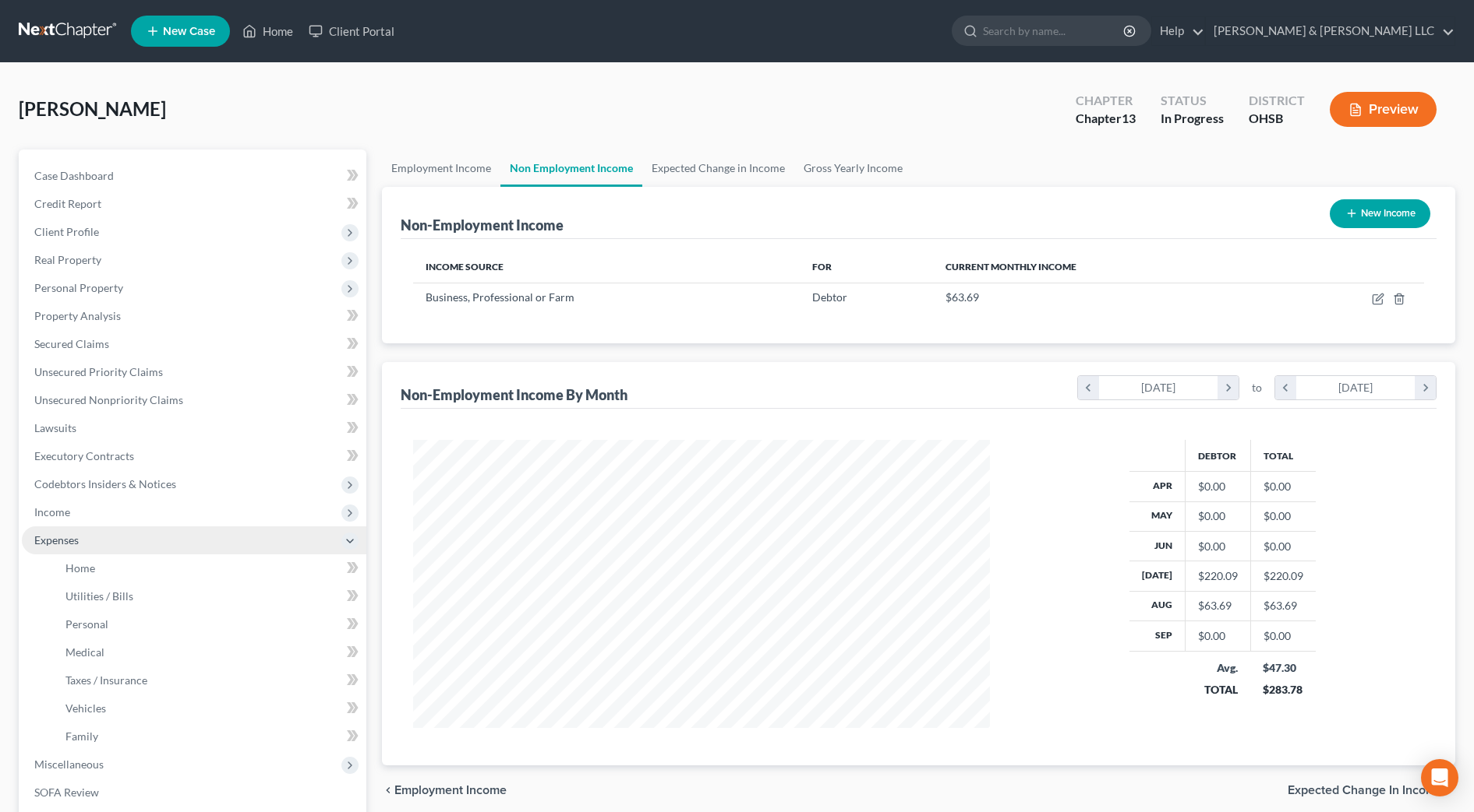
click at [90, 552] on span "Expenses" at bounding box center [194, 540] width 345 height 28
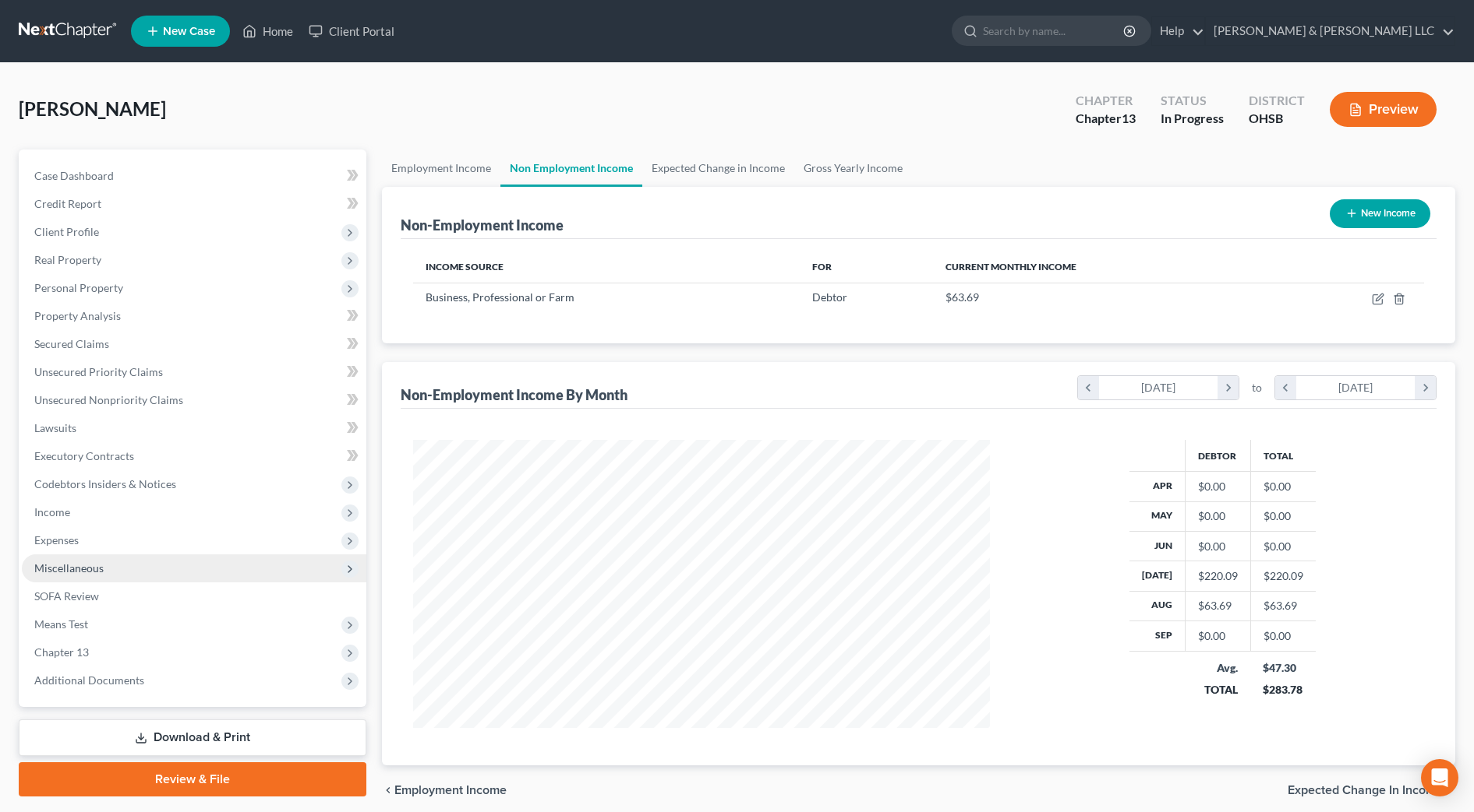
click at [94, 573] on span "Miscellaneous" at bounding box center [69, 568] width 69 height 13
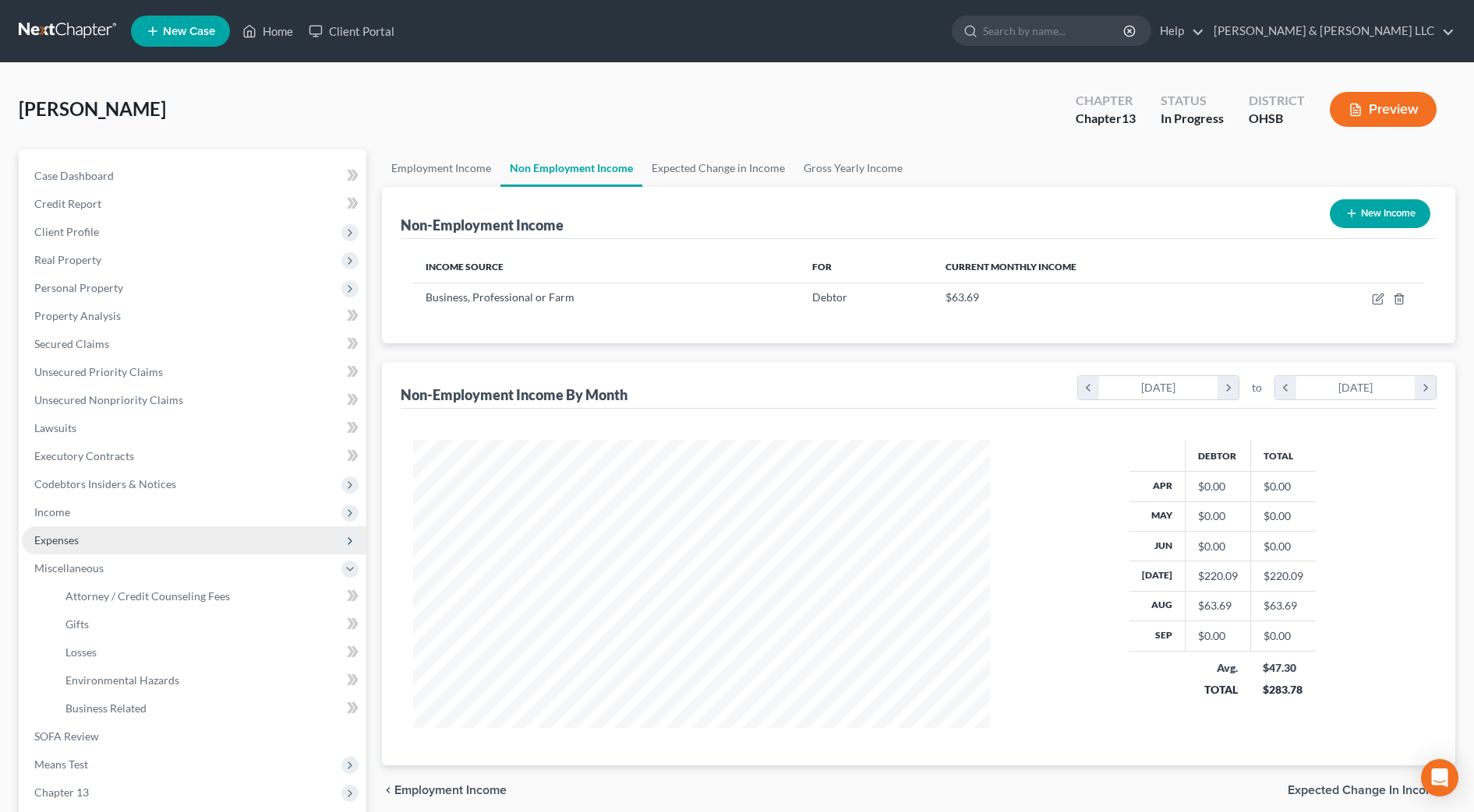
click at [91, 539] on span "Expenses" at bounding box center [194, 540] width 345 height 28
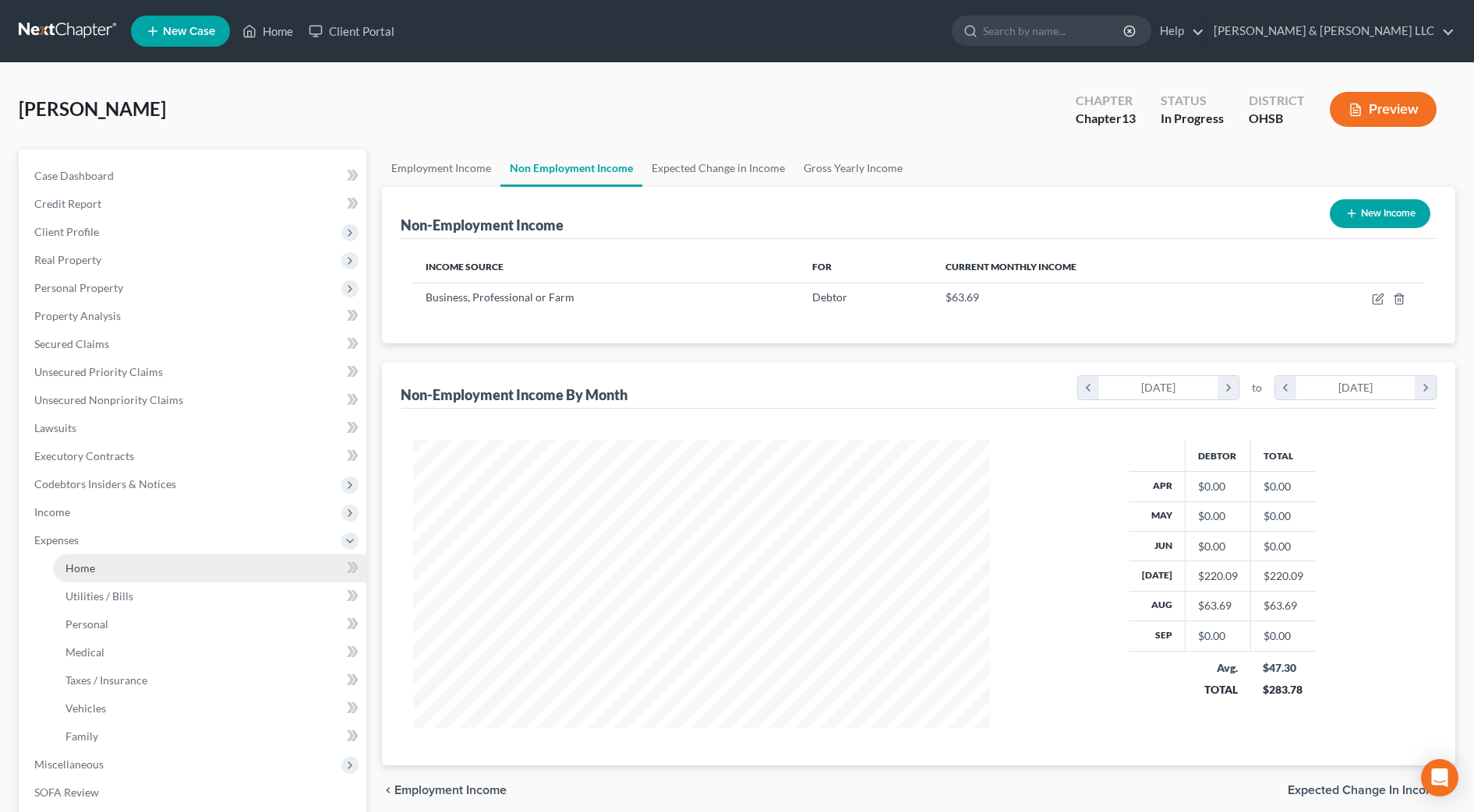
click at [96, 558] on link "Home" at bounding box center [210, 568] width 313 height 28
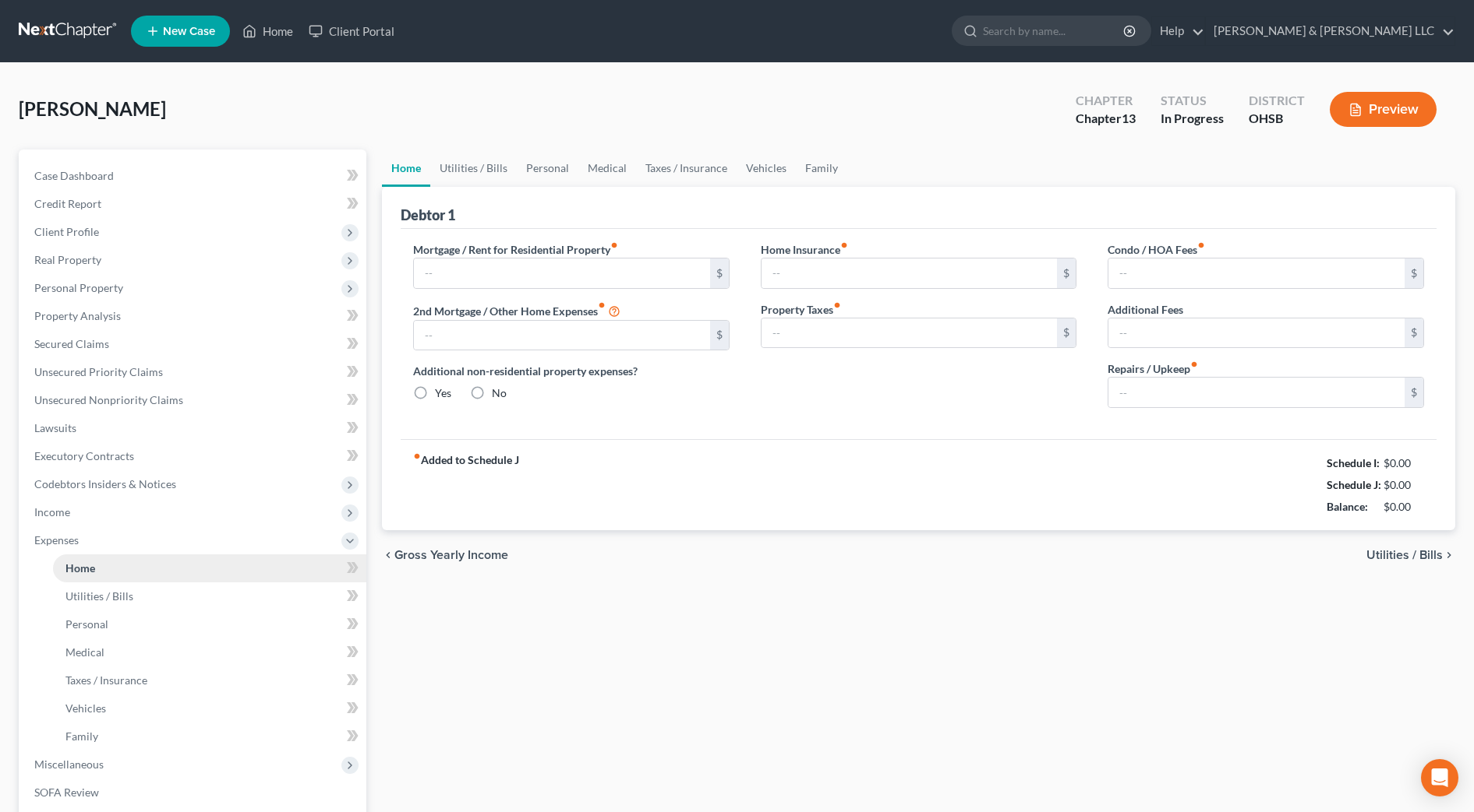
type input "2,254.00"
type input "0.00"
radio input "true"
type input "0.00"
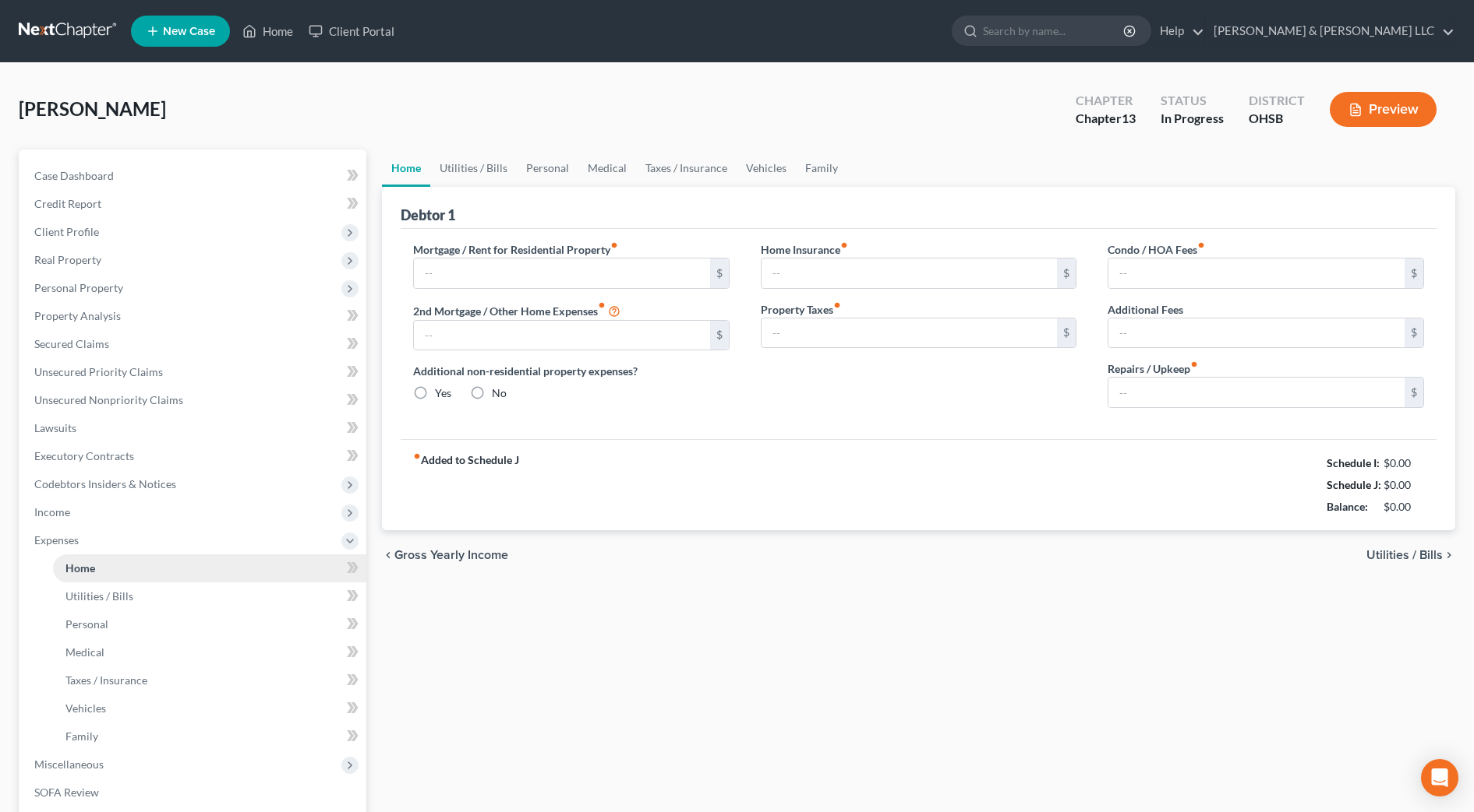
type input "0.00"
type input "100.00"
click at [537, 170] on link "Personal" at bounding box center [547, 169] width 62 height 37
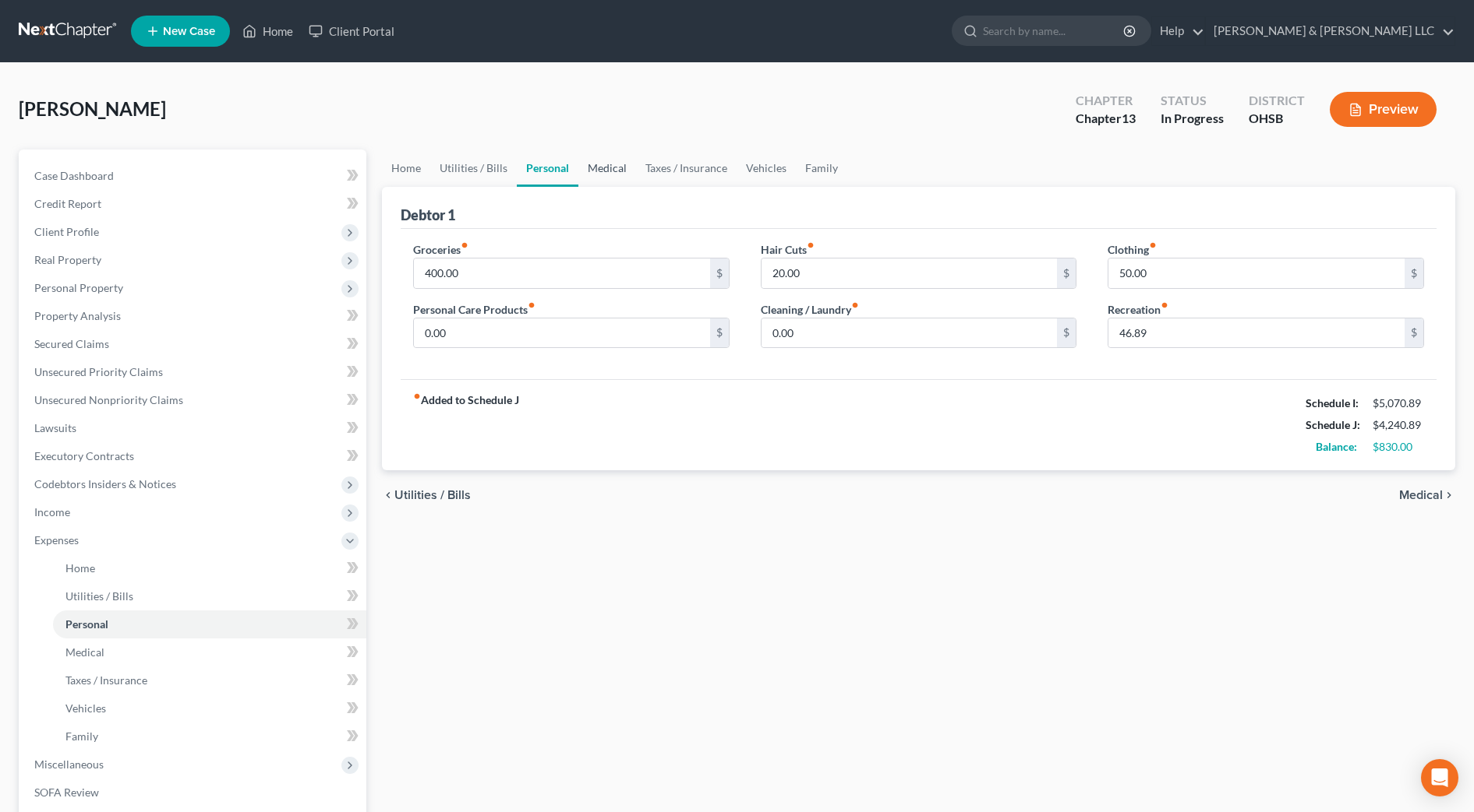
click at [624, 169] on link "Medical" at bounding box center [607, 169] width 58 height 37
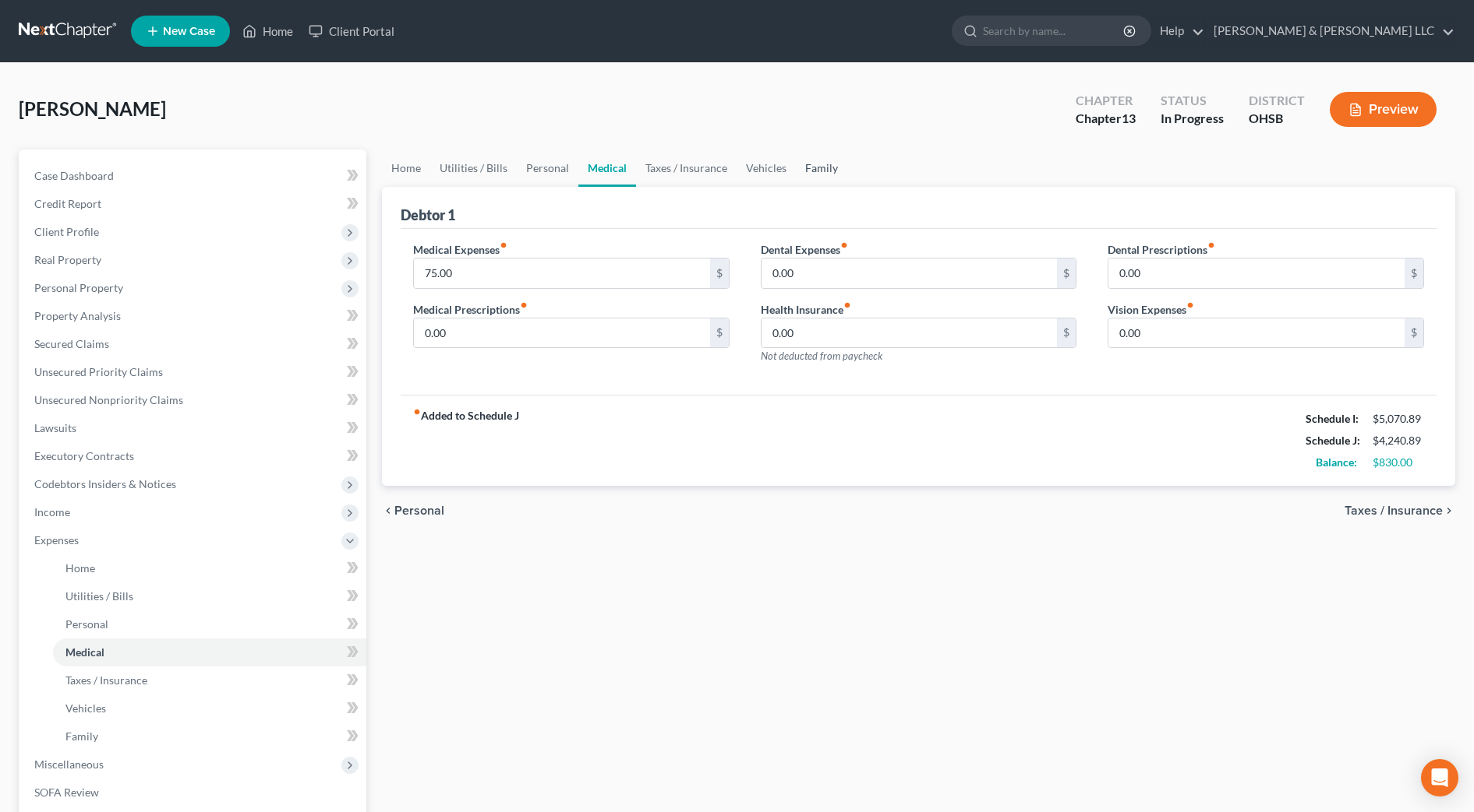
click at [831, 168] on link "Family" at bounding box center [821, 169] width 52 height 37
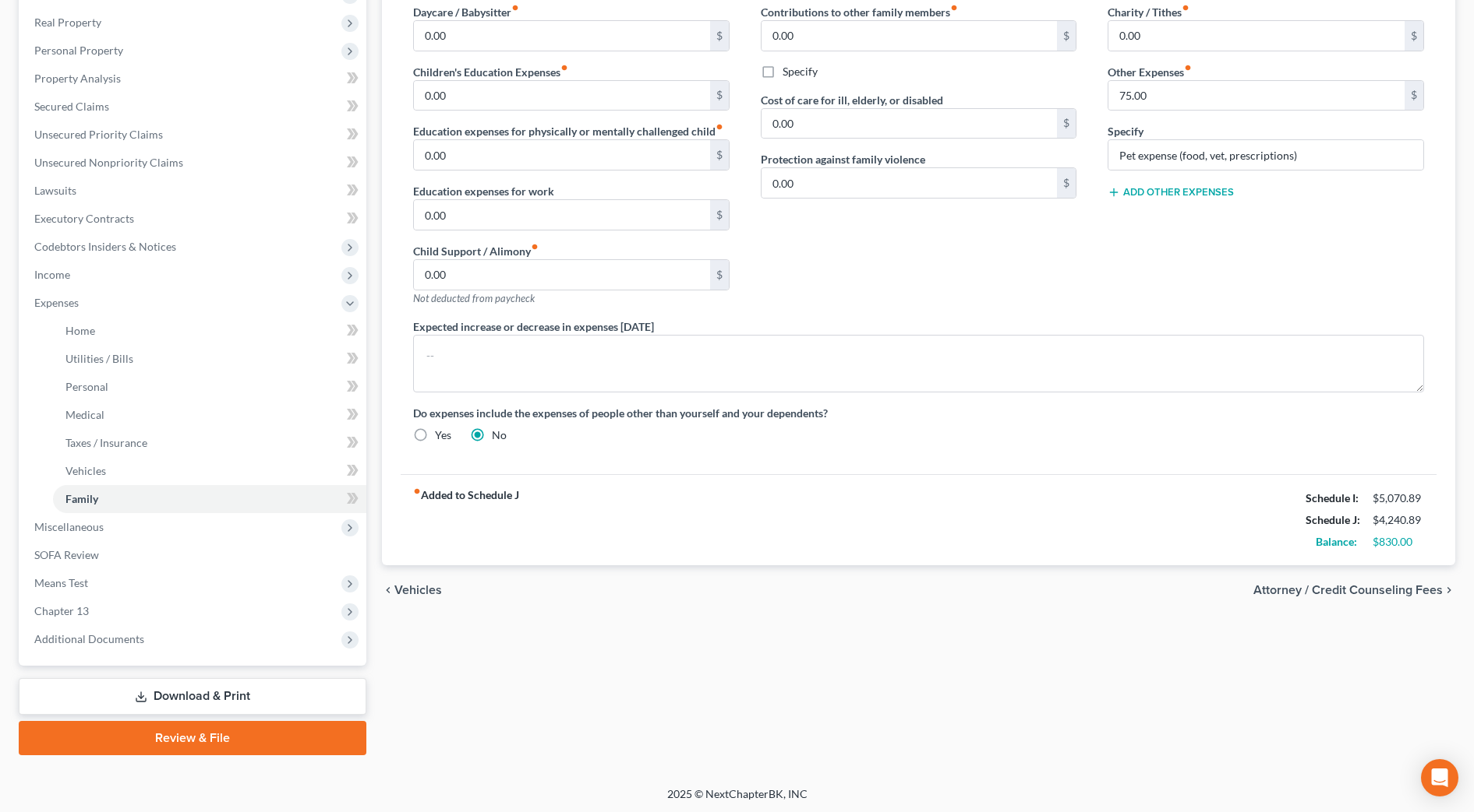
scroll to position [240, 0]
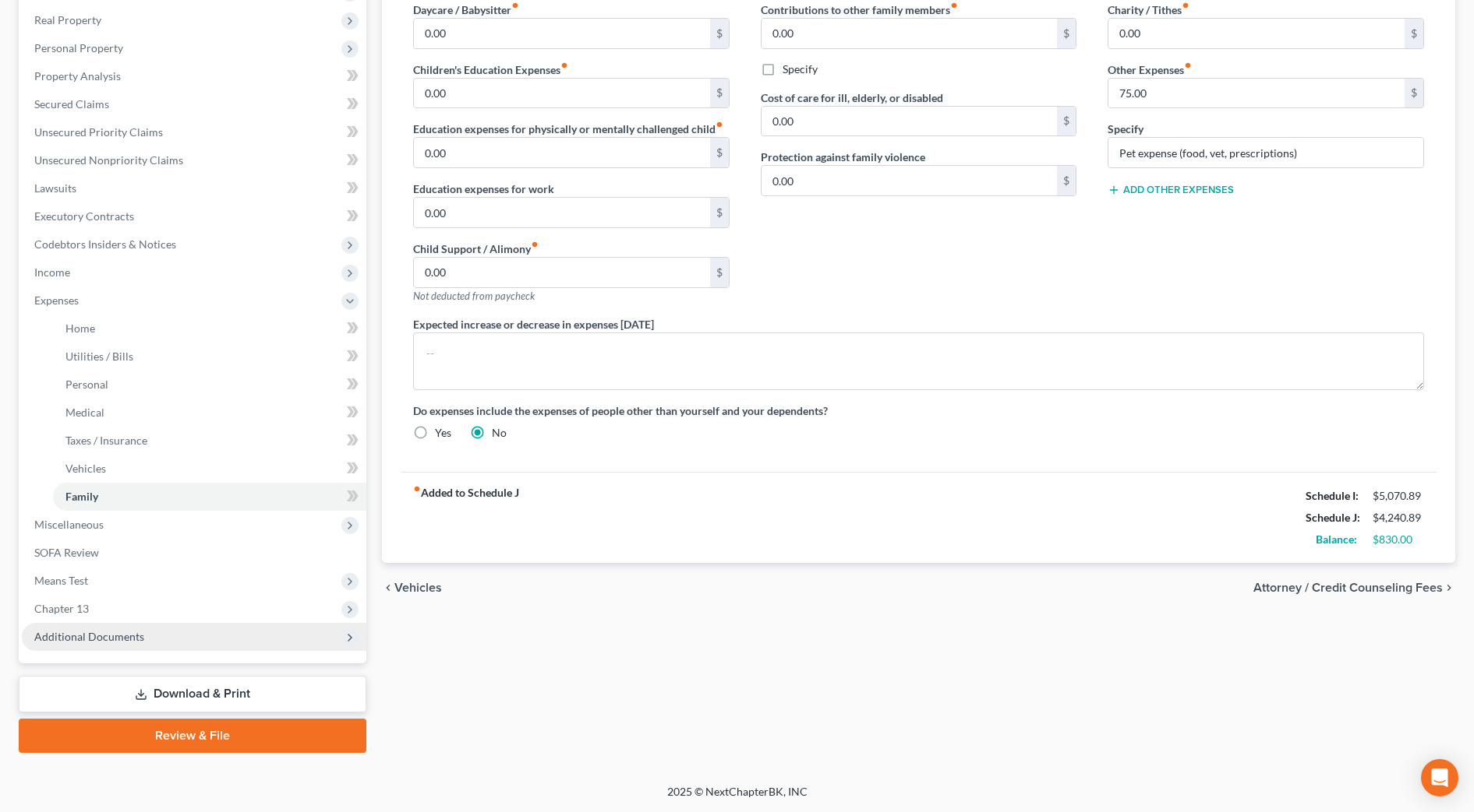
click at [275, 642] on span "Additional Documents" at bounding box center [194, 637] width 345 height 28
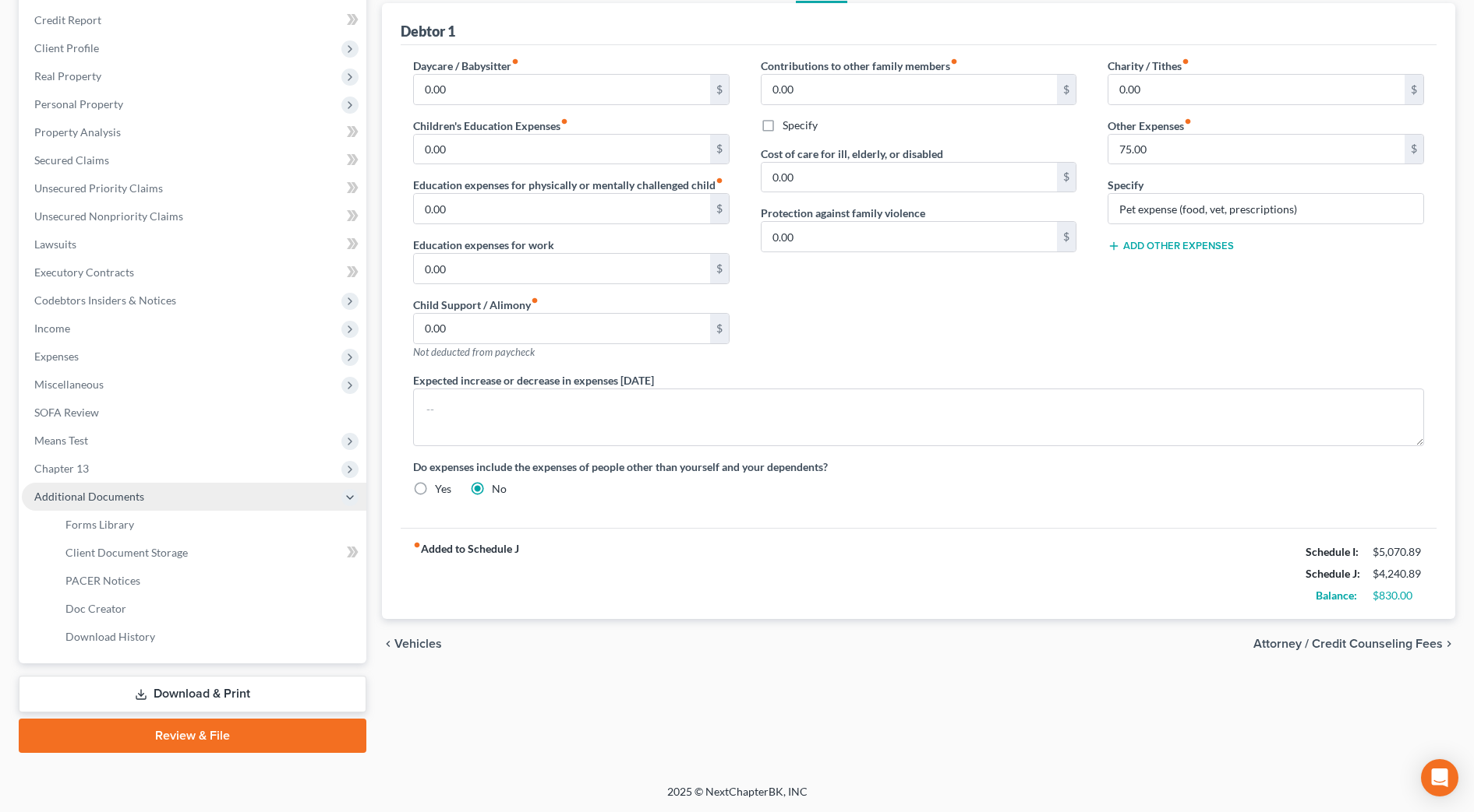
scroll to position [184, 0]
click at [202, 554] on link "Client Document Storage" at bounding box center [210, 554] width 313 height 28
select select "7"
select select "37"
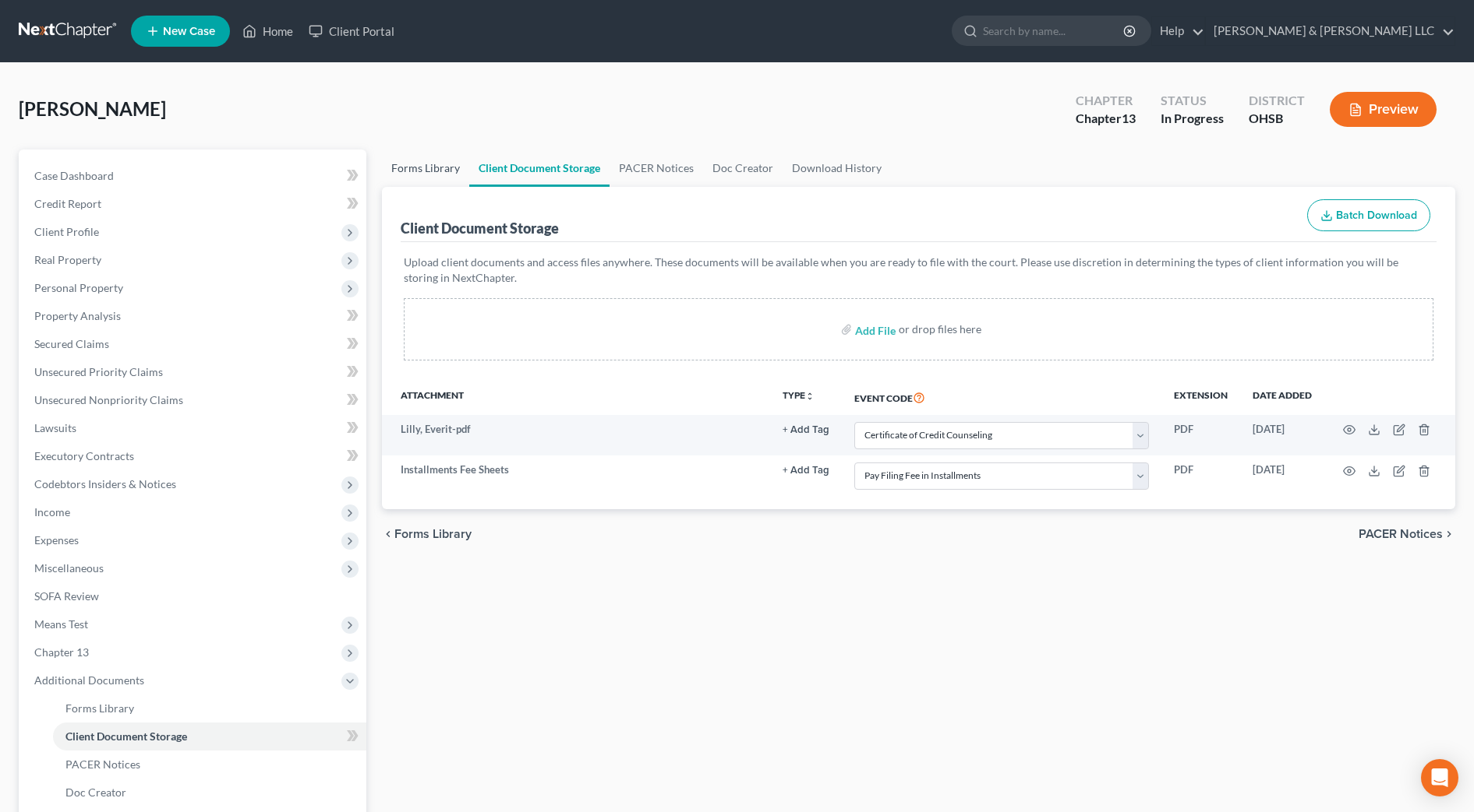
click at [421, 170] on link "Forms Library" at bounding box center [425, 169] width 87 height 37
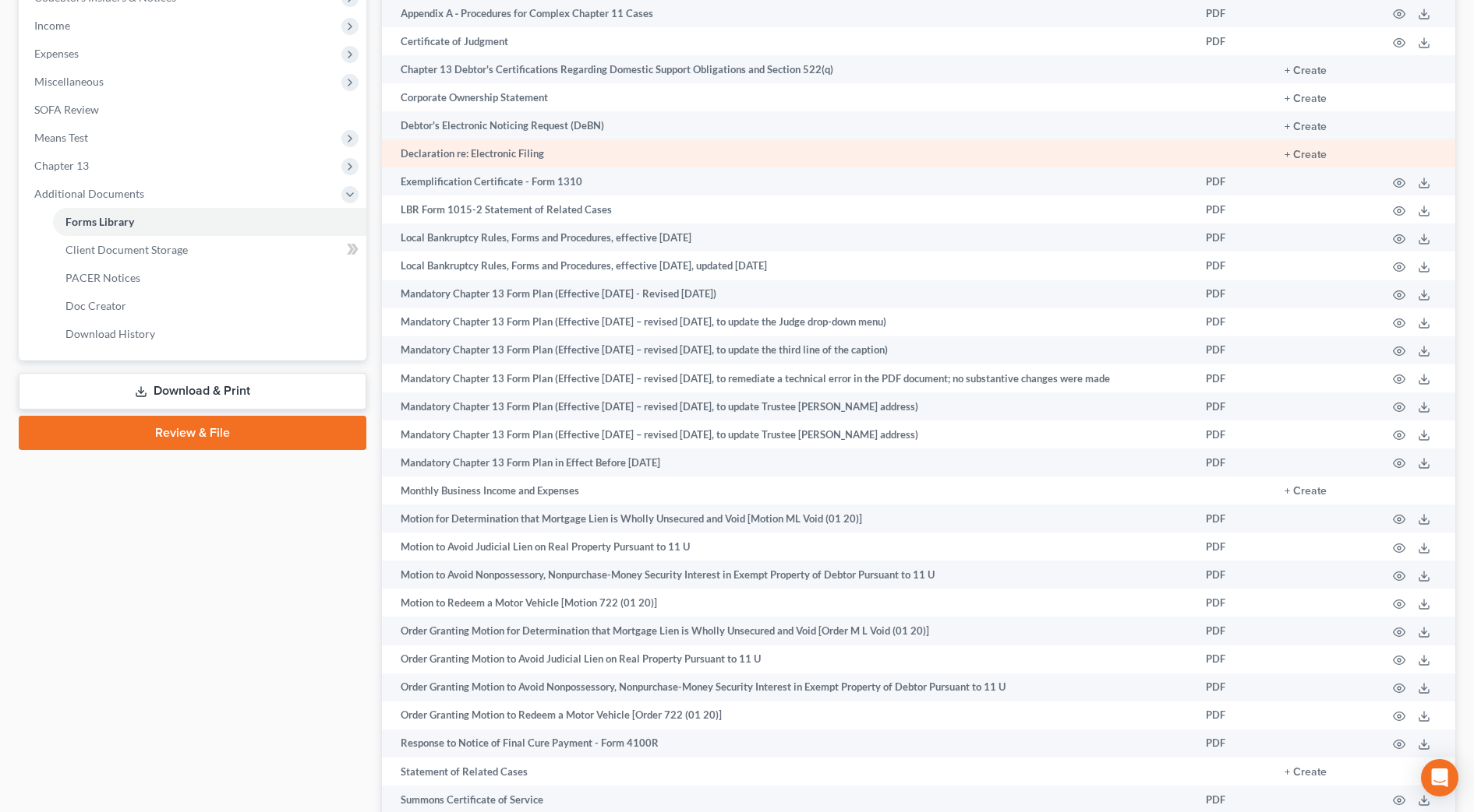
scroll to position [728, 0]
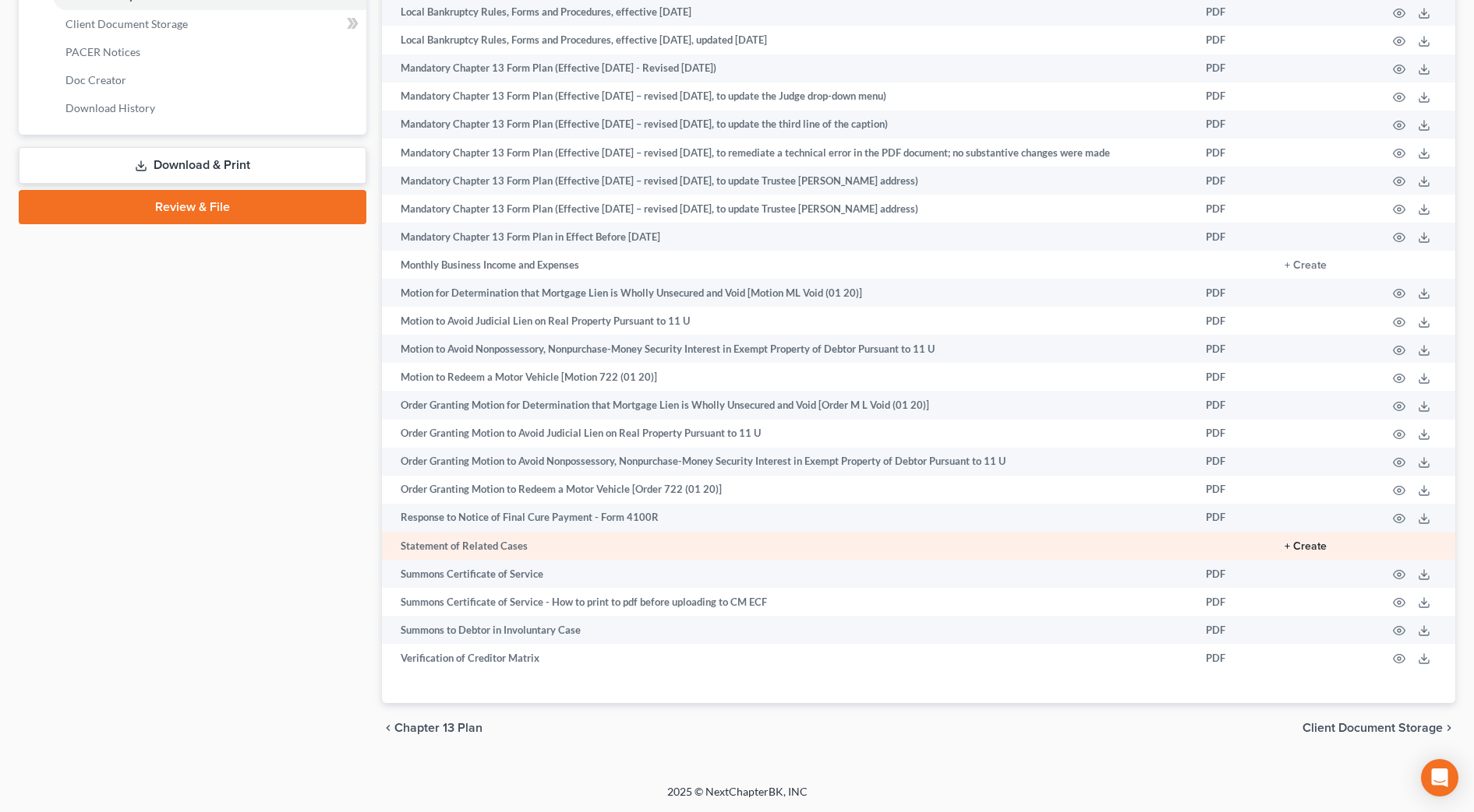
click at [1320, 543] on button "+ Create" at bounding box center [1305, 547] width 42 height 11
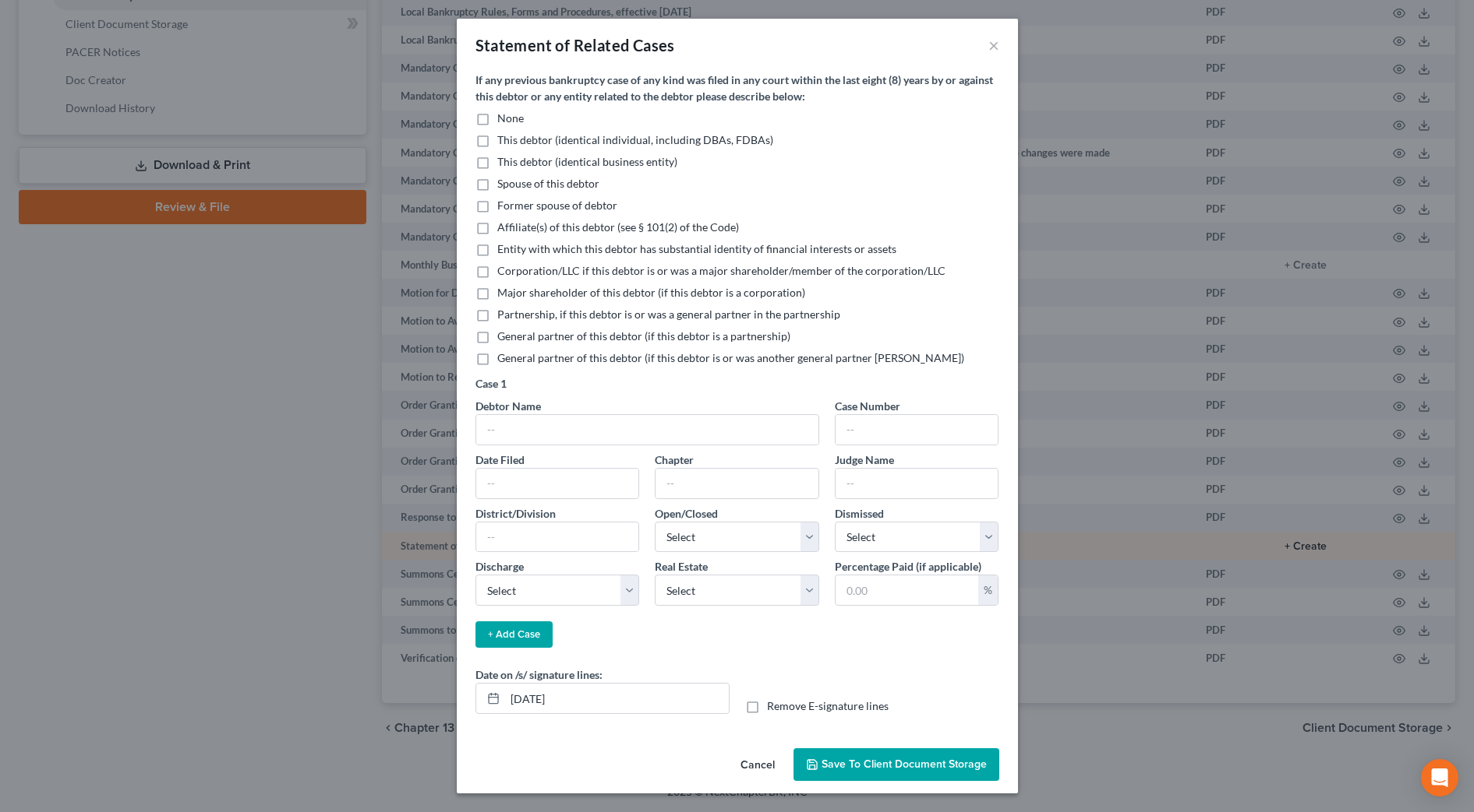
scroll to position [713, 0]
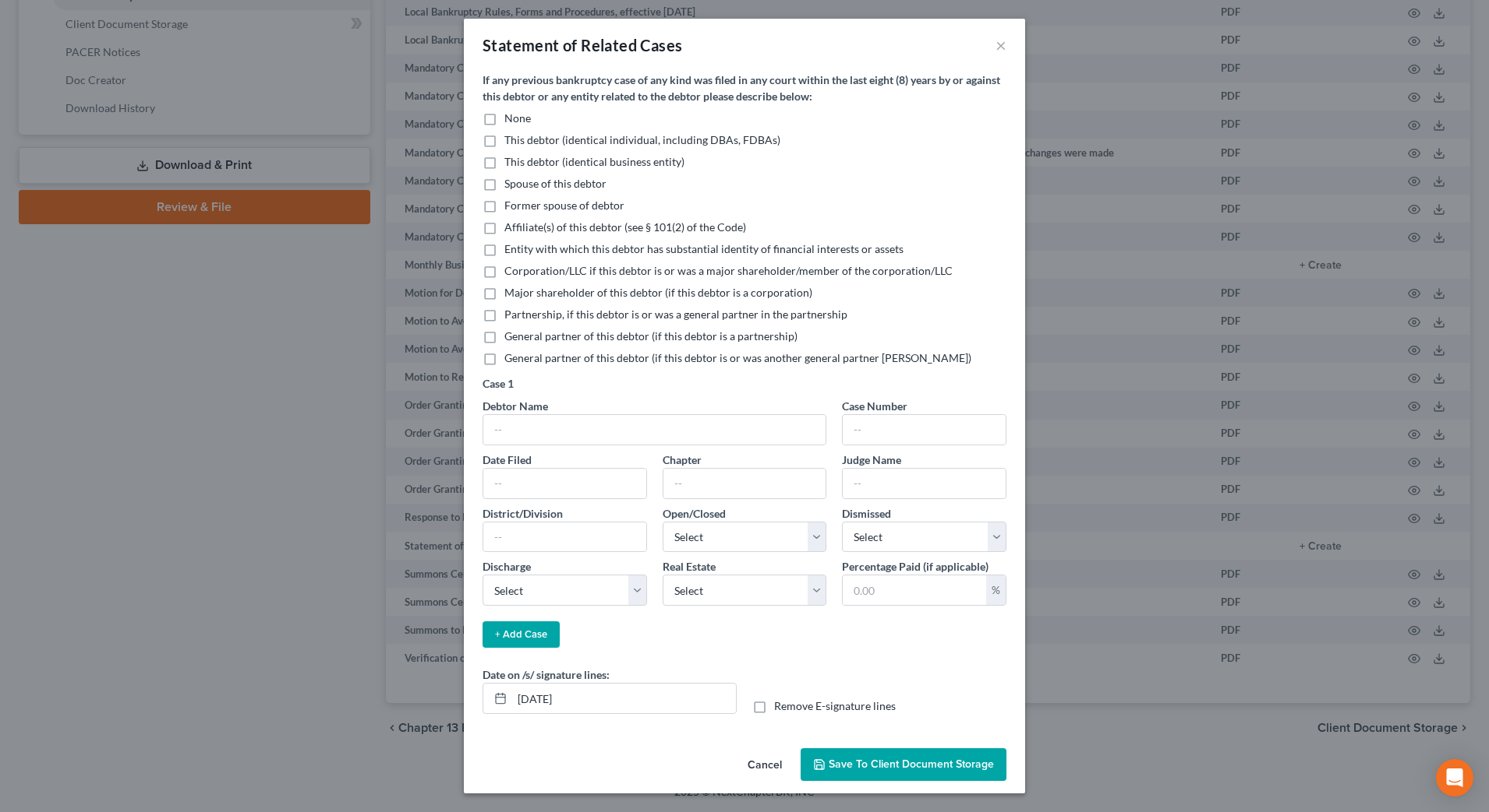
click at [504, 119] on label "None" at bounding box center [517, 118] width 26 height 16
click at [511, 119] on input "None" at bounding box center [515, 115] width 10 height 10
checkbox input "true"
drag, startPoint x: 615, startPoint y: 701, endPoint x: 518, endPoint y: 698, distance: 97.0
click at [518, 698] on input "[DATE]" at bounding box center [623, 699] width 224 height 30
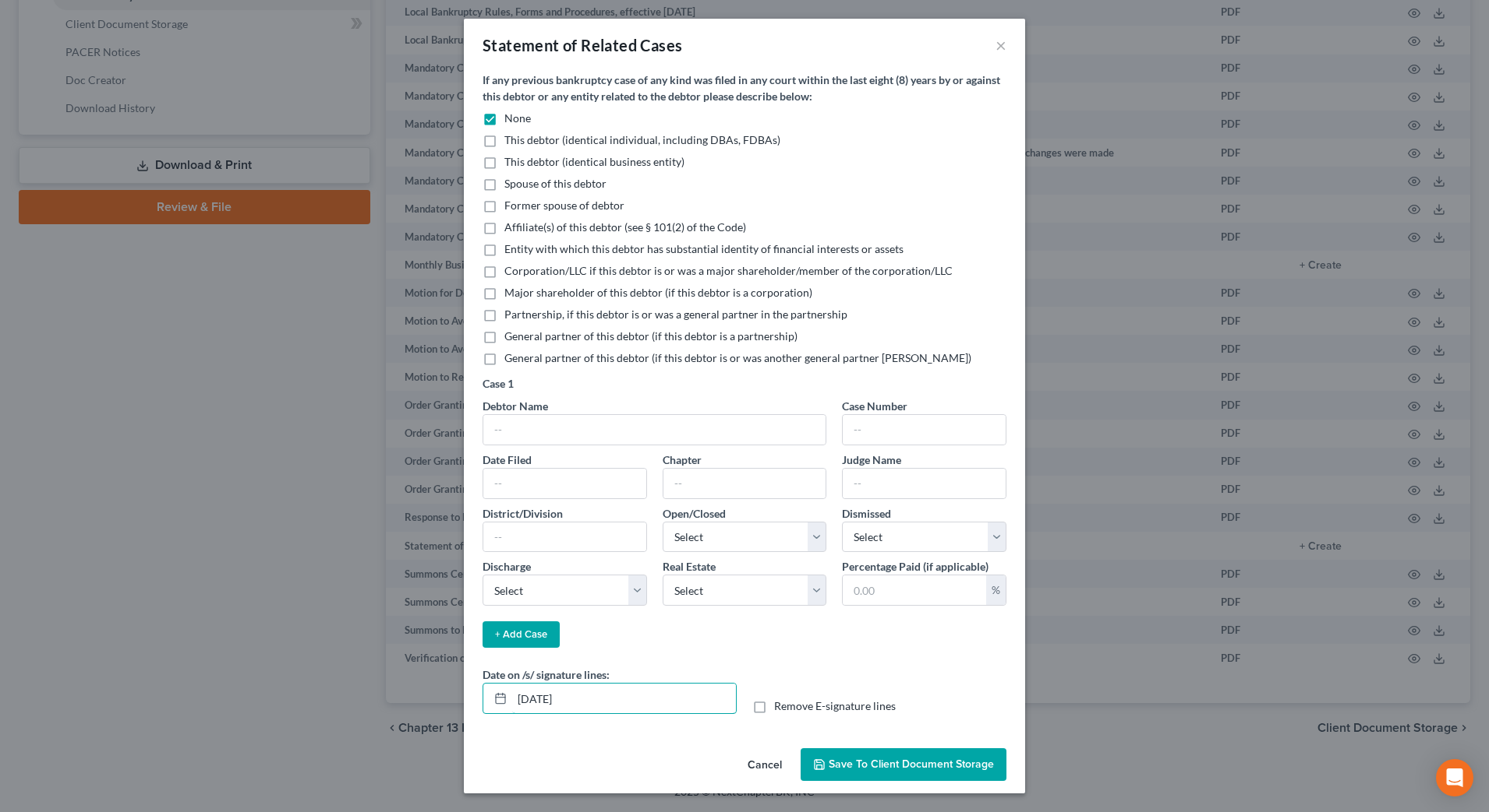
type input "[DATE]"
click at [901, 761] on span "Save to Client Document Storage" at bounding box center [911, 764] width 165 height 13
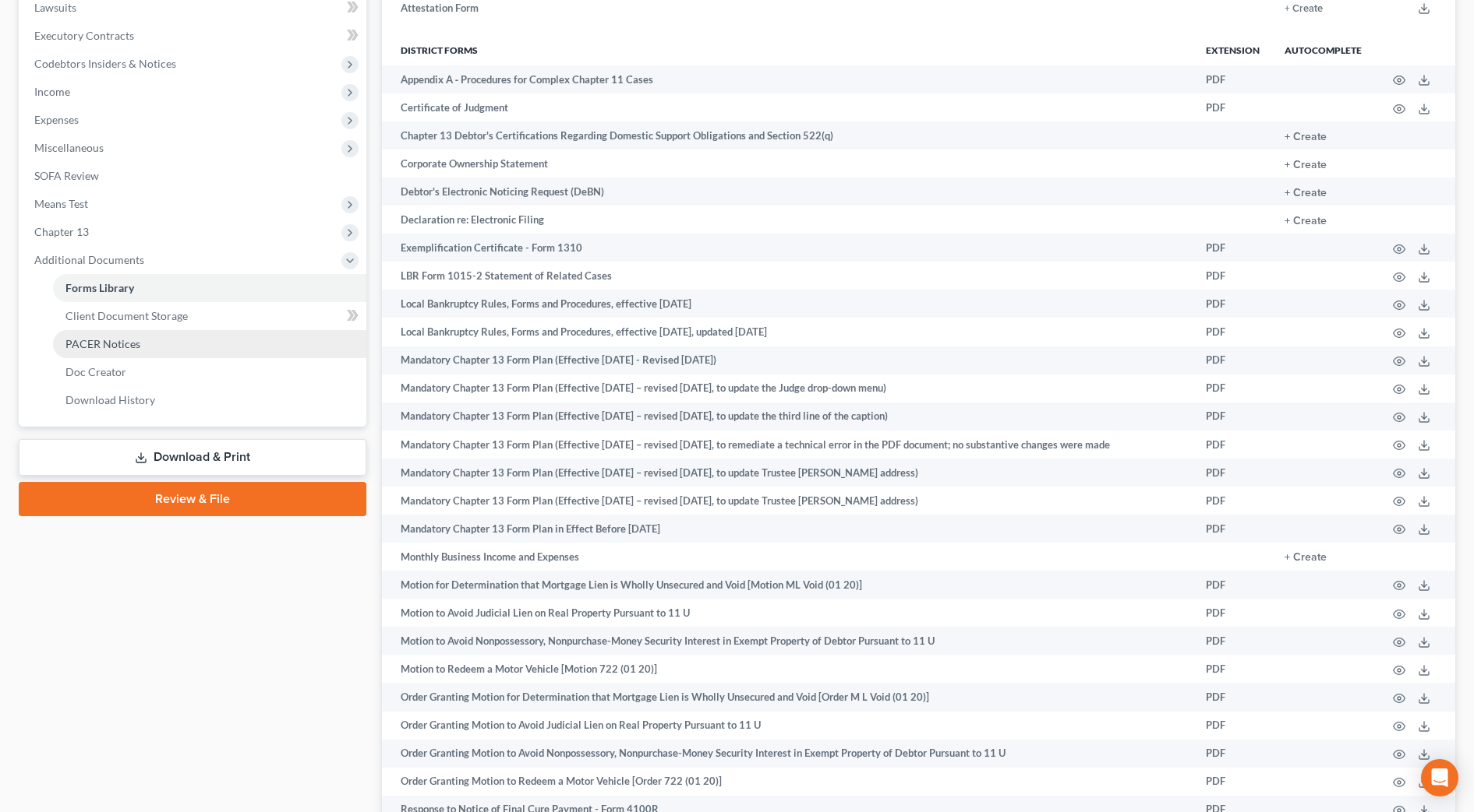
click at [190, 345] on link "PACER Notices" at bounding box center [210, 345] width 313 height 28
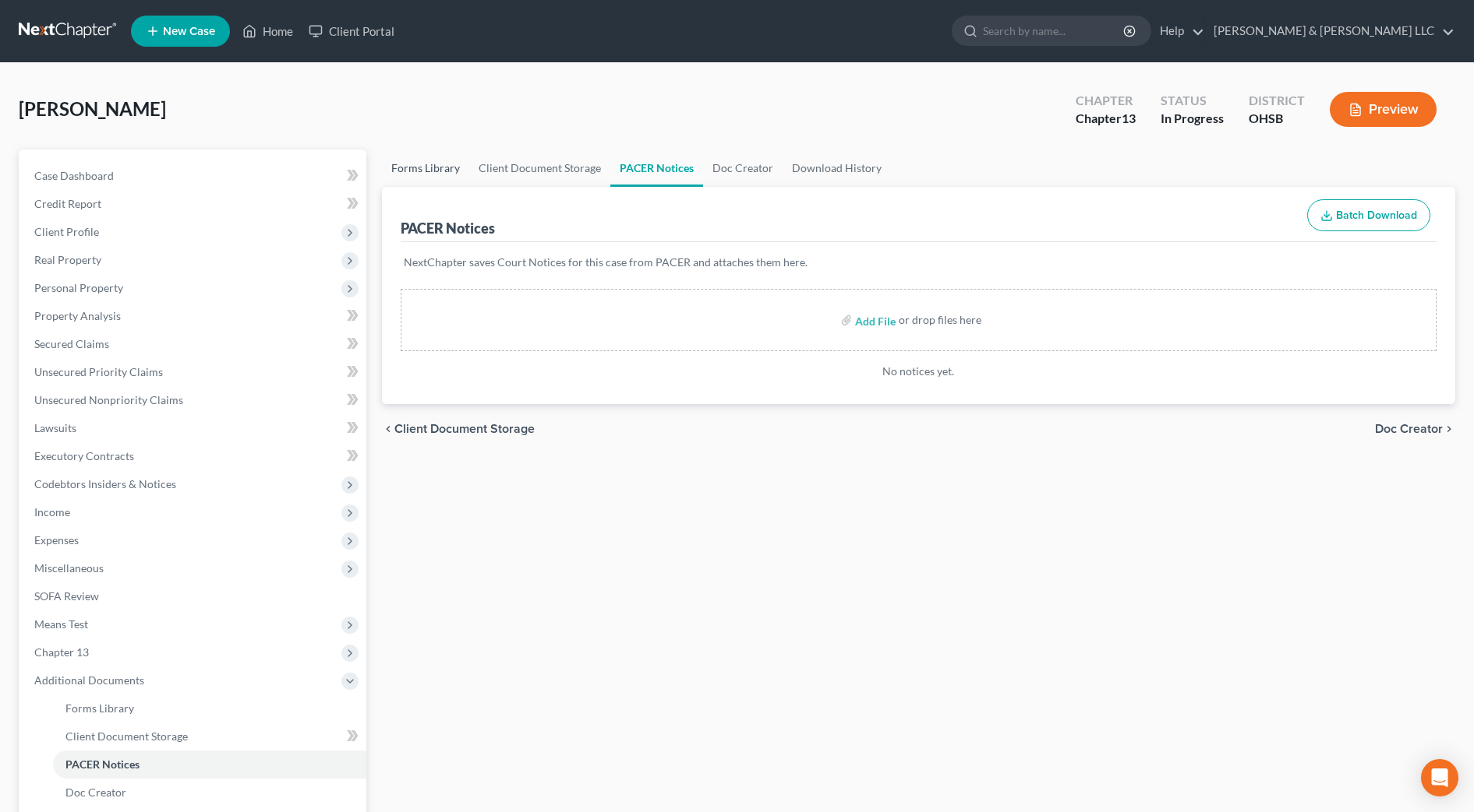
click at [424, 164] on link "Forms Library" at bounding box center [425, 169] width 87 height 37
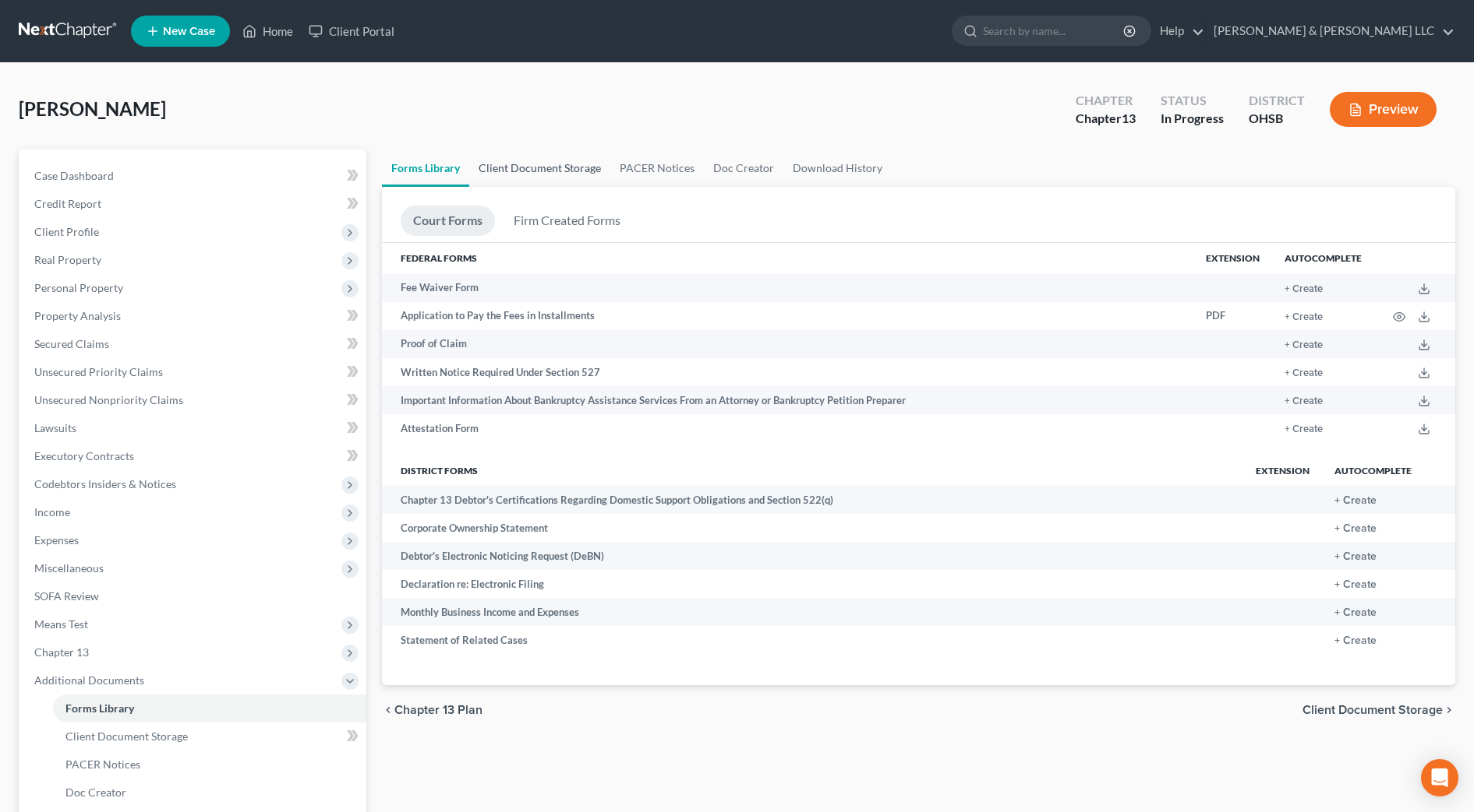
click at [536, 169] on link "Client Document Storage" at bounding box center [540, 169] width 141 height 37
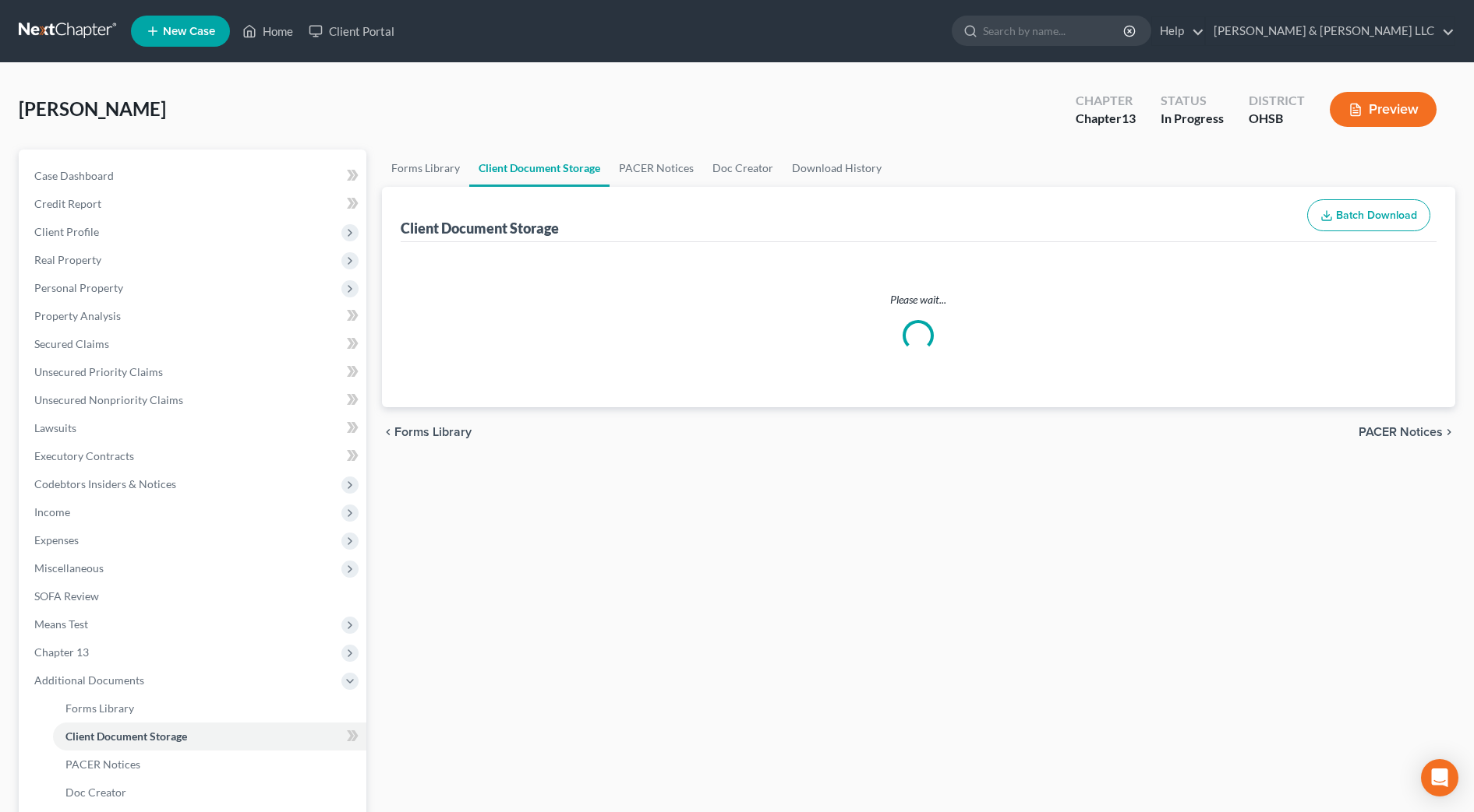
select select "7"
select select "37"
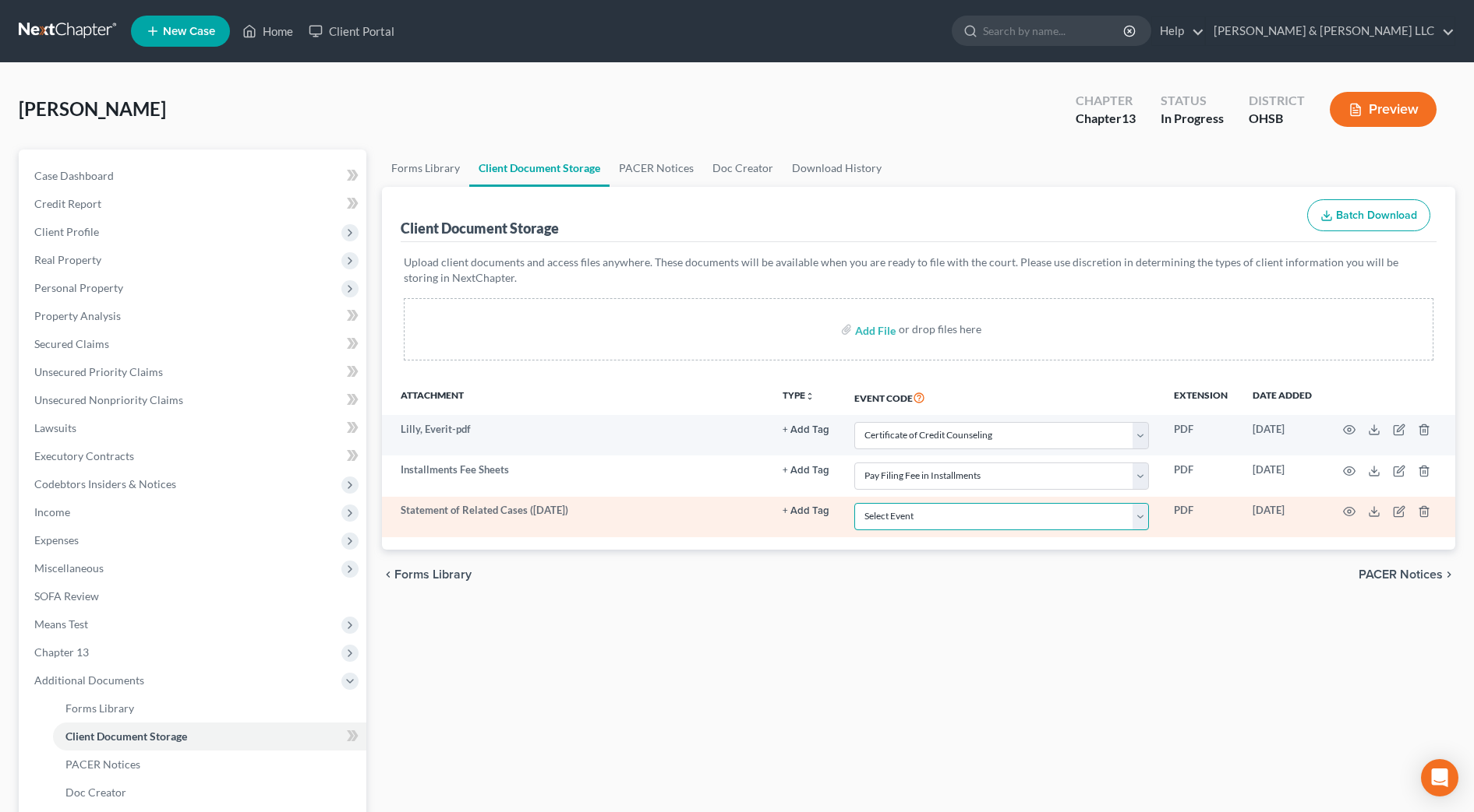
click at [961, 524] on select "Select Event 20 Largest Unsecured Creditors Amended Document Amended List of Cr…" at bounding box center [1002, 516] width 294 height 27
select select "52"
click at [855, 503] on select "Select Event 20 Largest Unsecured Creditors Amended Document Amended List of Cr…" at bounding box center [1002, 516] width 294 height 27
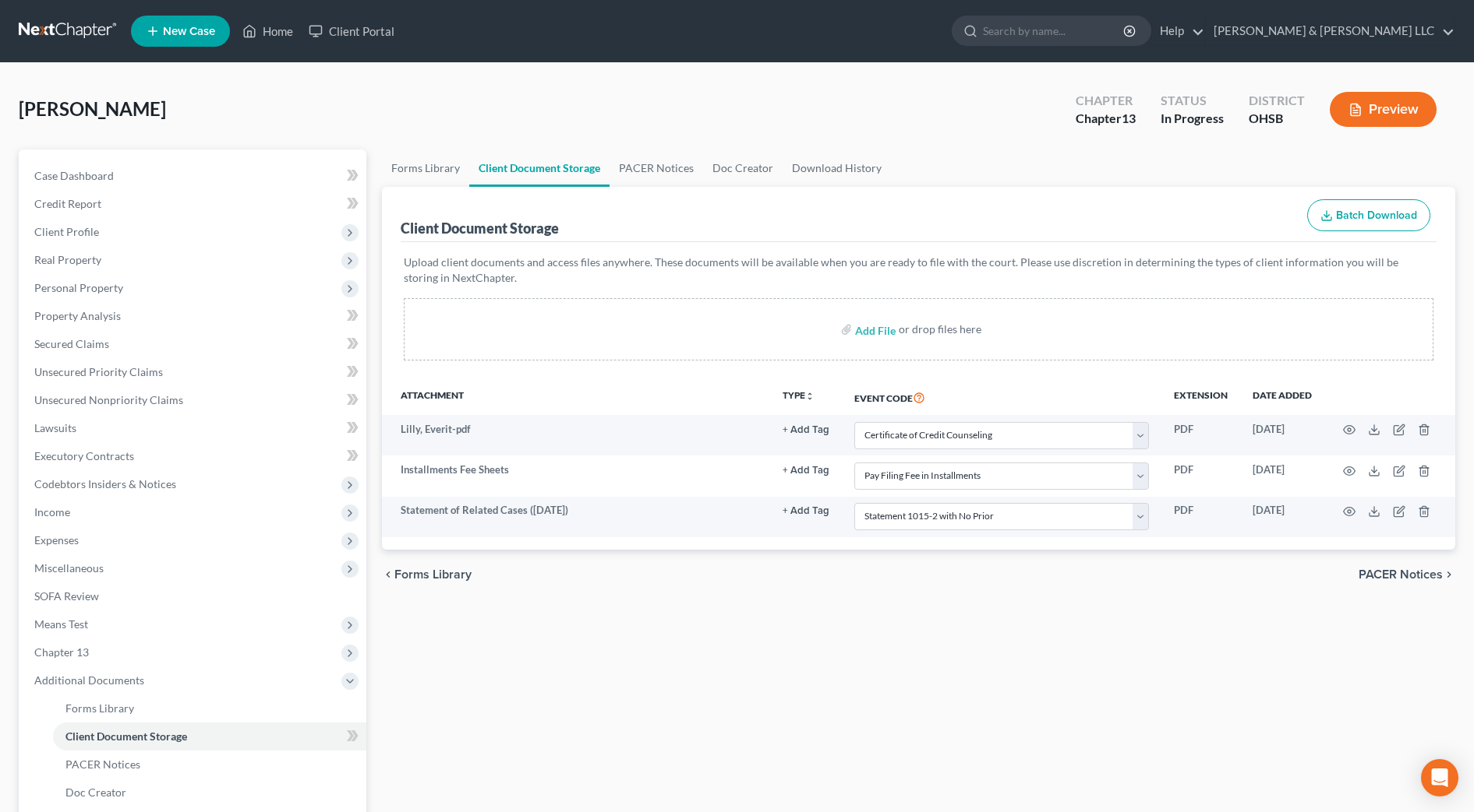
click at [788, 687] on div "Forms Library Client Document Storage PACER Notices Doc Creator Download Histor…" at bounding box center [918, 543] width 1089 height 788
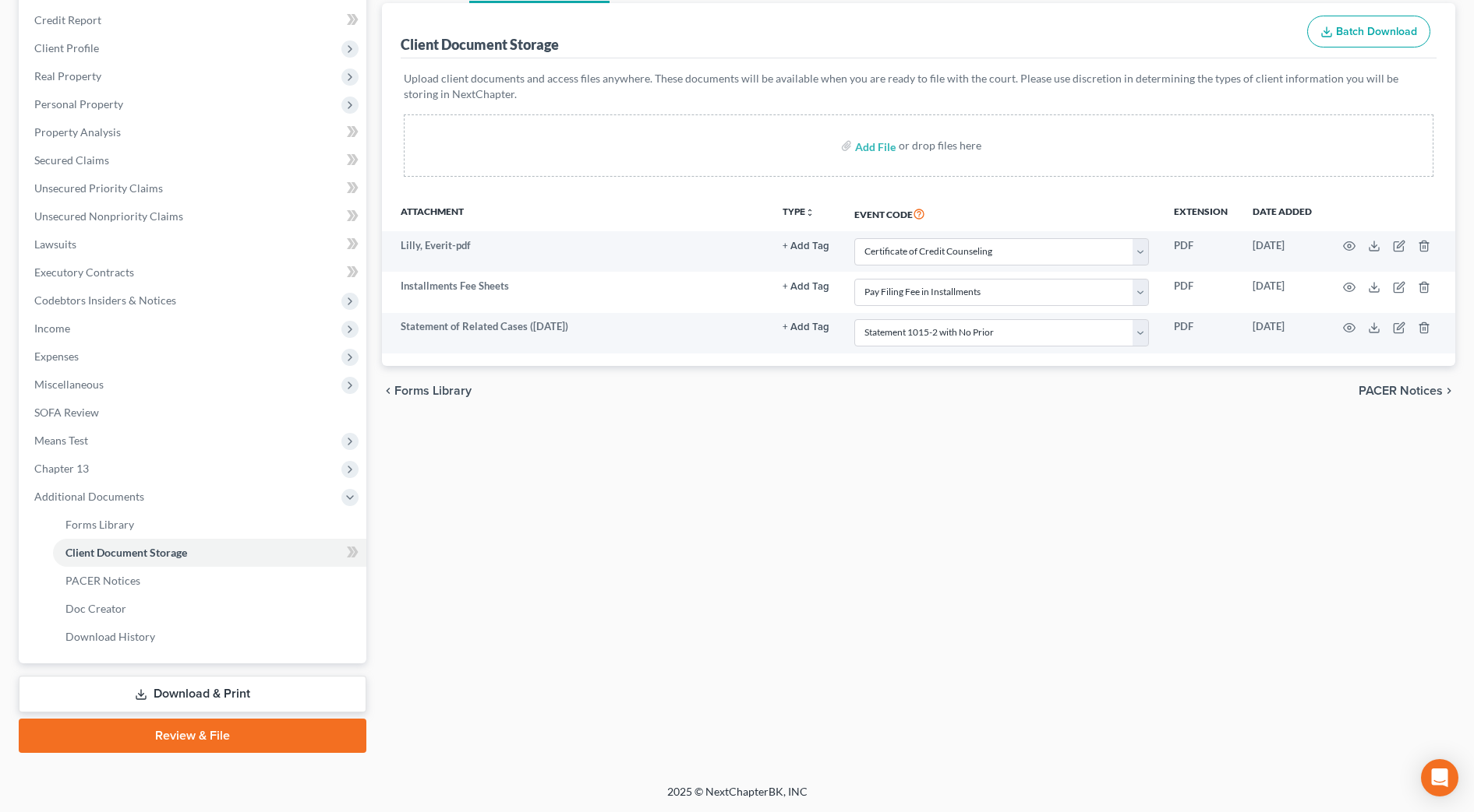
click at [141, 697] on line at bounding box center [141, 693] width 0 height 7
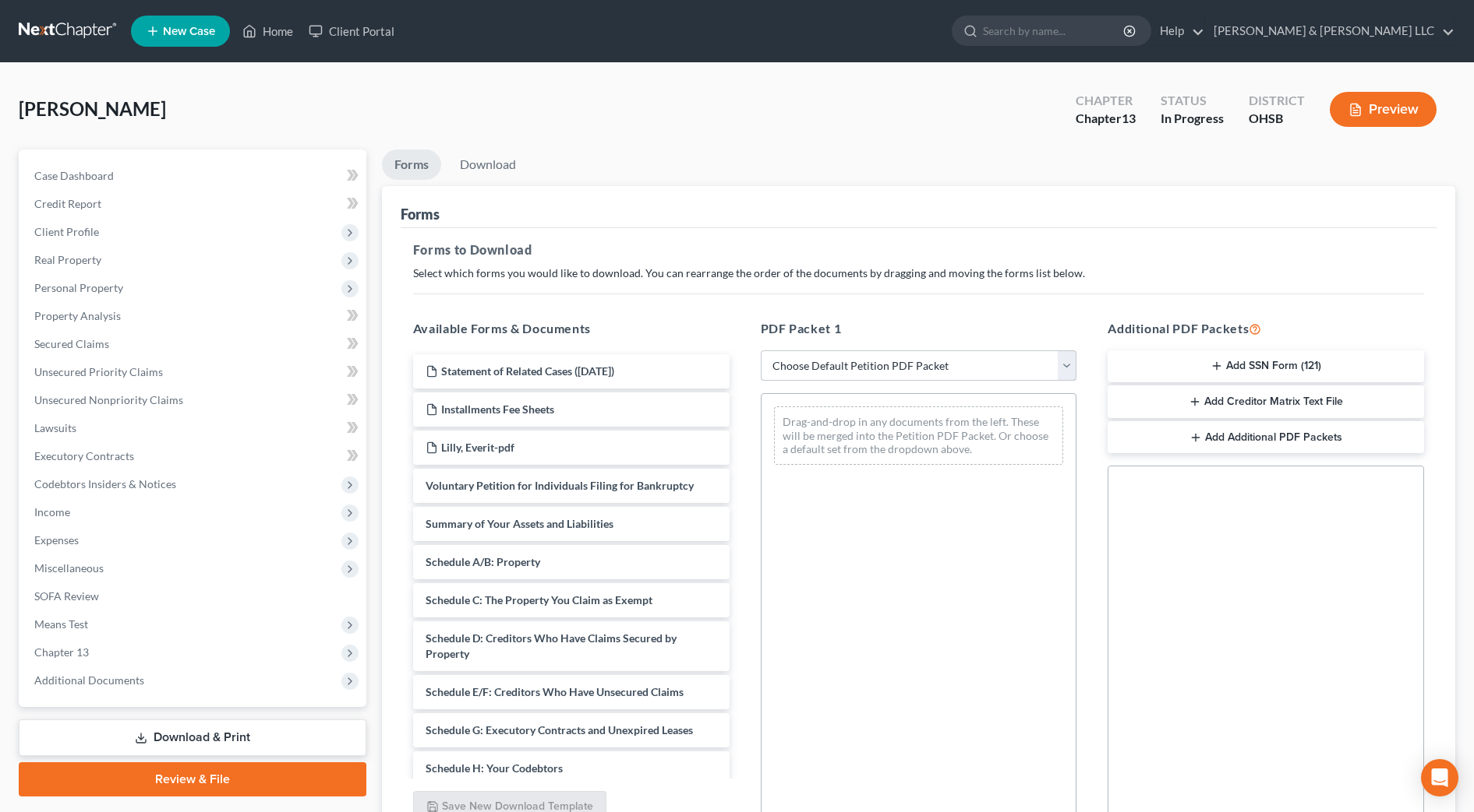
click at [811, 357] on select "Choose Default Petition PDF Packet Complete Bankruptcy Petition (all forms and …" at bounding box center [919, 365] width 317 height 31
click at [761, 350] on select "Choose Default Petition PDF Packet Complete Bankruptcy Petition (all forms and …" at bounding box center [919, 365] width 317 height 31
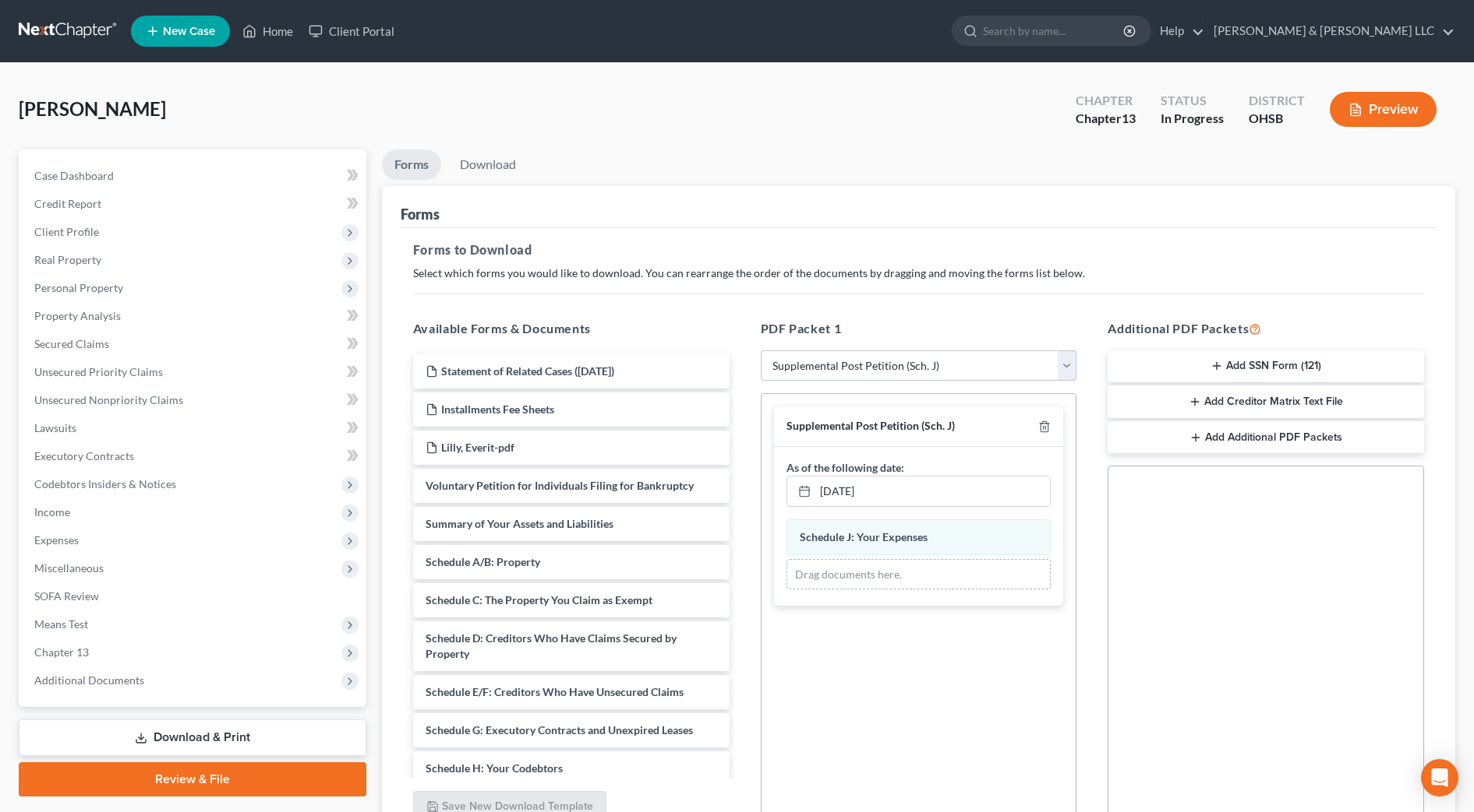
click at [855, 350] on select "Choose Default Petition PDF Packet Complete Bankruptcy Petition (all forms and …" at bounding box center [919, 365] width 317 height 31
select select "0"
click at [761, 350] on select "Choose Default Petition PDF Packet Complete Bankruptcy Petition (all forms and …" at bounding box center [919, 365] width 317 height 31
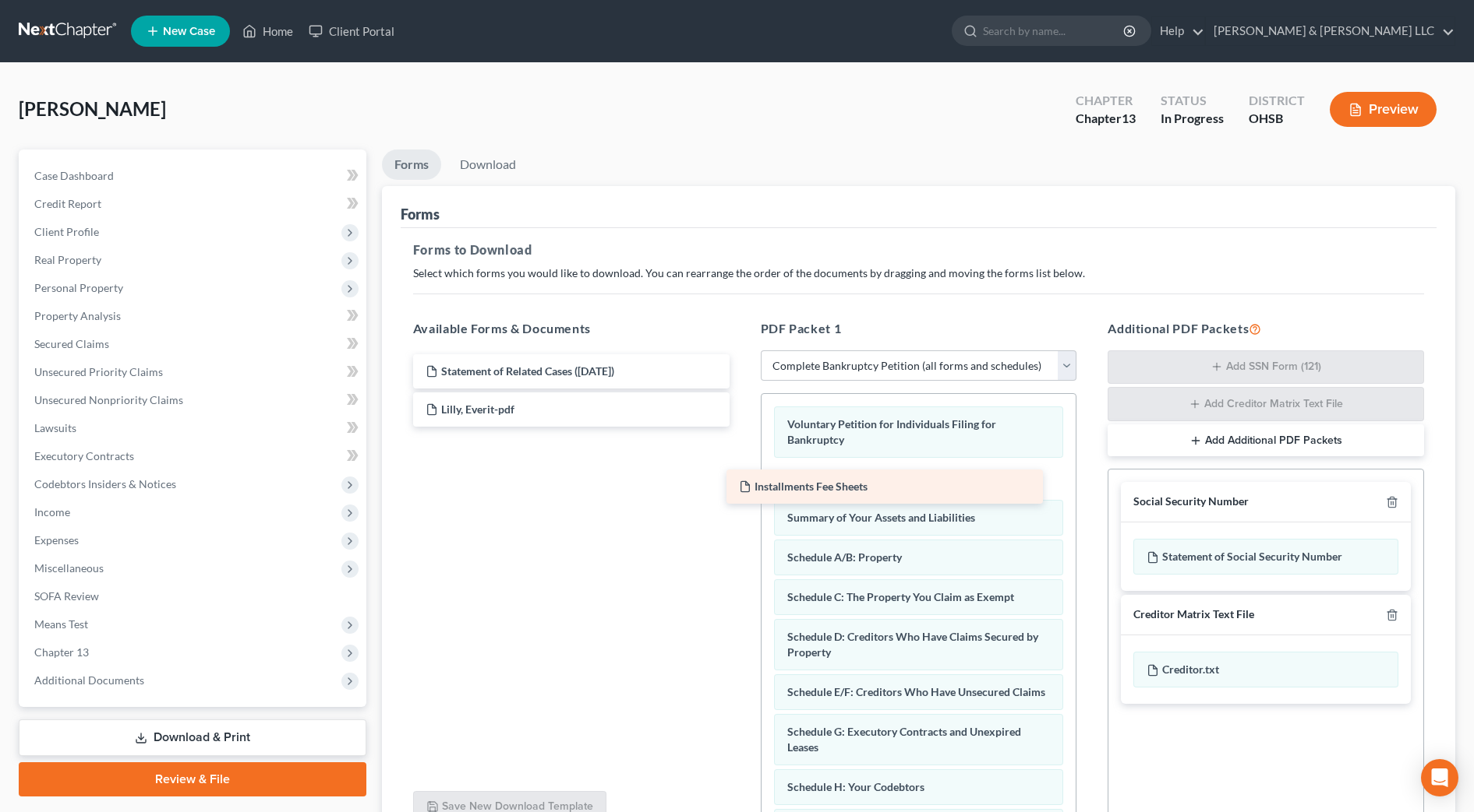
drag, startPoint x: 644, startPoint y: 399, endPoint x: 957, endPoint y: 477, distance: 322.6
click at [742, 427] on div "Installments Fee Sheets Statement of Related Cases ([DATE]) Installments Fee Sh…" at bounding box center [571, 390] width 341 height 72
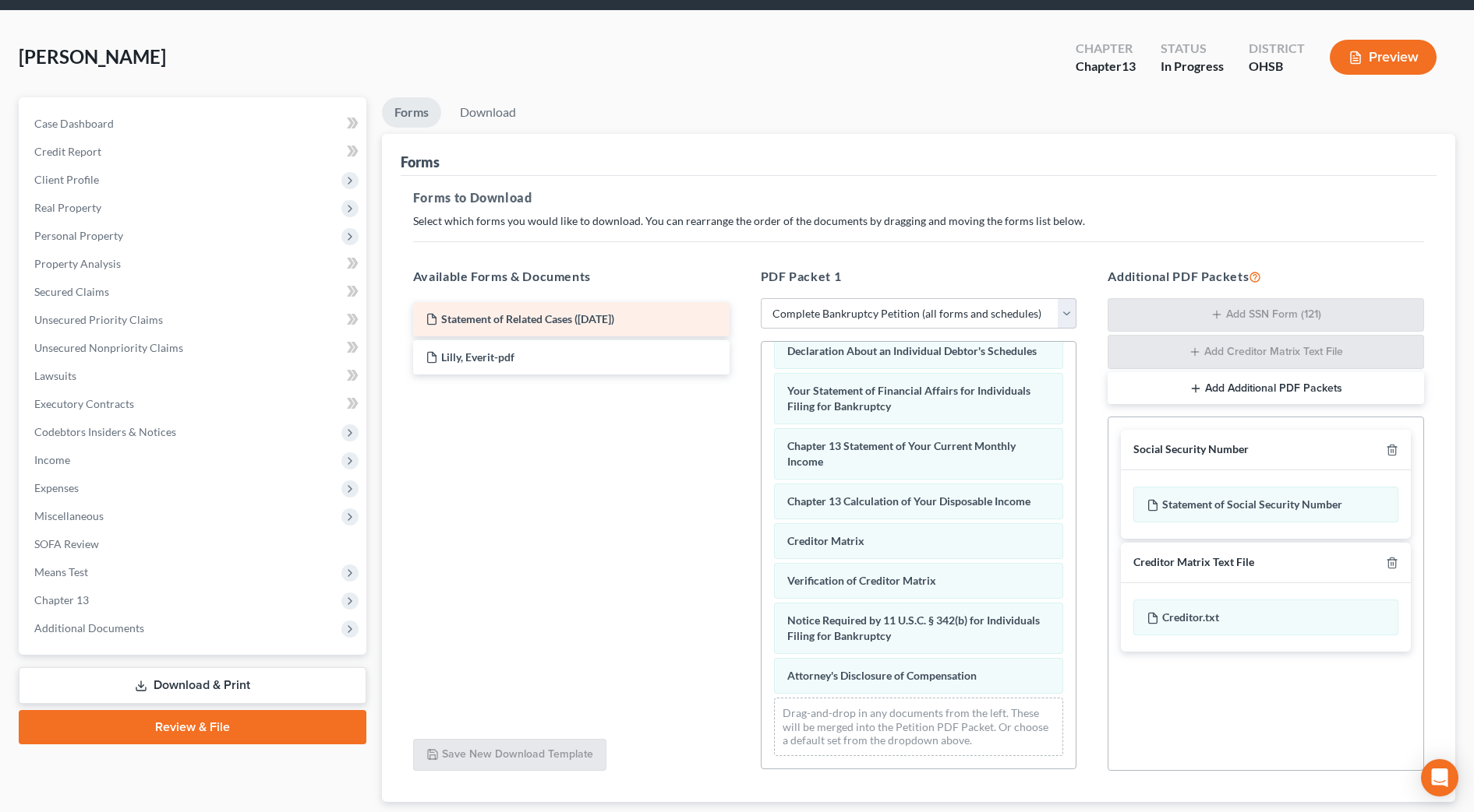
scroll to position [97, 0]
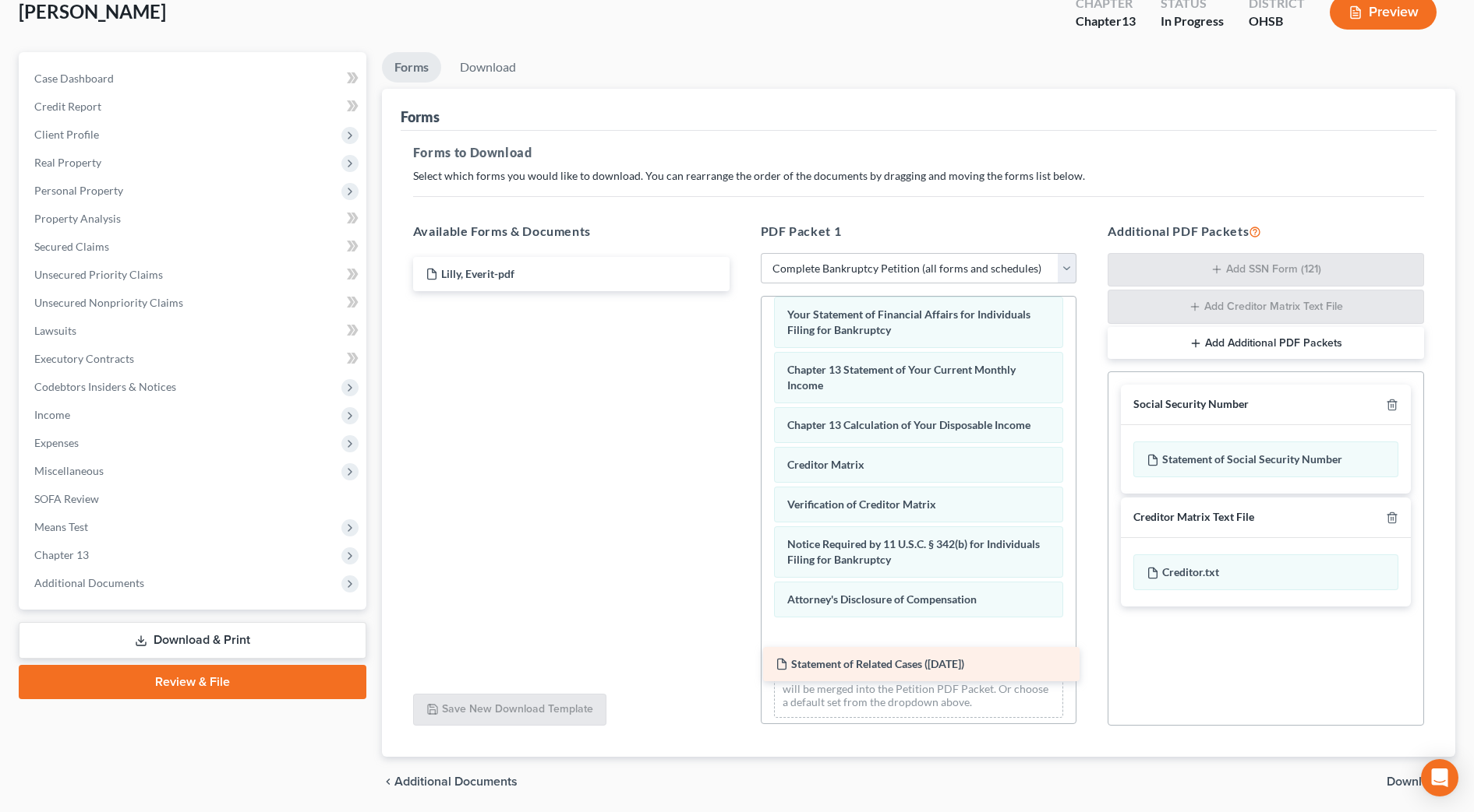
drag, startPoint x: 534, startPoint y: 271, endPoint x: 885, endPoint y: 661, distance: 524.7
click at [742, 291] on div "Statement of Related Cases ([DATE]) Statement of Related Cases ([DATE]) Lilly, …" at bounding box center [571, 273] width 341 height 35
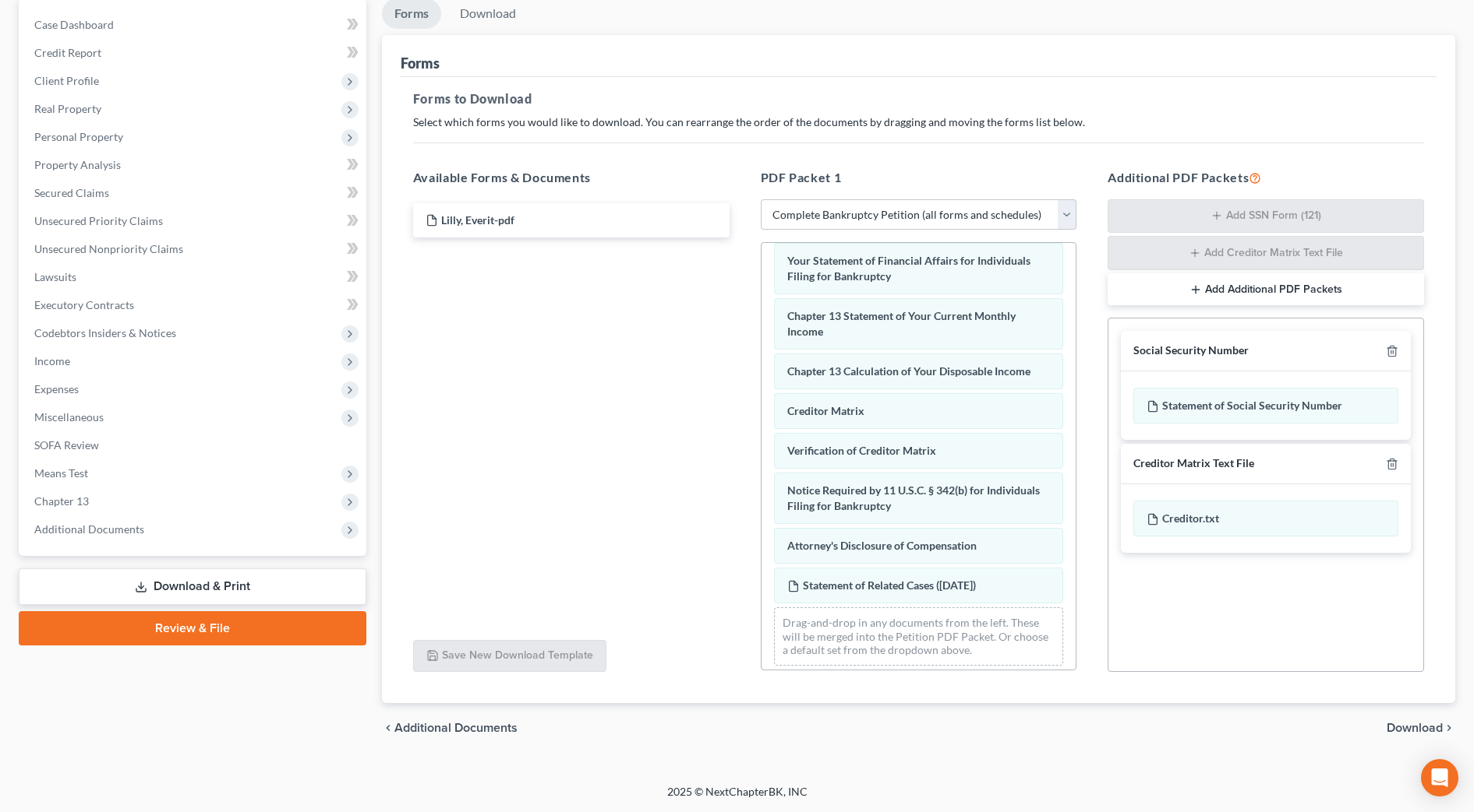
click at [1423, 722] on span "Download" at bounding box center [1415, 728] width 56 height 12
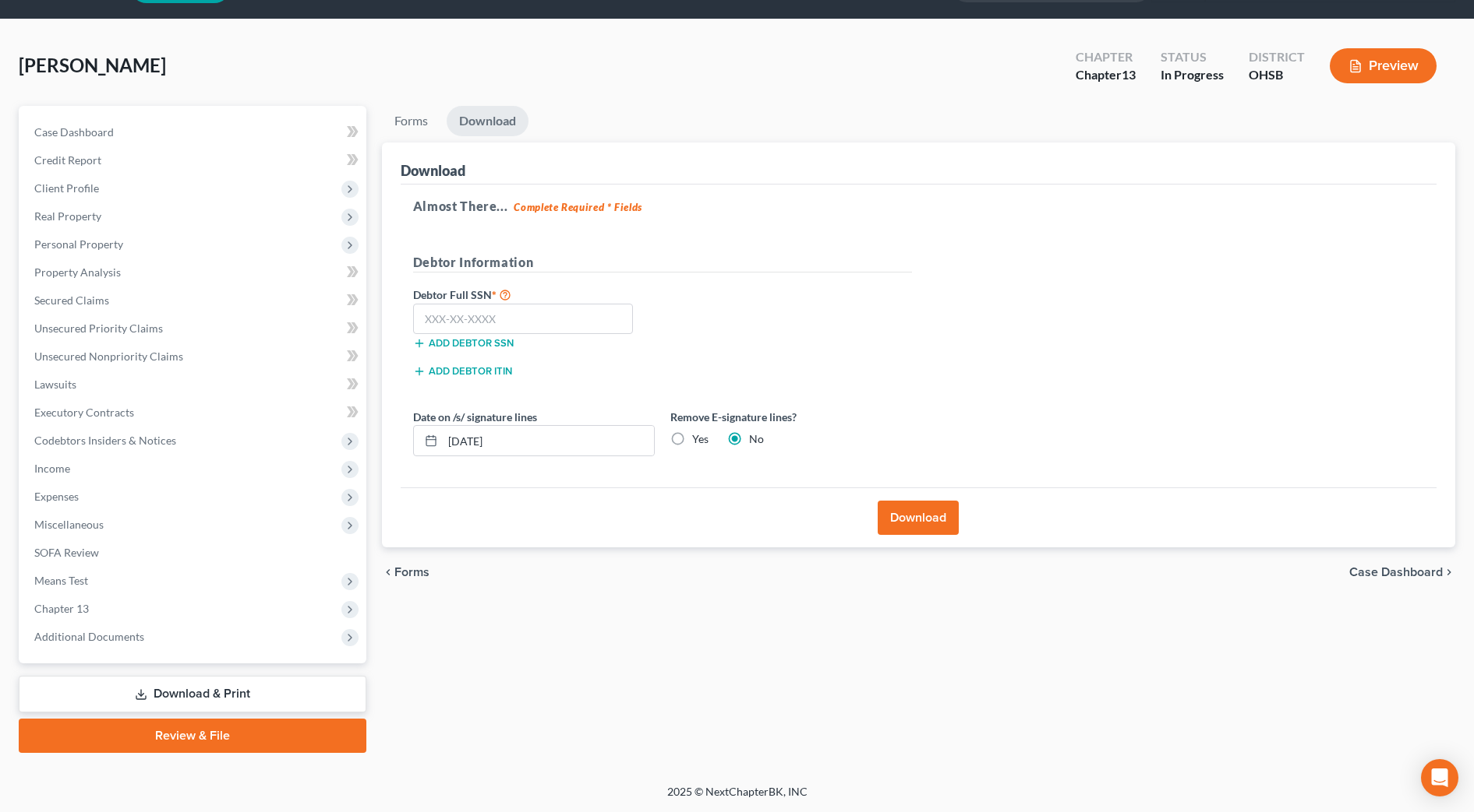
scroll to position [44, 0]
click at [624, 326] on input "text" at bounding box center [523, 318] width 220 height 31
type input "271-68-9632"
drag, startPoint x: 600, startPoint y: 452, endPoint x: 395, endPoint y: 448, distance: 205.0
click at [410, 451] on div "Date on /s/ signature lines [DATE]" at bounding box center [533, 433] width 257 height 48
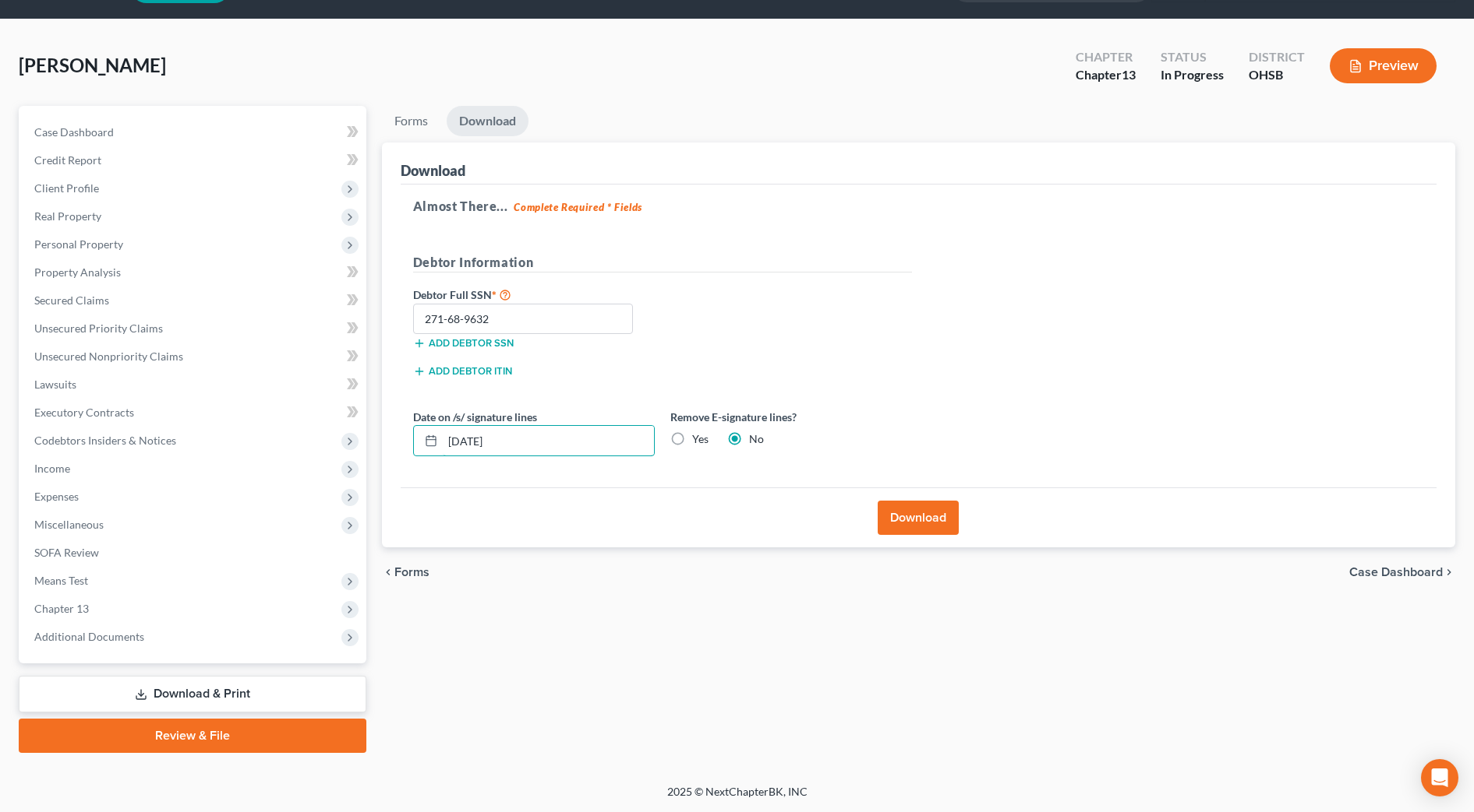
type input "[DATE]"
click at [936, 519] on button "Download" at bounding box center [918, 518] width 81 height 35
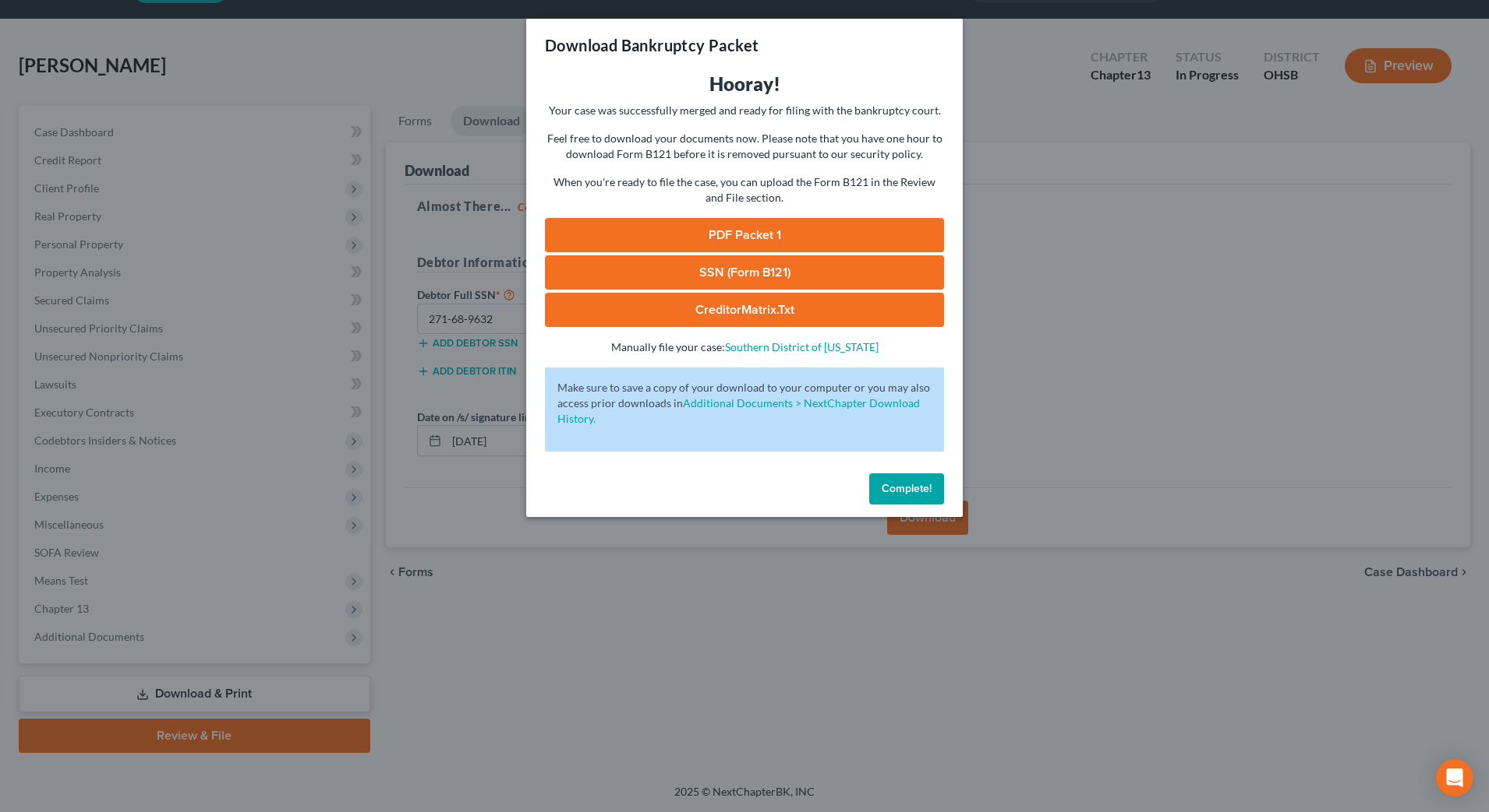
click at [812, 238] on link "PDF Packet 1" at bounding box center [744, 235] width 399 height 35
drag, startPoint x: 779, startPoint y: 576, endPoint x: 646, endPoint y: 527, distance: 141.7
click at [781, 576] on div "Download Bankruptcy Packet Hooray! Your case was successfully merged and ready …" at bounding box center [744, 406] width 1489 height 812
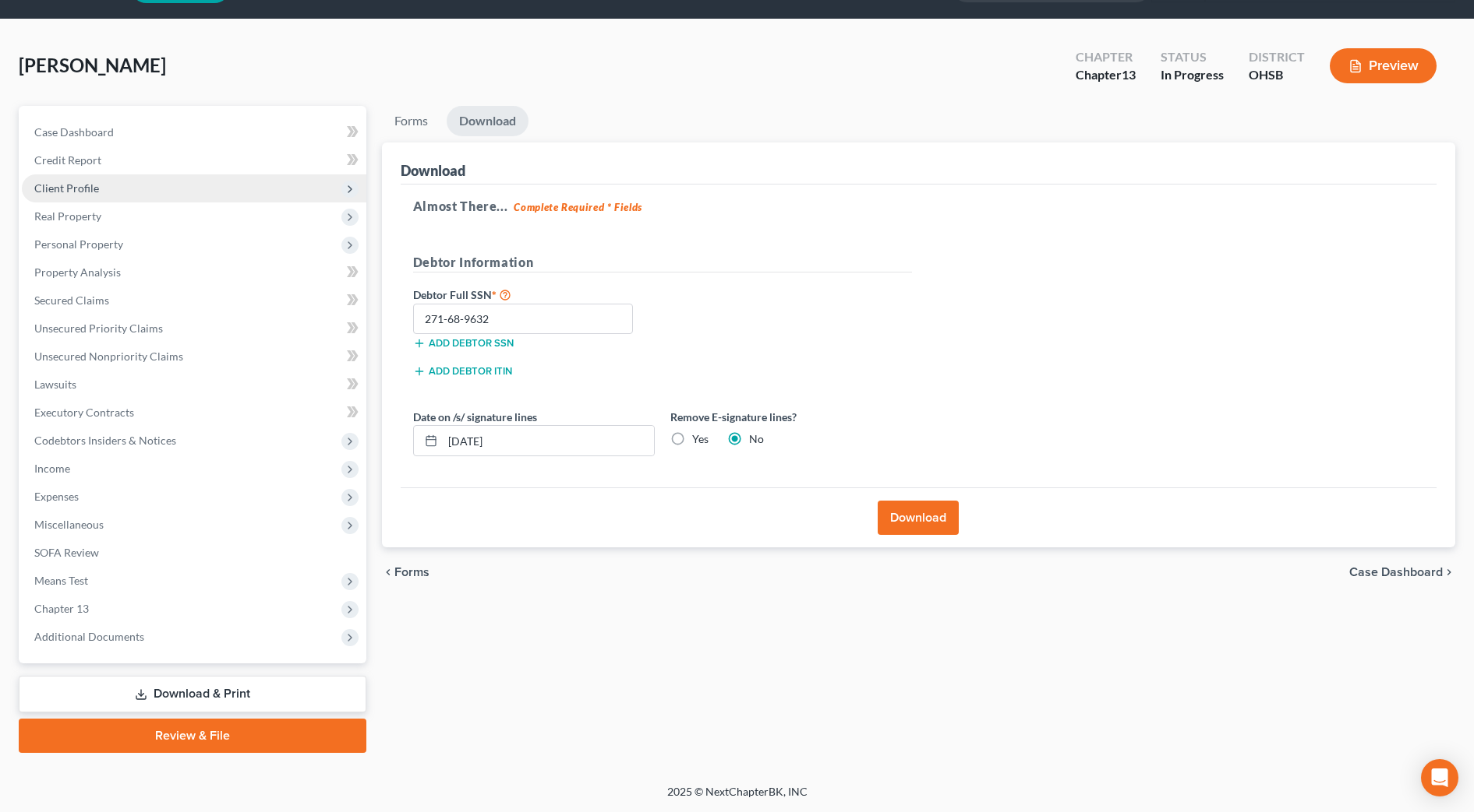
click at [76, 184] on span "Client Profile" at bounding box center [67, 188] width 65 height 13
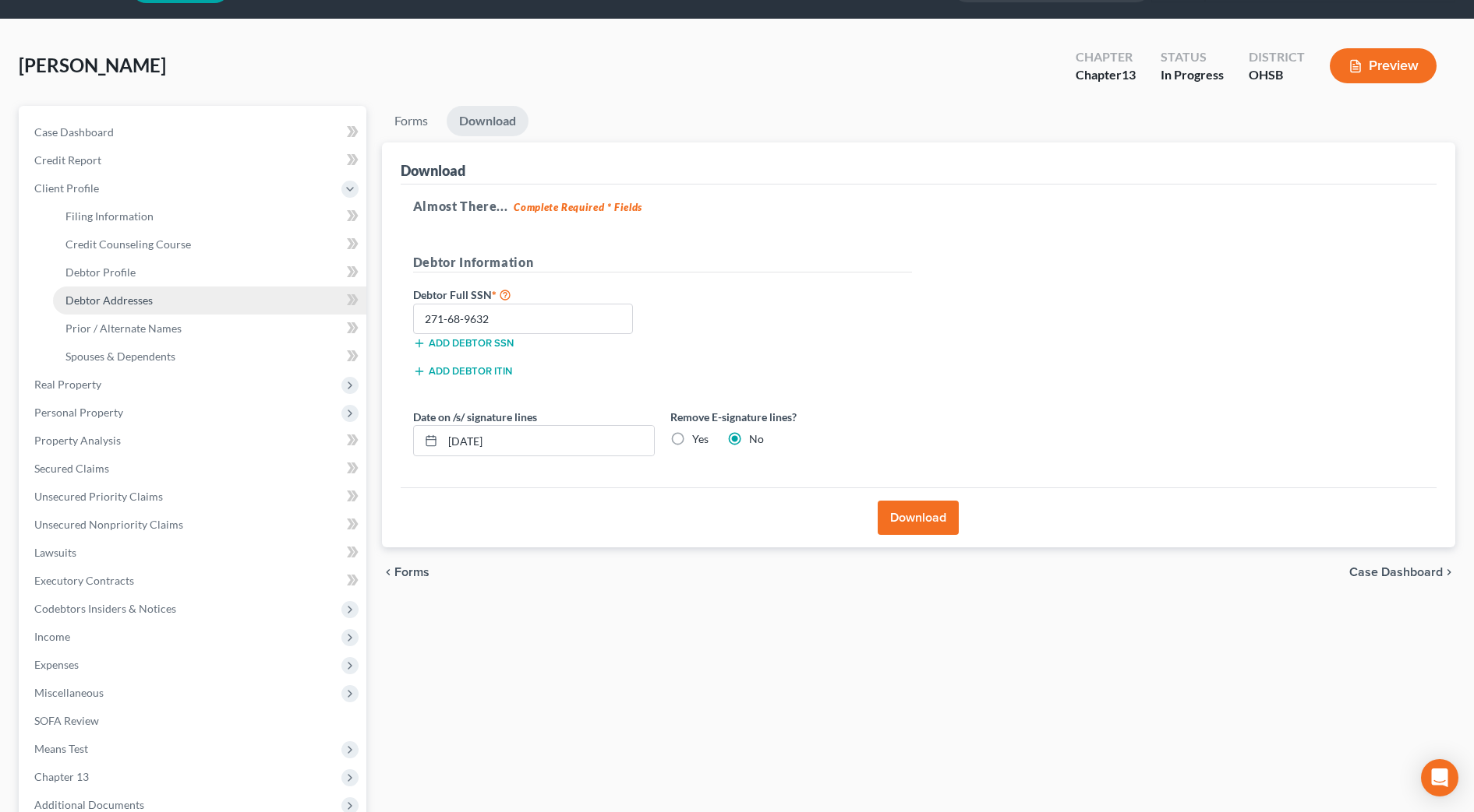
click at [104, 295] on span "Debtor Addresses" at bounding box center [109, 301] width 87 height 13
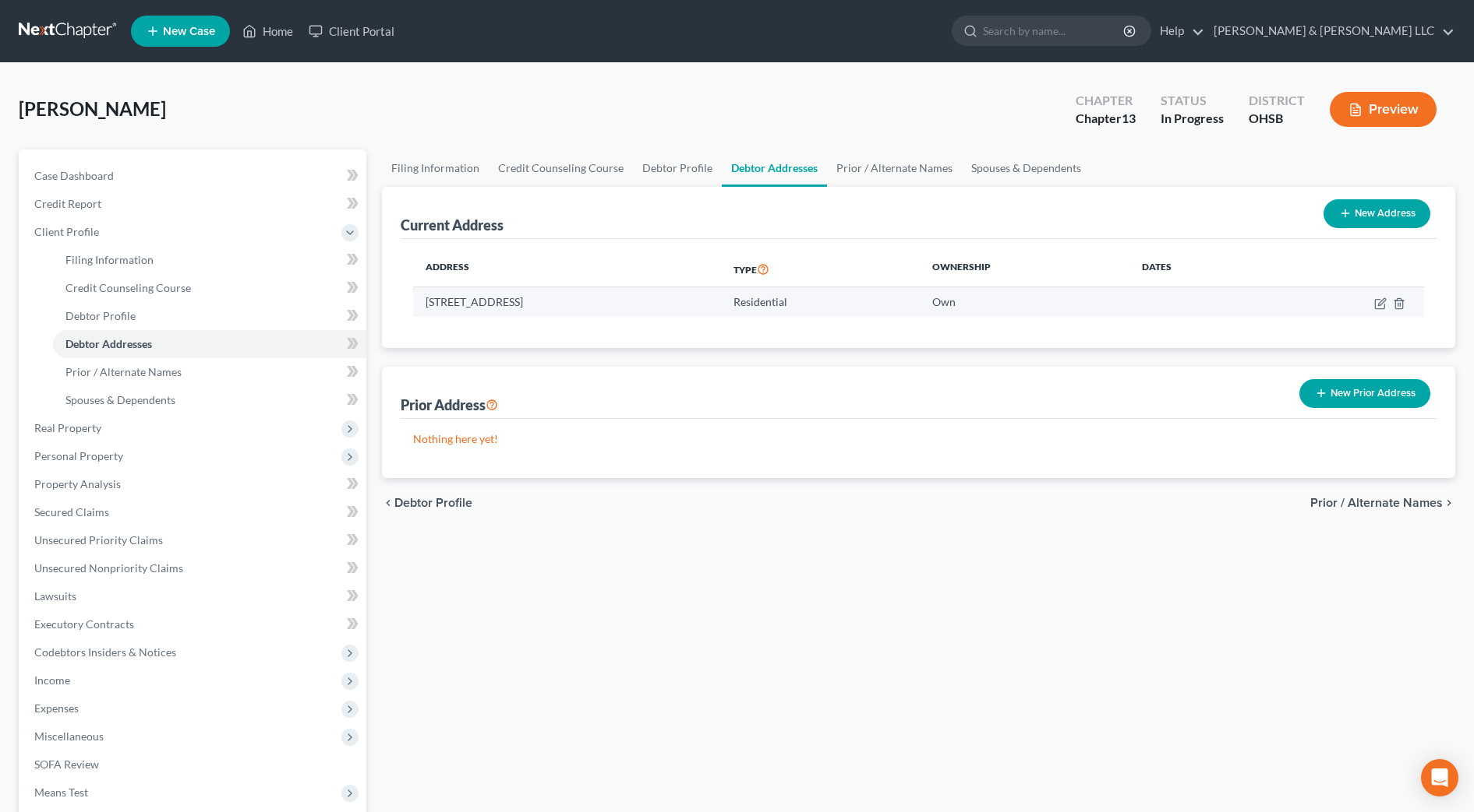
click at [1373, 302] on td at bounding box center [1346, 303] width 157 height 30
click at [1373, 303] on td at bounding box center [1346, 303] width 157 height 30
click at [1378, 304] on icon "button" at bounding box center [1380, 302] width 7 height 7
select select "36"
select select "64"
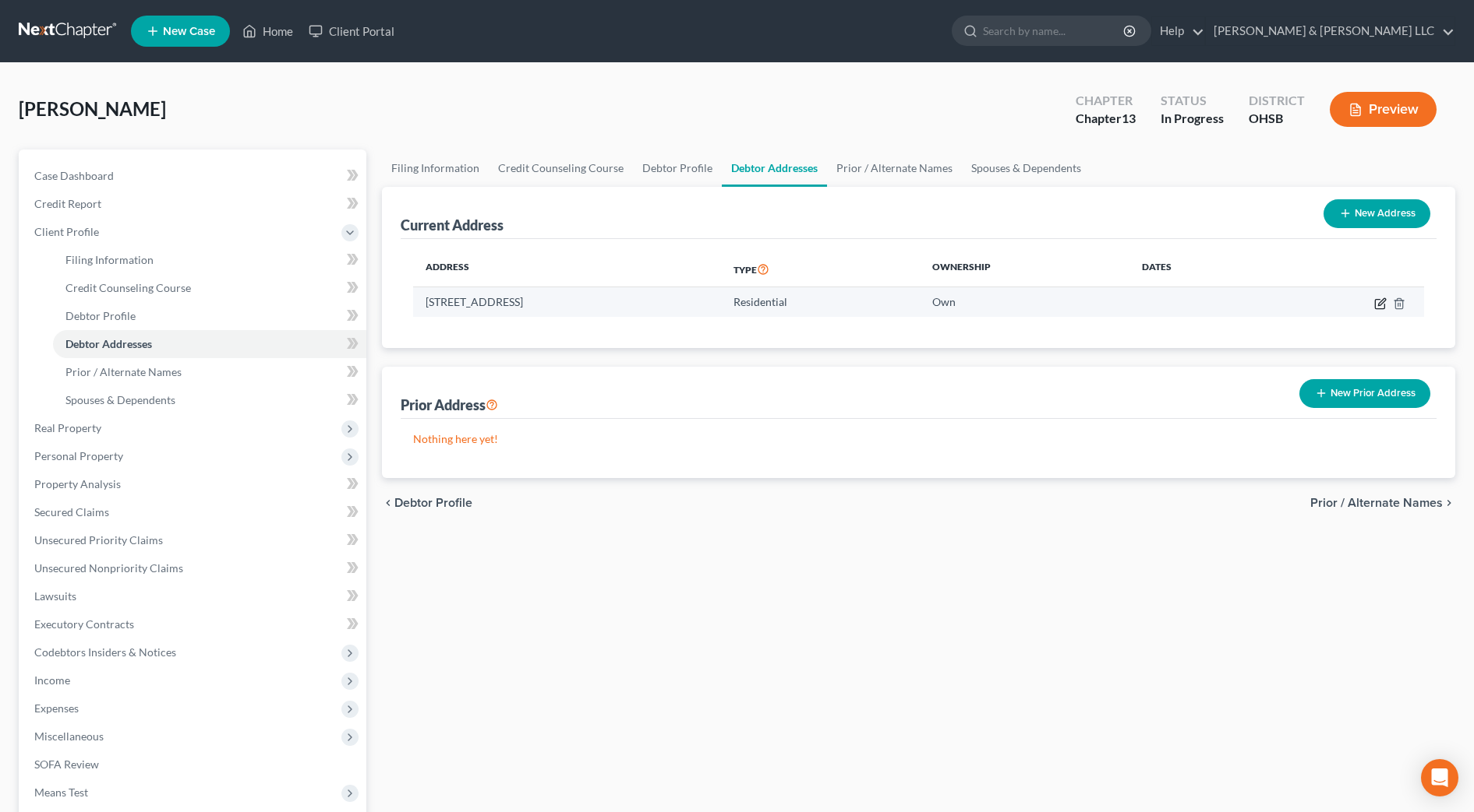
select select "0"
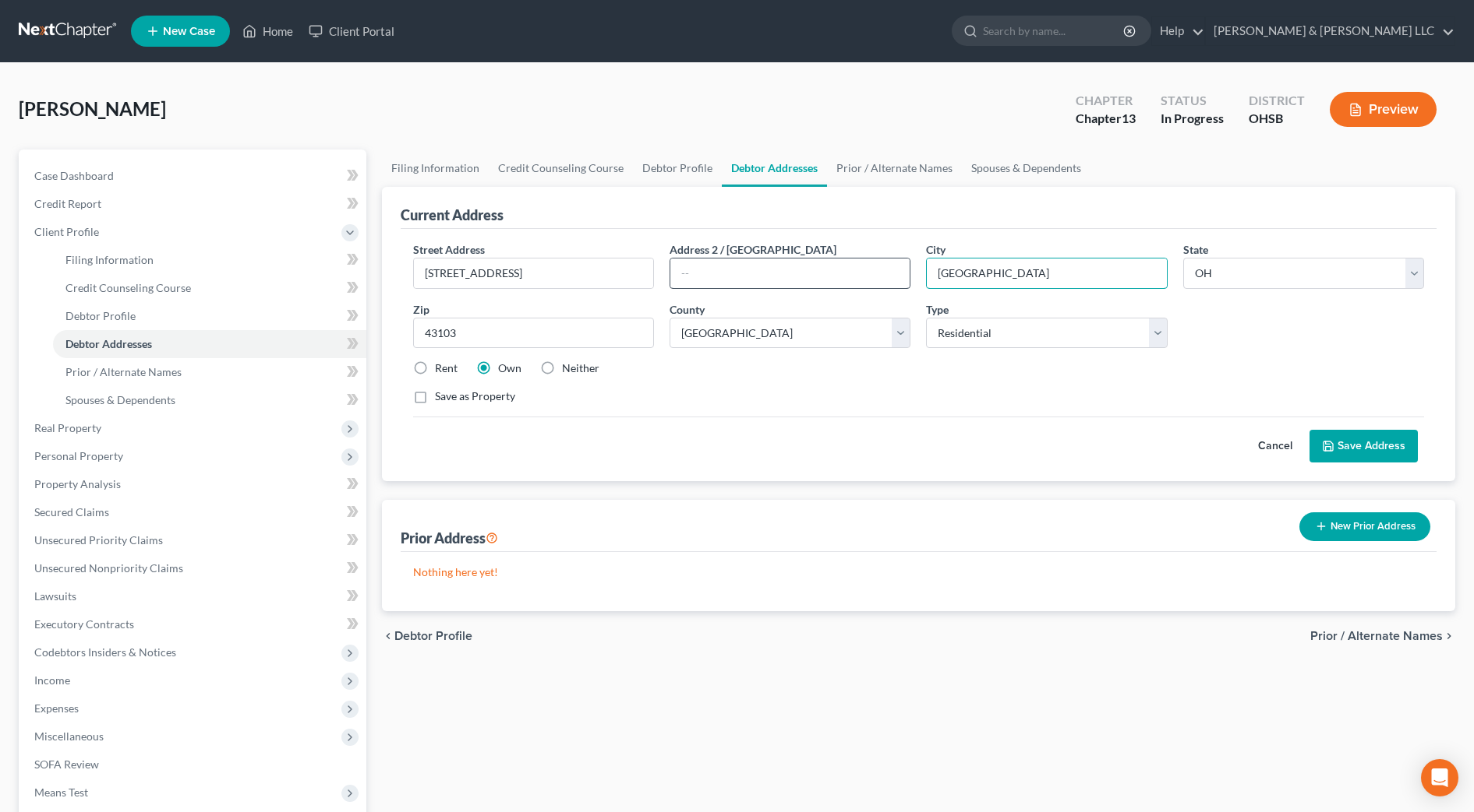
drag, startPoint x: 1024, startPoint y: 278, endPoint x: 857, endPoint y: 285, distance: 167.1
click at [859, 284] on div "Street Address * [STREET_ADDRESS] * [GEOGRAPHIC_DATA] * State [US_STATE] AK AR …" at bounding box center [917, 330] width 1026 height 176
type input "[GEOGRAPHIC_DATA]"
click at [1352, 436] on button "Save Address" at bounding box center [1363, 446] width 109 height 33
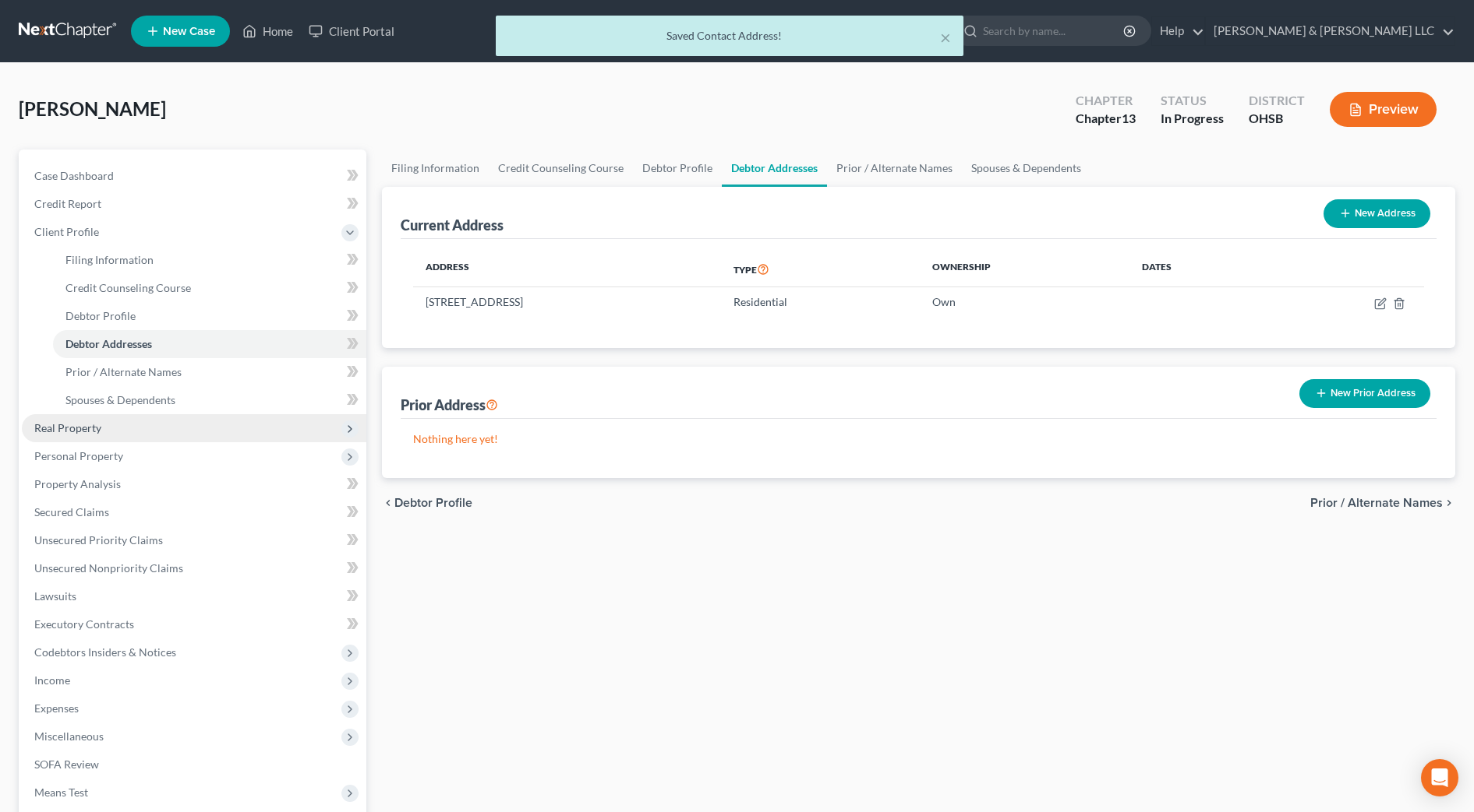
click at [99, 430] on span "Real Property" at bounding box center [68, 428] width 67 height 13
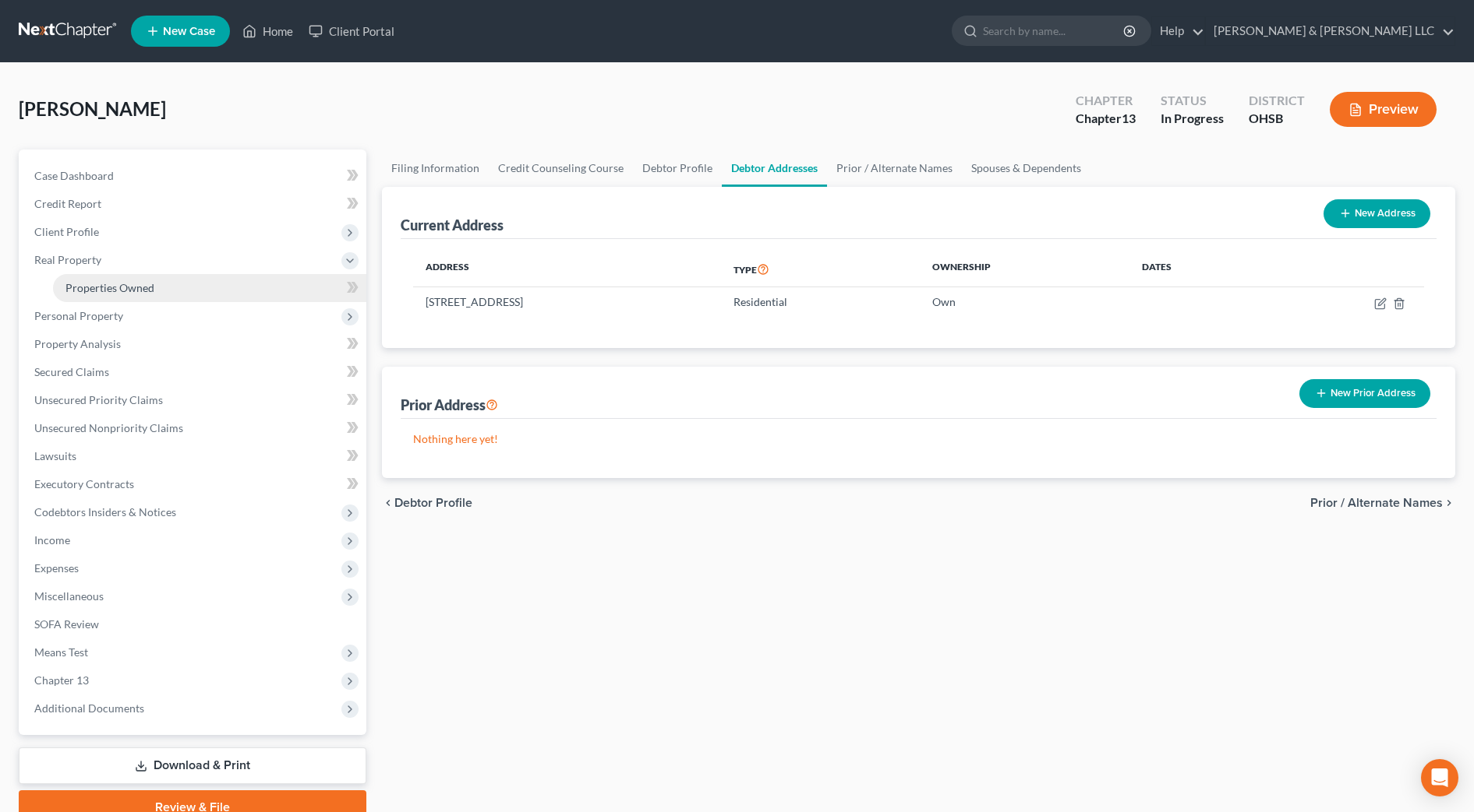
click at [151, 281] on span "Properties Owned" at bounding box center [110, 288] width 89 height 13
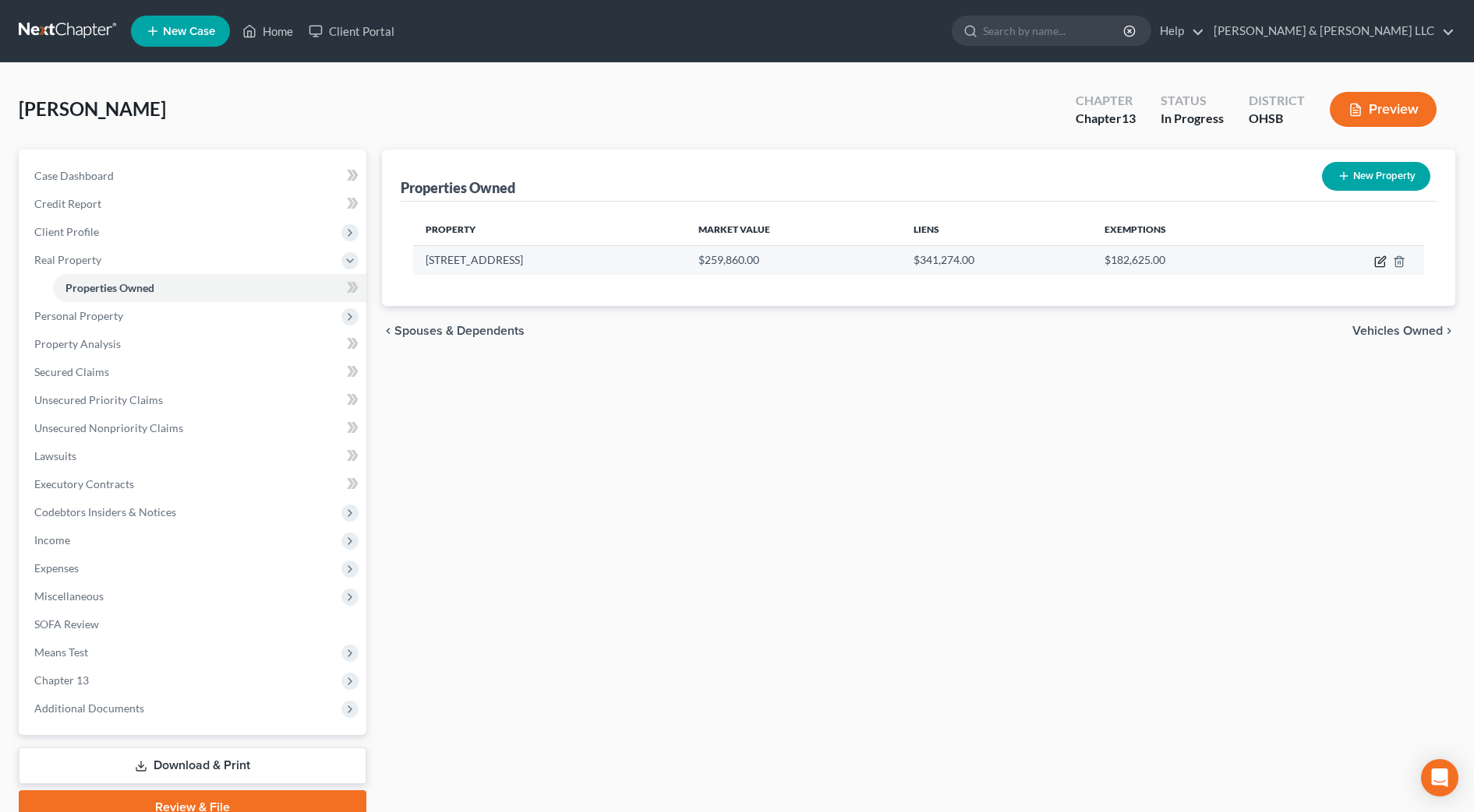
click at [1378, 261] on icon "button" at bounding box center [1380, 259] width 7 height 7
select select "36"
select select "64"
select select "0"
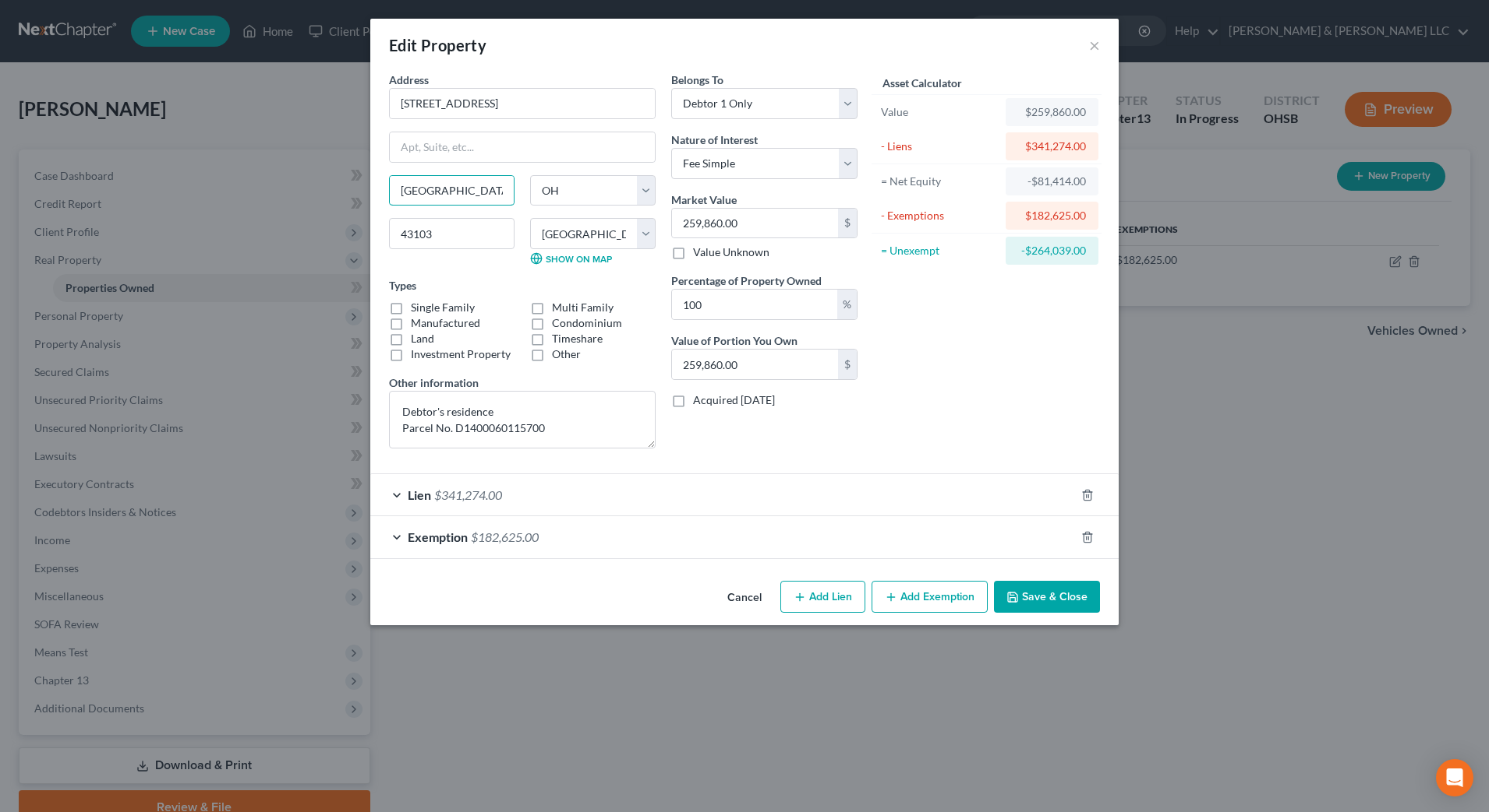
drag, startPoint x: 476, startPoint y: 195, endPoint x: 341, endPoint y: 195, distance: 135.0
click at [341, 195] on div "Edit Property × Address * 5317 [GEOGRAPHIC_DATA] [GEOGRAPHIC_DATA] [US_STATE][G…" at bounding box center [744, 406] width 1489 height 812
type input "[GEOGRAPHIC_DATA]"
click at [877, 430] on div "Asset Calculator Value $259,860.00 - Liens $341,274.00 = Net Equity -$81,414.00…" at bounding box center [986, 267] width 243 height 390
click at [456, 303] on label "Single Family" at bounding box center [442, 307] width 64 height 16
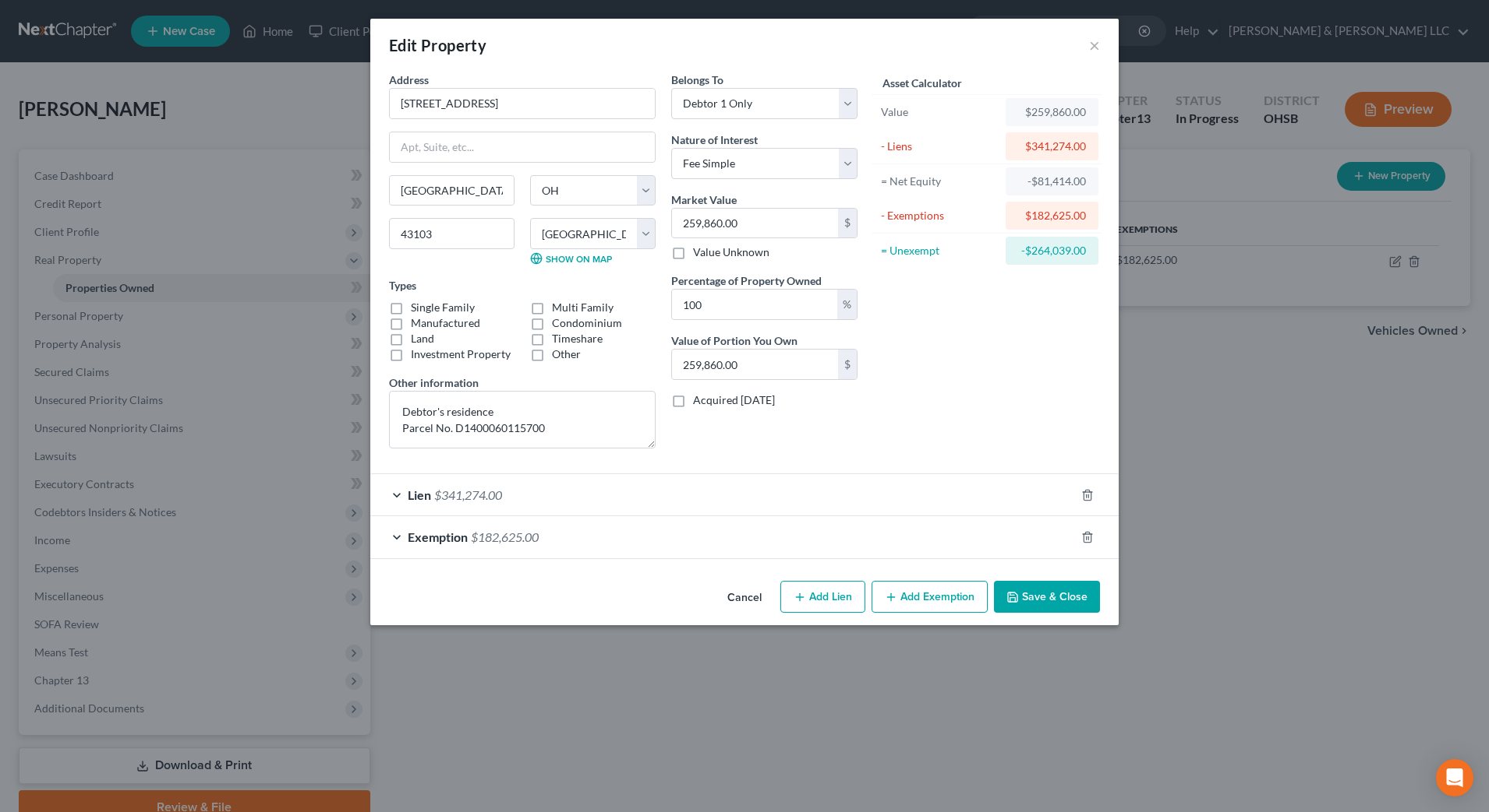
click at [427, 303] on input "Single Family" at bounding box center [422, 304] width 10 height 10
checkbox input "true"
click at [552, 321] on label "Condominium" at bounding box center [587, 323] width 70 height 16
click at [558, 321] on input "Condominium" at bounding box center [563, 320] width 10 height 10
checkbox input "true"
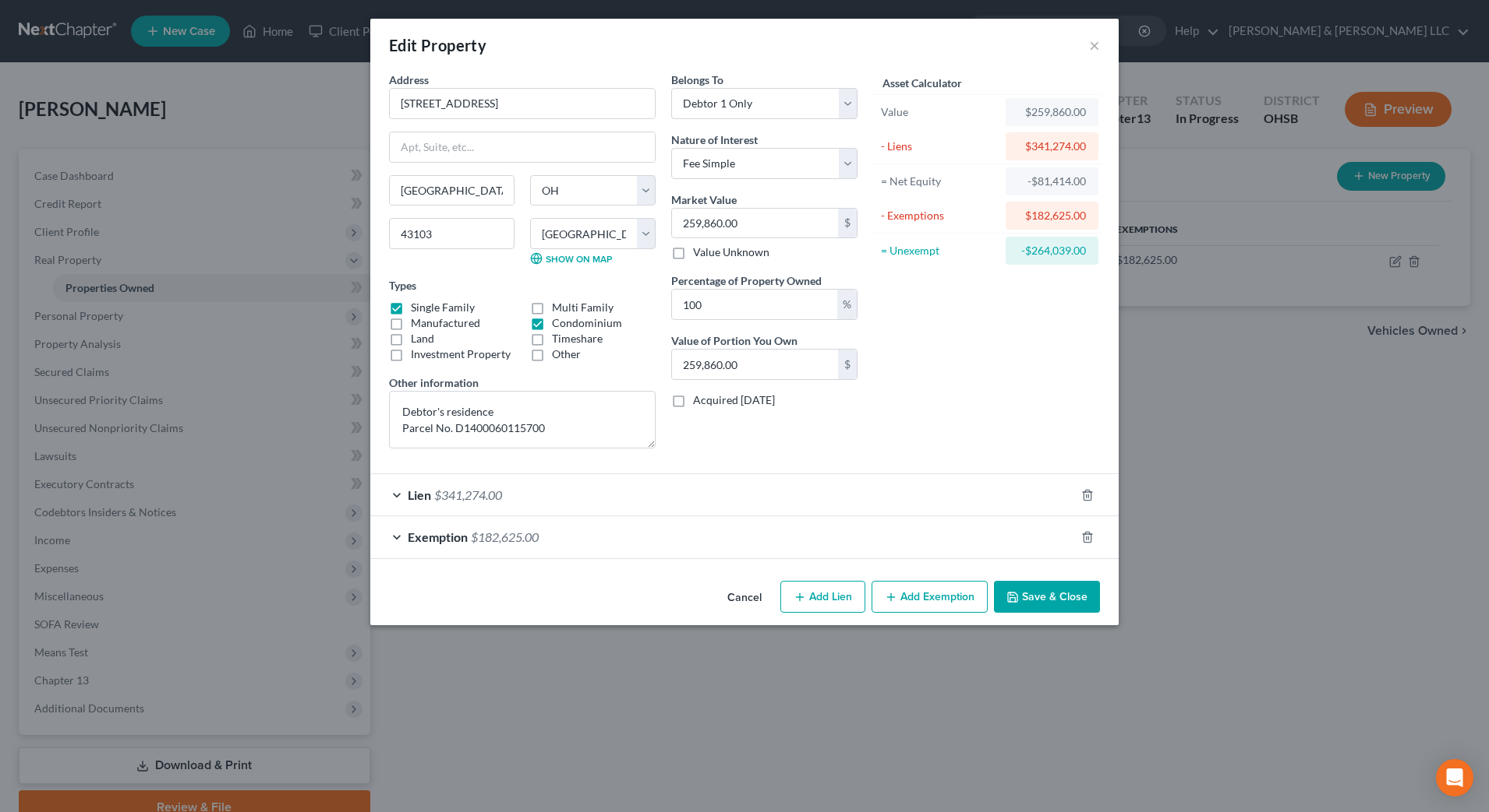
click at [1067, 600] on button "Save & Close" at bounding box center [1046, 597] width 106 height 33
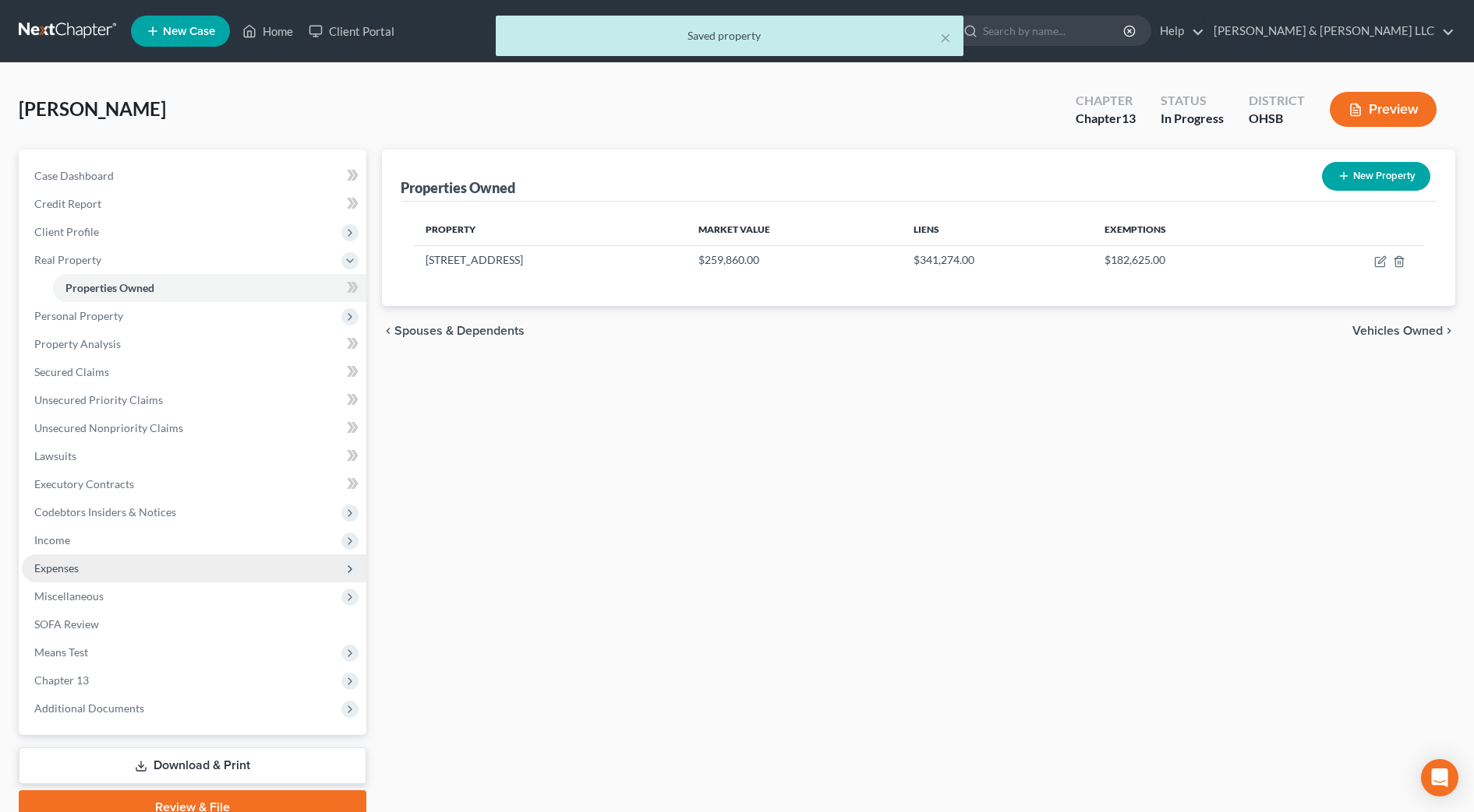
click at [103, 566] on span "Expenses" at bounding box center [194, 568] width 345 height 28
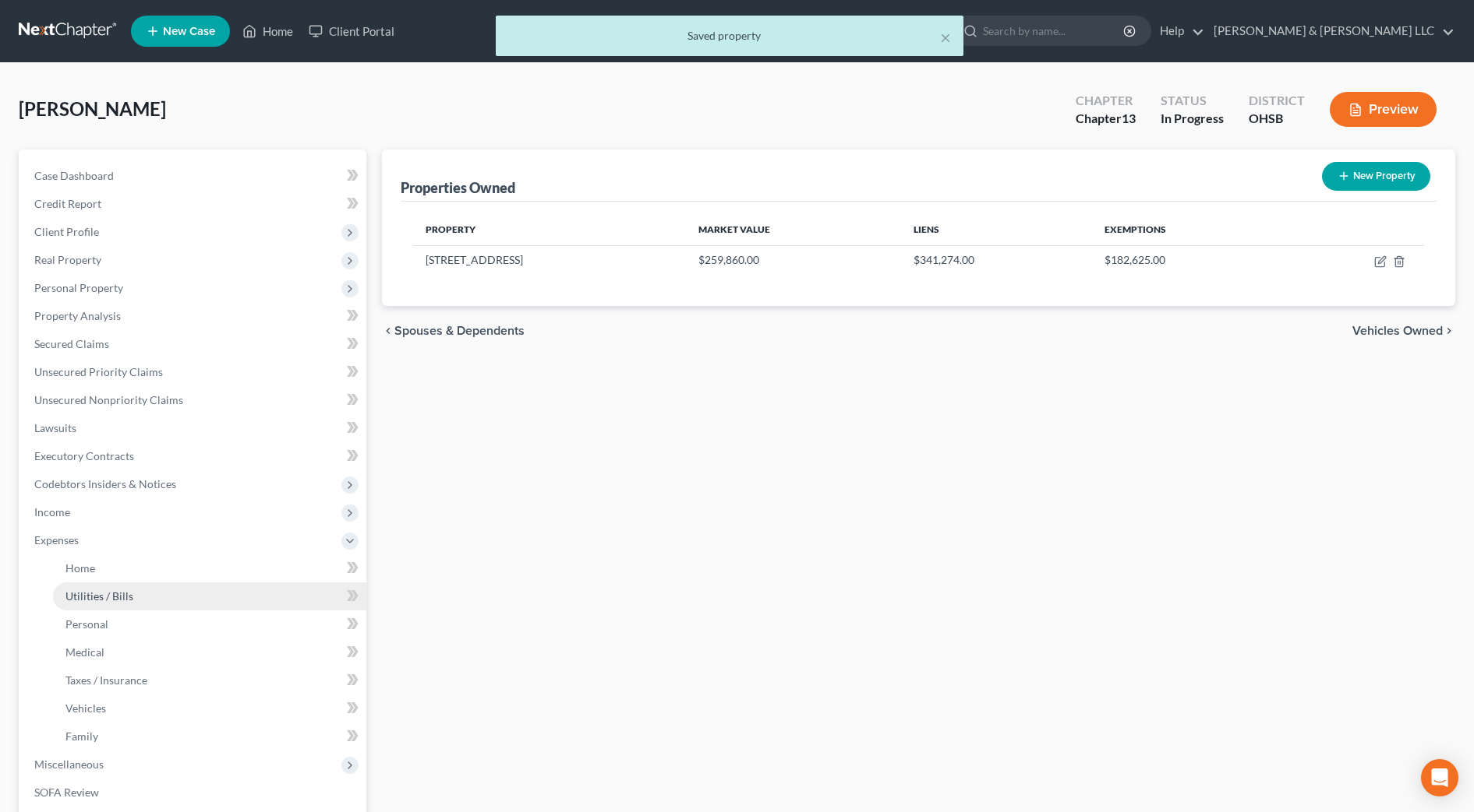
click at [108, 583] on link "Utilities / Bills" at bounding box center [210, 597] width 313 height 28
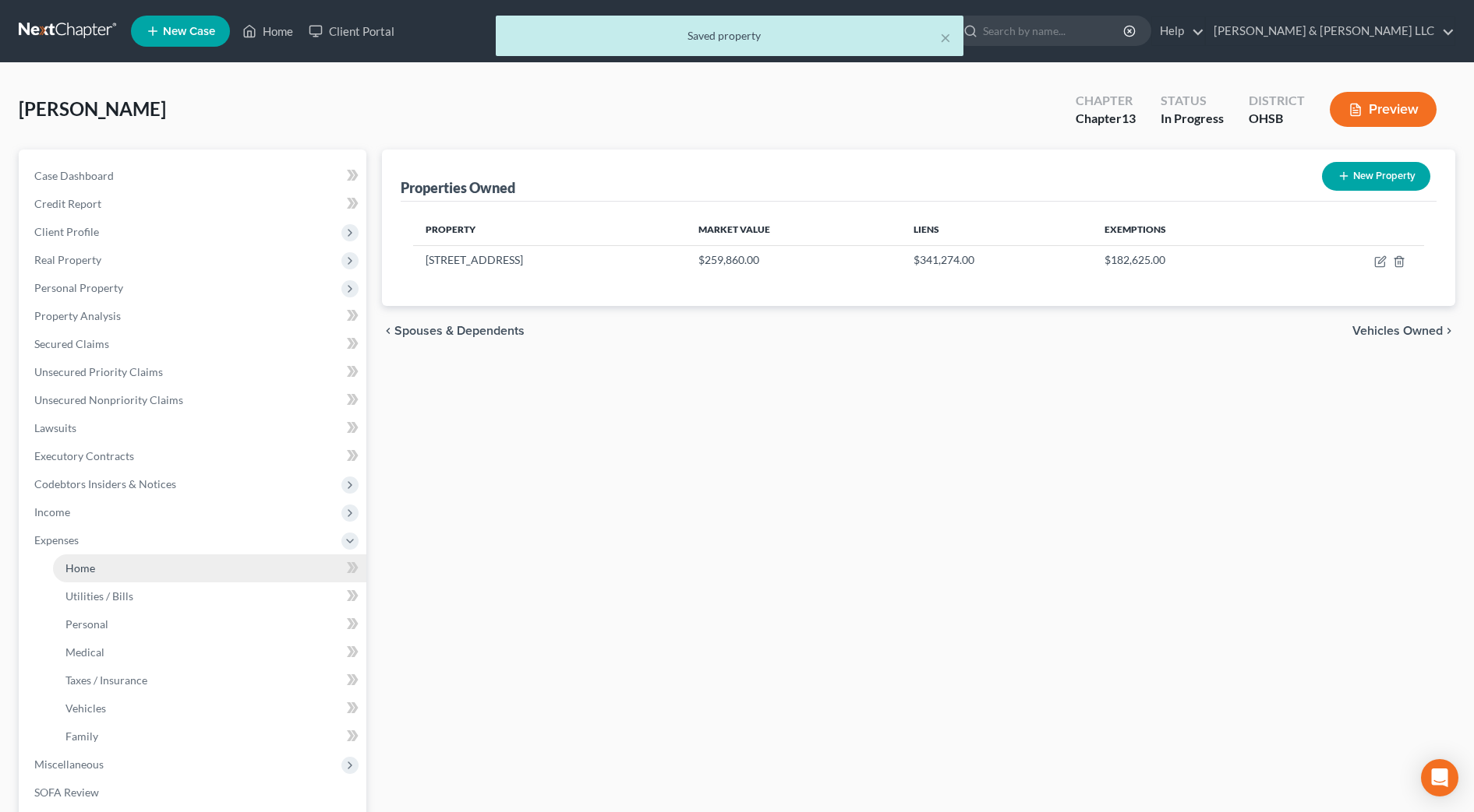
click at [110, 567] on link "Home" at bounding box center [210, 568] width 313 height 28
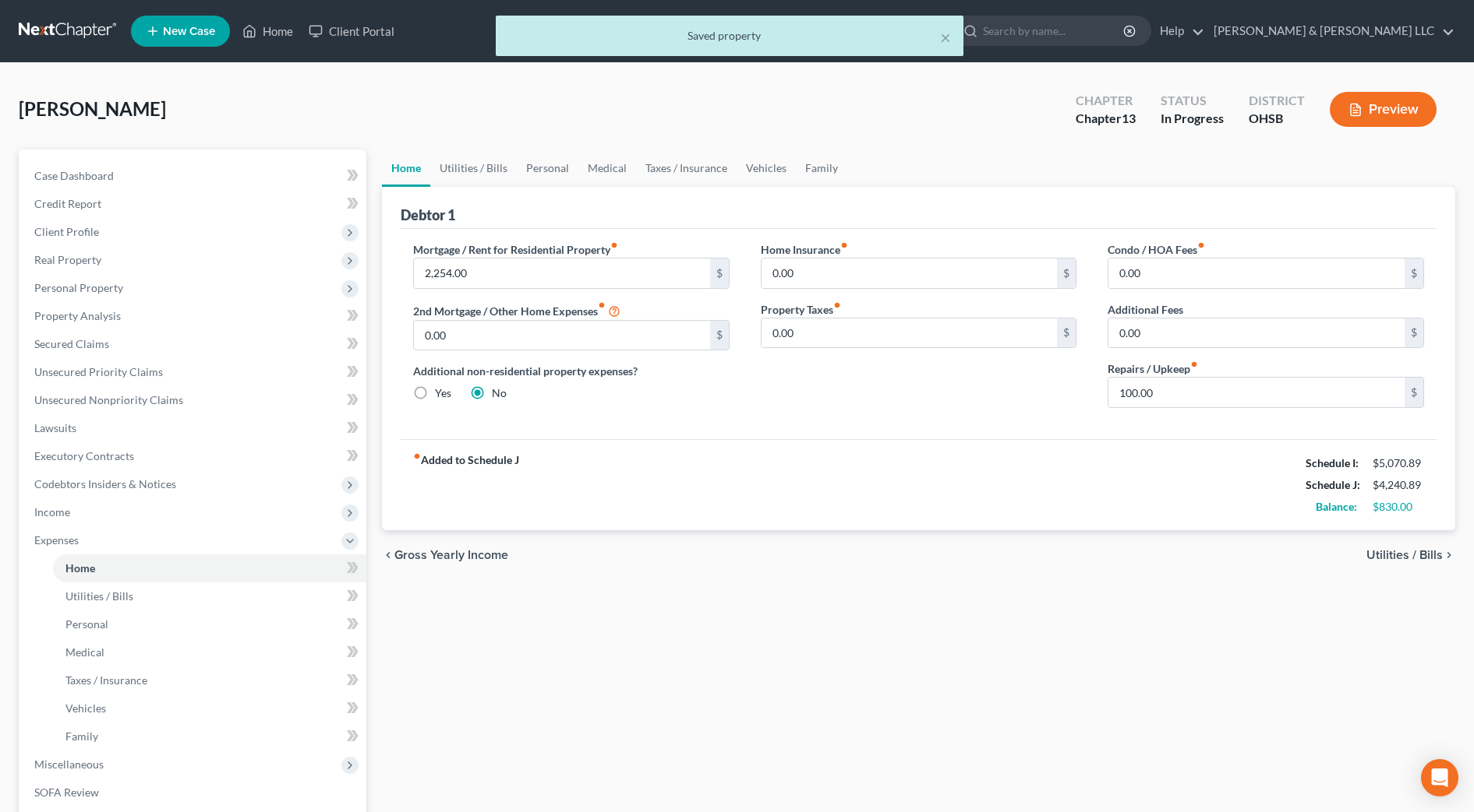
click at [667, 641] on div "Home Utilities / Bills Personal Medical Taxes / Insurance Vehicles Family Debto…" at bounding box center [918, 571] width 1089 height 844
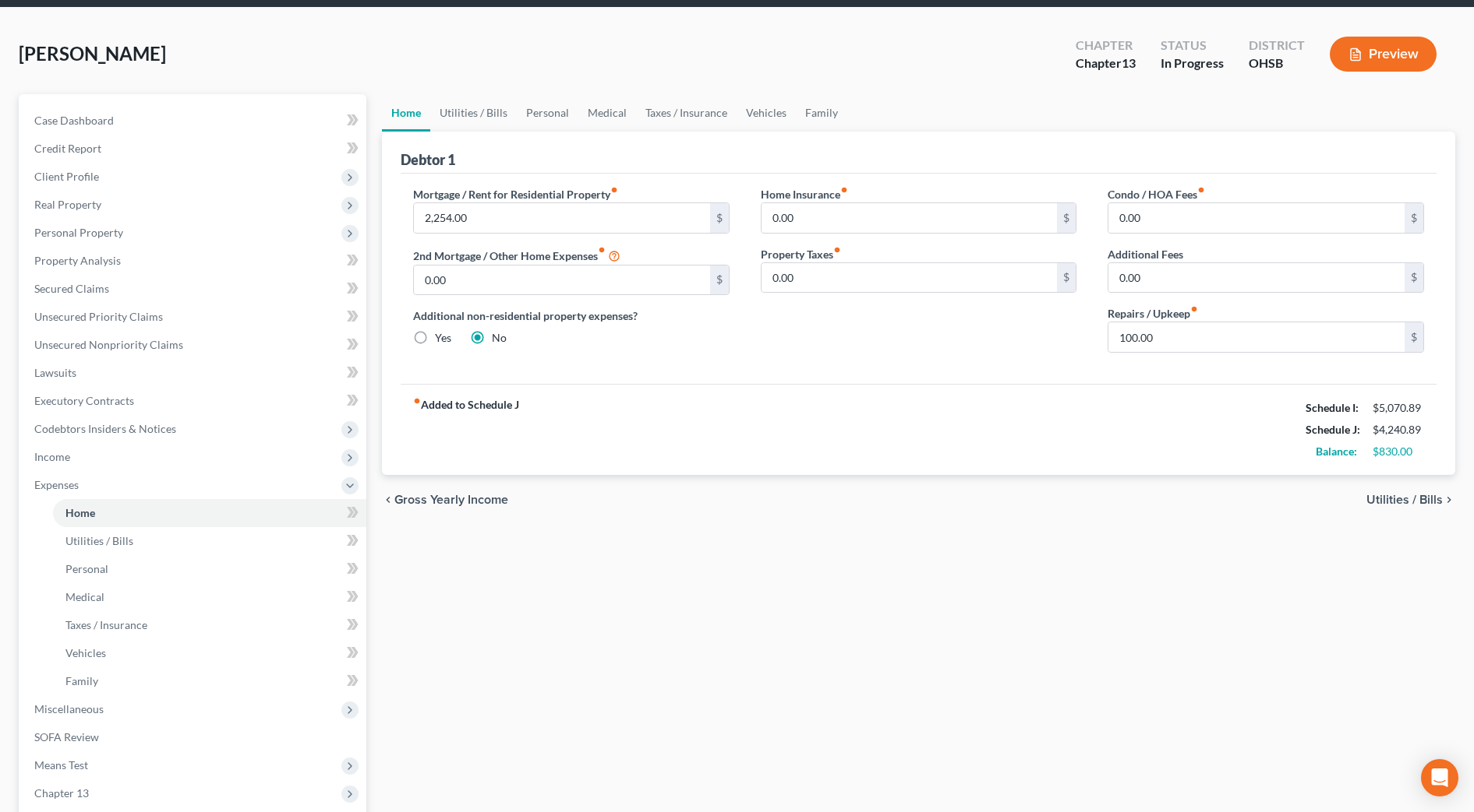
scroll to position [97, 0]
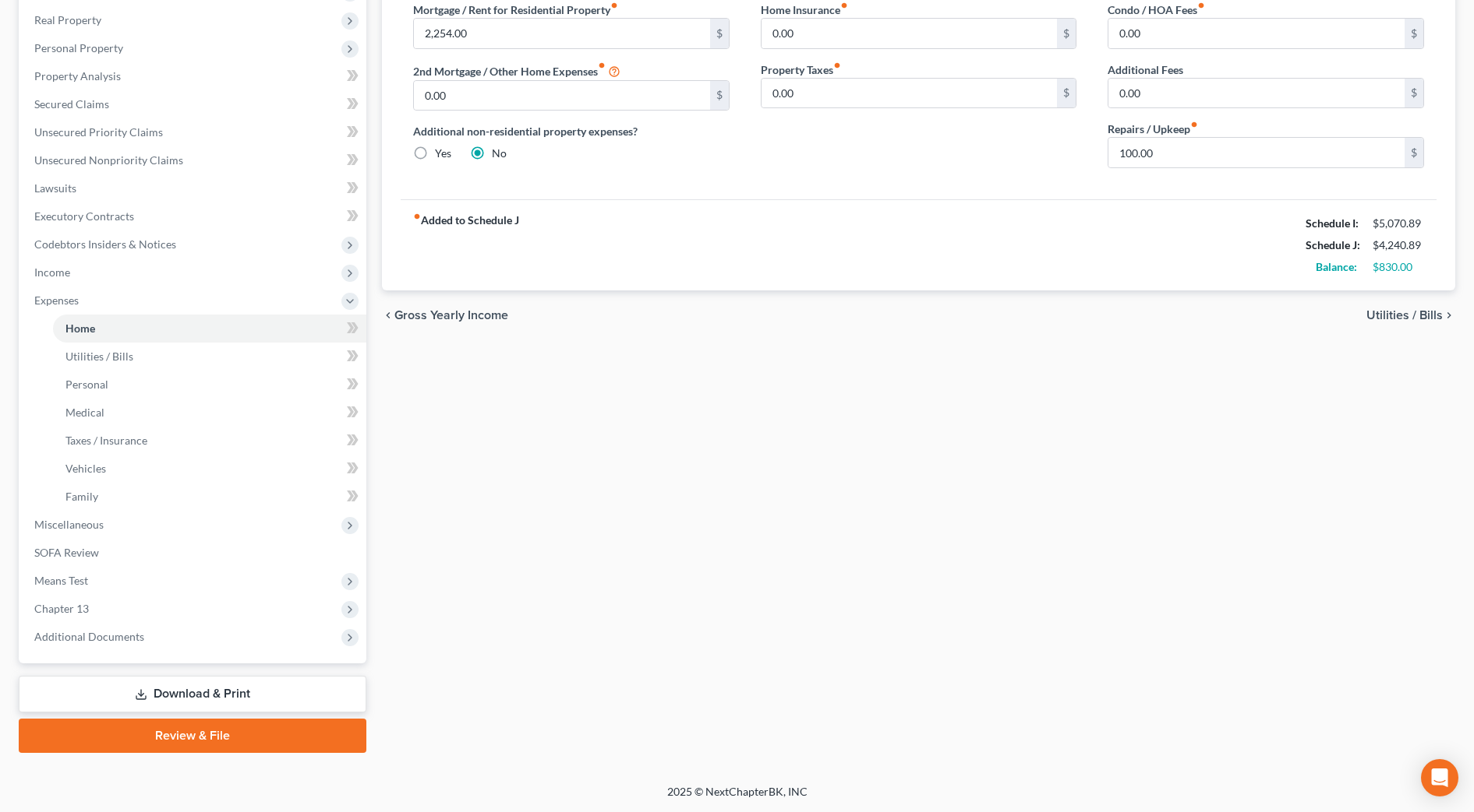
click at [220, 700] on link "Download & Print" at bounding box center [192, 694] width 348 height 37
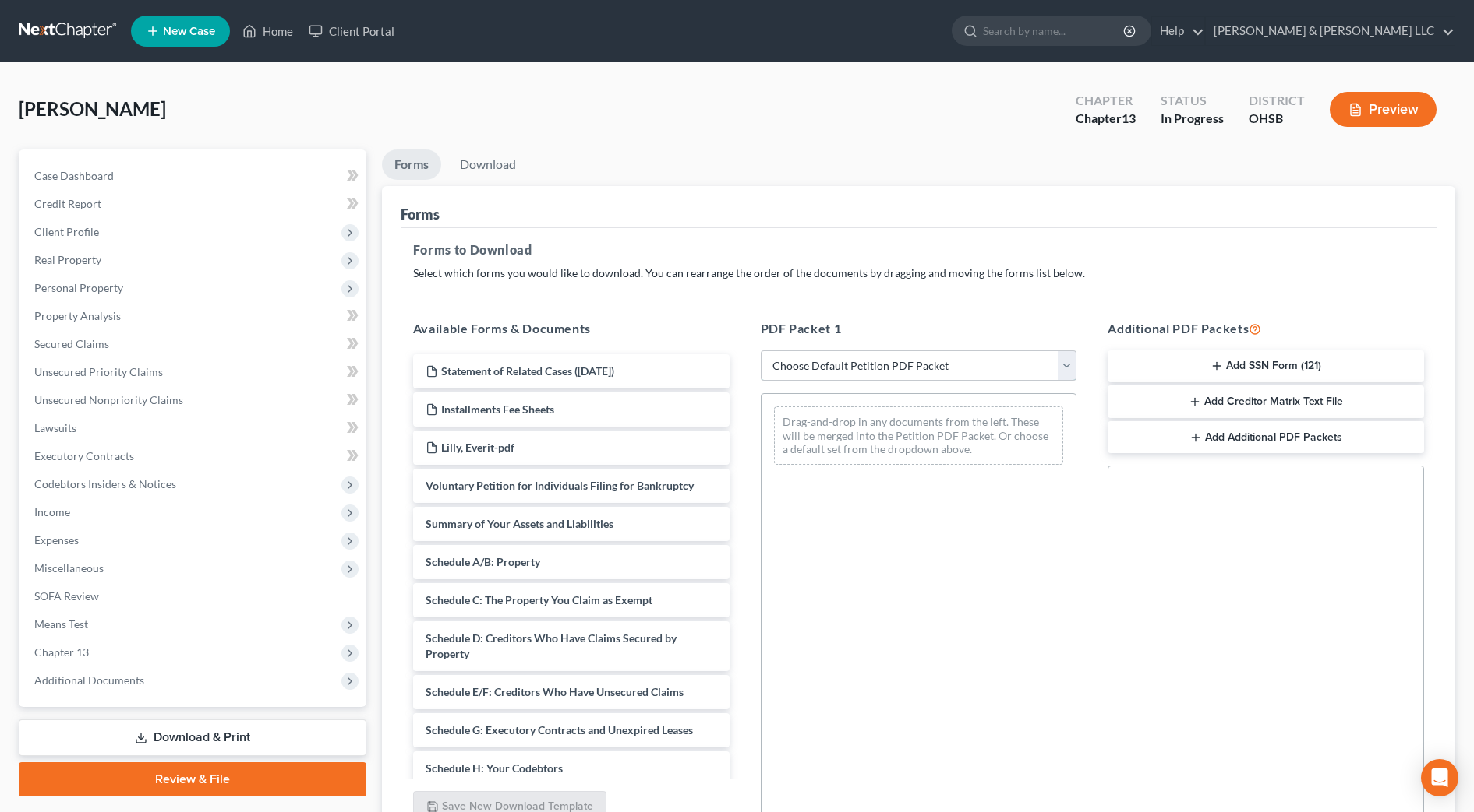
click at [914, 372] on select "Choose Default Petition PDF Packet Complete Bankruptcy Petition (all forms and …" at bounding box center [919, 365] width 317 height 31
select select "0"
click at [761, 350] on select "Choose Default Petition PDF Packet Complete Bankruptcy Petition (all forms and …" at bounding box center [919, 365] width 317 height 31
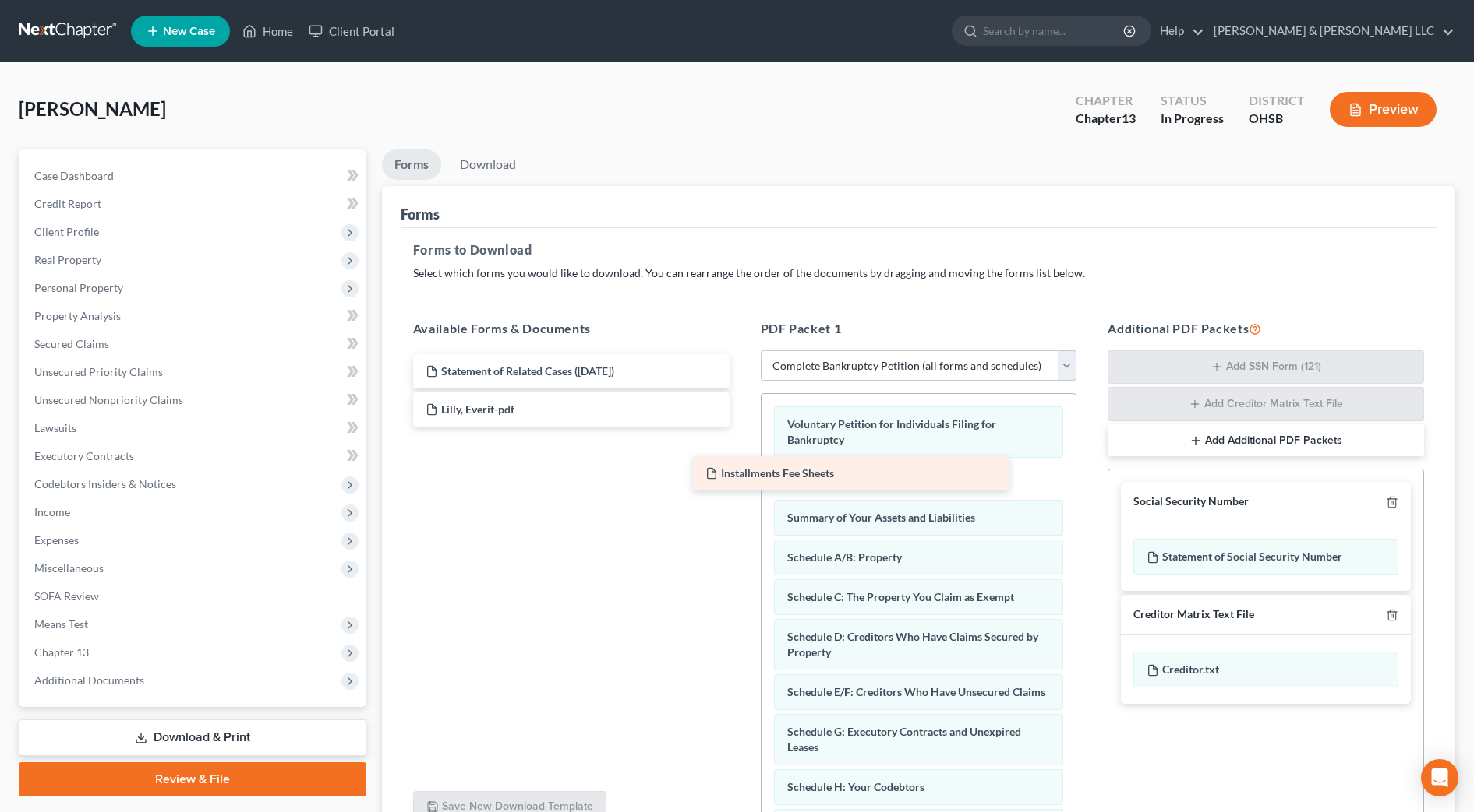
drag, startPoint x: 641, startPoint y: 409, endPoint x: 920, endPoint y: 474, distance: 286.5
click at [742, 427] on div "Installments Fee Sheets Statement of Related Cases ([DATE]) Installments Fee Sh…" at bounding box center [571, 390] width 341 height 72
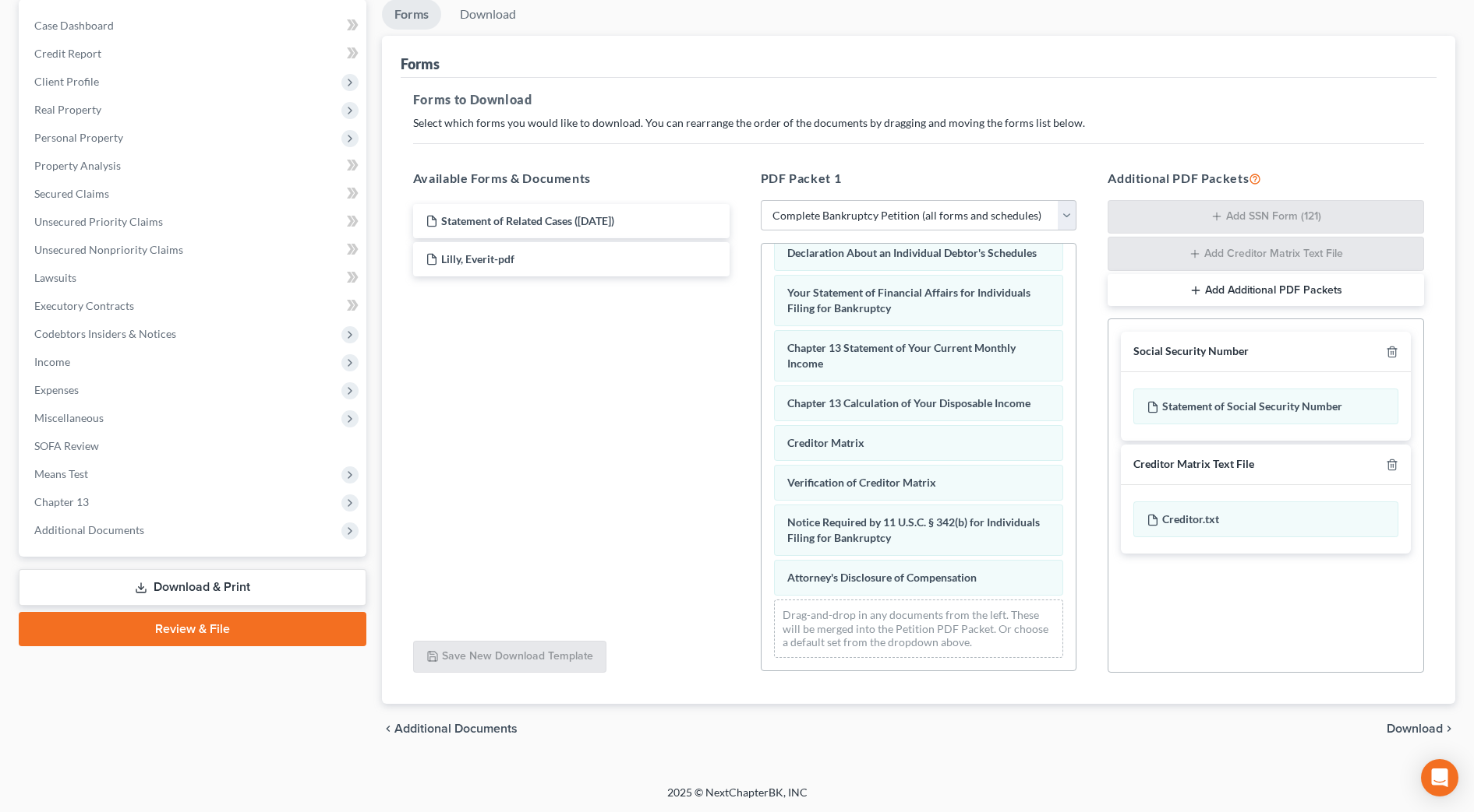
scroll to position [151, 0]
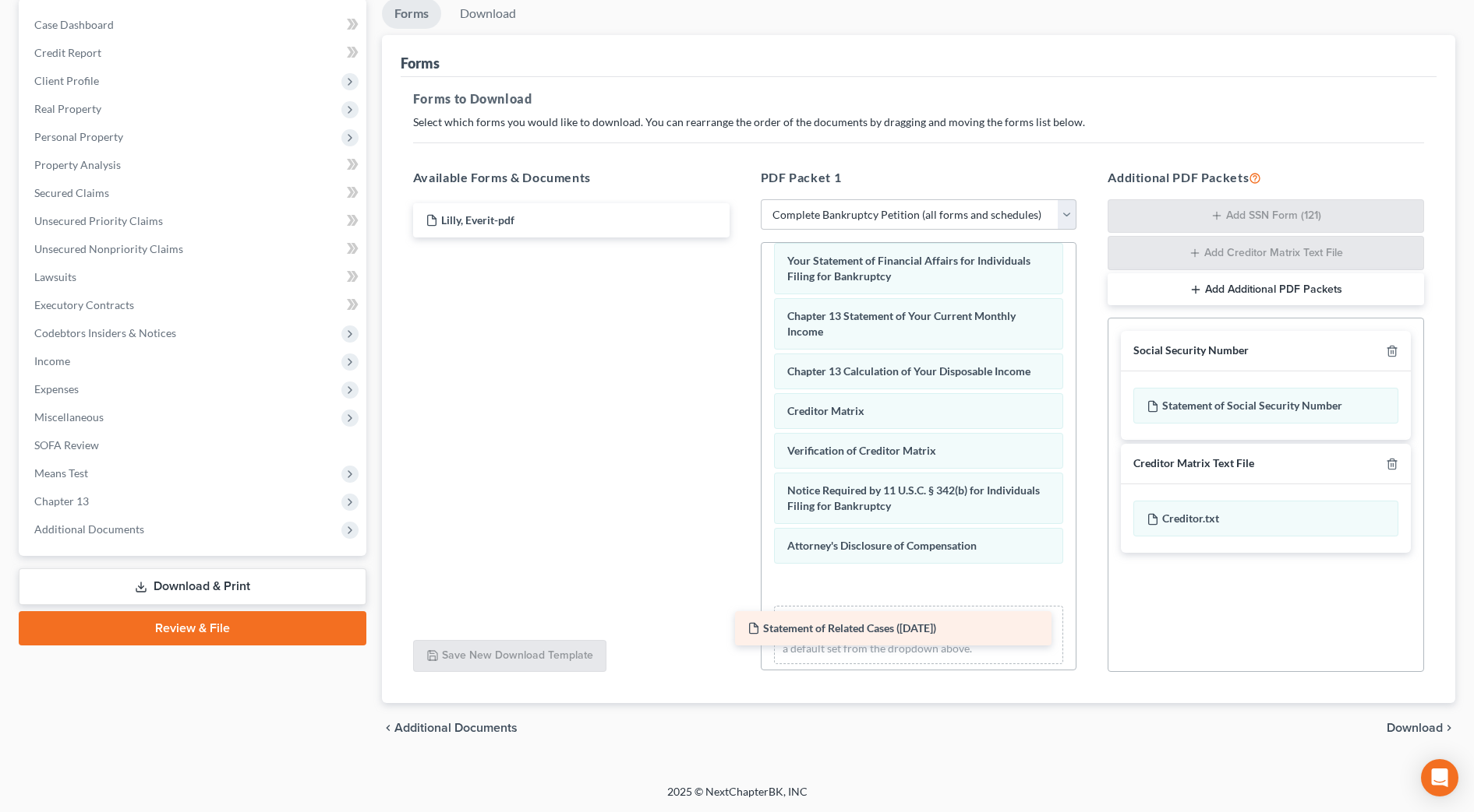
drag, startPoint x: 549, startPoint y: 223, endPoint x: 877, endPoint y: 614, distance: 510.4
click at [742, 238] on div "Statement of Related Cases ([DATE]) Statement of Related Cases ([DATE]) Lilly, …" at bounding box center [571, 220] width 341 height 35
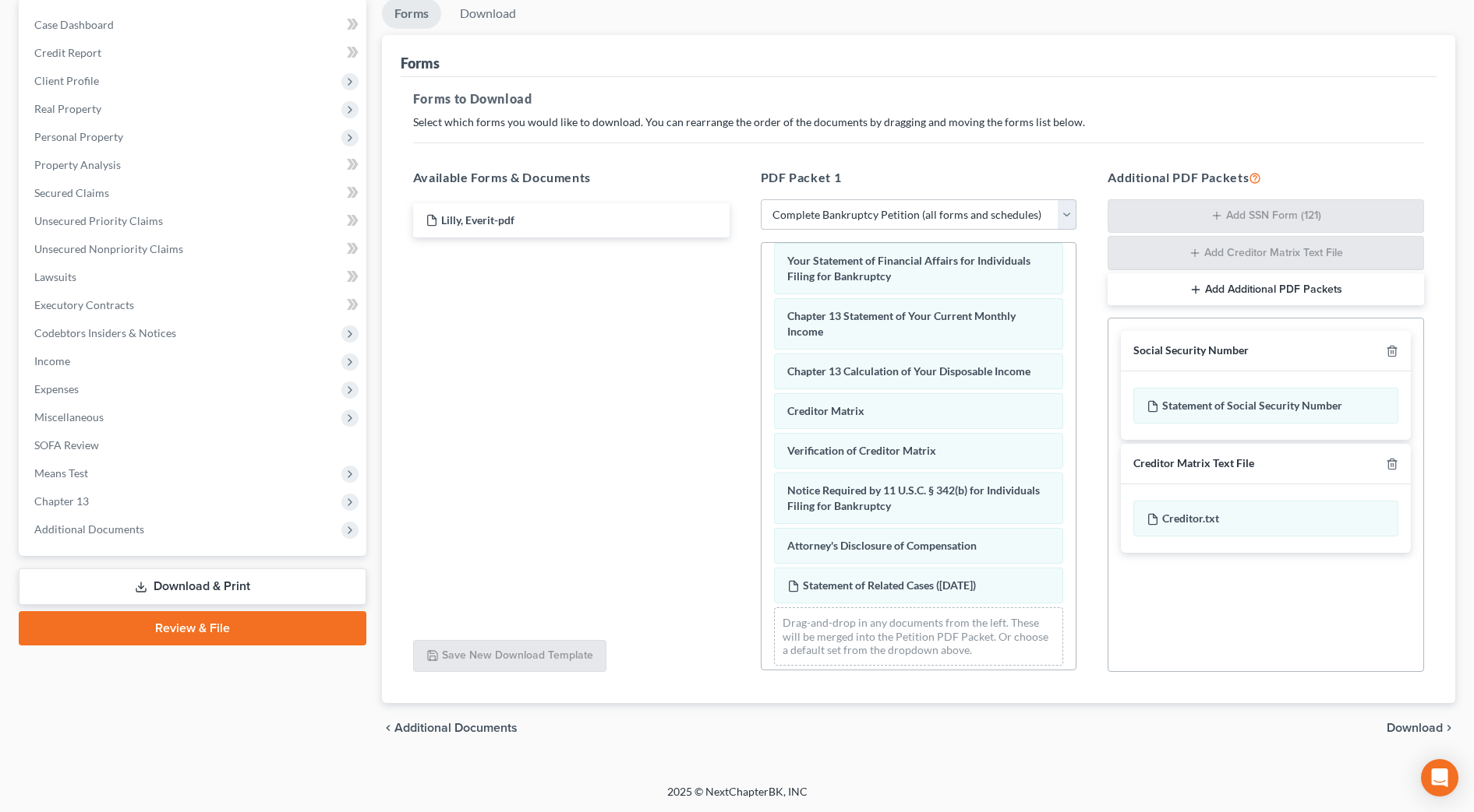
click at [1406, 726] on span "Download" at bounding box center [1415, 728] width 56 height 12
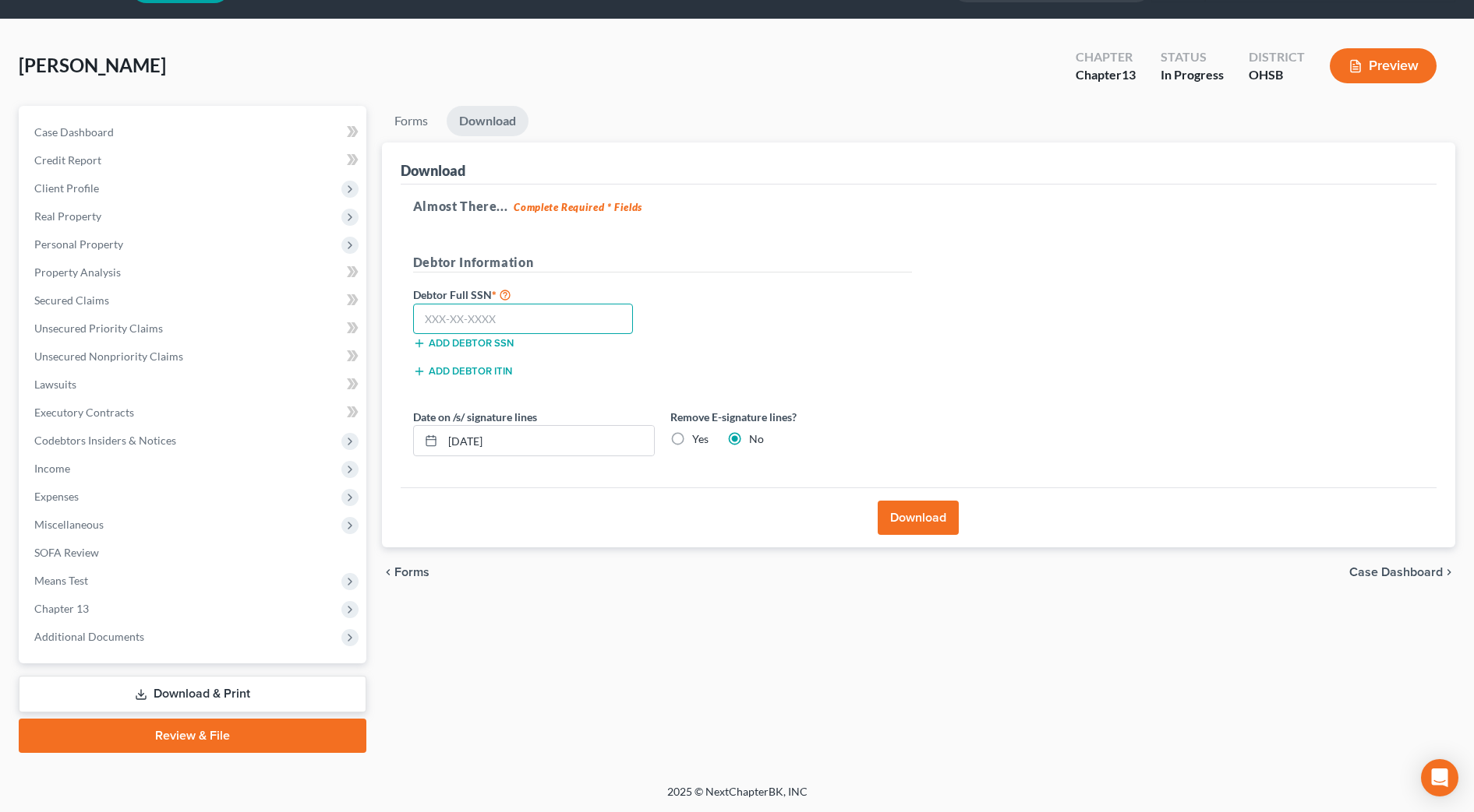
click at [530, 318] on input "text" at bounding box center [523, 318] width 220 height 31
type input "271-68-9632"
drag, startPoint x: 535, startPoint y: 448, endPoint x: 400, endPoint y: 445, distance: 135.0
click at [401, 445] on div "Almost There... Complete Required * Fields Debtor Information Debtor Full SSN *…" at bounding box center [917, 336] width 1035 height 303
type input "[DATE]"
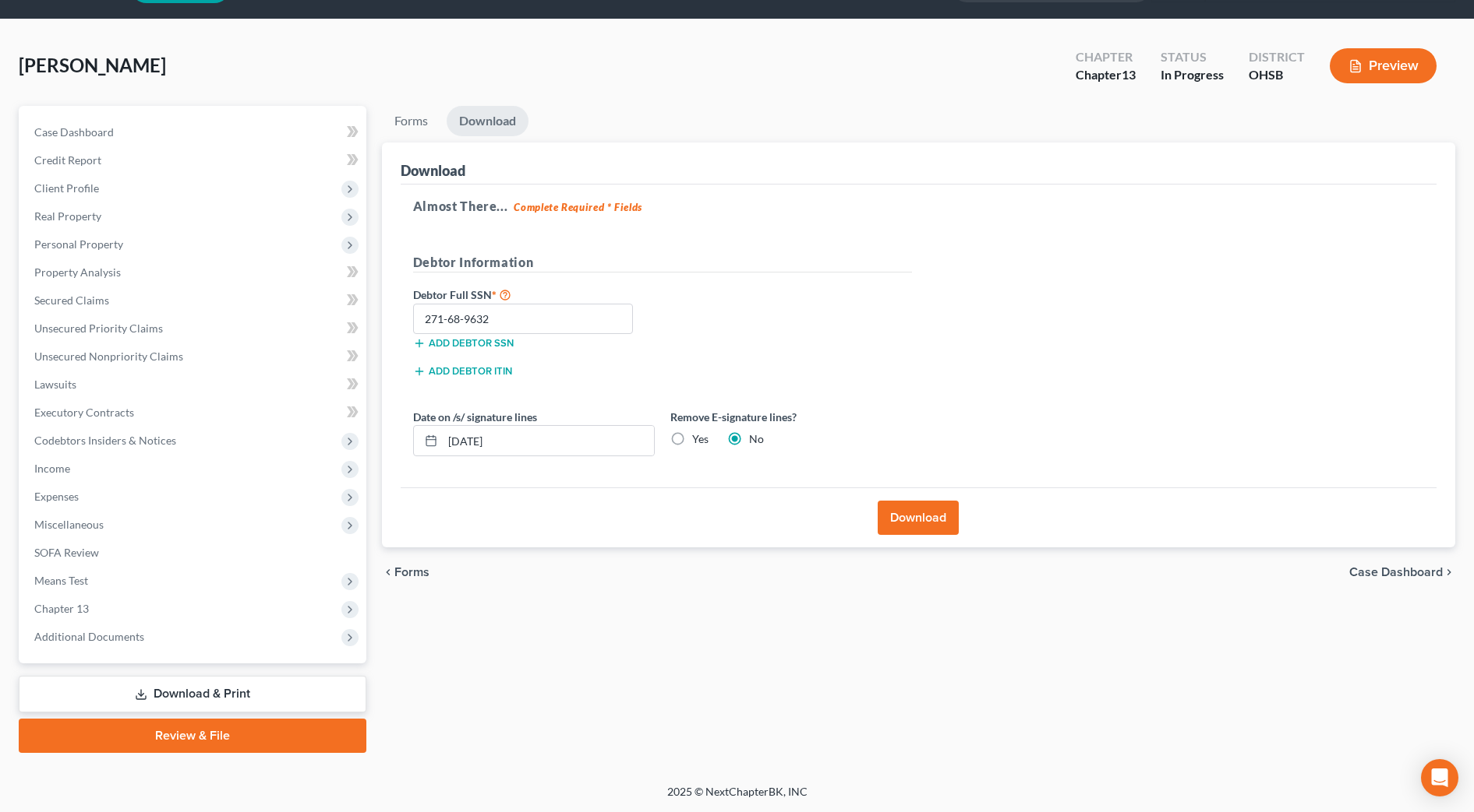
click at [890, 509] on button "Download" at bounding box center [918, 518] width 81 height 35
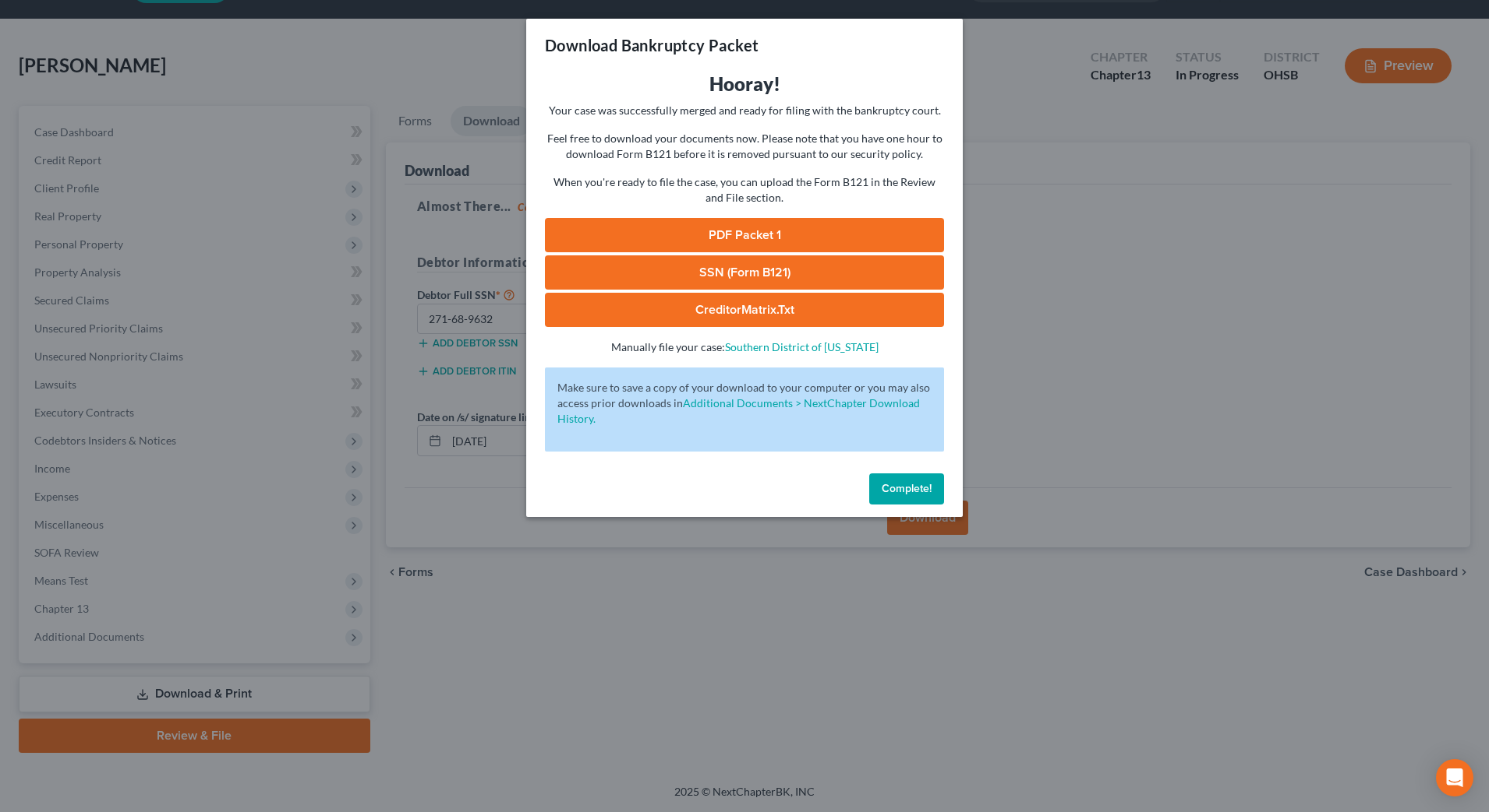
click at [720, 234] on link "PDF Packet 1" at bounding box center [744, 235] width 399 height 35
click at [688, 261] on link "SSN (Form B121)" at bounding box center [744, 273] width 399 height 35
click at [1140, 476] on div "Download Bankruptcy Packet Hooray! Your case was successfully merged and ready …" at bounding box center [744, 406] width 1489 height 812
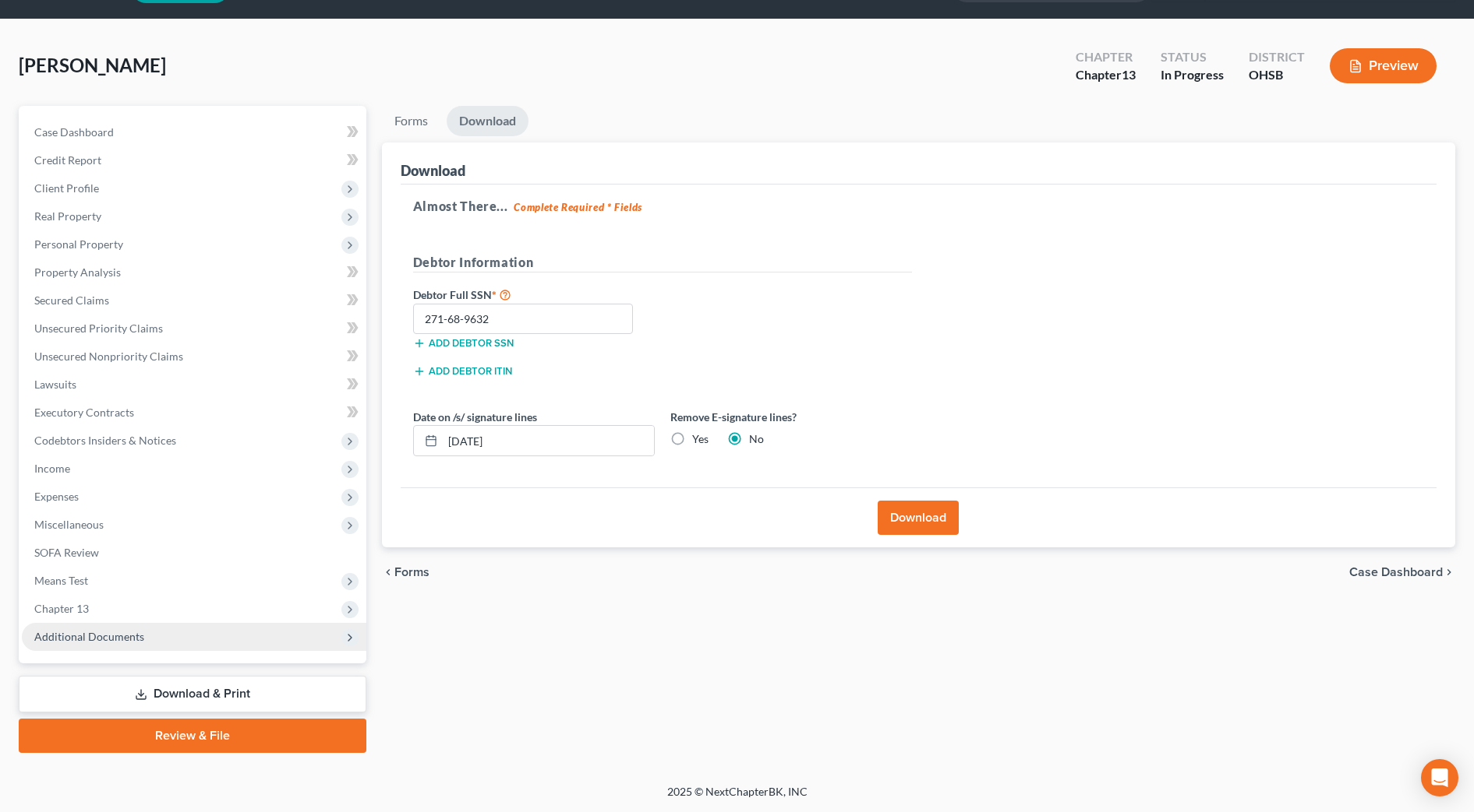
click at [131, 641] on span "Additional Documents" at bounding box center [89, 637] width 110 height 13
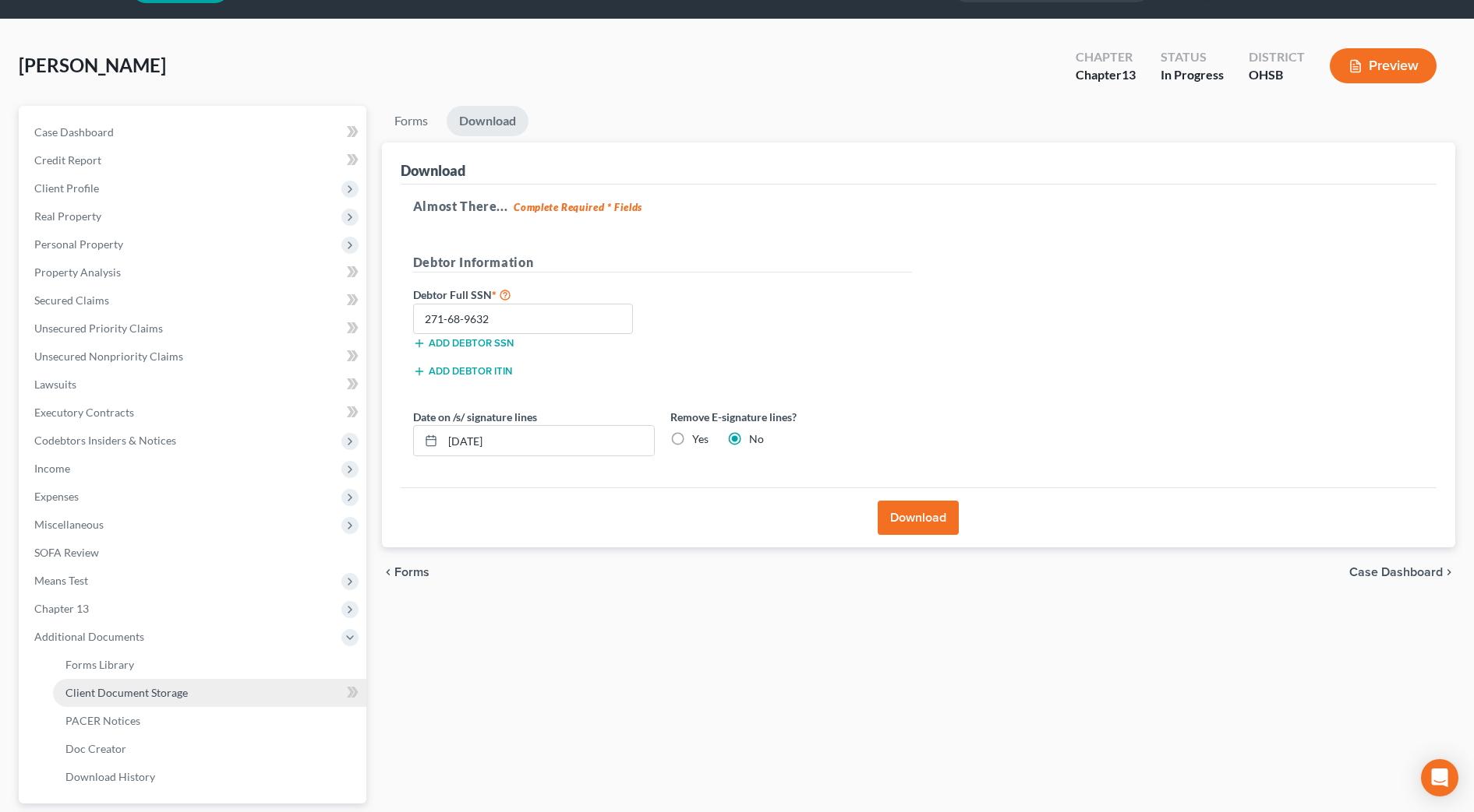
click at [126, 687] on span "Client Document Storage" at bounding box center [127, 693] width 123 height 13
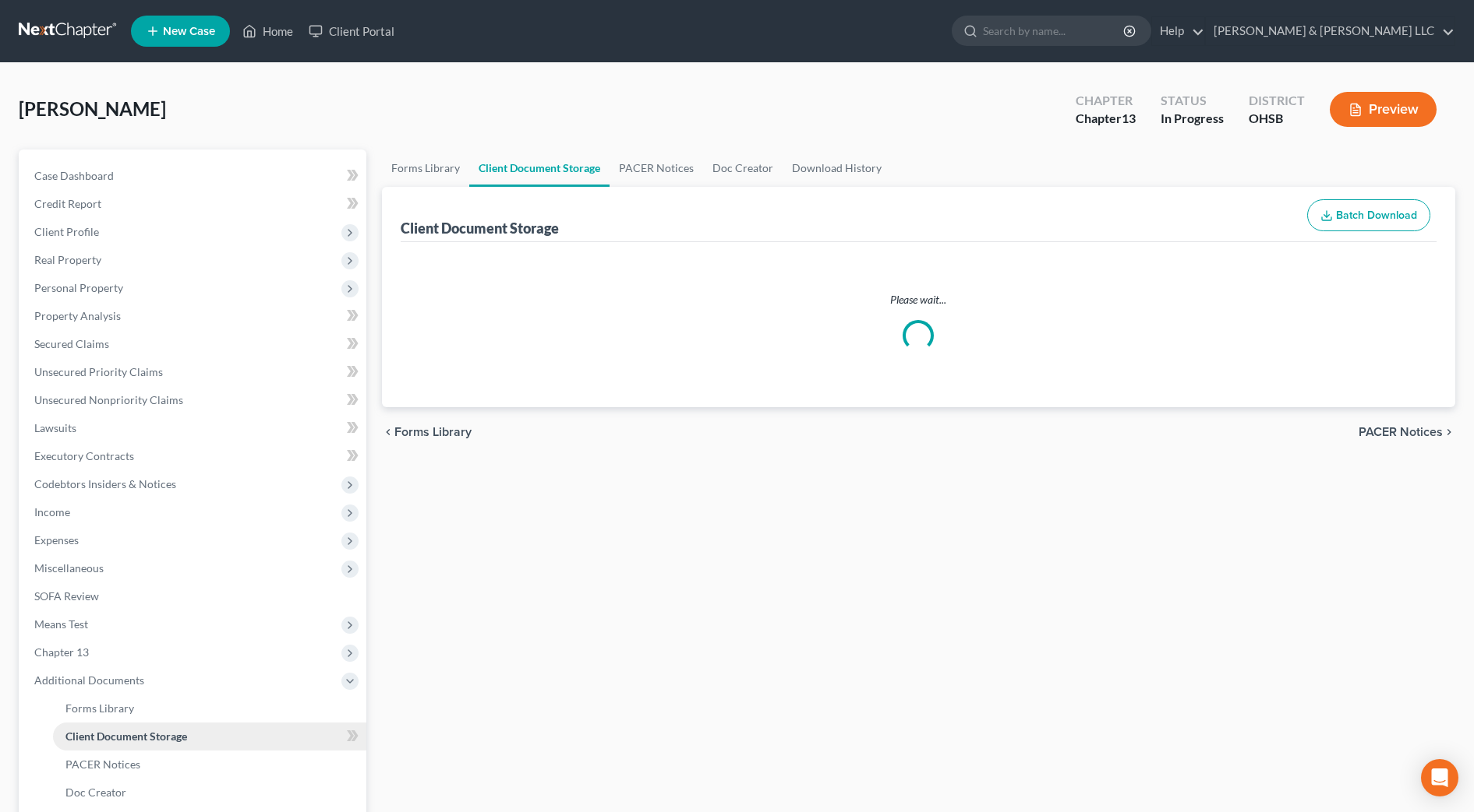
select select "7"
select select "37"
select select "52"
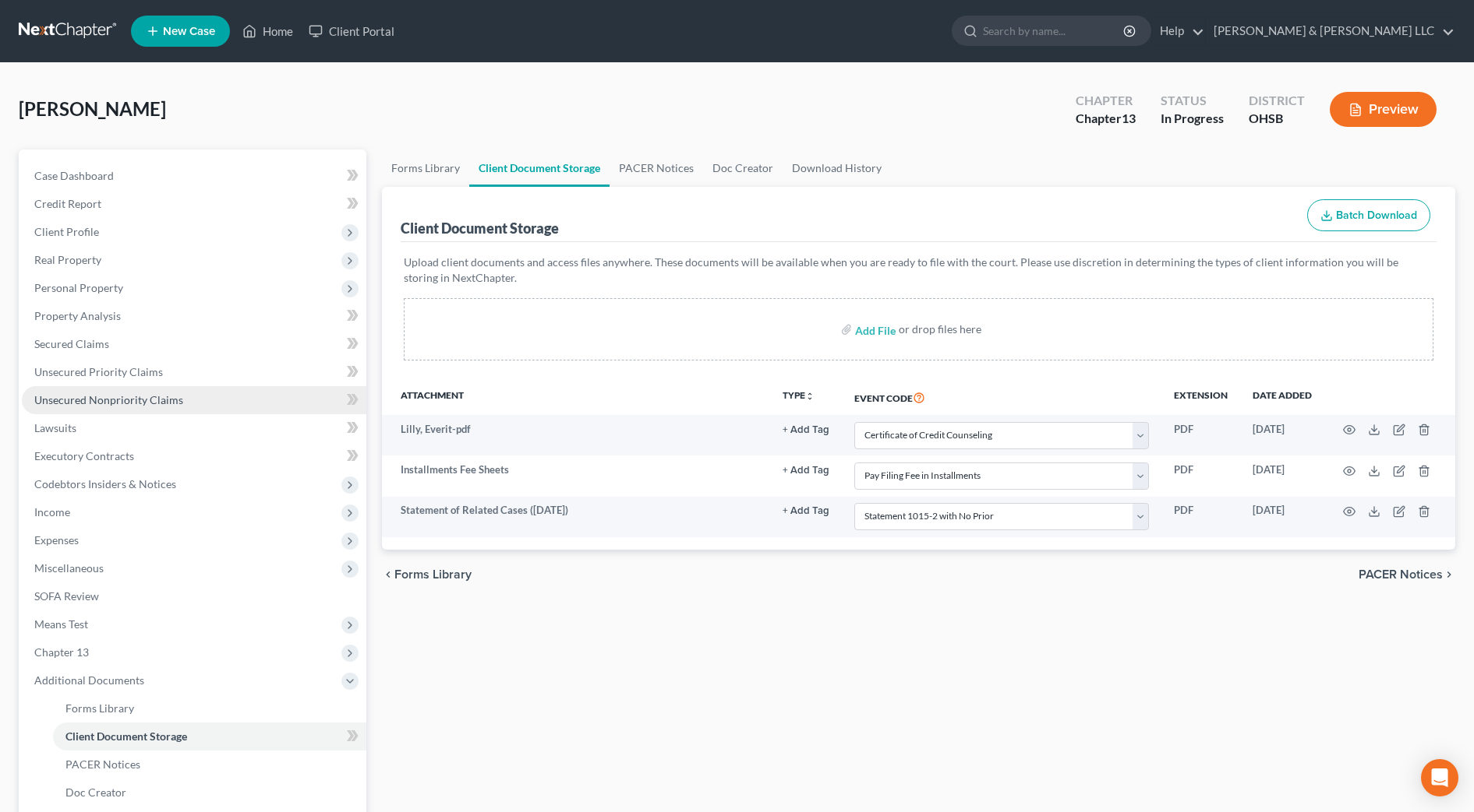
click at [171, 402] on span "Unsecured Nonpriority Claims" at bounding box center [109, 400] width 149 height 13
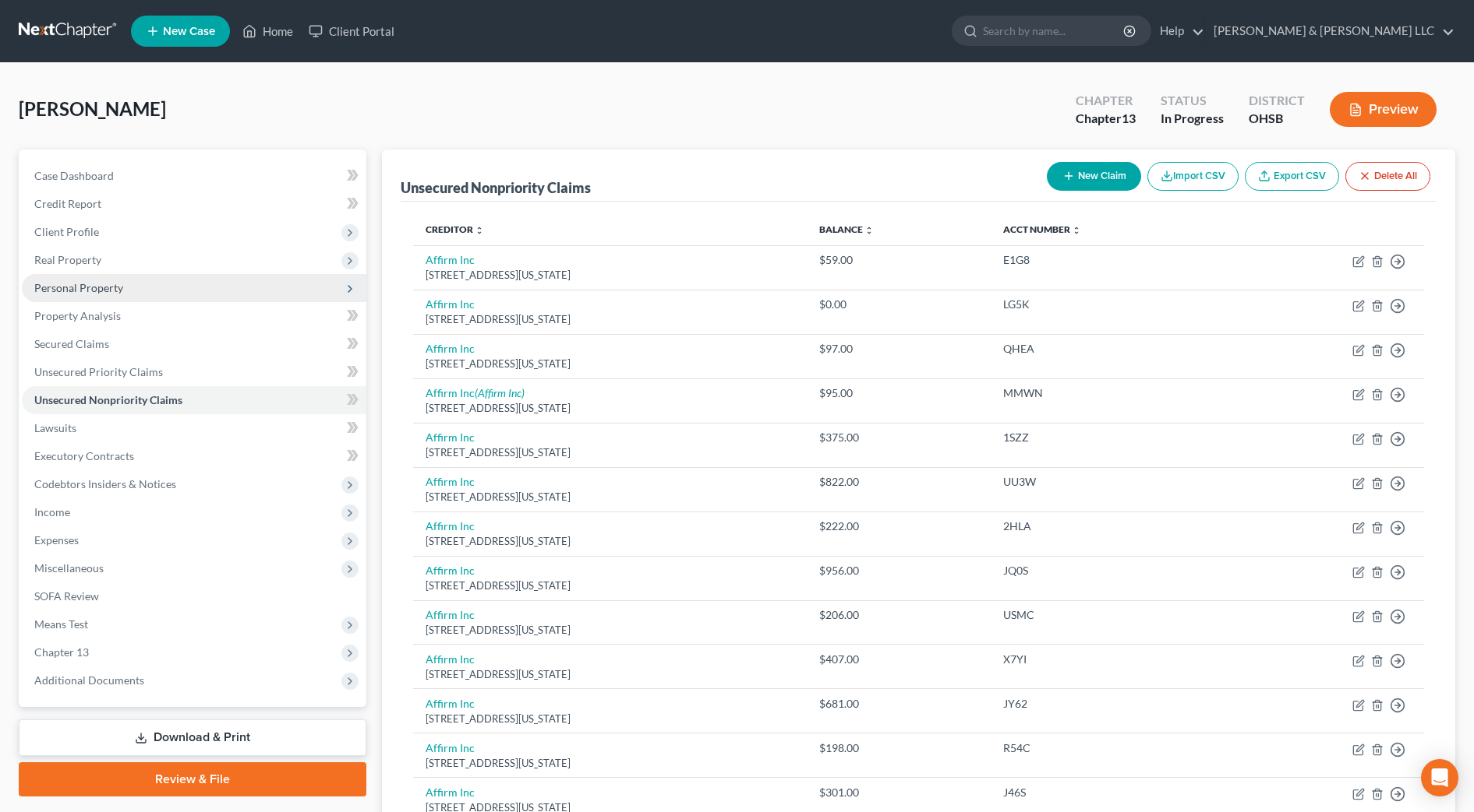
click at [113, 285] on span "Personal Property" at bounding box center [79, 288] width 89 height 13
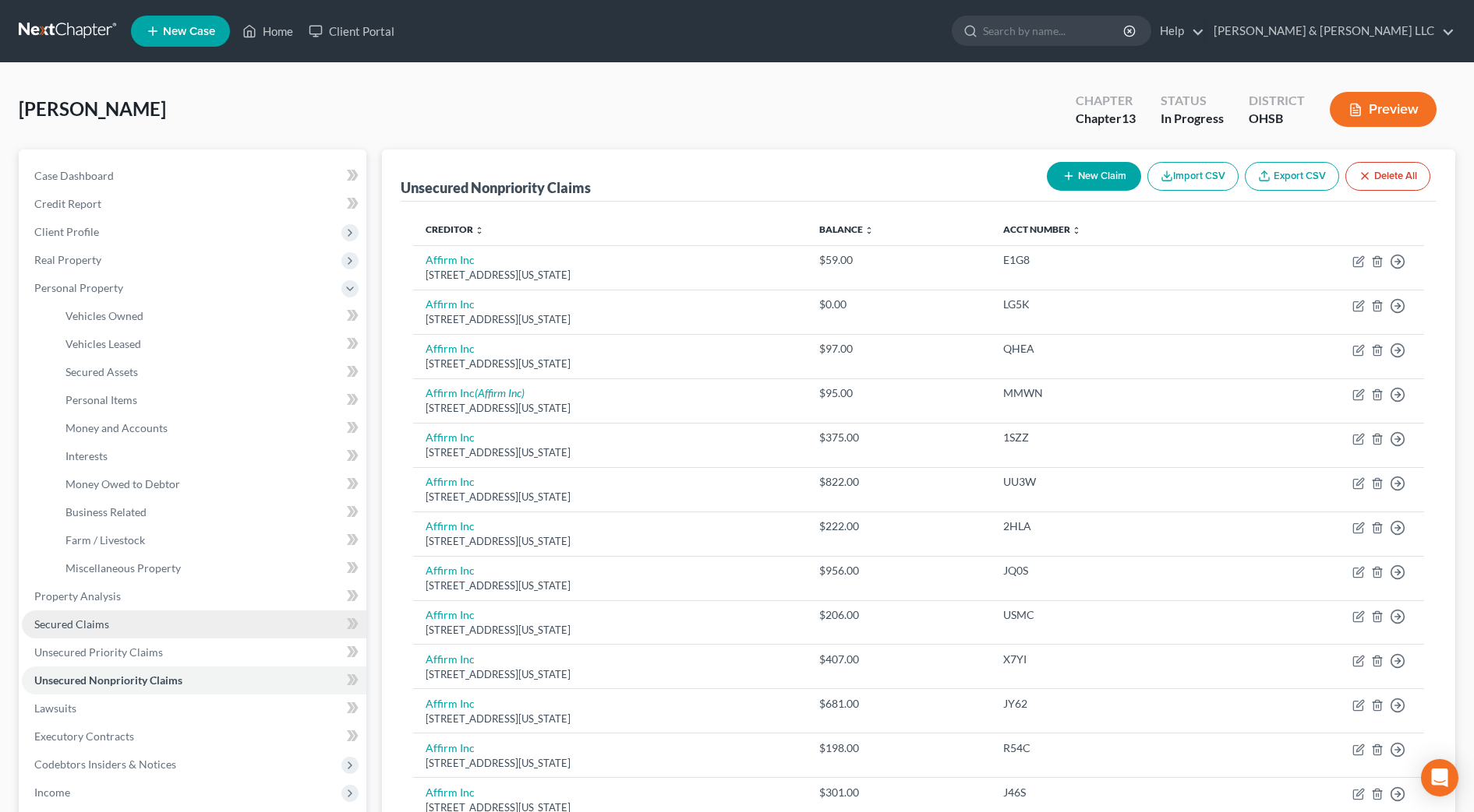
click at [109, 623] on link "Secured Claims" at bounding box center [194, 625] width 345 height 28
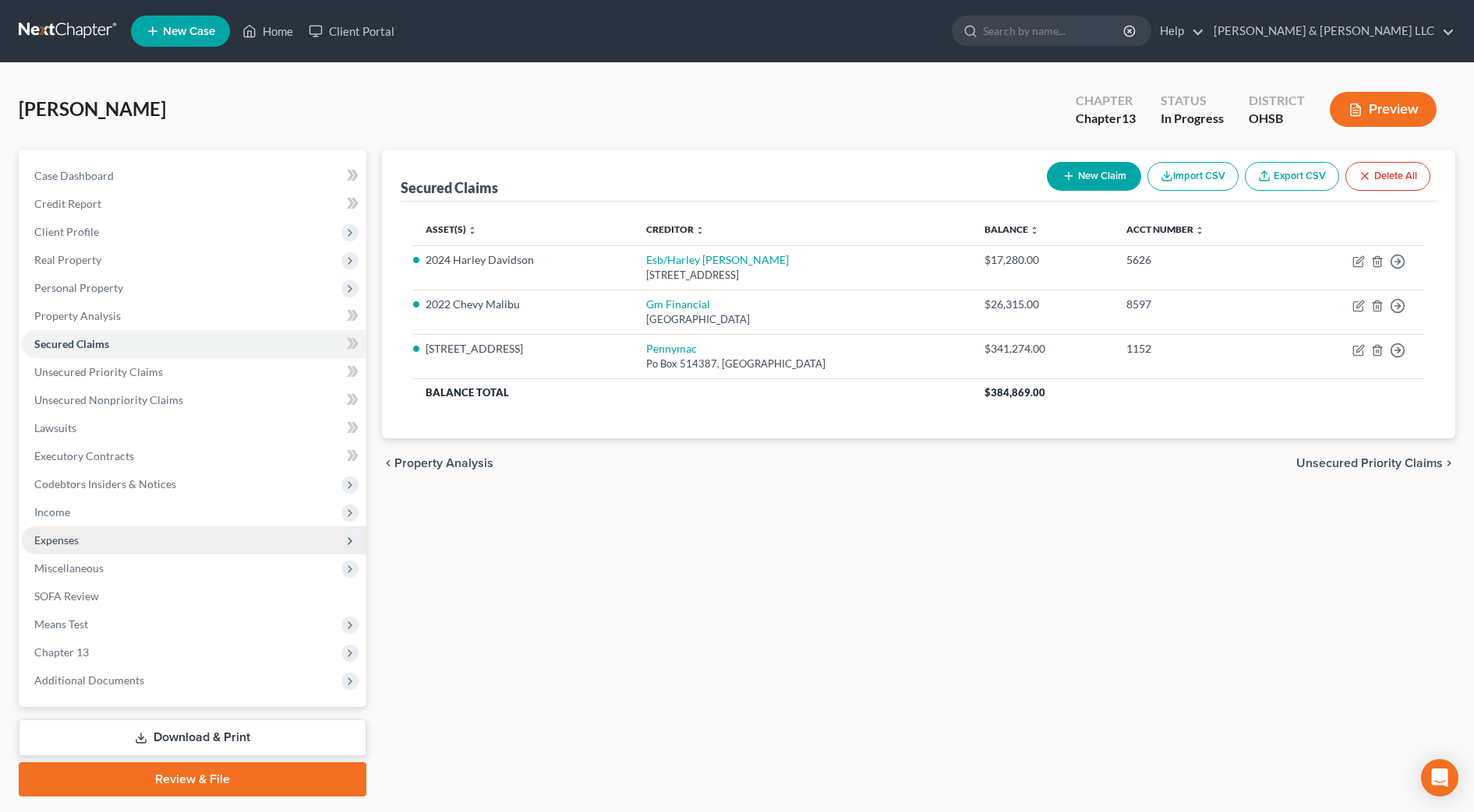
click at [136, 546] on span "Expenses" at bounding box center [194, 540] width 345 height 28
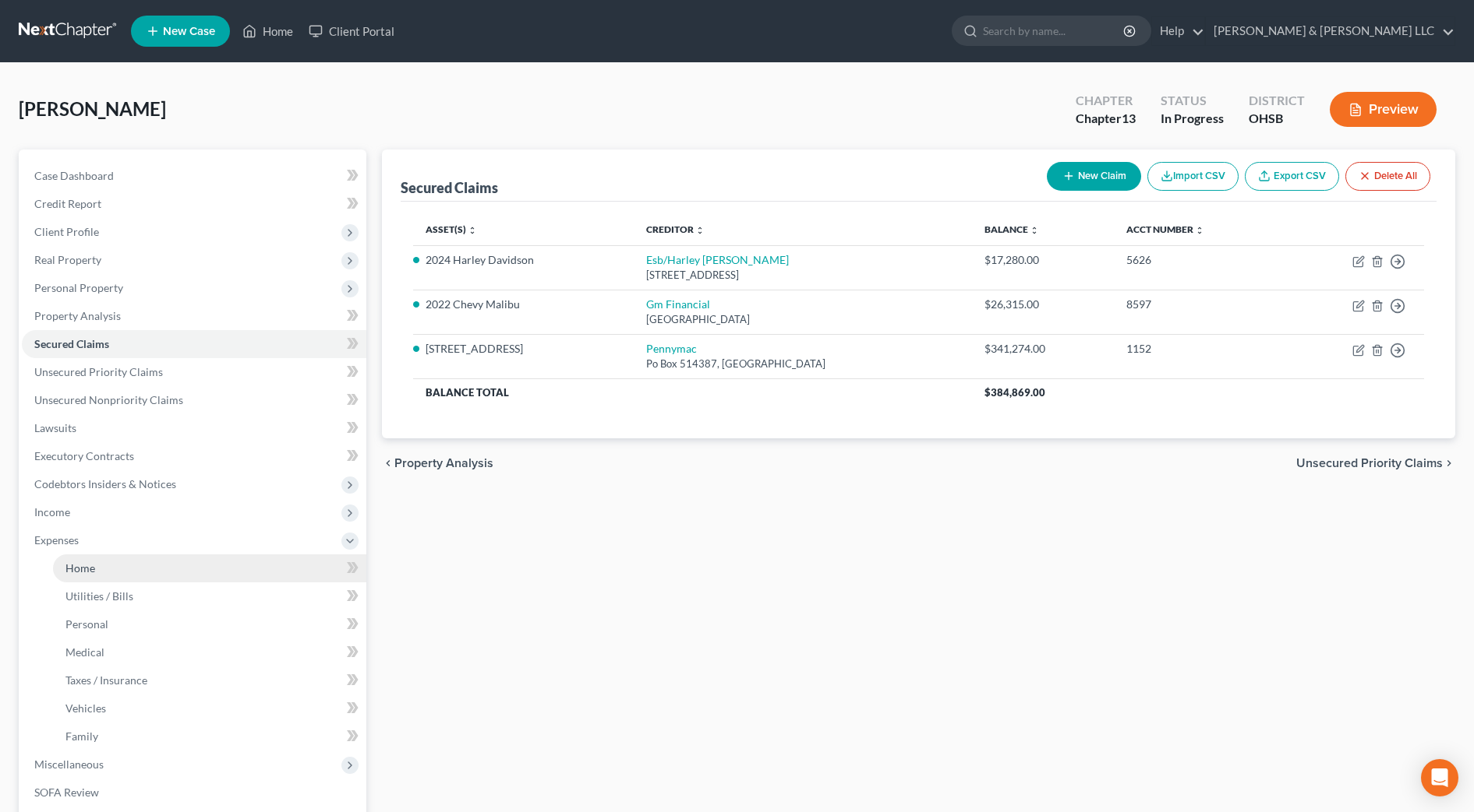
click at [131, 567] on link "Home" at bounding box center [210, 568] width 313 height 28
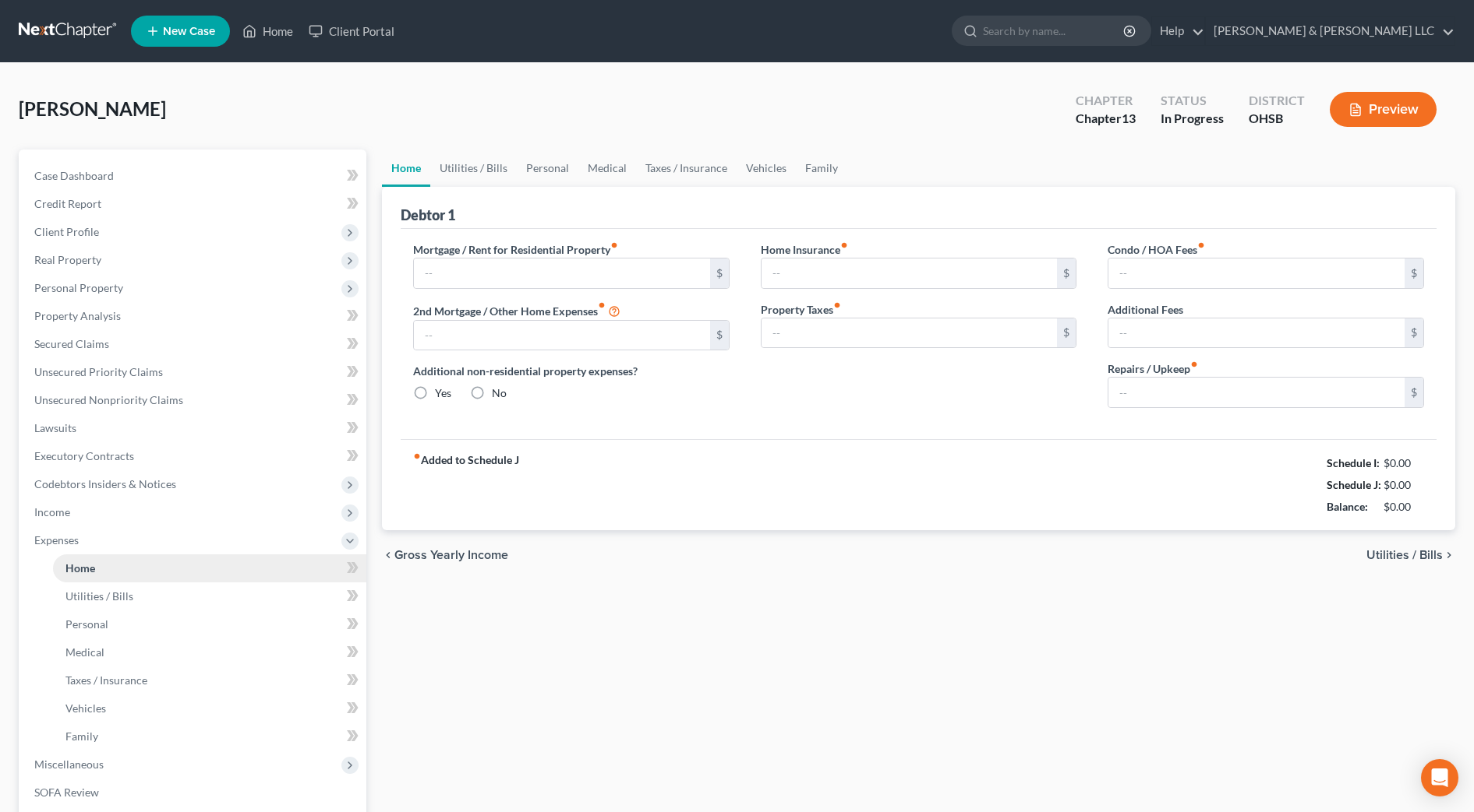
type input "2,254.00"
type input "0.00"
radio input "true"
type input "0.00"
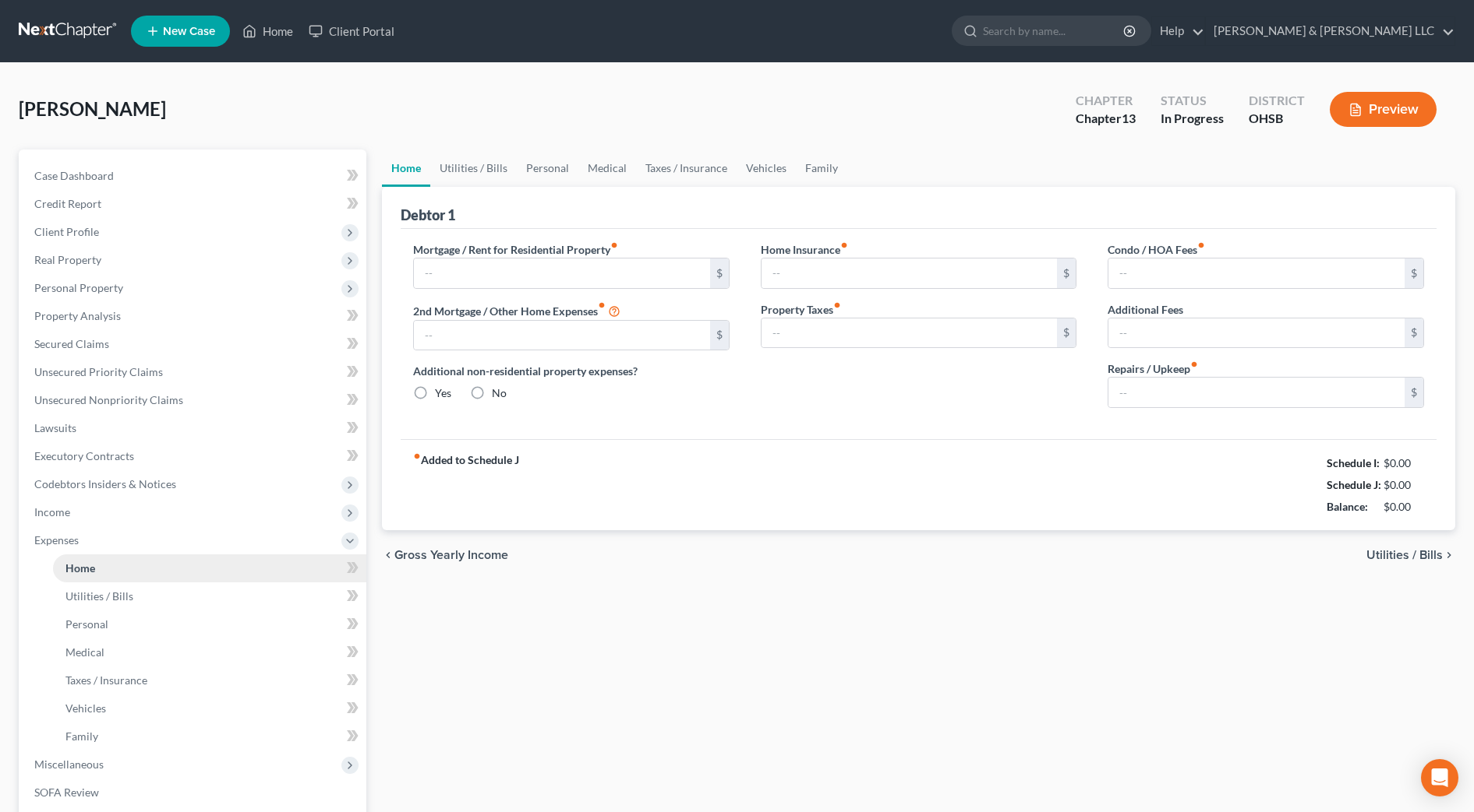
type input "0.00"
type input "100.00"
click at [112, 339] on link "Secured Claims" at bounding box center [194, 345] width 345 height 28
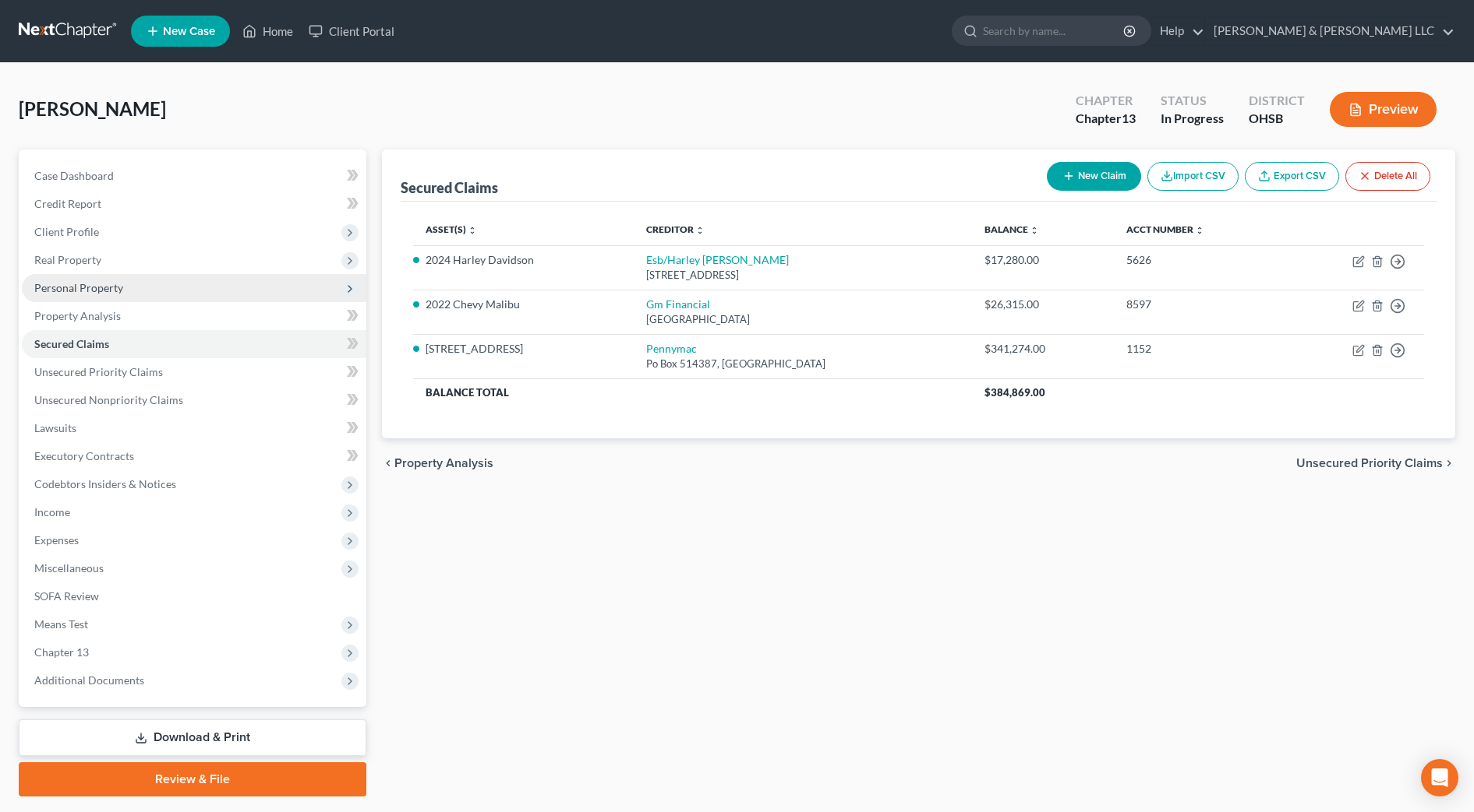
click at [77, 293] on span "Personal Property" at bounding box center [79, 288] width 89 height 13
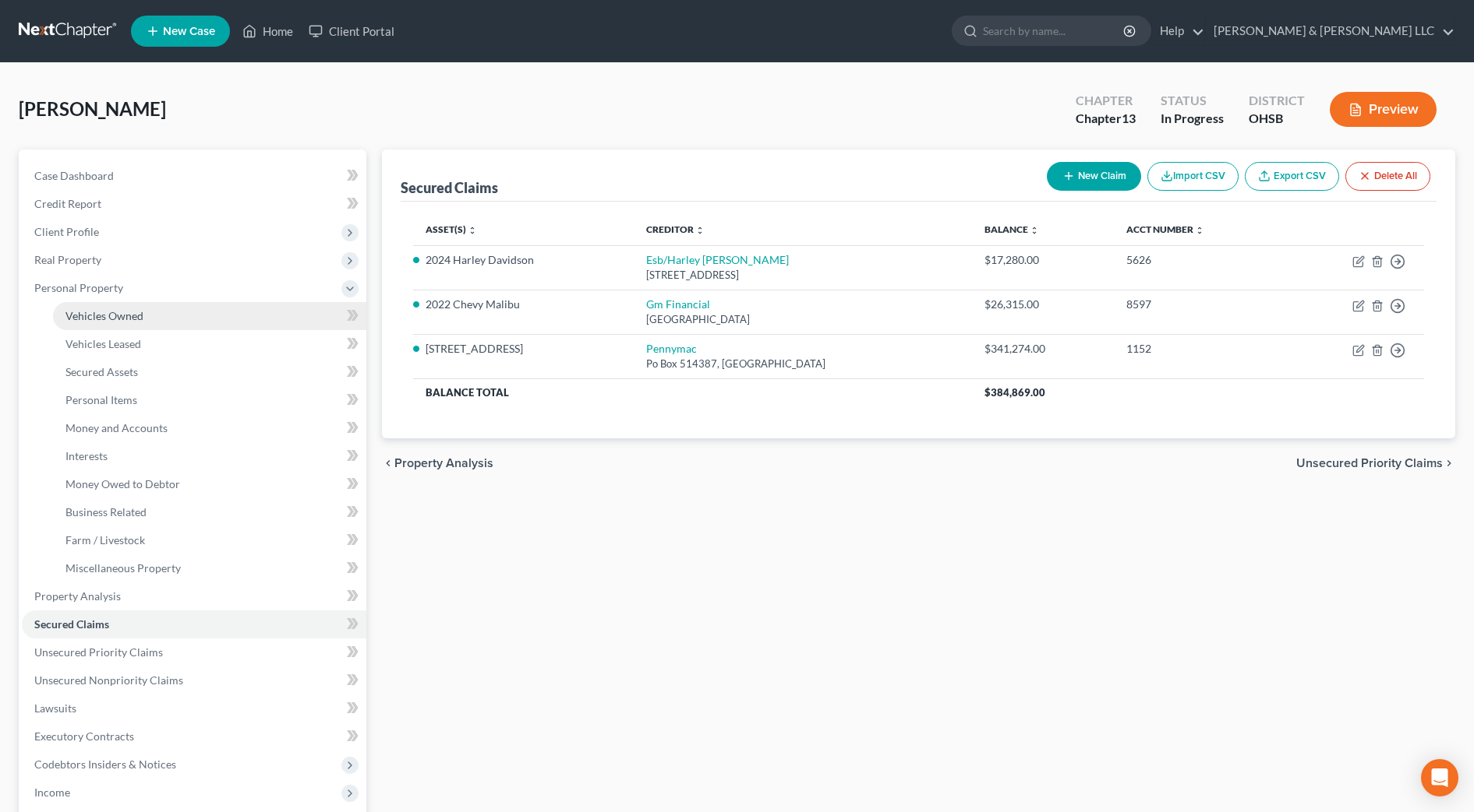
click at [85, 315] on span "Vehicles Owned" at bounding box center [104, 316] width 78 height 13
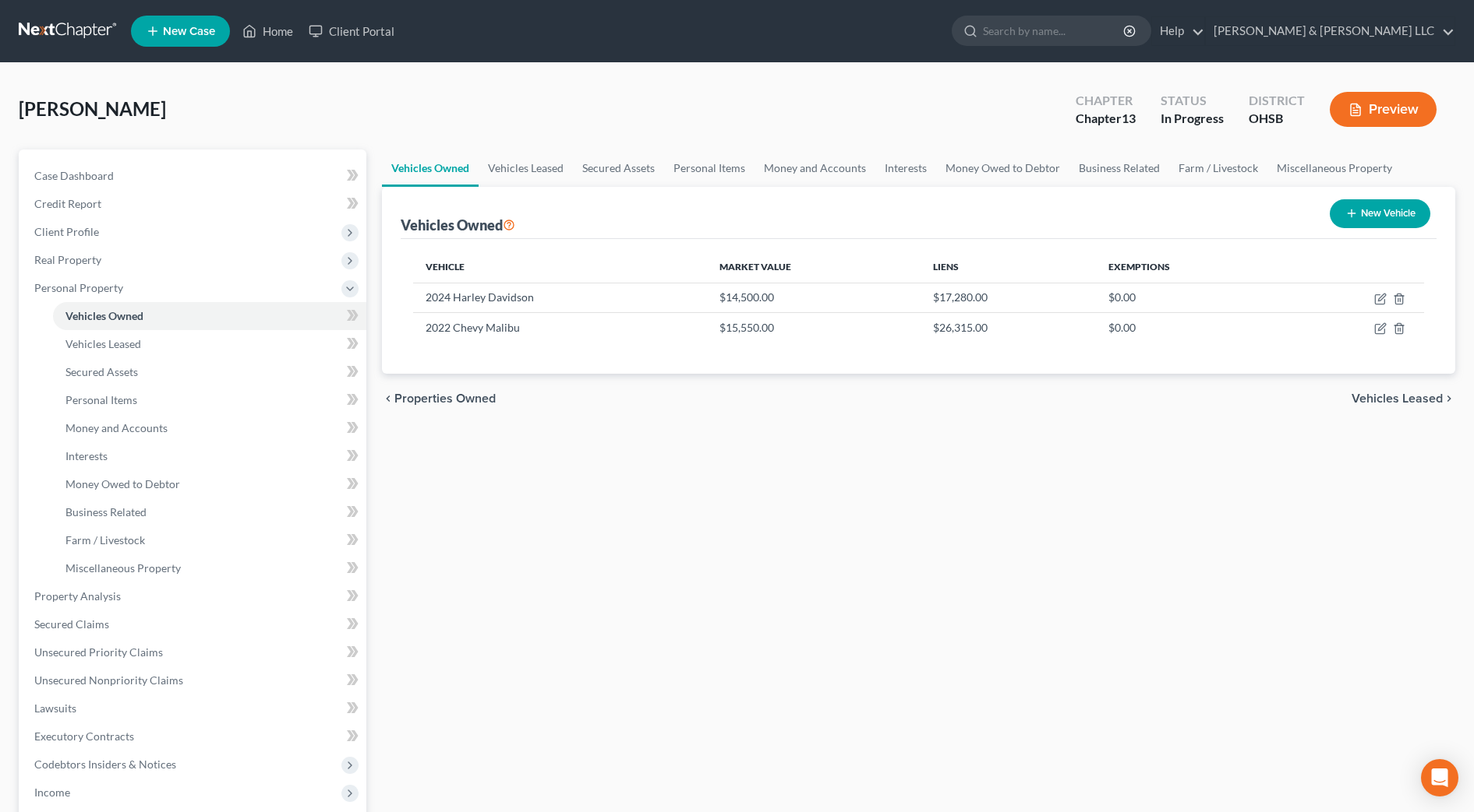
click at [555, 393] on div "chevron_left Properties Owned Vehicles Leased chevron_right" at bounding box center [918, 398] width 1073 height 50
click at [1386, 330] on icon "button" at bounding box center [1379, 328] width 12 height 12
select select "0"
select select "4"
select select "1"
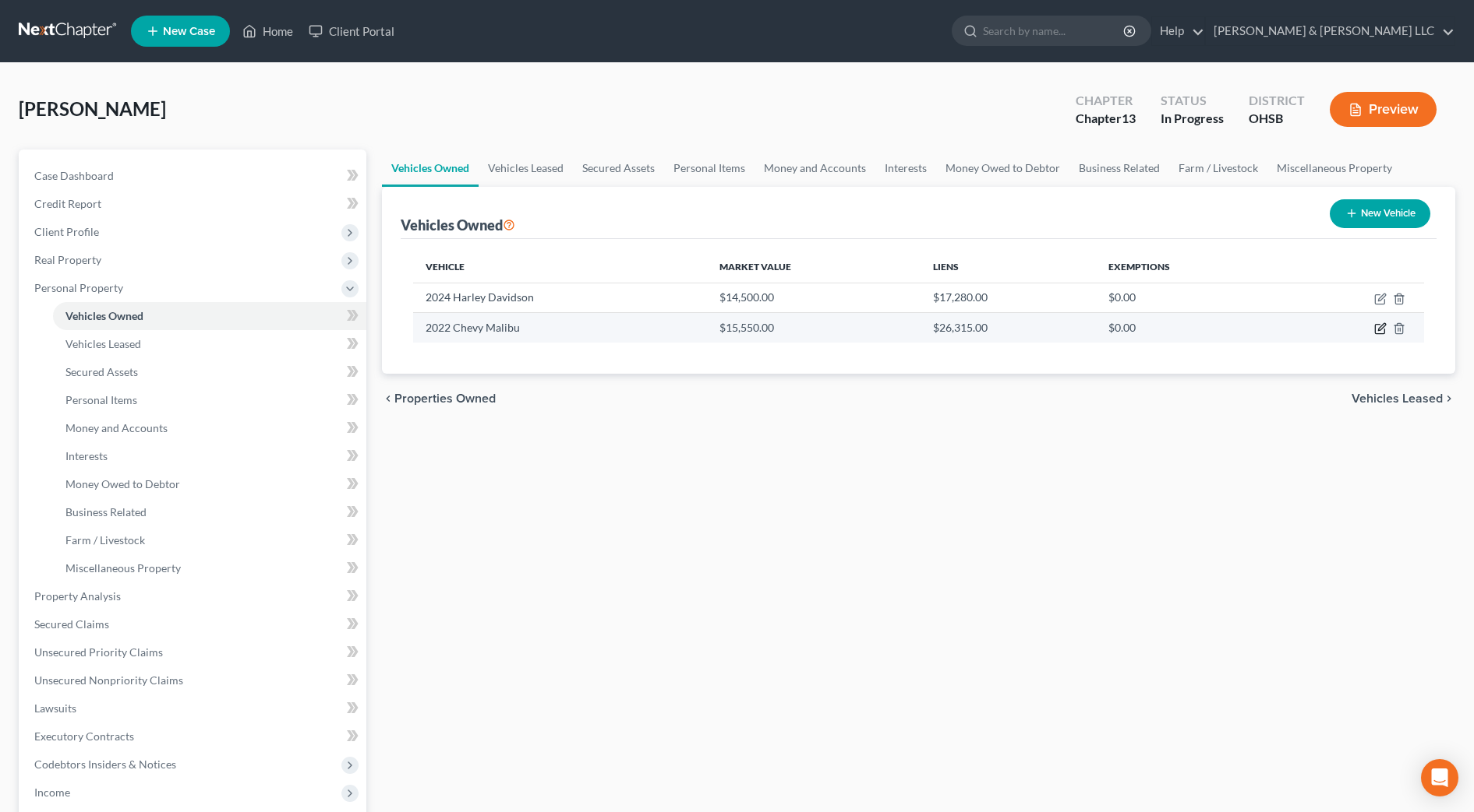
select select "0"
select select "45"
select select "0"
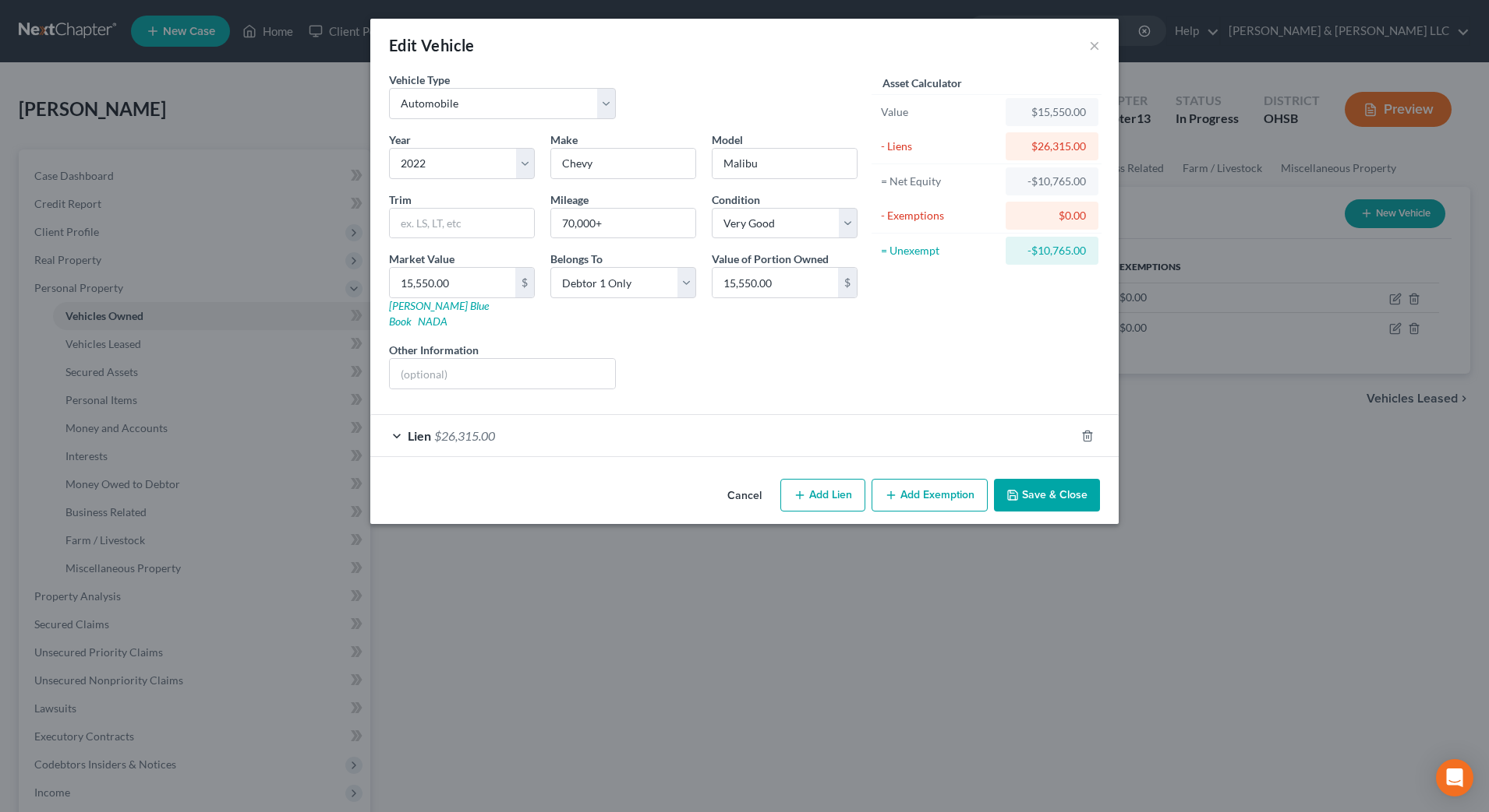
click at [706, 418] on div "Lien $26,315.00" at bounding box center [722, 436] width 705 height 41
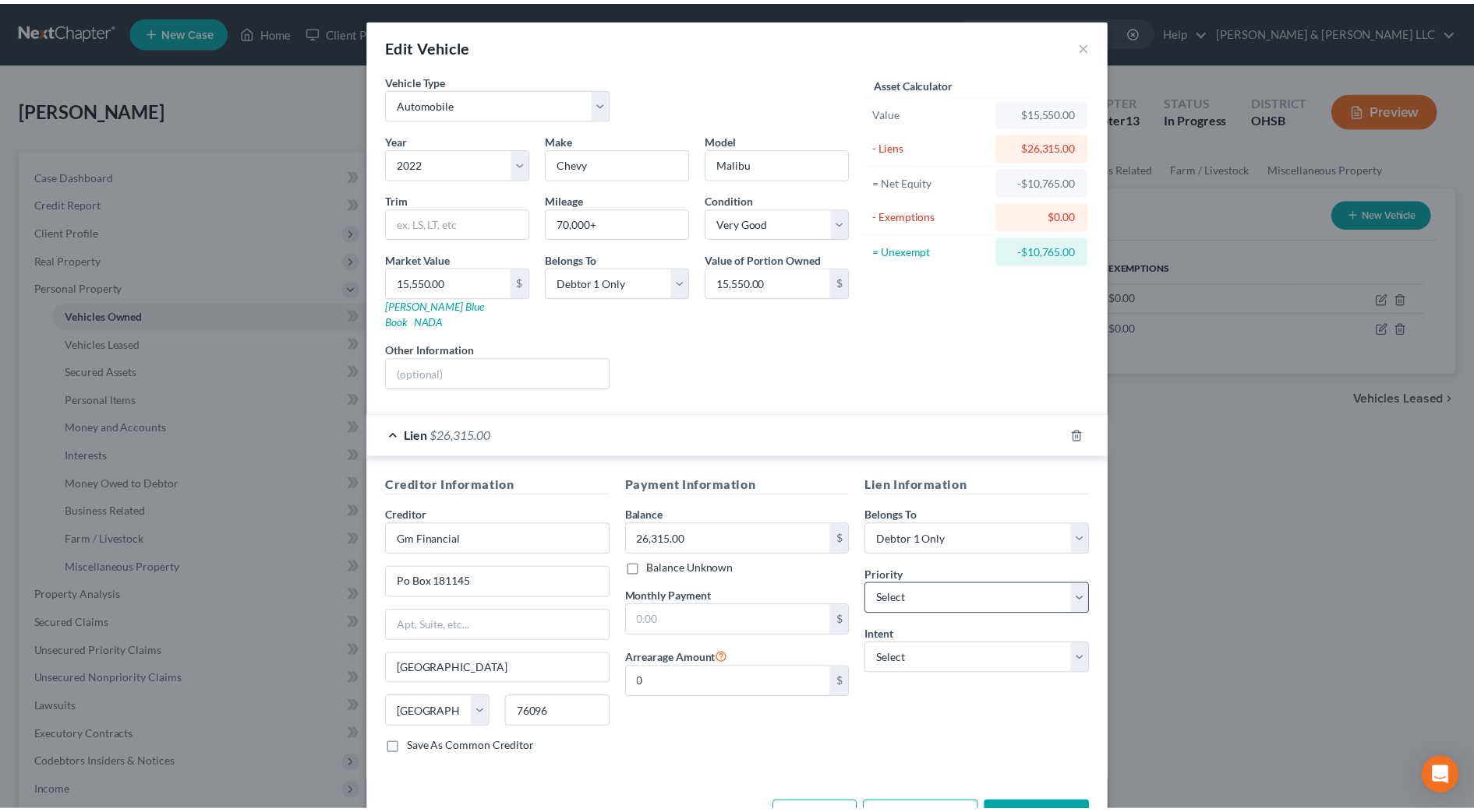
scroll to position [39, 0]
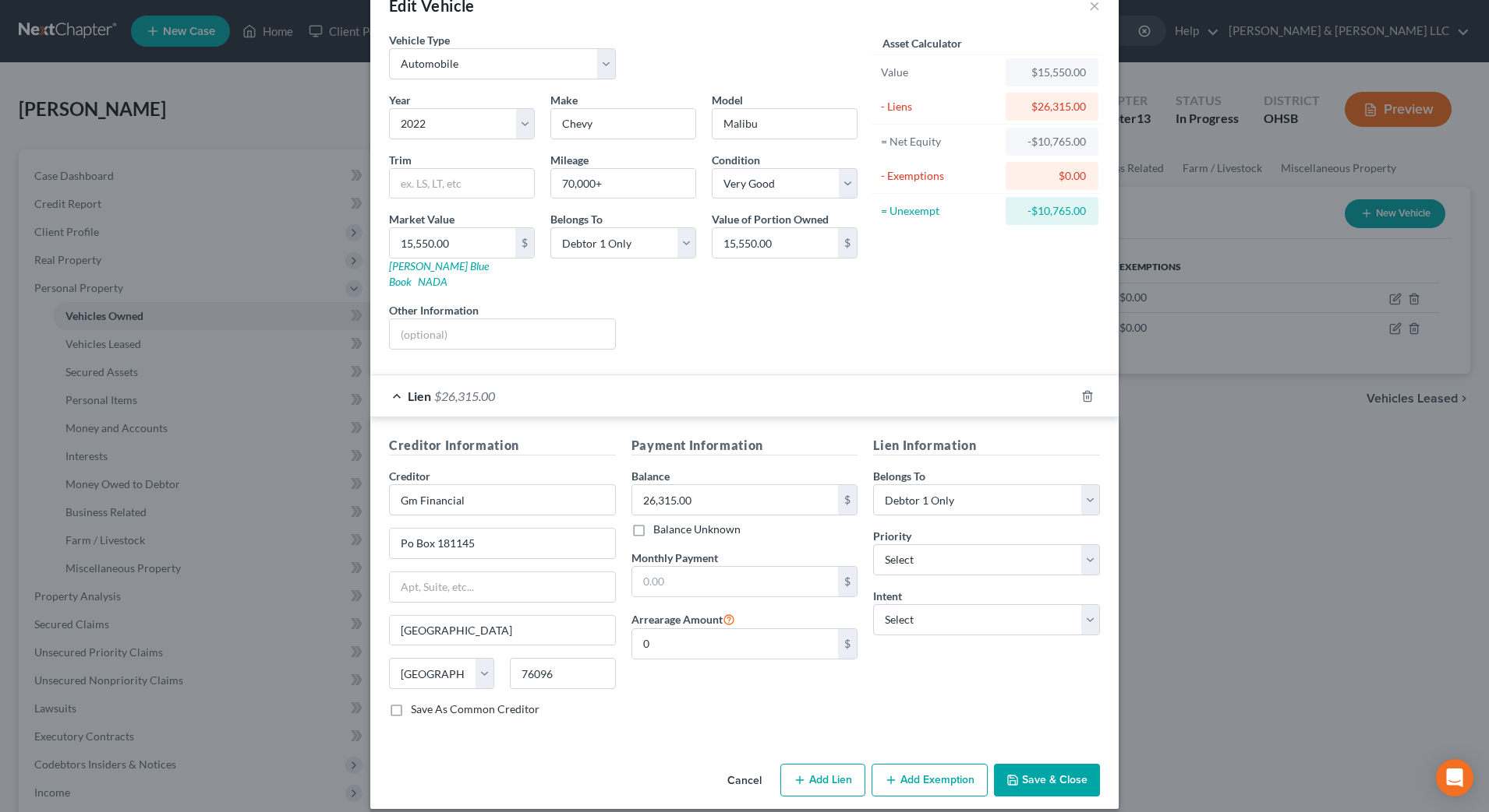
click at [741, 766] on button "Cancel" at bounding box center [744, 781] width 59 height 31
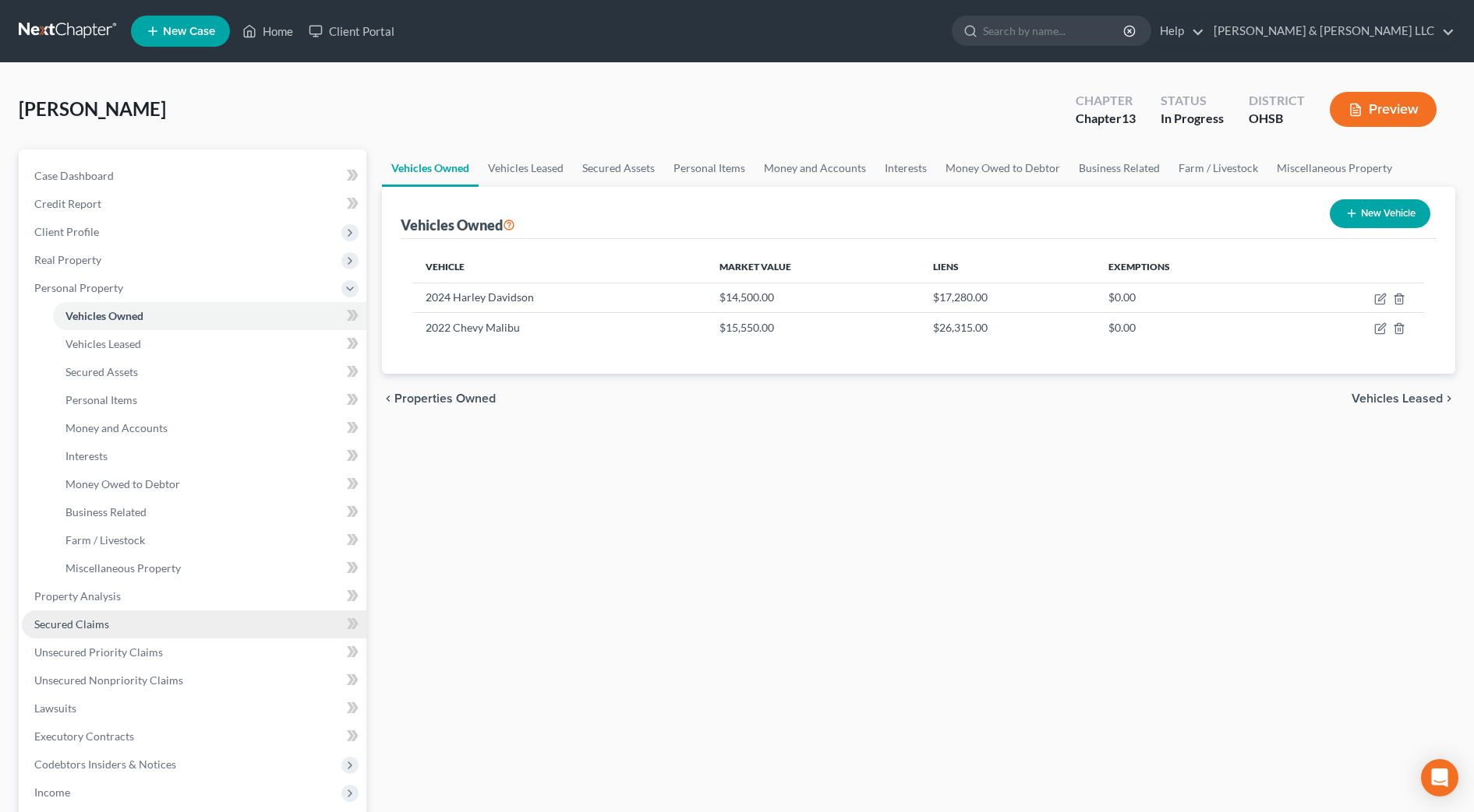
click at [108, 626] on span "Secured Claims" at bounding box center [72, 625] width 75 height 13
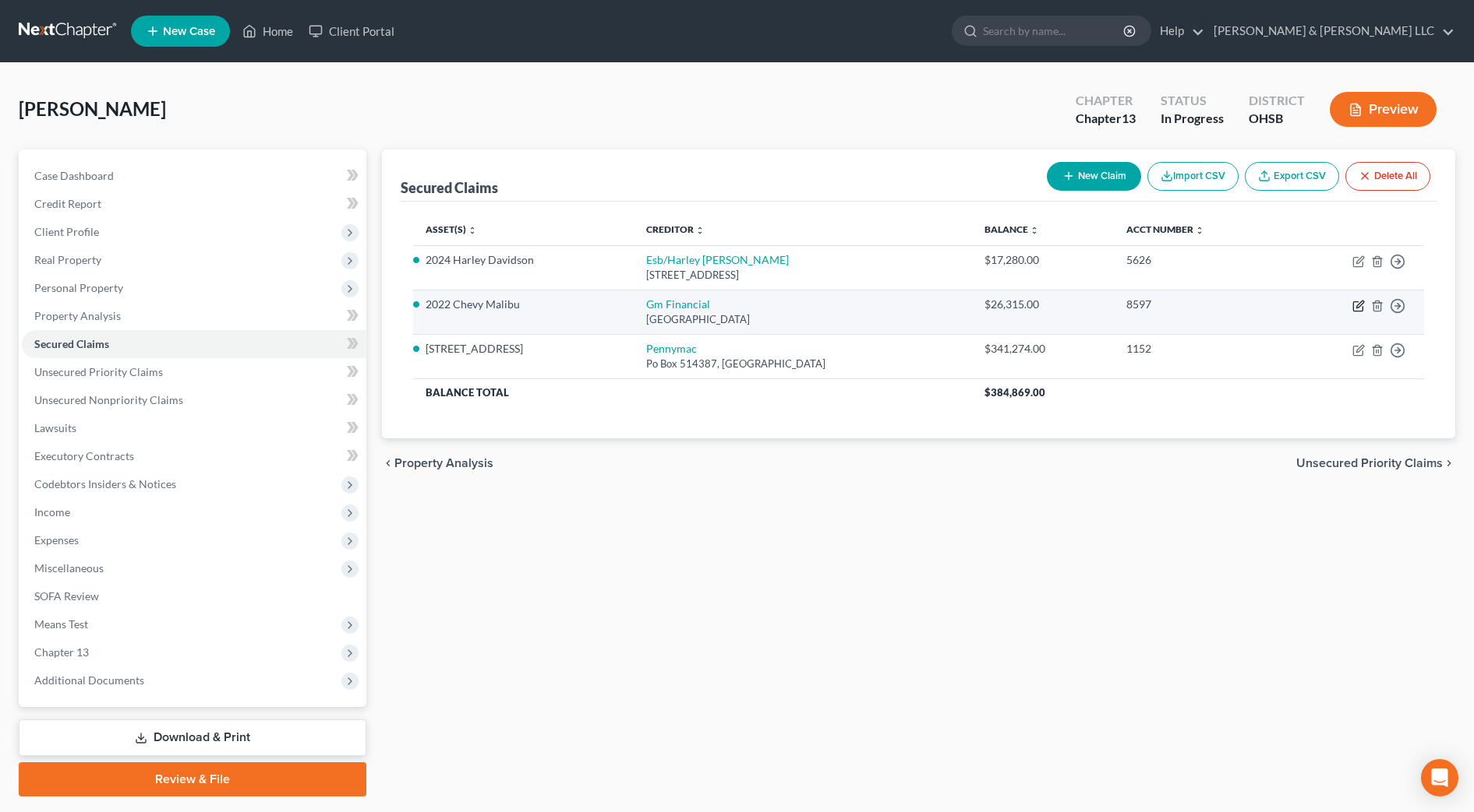
click at [1359, 307] on icon "button" at bounding box center [1359, 303] width 7 height 7
select select "45"
select select "0"
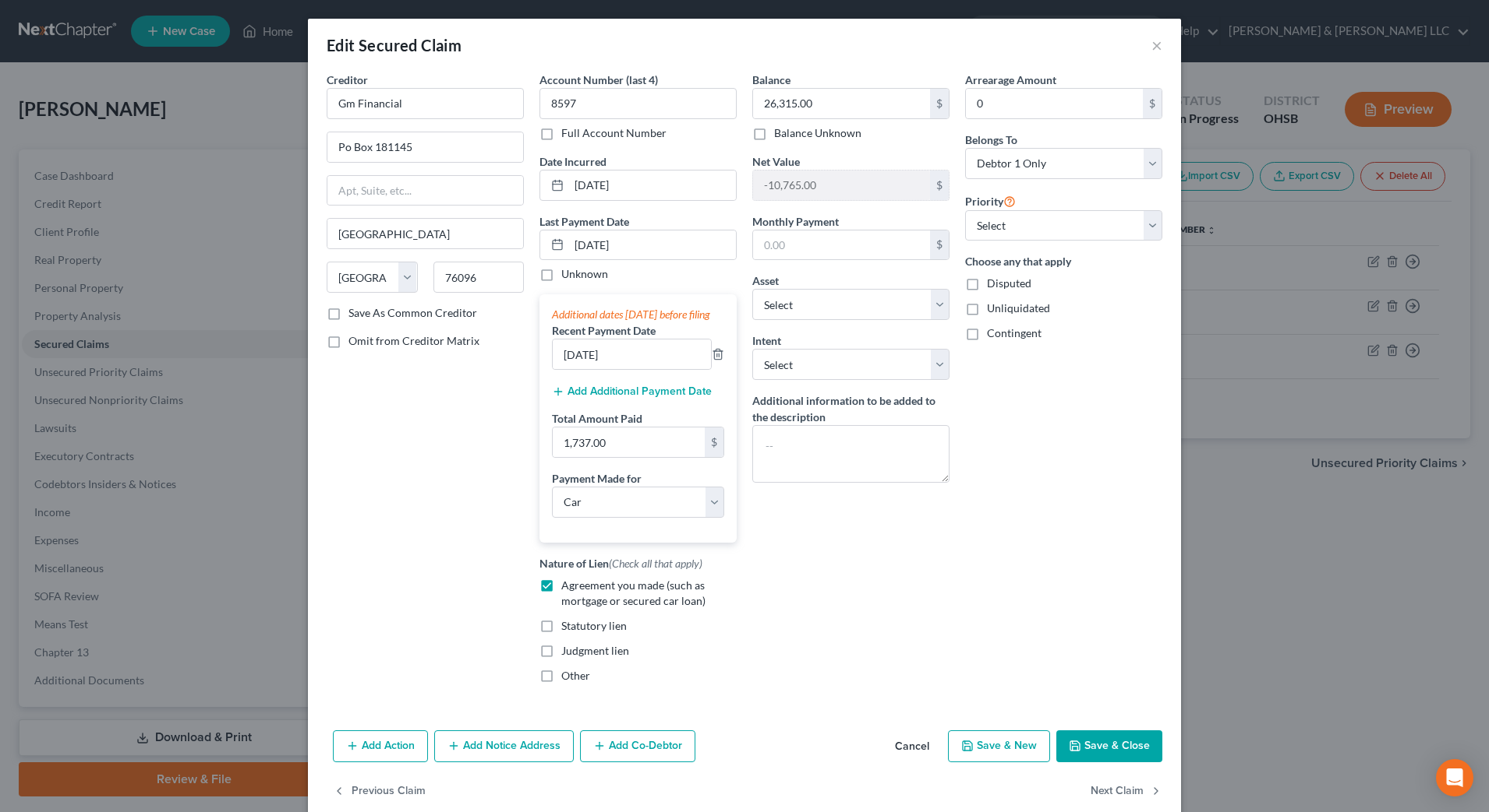
click at [401, 485] on div "Creditor * Gm Financial Po Box [GEOGRAPHIC_DATA] [US_STATE] AK AR AZ [GEOGRAPHI…" at bounding box center [424, 384] width 213 height 625
drag, startPoint x: 554, startPoint y: 51, endPoint x: 1030, endPoint y: 70, distance: 476.4
click at [554, 51] on div "Edit Secured Claim ×" at bounding box center [745, 45] width 873 height 53
click at [1151, 47] on button "×" at bounding box center [1156, 45] width 11 height 19
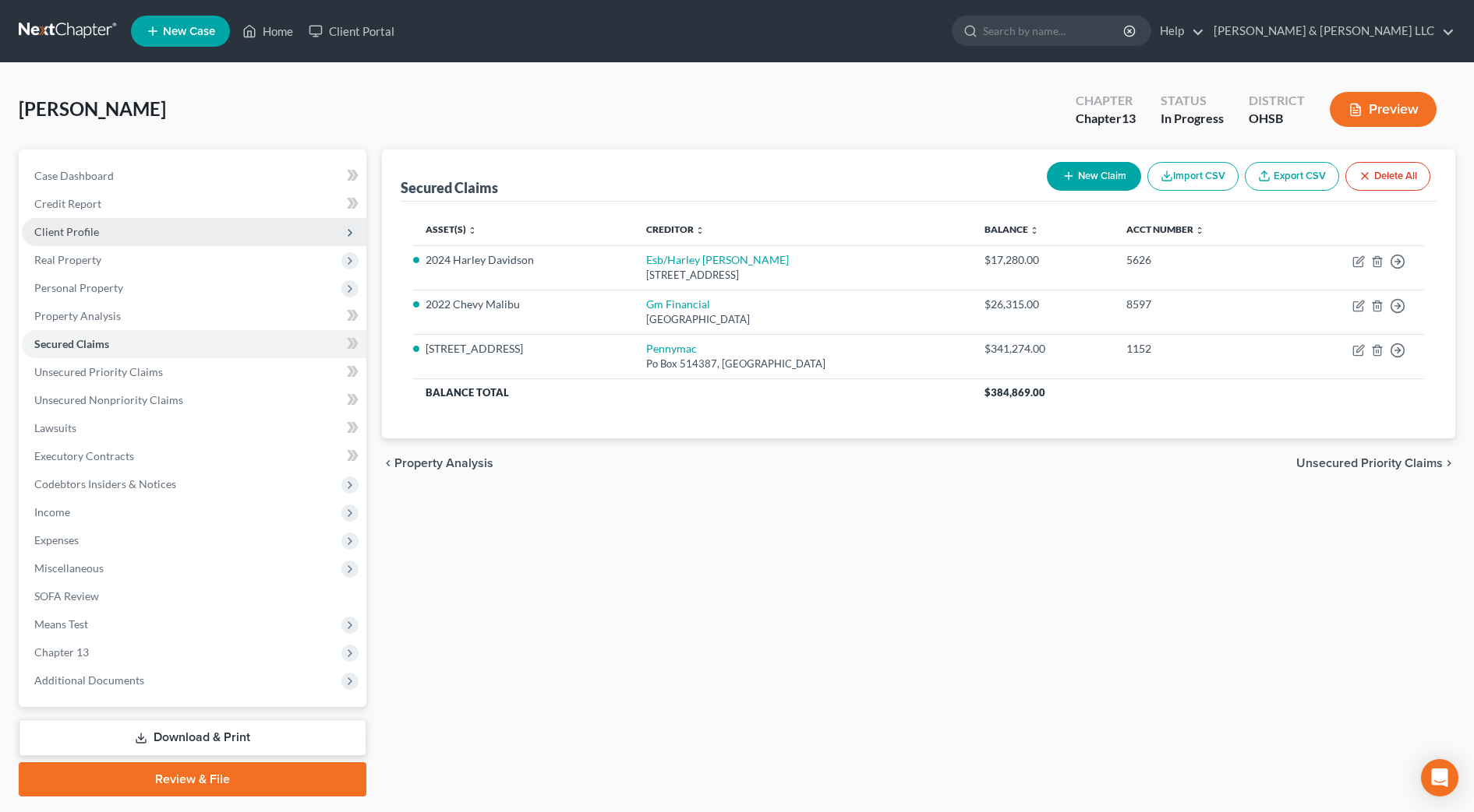
click at [77, 229] on span "Client Profile" at bounding box center [67, 231] width 65 height 13
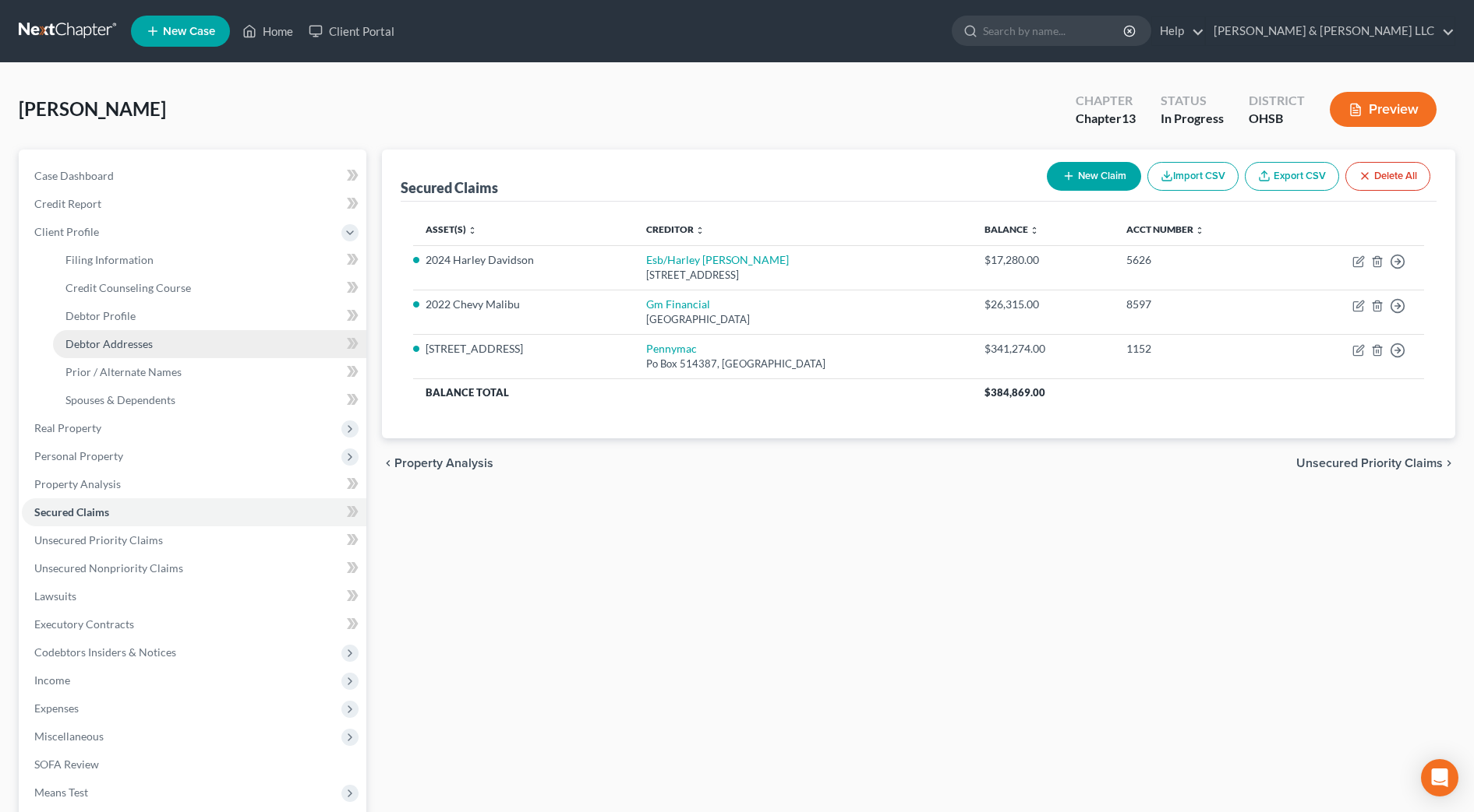
click at [115, 346] on span "Debtor Addresses" at bounding box center [109, 344] width 87 height 13
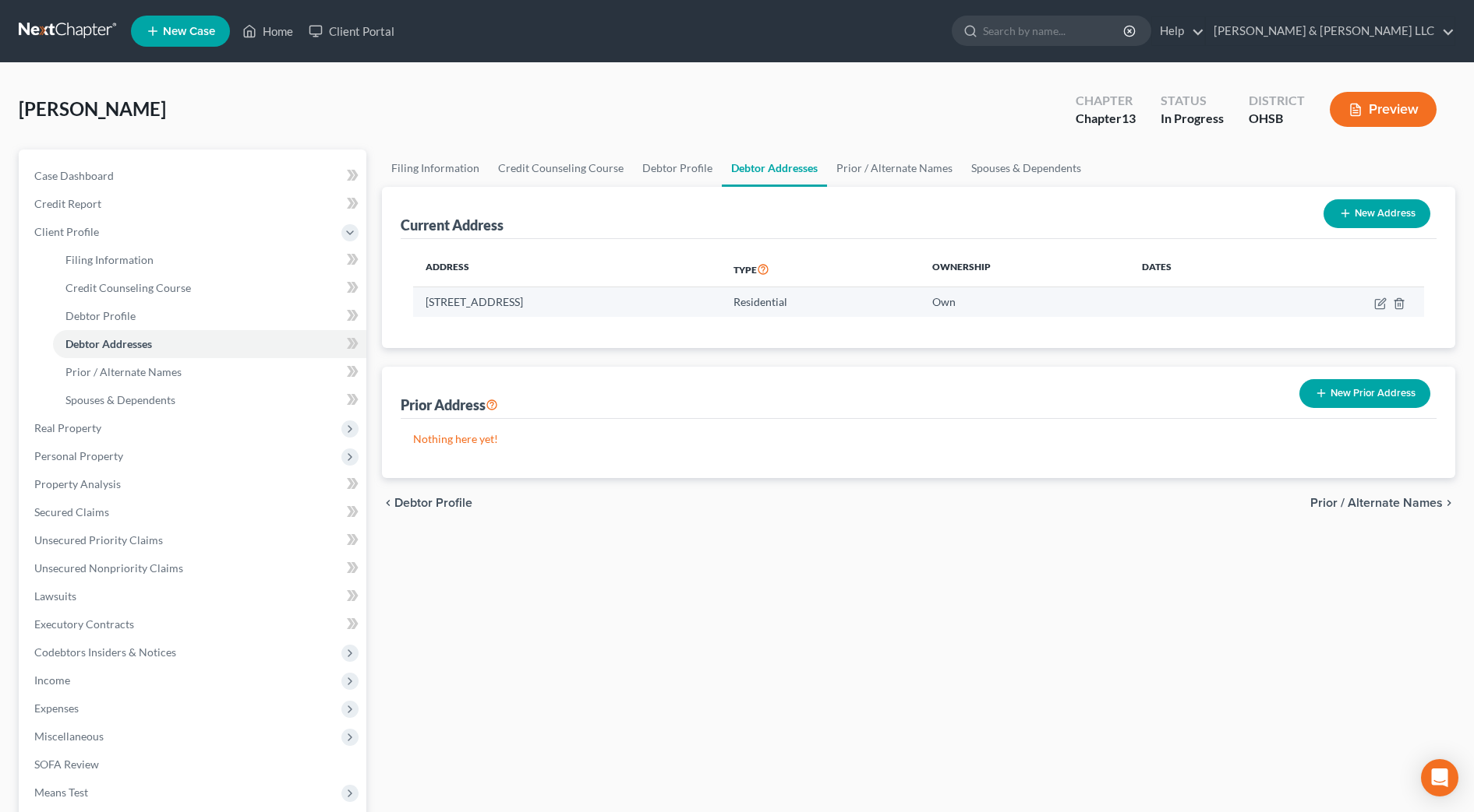
drag, startPoint x: 681, startPoint y: 305, endPoint x: 456, endPoint y: 305, distance: 225.0
click at [415, 303] on td "[STREET_ADDRESS]" at bounding box center [567, 303] width 308 height 30
copy td "[STREET_ADDRESS]"
